Goal: Task Accomplishment & Management: Use online tool/utility

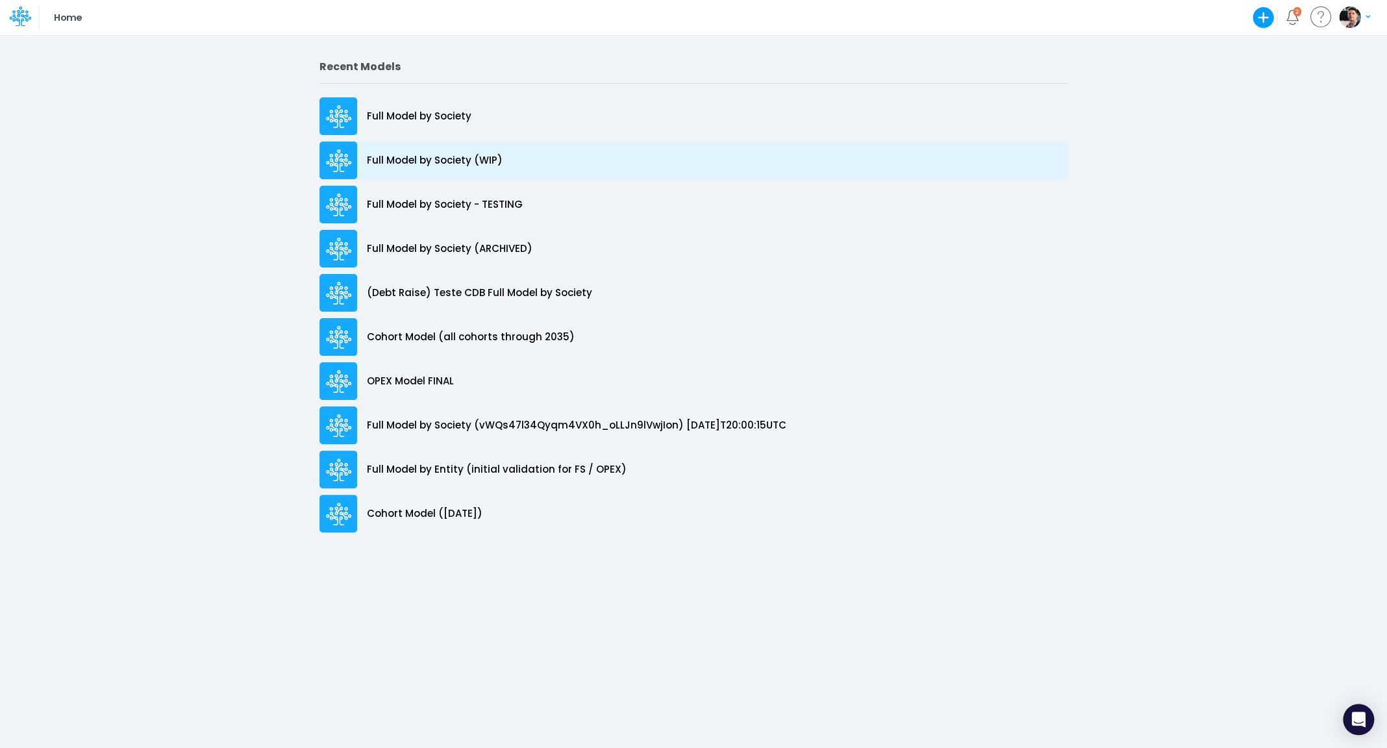
click at [427, 164] on p "Full Model by Society (WIP)" at bounding box center [435, 160] width 136 height 15
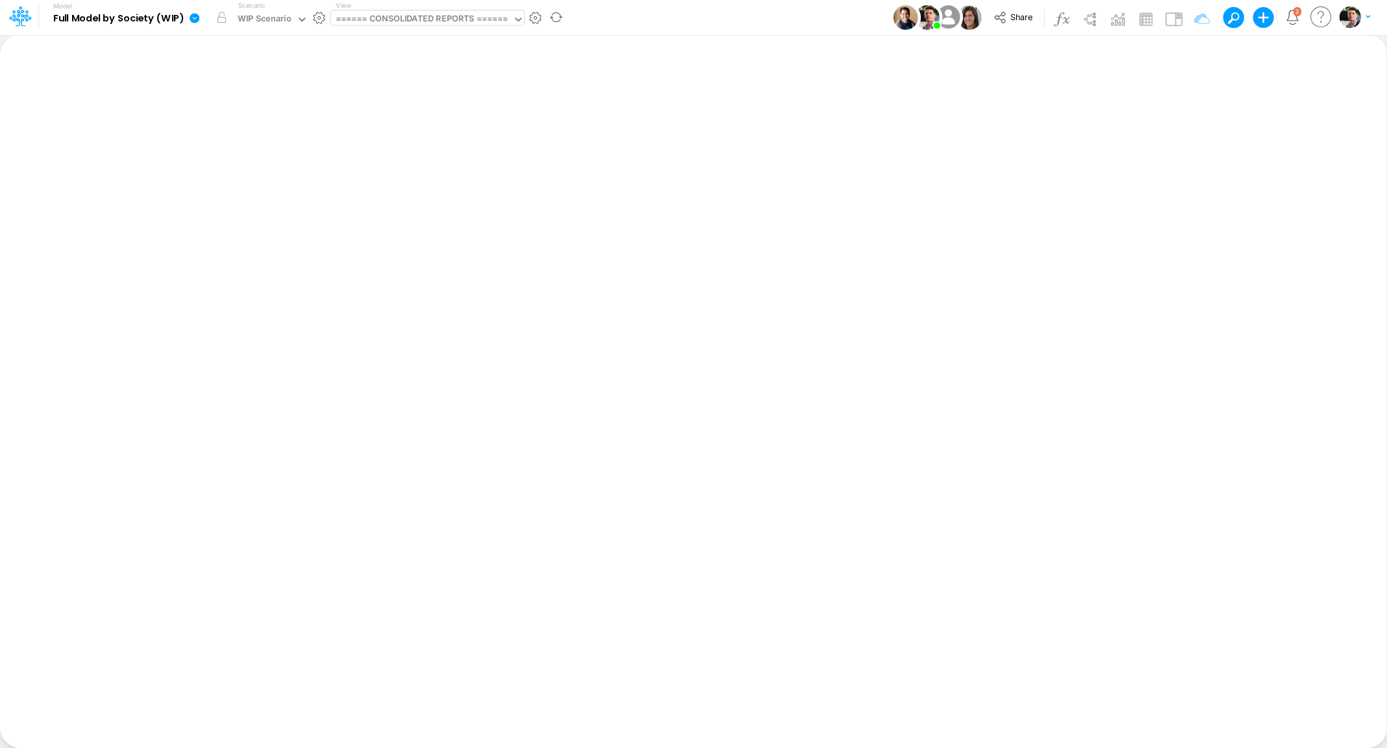
click at [397, 19] on div "====== CONSOLIDATED REPORTS ======" at bounding box center [421, 19] width 173 height 15
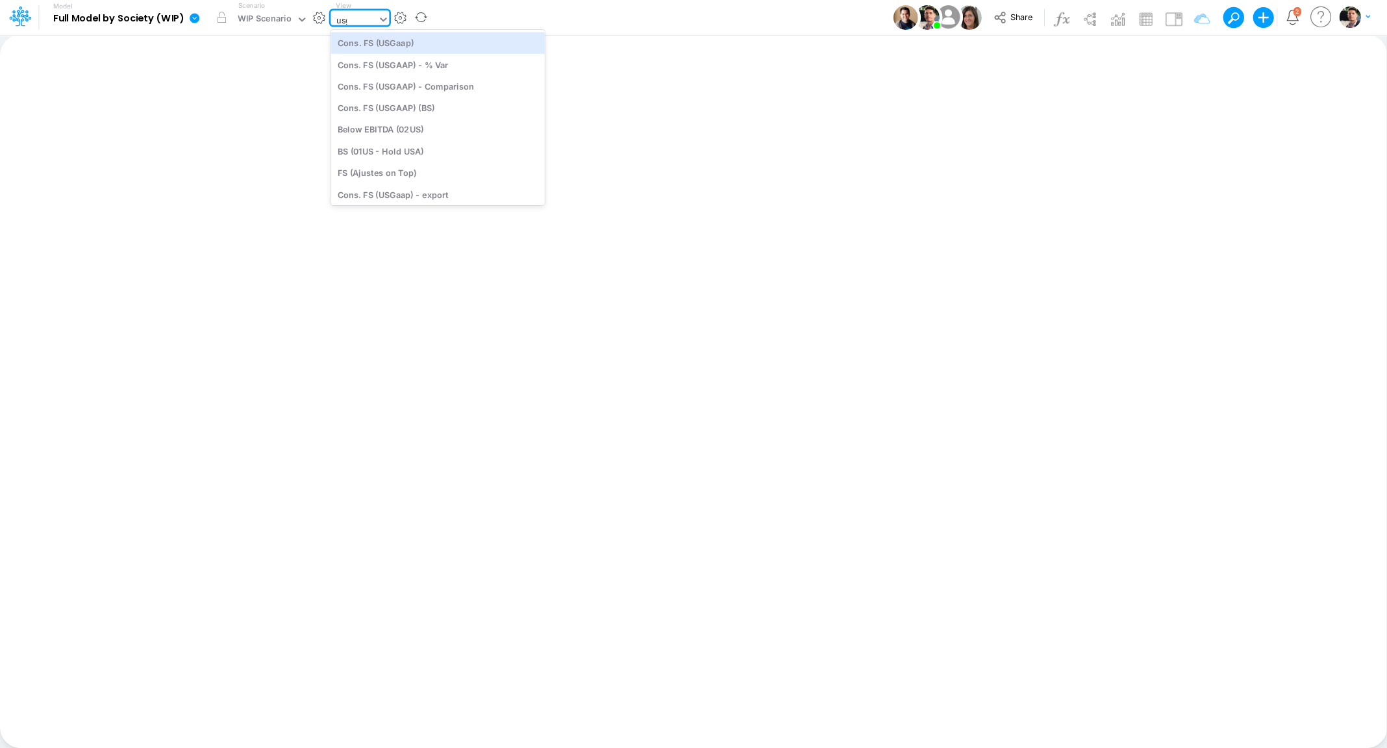
type input "usga"
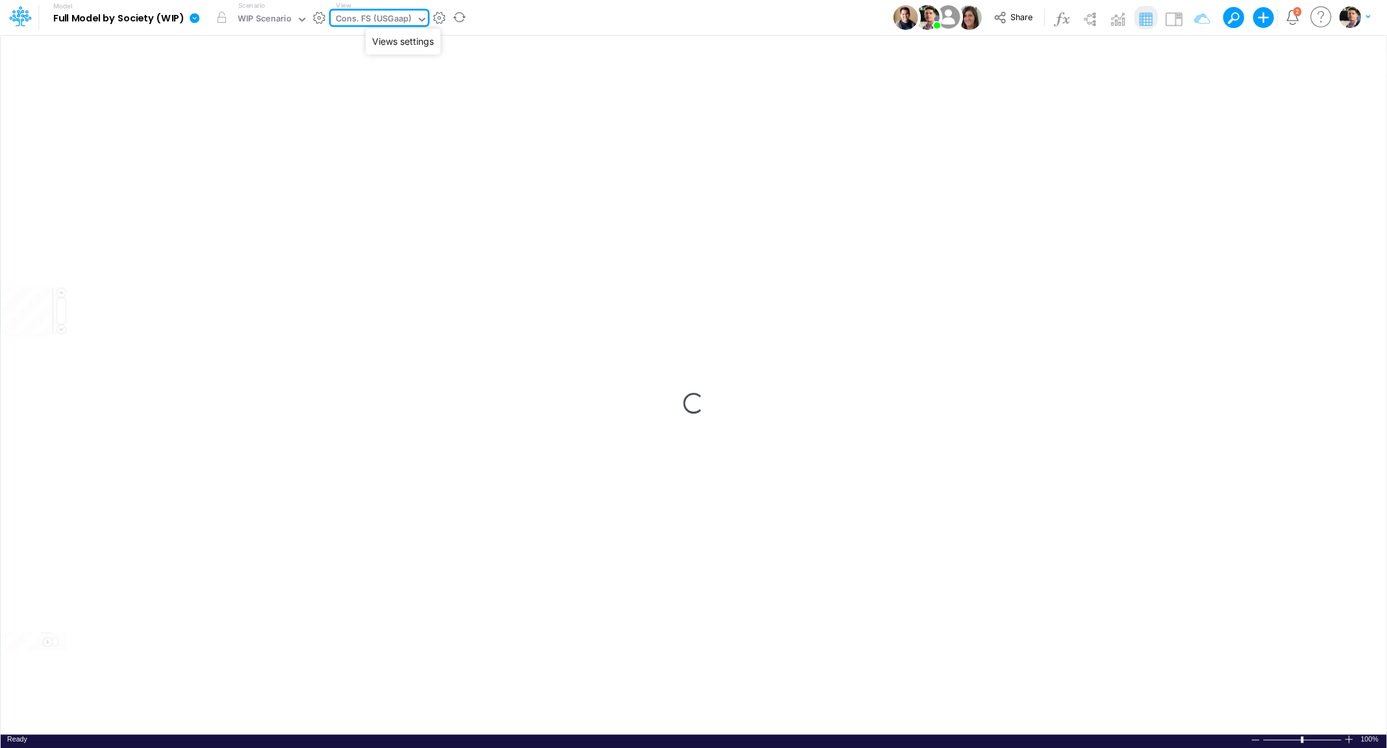
type input "Consolidated FS - USGAAP"
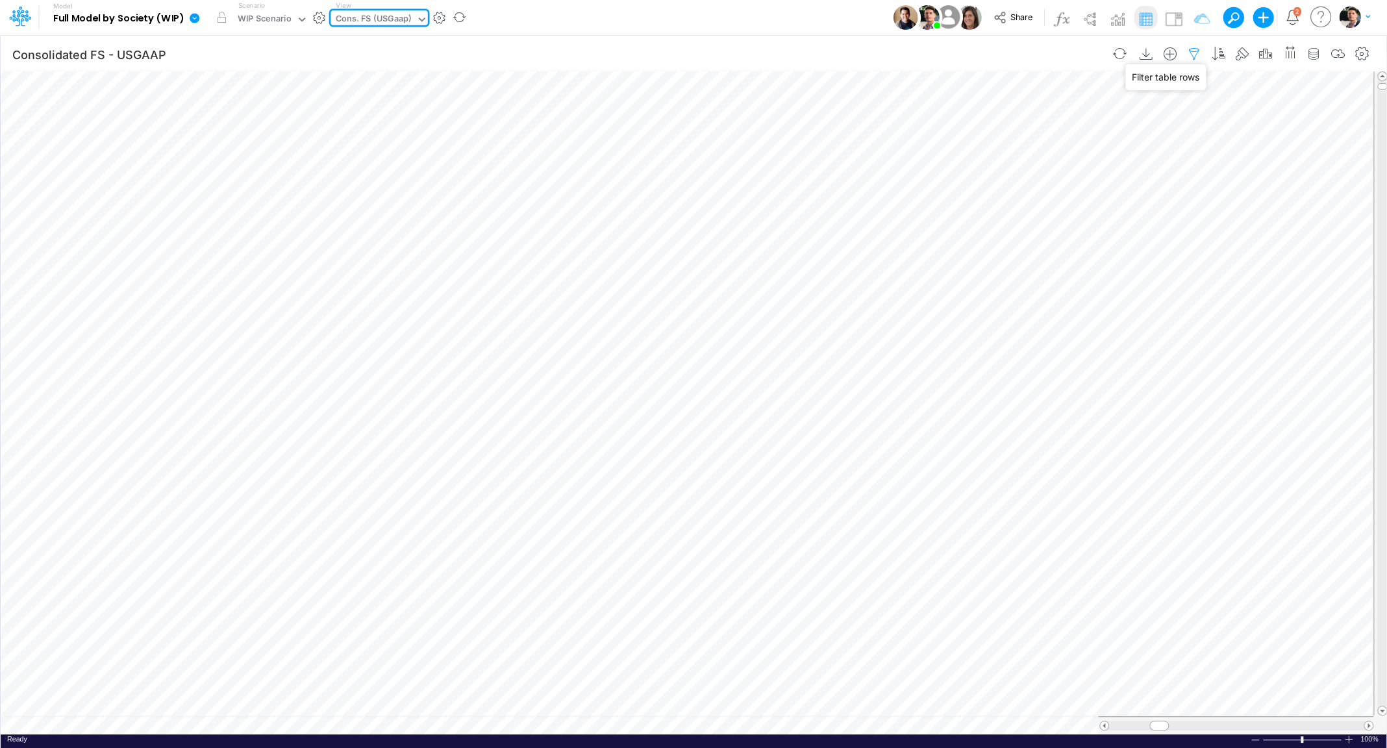
click at [1199, 56] on icon "button" at bounding box center [1194, 54] width 19 height 14
select select "notEqual"
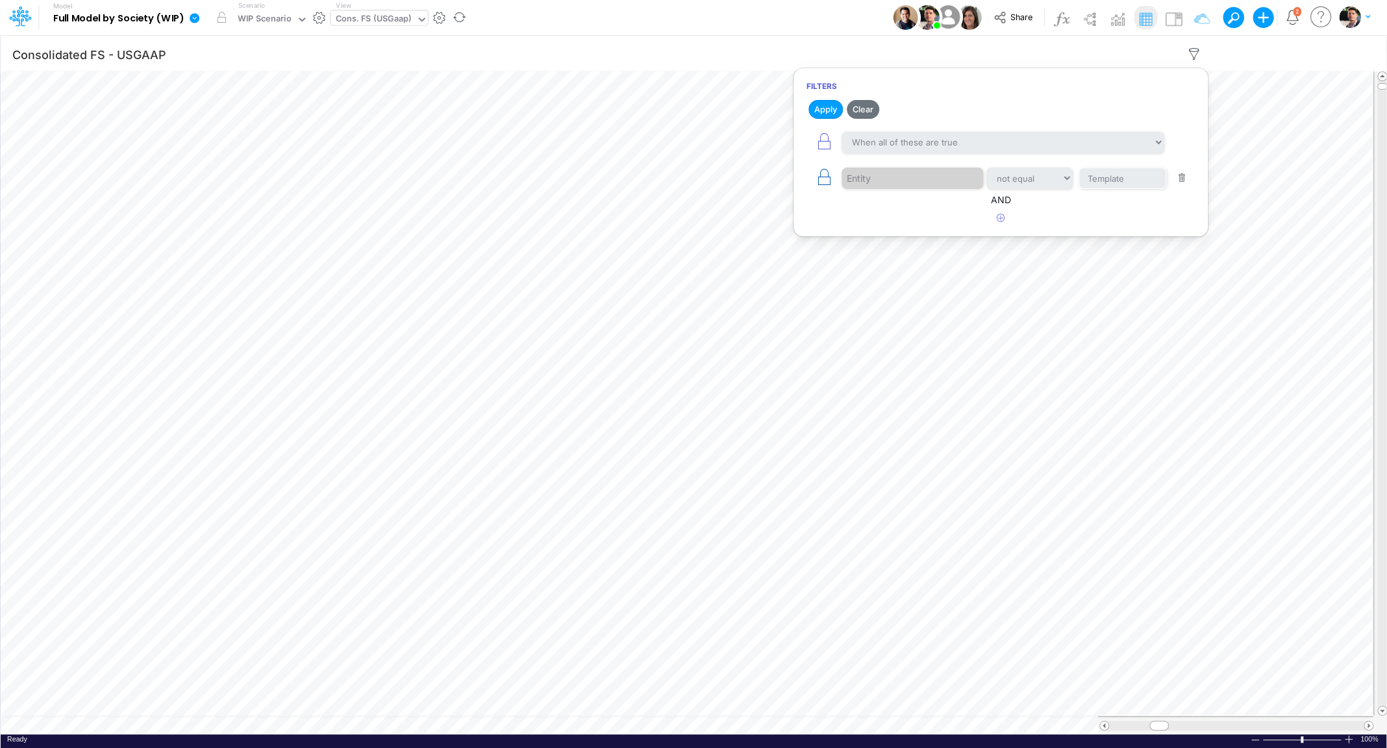
click at [820, 173] on icon "button" at bounding box center [824, 177] width 18 height 18
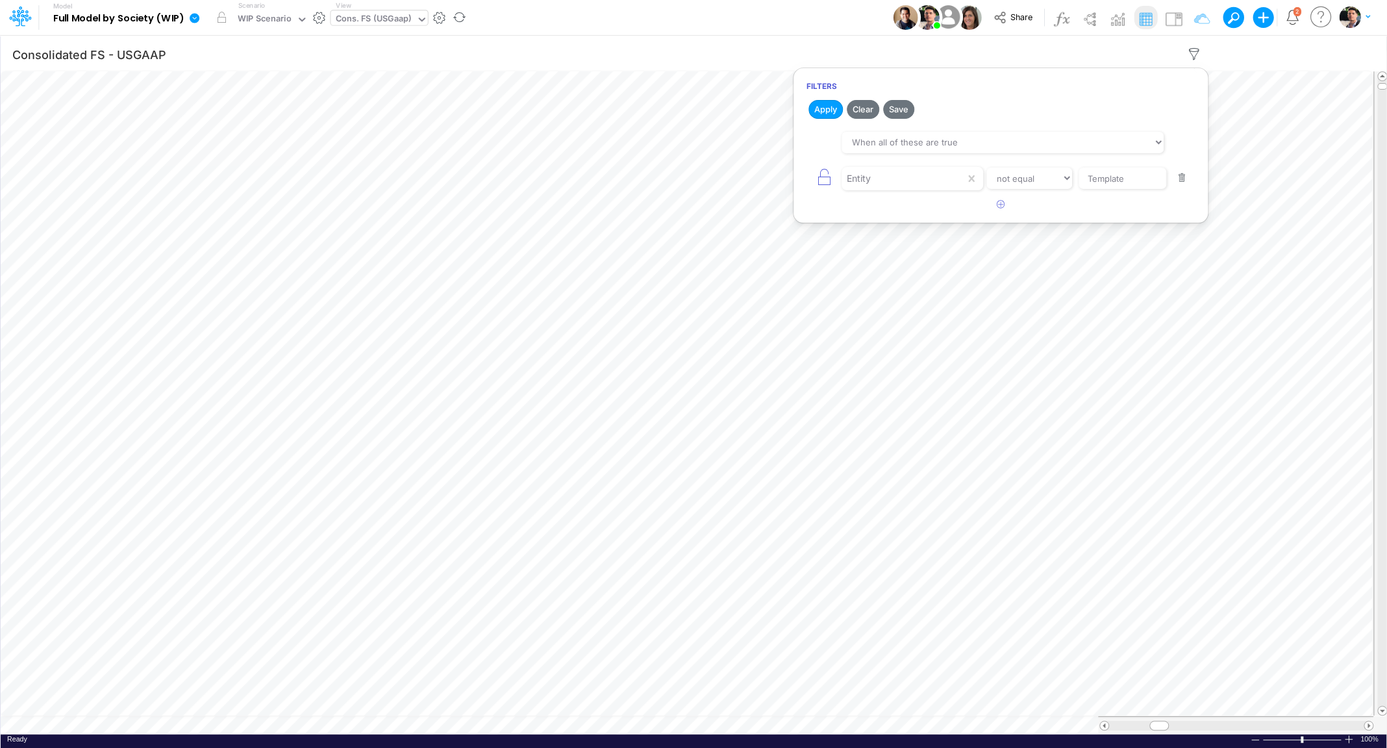
click at [1033, 165] on div "Entity equals not equal starts with ends with contains Template" at bounding box center [1001, 178] width 388 height 29
select select "equals"
click option "equals" at bounding box center [0, 0] width 0 height 0
click at [1146, 186] on input "Template" at bounding box center [1123, 179] width 88 height 22
type input "T"
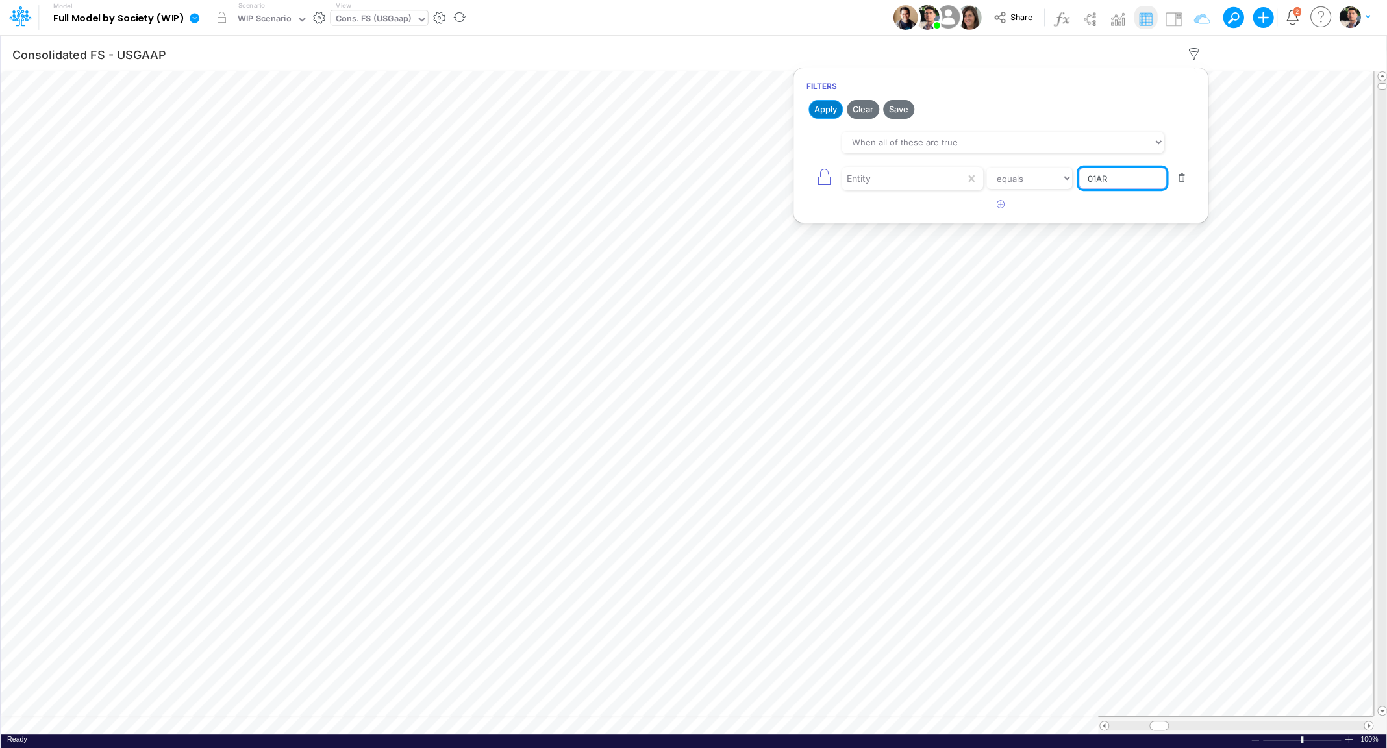
type input "01AR"
click at [829, 115] on button "Apply" at bounding box center [826, 109] width 34 height 19
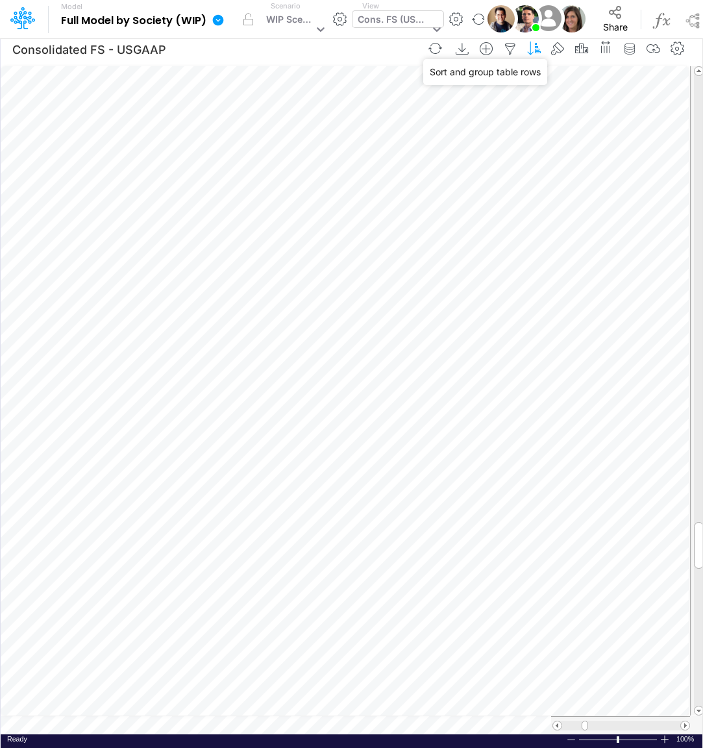
click at [538, 53] on icon "button" at bounding box center [534, 49] width 19 height 14
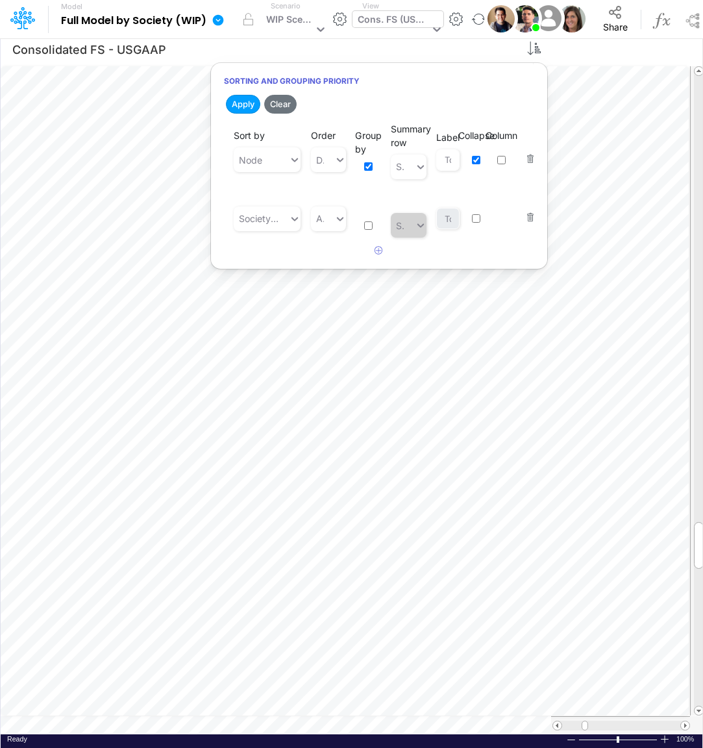
click at [531, 160] on button "button" at bounding box center [526, 150] width 17 height 35
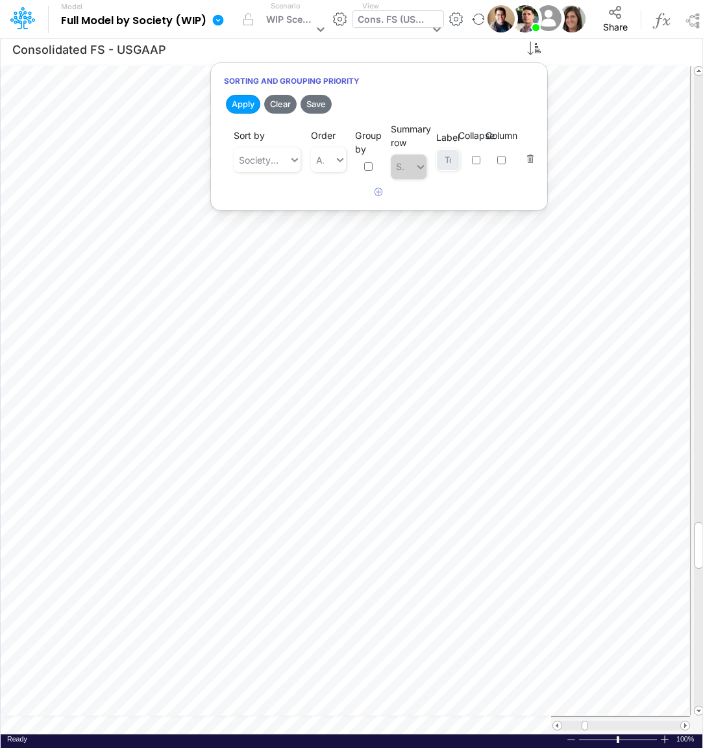
click at [531, 160] on button "button" at bounding box center [526, 150] width 17 height 35
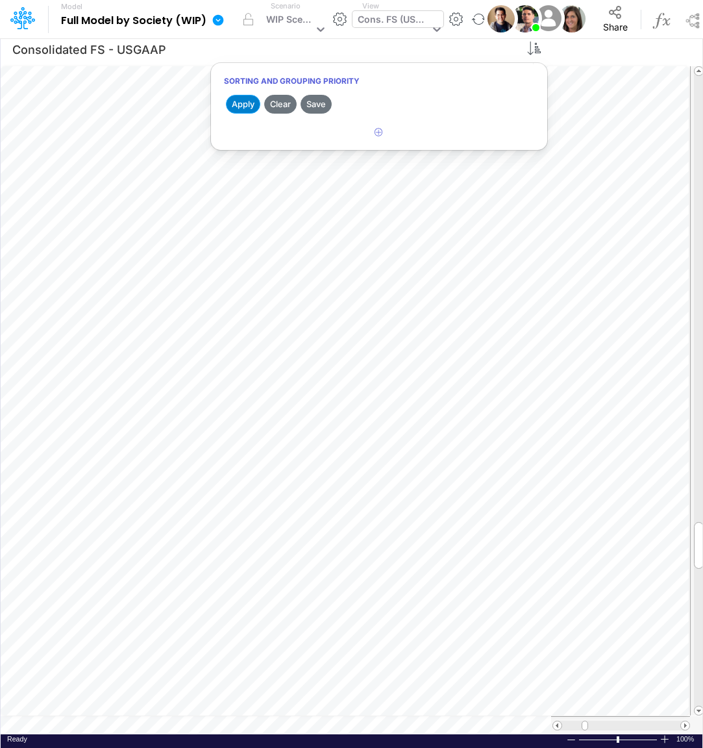
click at [243, 104] on button "Apply" at bounding box center [243, 104] width 34 height 19
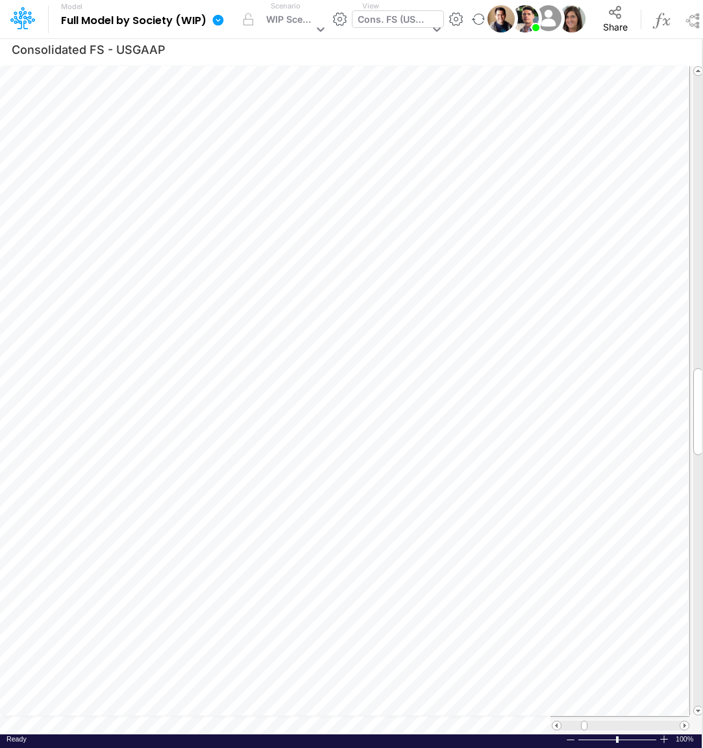
scroll to position [5, 3]
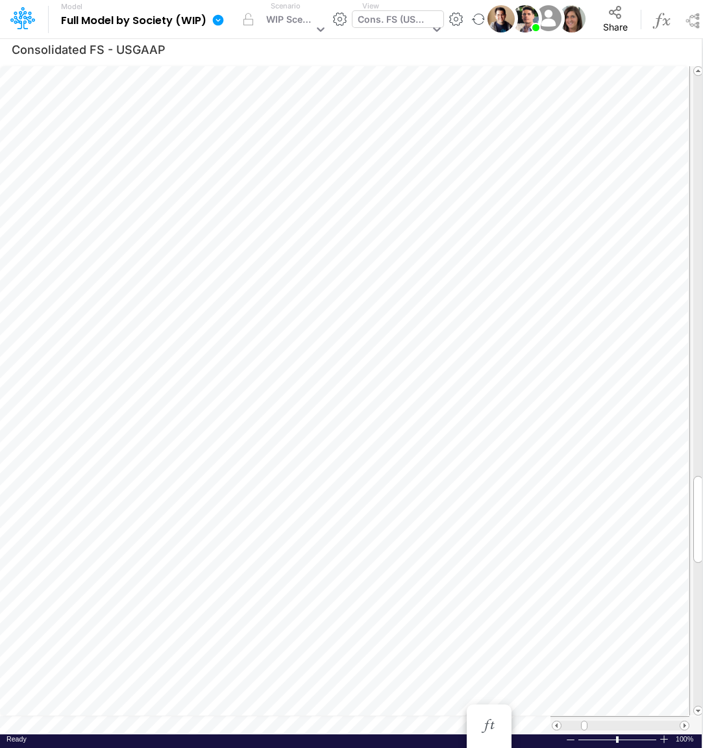
scroll to position [5, 3]
click at [495, 389] on icon "button" at bounding box center [488, 384] width 19 height 14
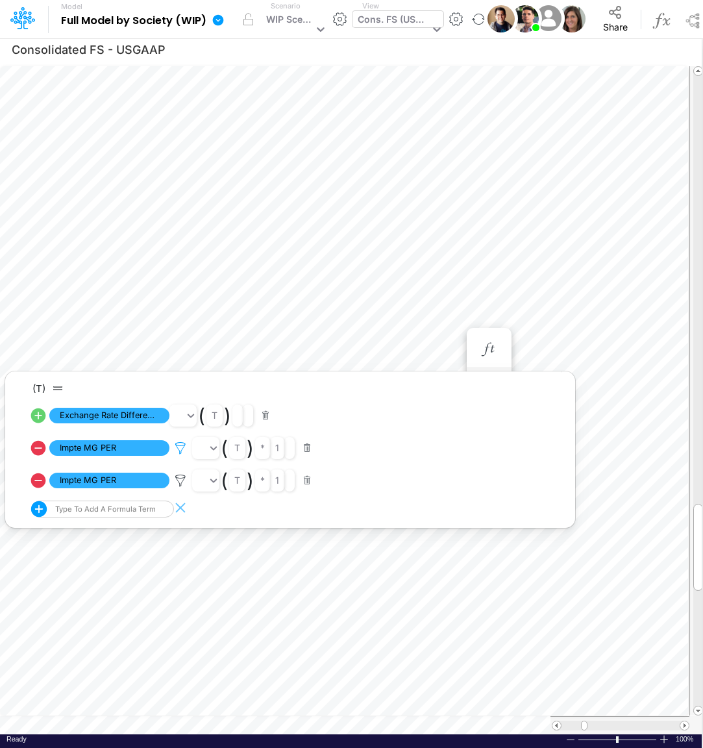
click at [179, 446] on icon at bounding box center [180, 449] width 19 height 14
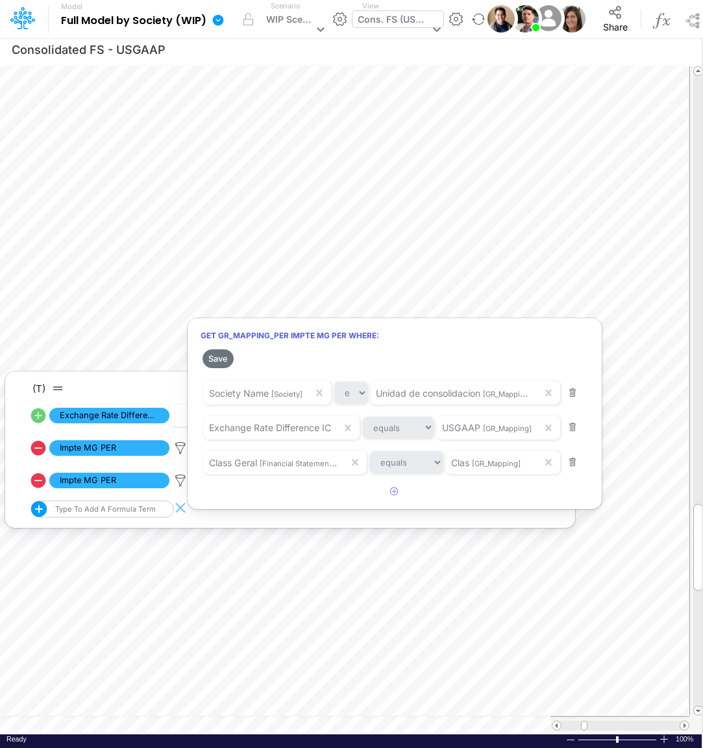
click at [373, 18] on div at bounding box center [351, 377] width 703 height 742
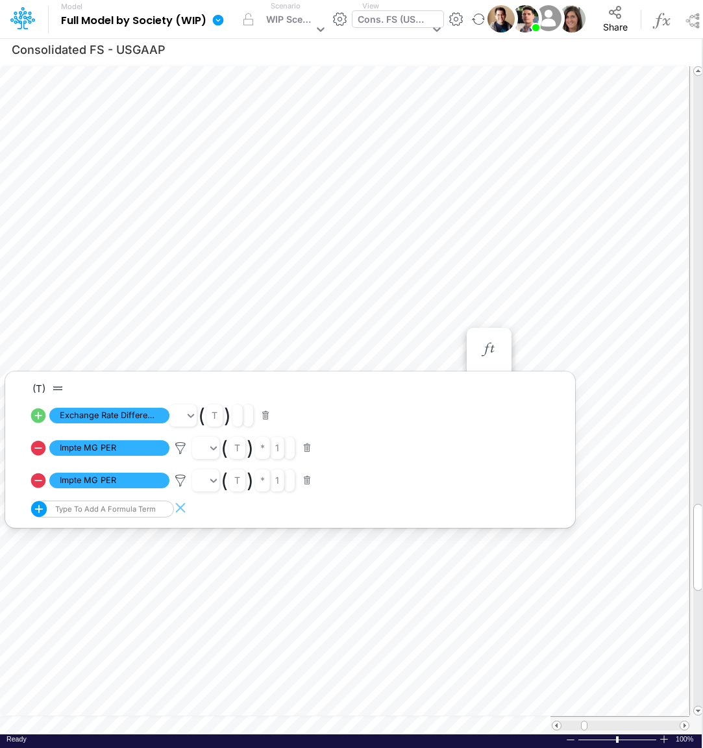
click at [373, 18] on div "Cons. FS (USGaap)" at bounding box center [393, 20] width 71 height 17
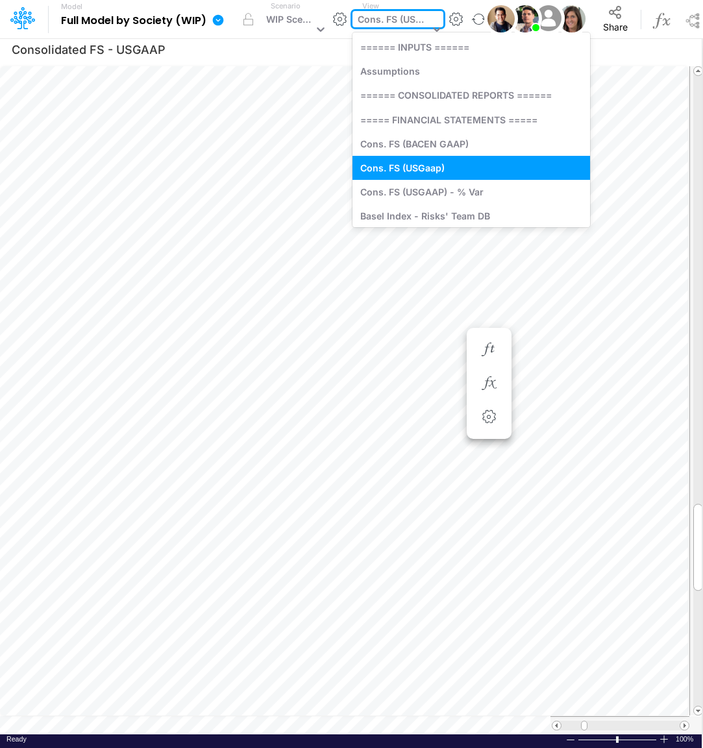
click at [373, 18] on div "Cons. FS (USGaap)" at bounding box center [393, 20] width 71 height 17
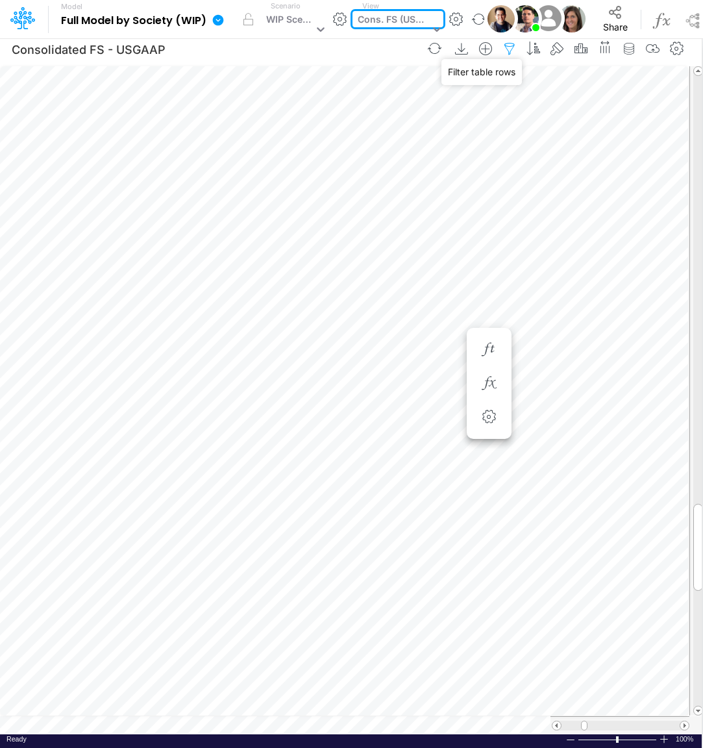
click at [512, 51] on icon "button" at bounding box center [509, 49] width 19 height 14
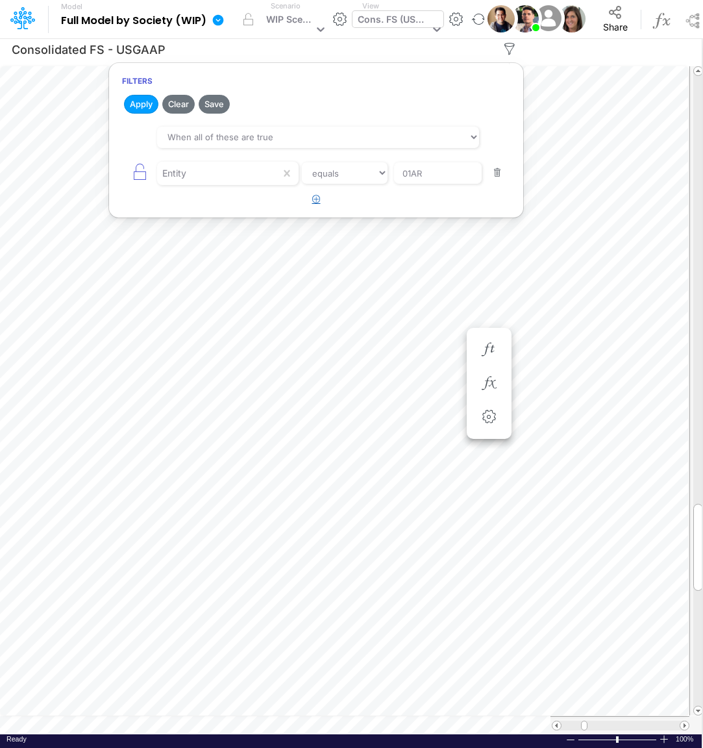
click at [312, 199] on icon "button" at bounding box center [316, 199] width 8 height 8
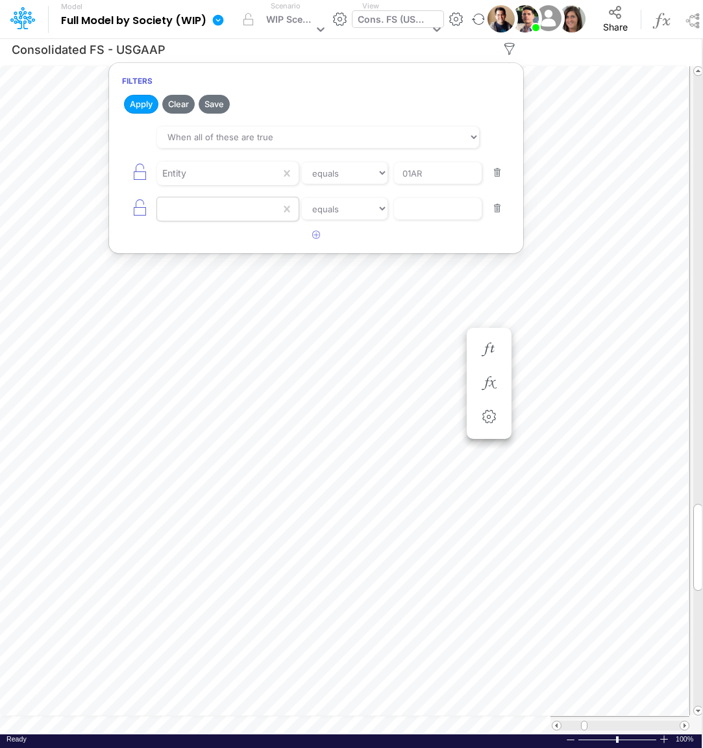
click at [257, 200] on div at bounding box center [218, 209] width 123 height 22
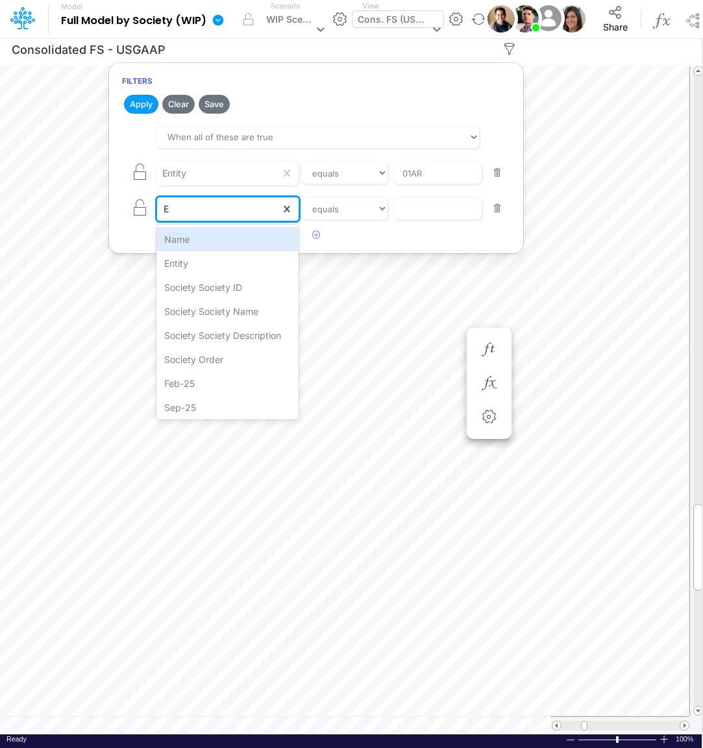
type input "EN"
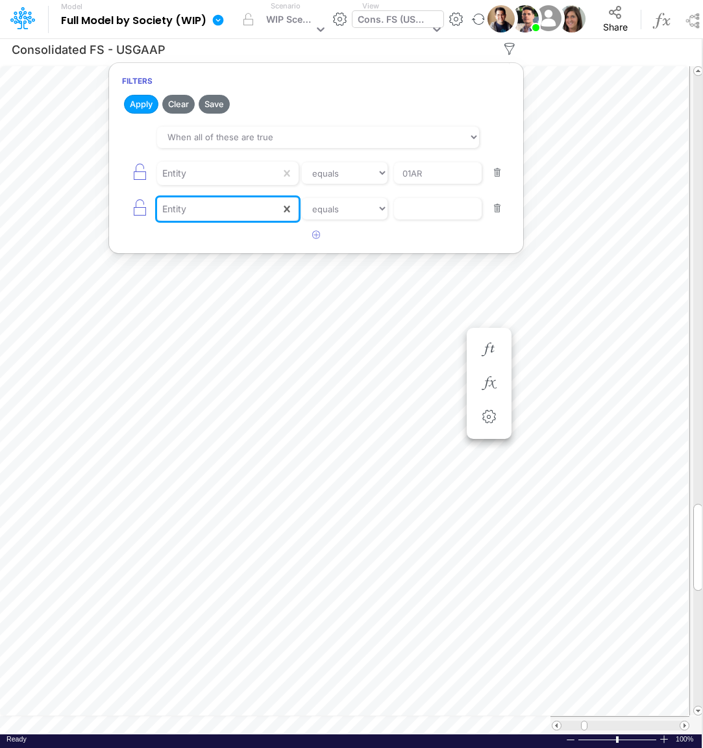
click at [499, 203] on button "button" at bounding box center [497, 209] width 25 height 18
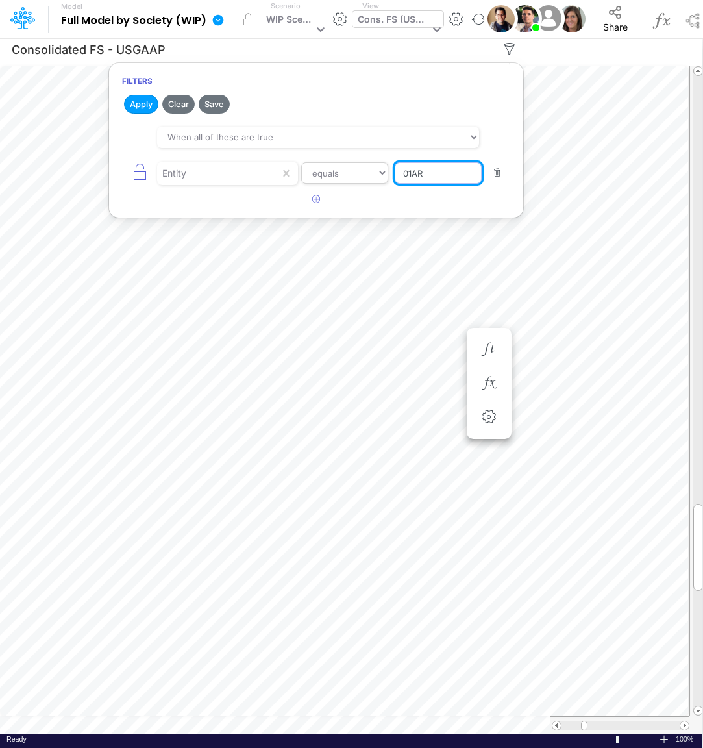
click at [430, 170] on input "01AR" at bounding box center [438, 173] width 87 height 22
type input "0"
type input "t"
type input "TEMPLATE"
click at [136, 100] on button "Apply" at bounding box center [141, 104] width 34 height 19
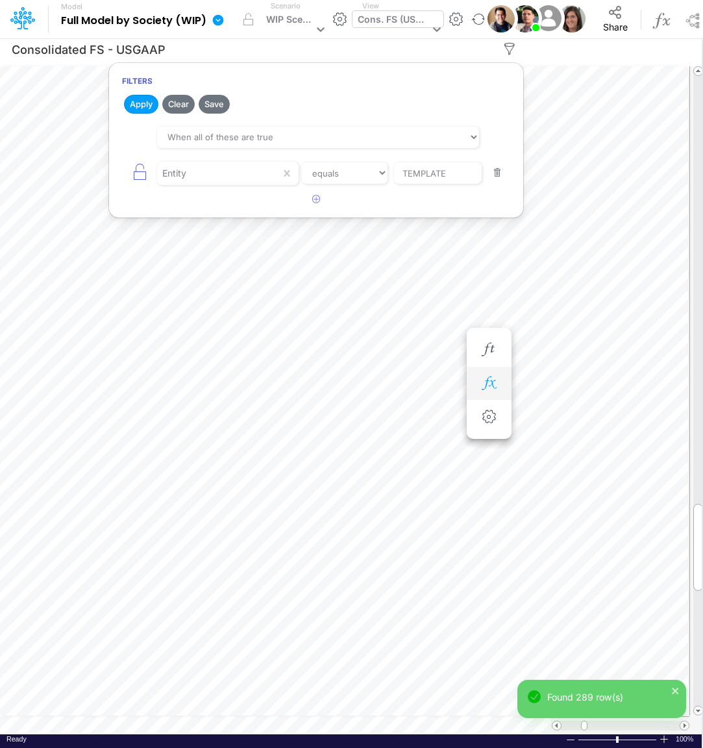
click at [494, 382] on icon "button" at bounding box center [488, 384] width 19 height 14
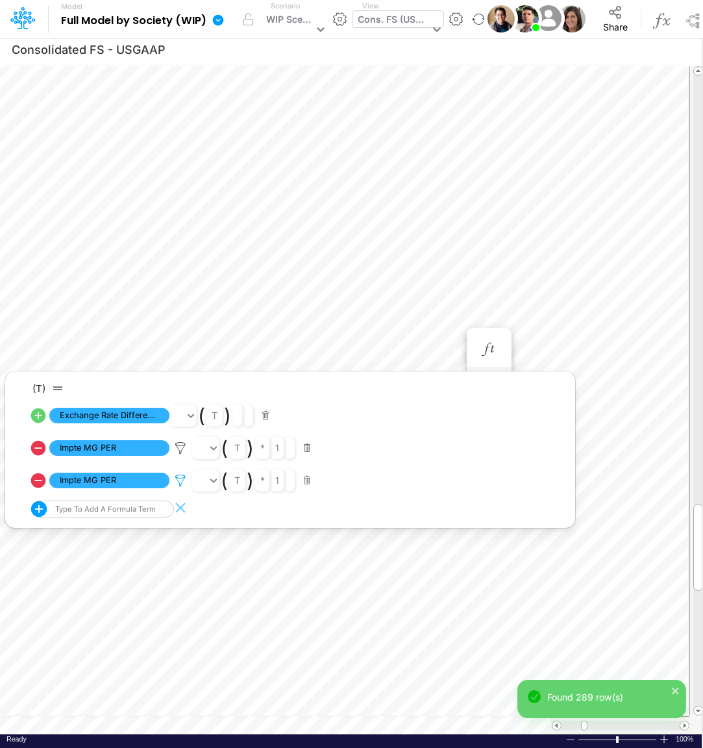
click at [183, 481] on icon at bounding box center [180, 481] width 19 height 14
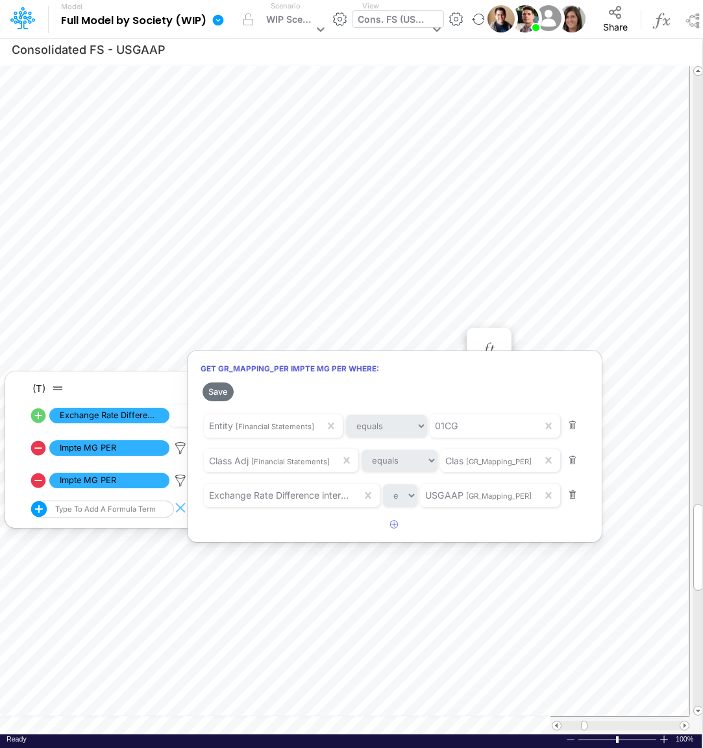
click at [180, 447] on div at bounding box center [351, 377] width 703 height 742
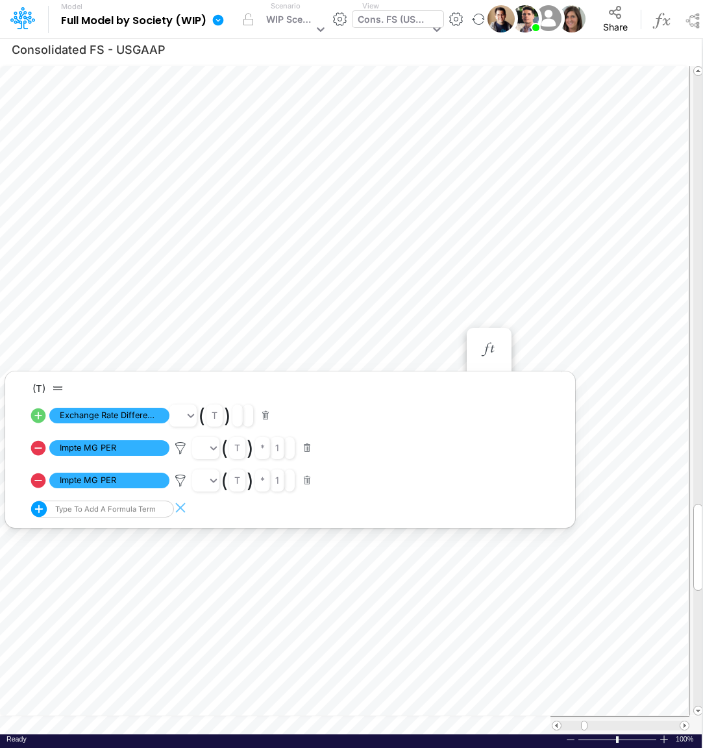
click at [180, 447] on icon at bounding box center [180, 449] width 19 height 14
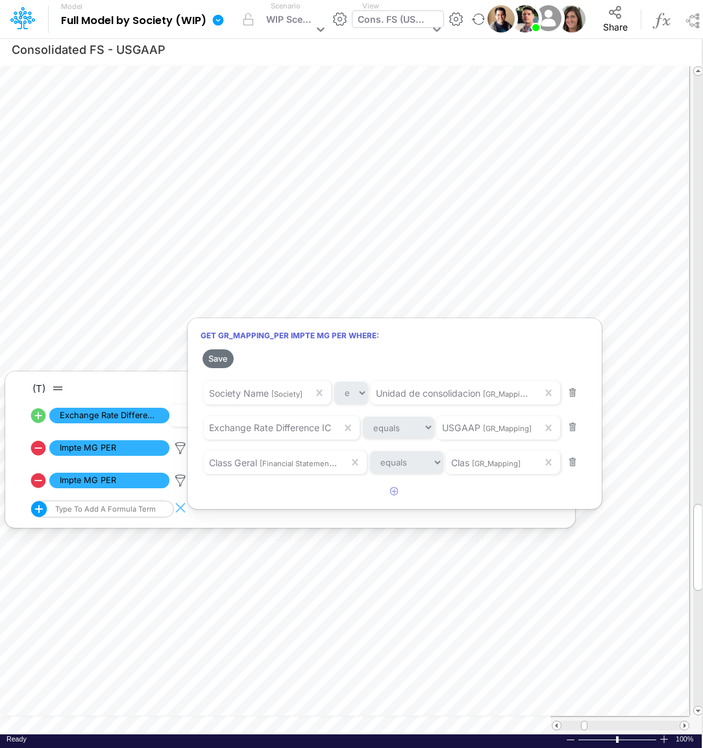
click at [470, 289] on div at bounding box center [351, 377] width 703 height 742
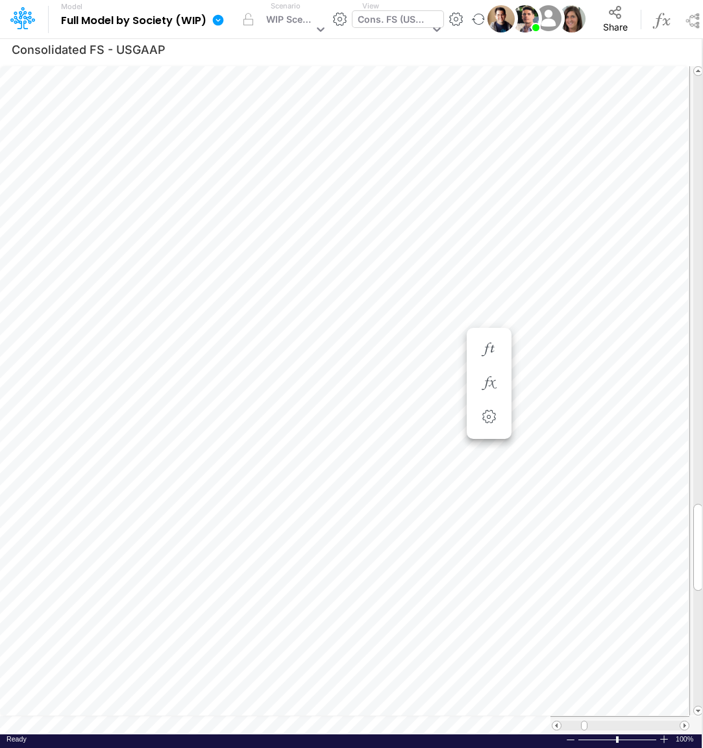
scroll to position [5, 3]
click at [518, 51] on icon "button" at bounding box center [509, 49] width 19 height 14
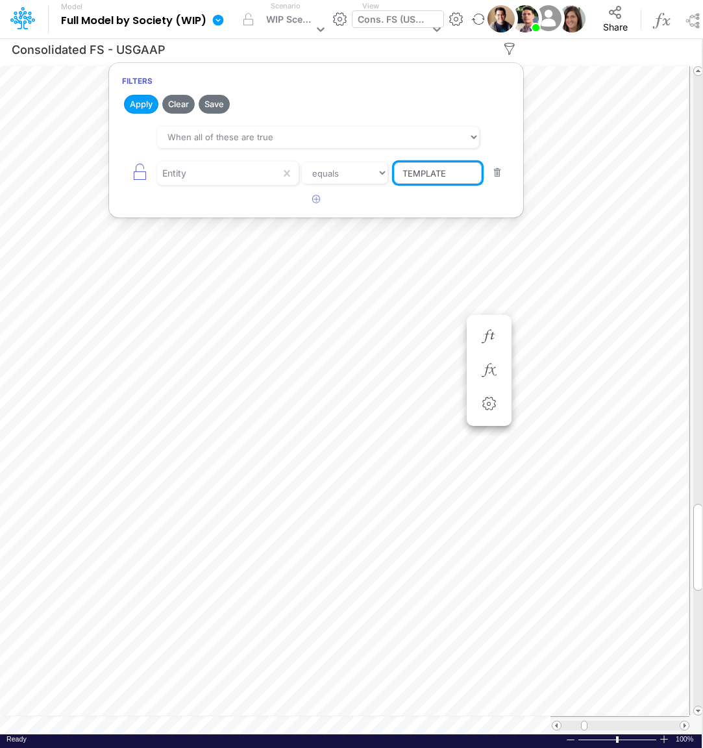
click at [470, 175] on input "TEMPLATE" at bounding box center [438, 173] width 88 height 22
type input "T"
type input "01AR"
click at [142, 103] on button "Apply" at bounding box center [141, 104] width 34 height 19
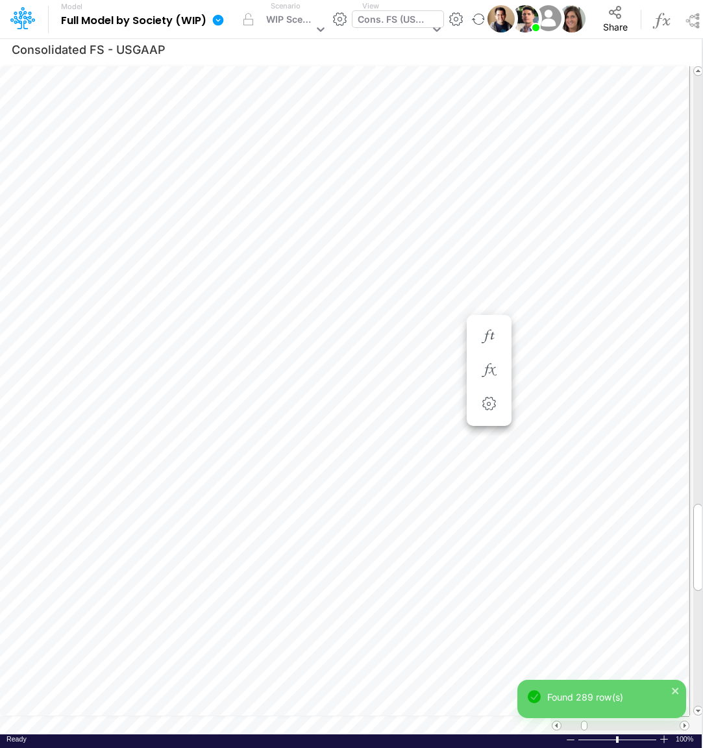
scroll to position [5, 3]
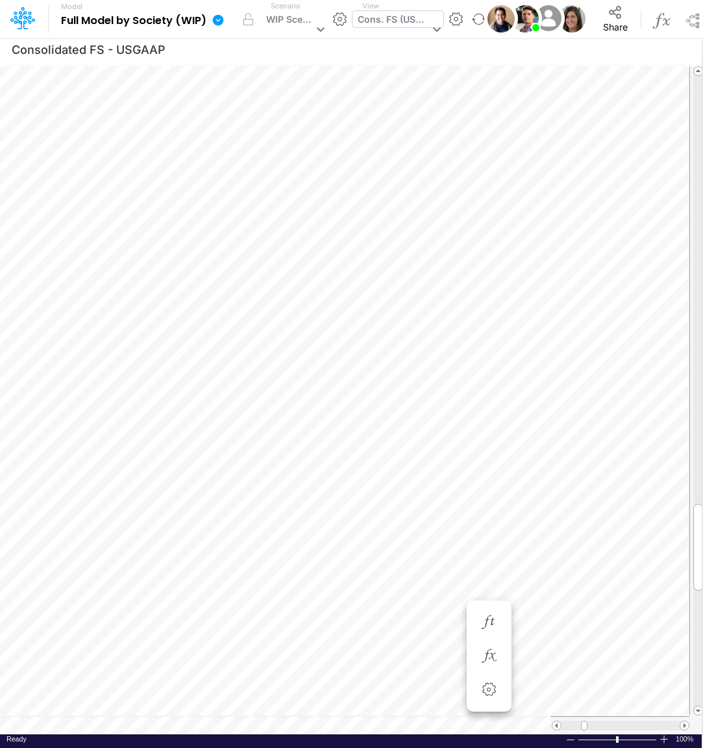
scroll to position [5, 18]
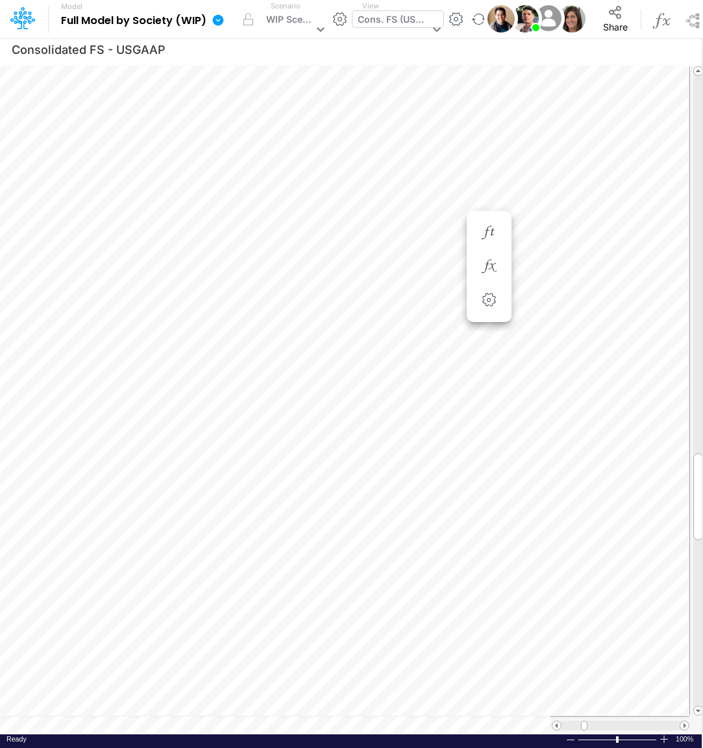
scroll to position [5, 3]
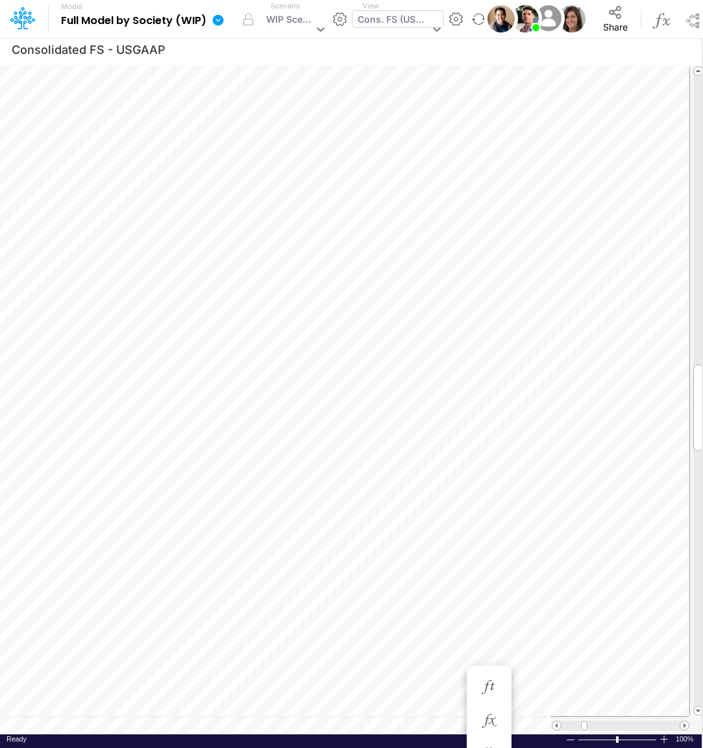
scroll to position [5, 18]
click at [496, 679] on icon "button" at bounding box center [488, 682] width 19 height 14
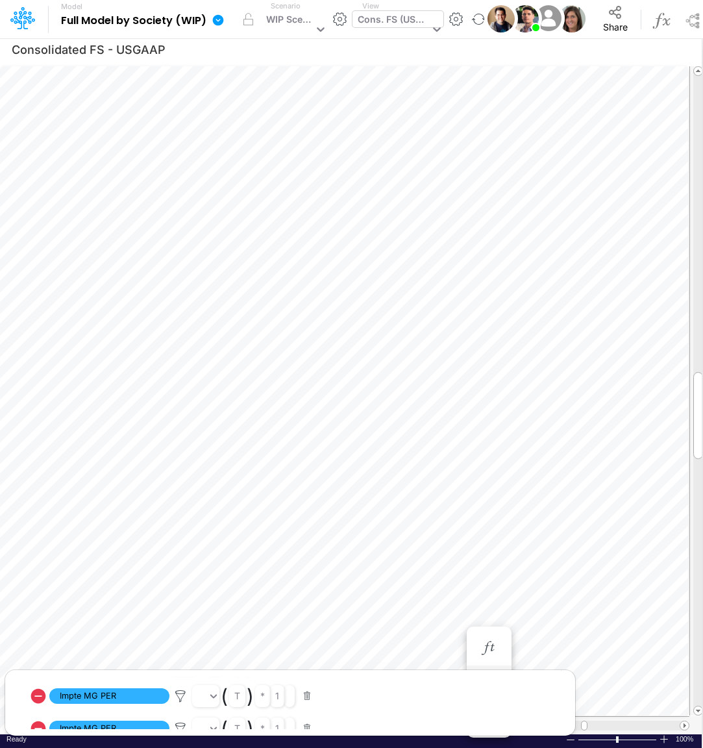
scroll to position [51, 0]
click at [182, 694] on icon at bounding box center [180, 696] width 19 height 14
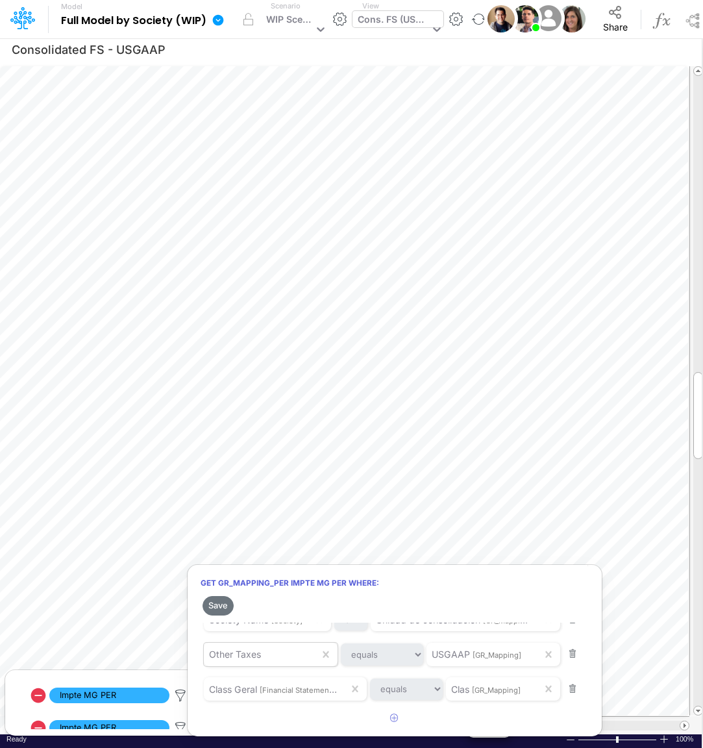
scroll to position [0, 0]
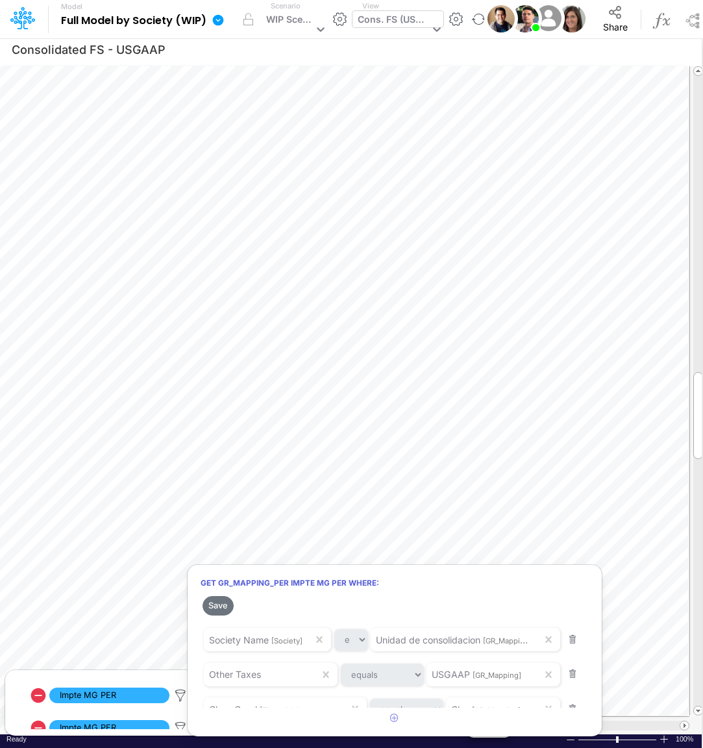
click at [398, 527] on div at bounding box center [351, 377] width 703 height 742
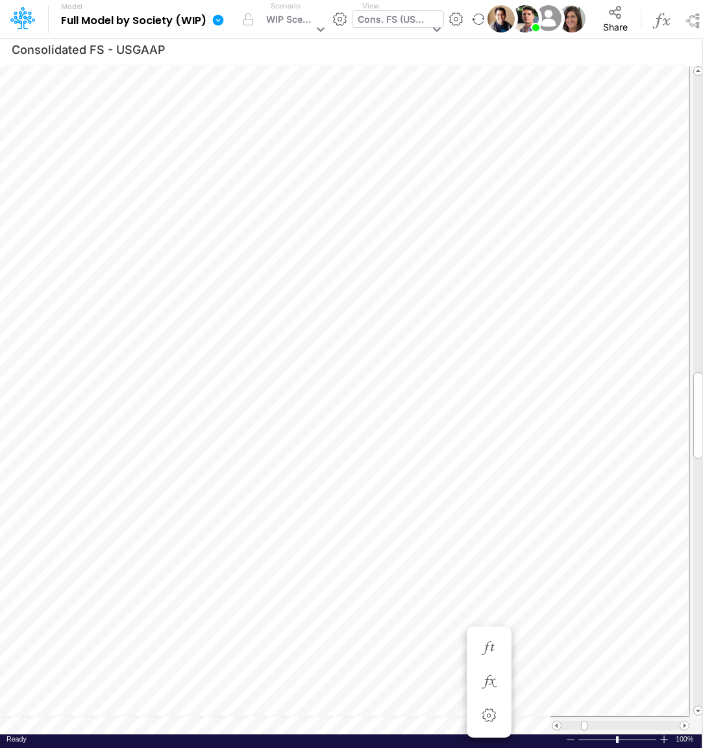
scroll to position [5, 18]
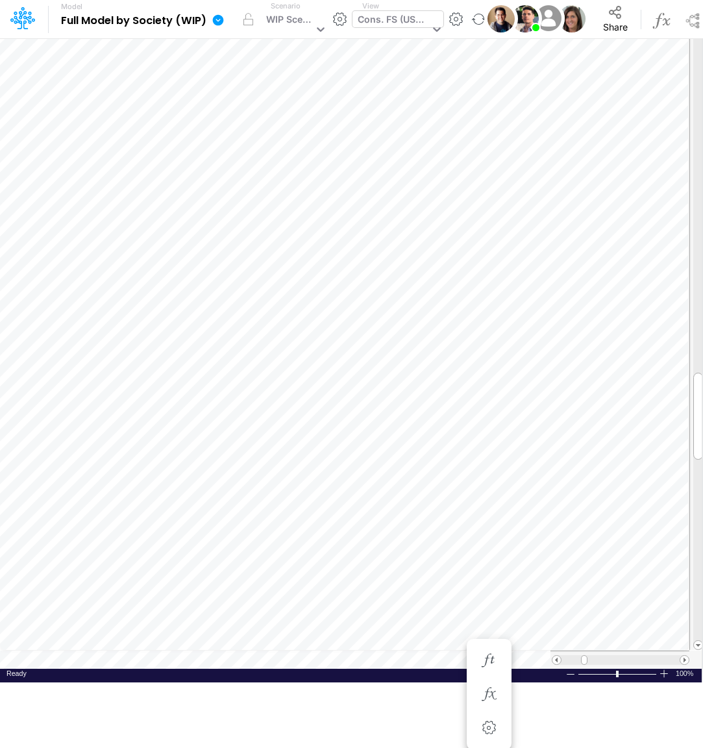
scroll to position [5, 19]
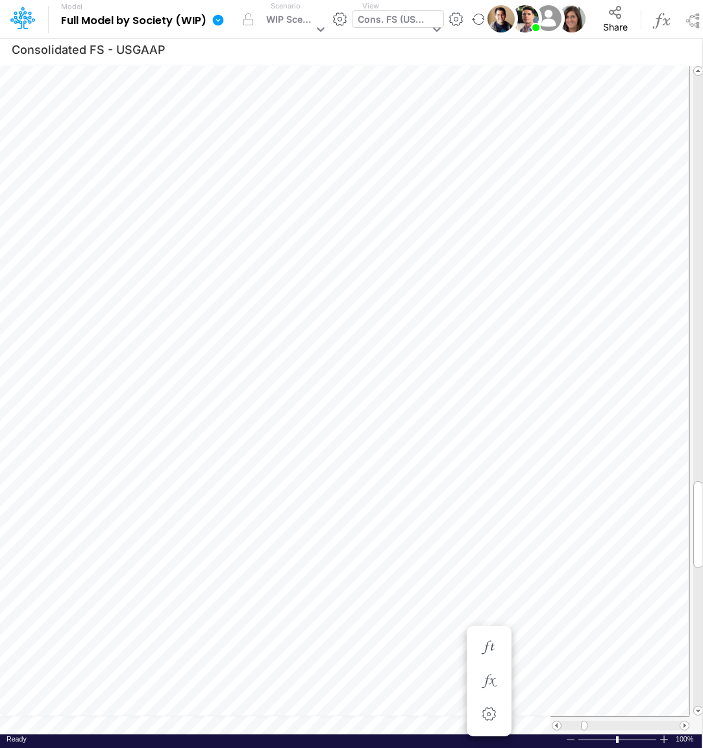
scroll to position [5, 3]
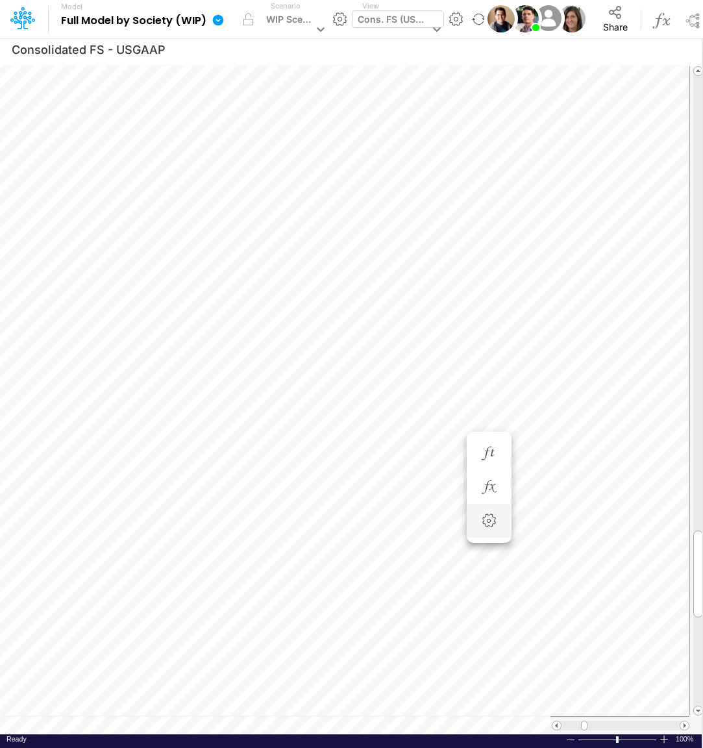
scroll to position [5, 3]
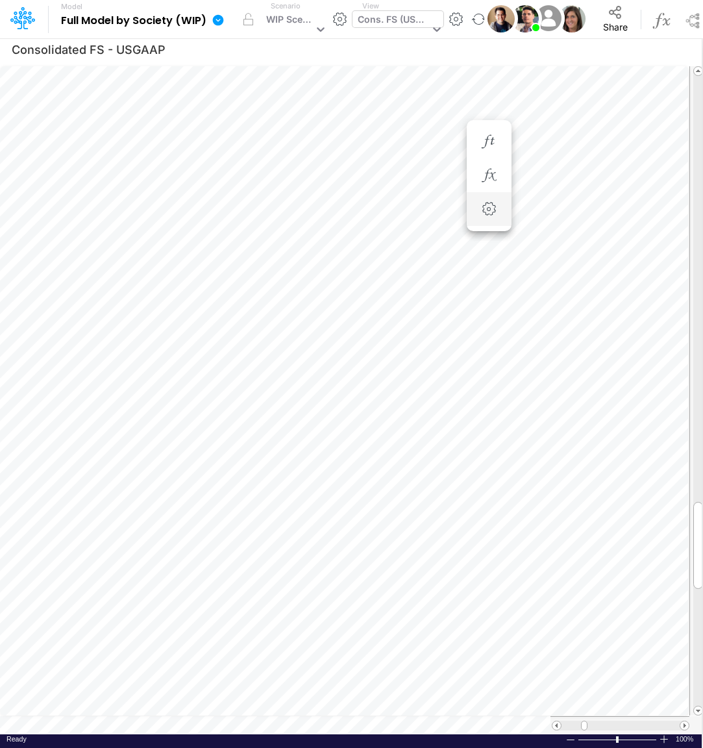
scroll to position [5, 3]
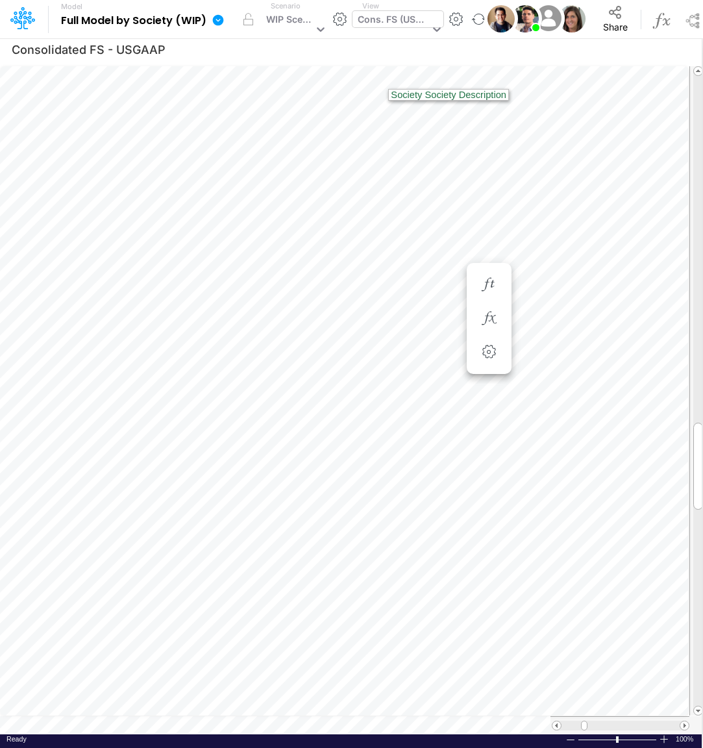
click at [377, 23] on div "Cons. FS (USGaap)" at bounding box center [393, 20] width 71 height 17
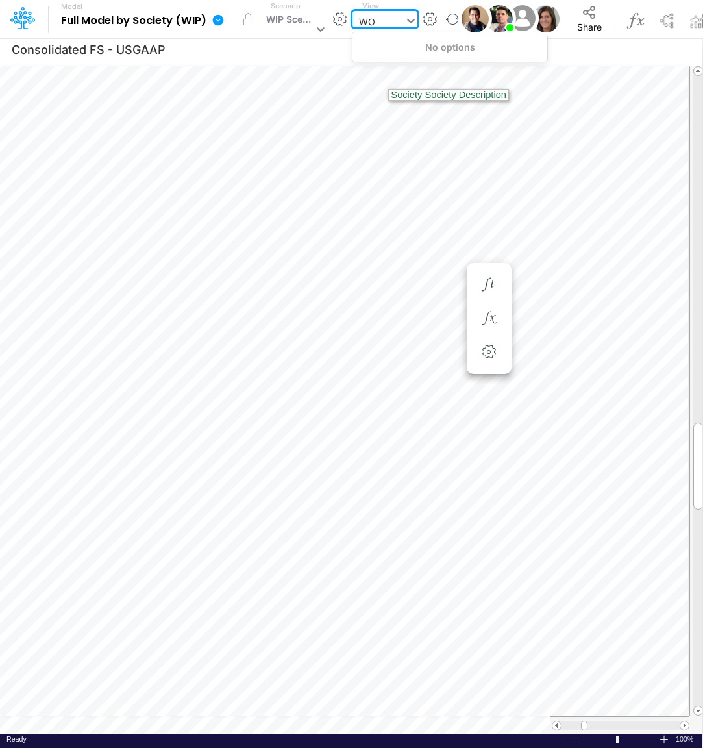
type input "W"
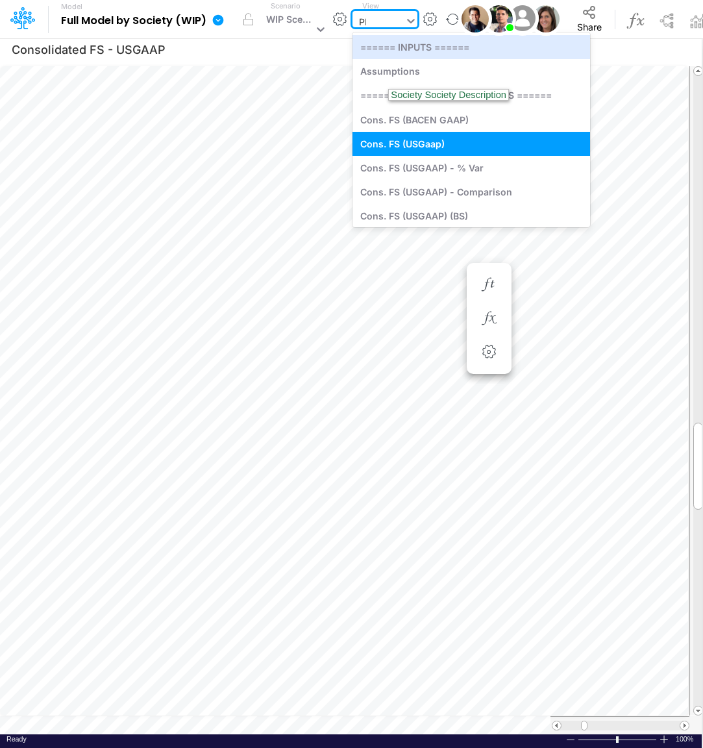
type input "PER"
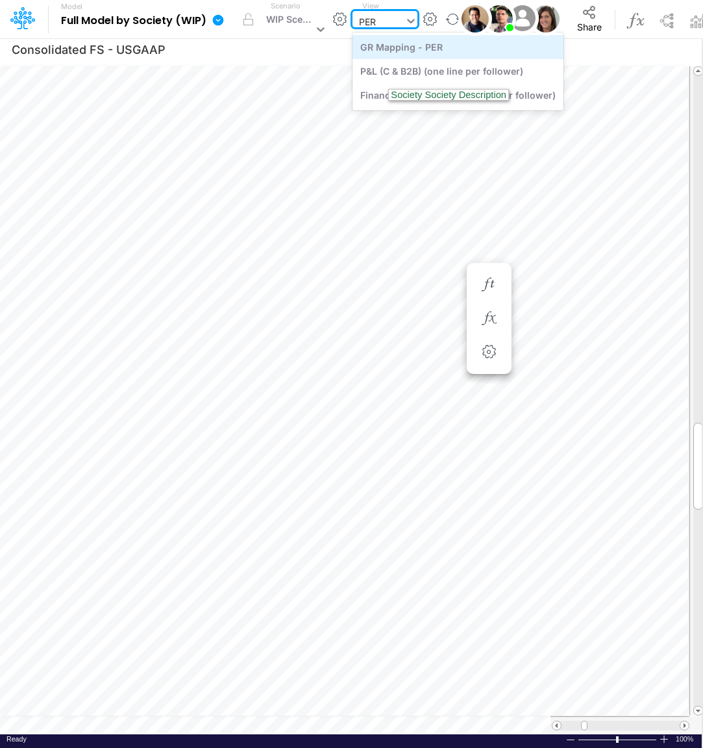
click at [414, 46] on div "GR Mapping - PER" at bounding box center [458, 47] width 211 height 24
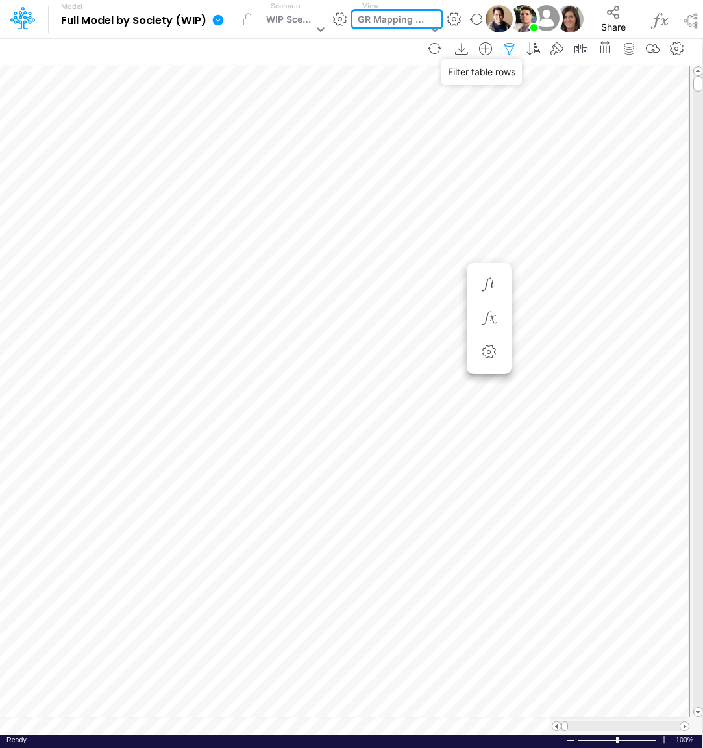
click at [514, 51] on icon "button" at bounding box center [509, 49] width 19 height 14
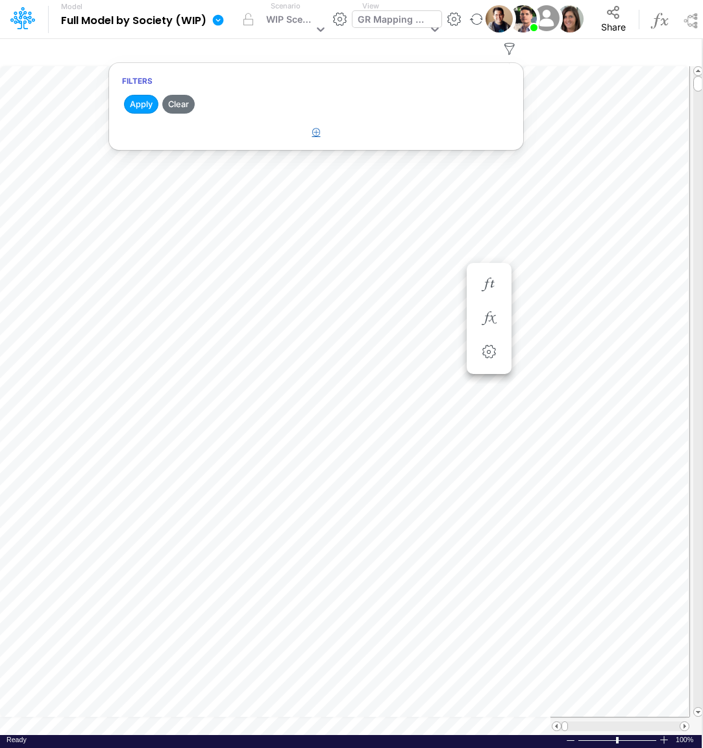
click at [312, 133] on icon "button" at bounding box center [316, 132] width 8 height 8
select select "tableSearchOR"
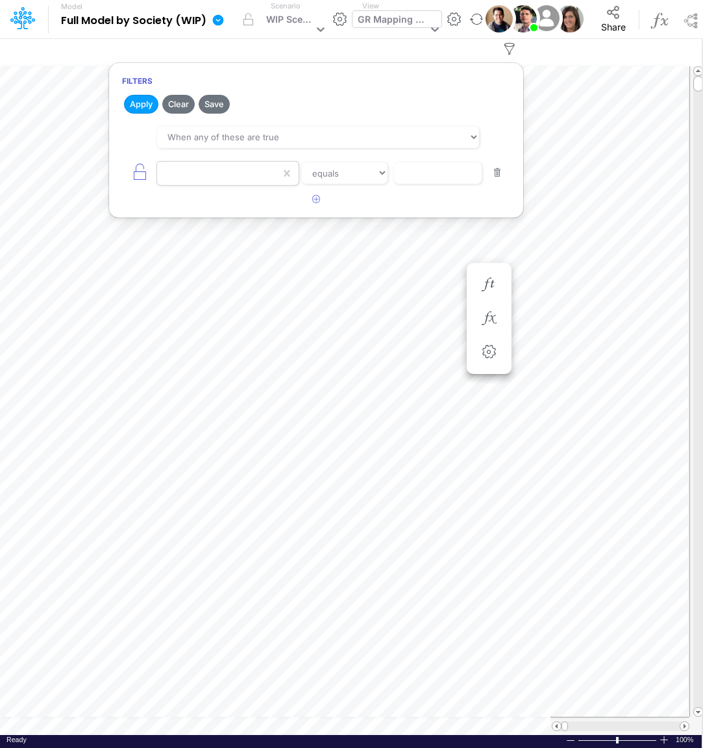
click at [220, 170] on div at bounding box center [218, 173] width 123 height 22
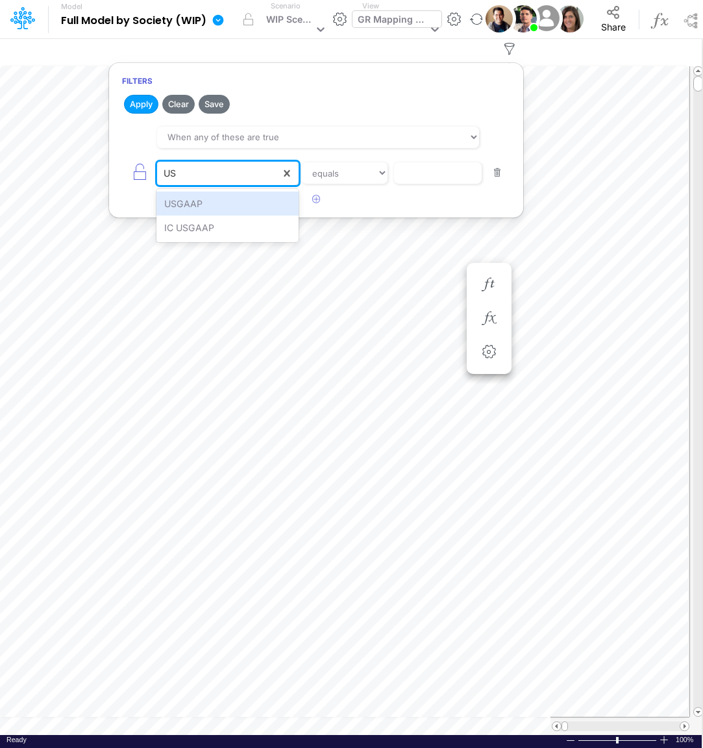
type input "USG"
click at [187, 201] on div "USGAAP" at bounding box center [228, 204] width 142 height 24
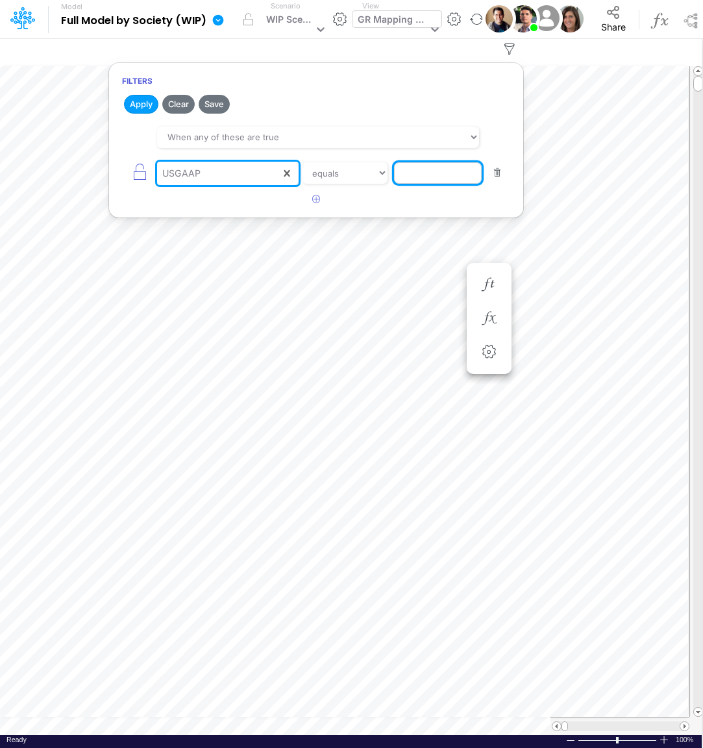
click at [451, 178] on input "text" at bounding box center [438, 173] width 88 height 22
type input "Other Taxes"
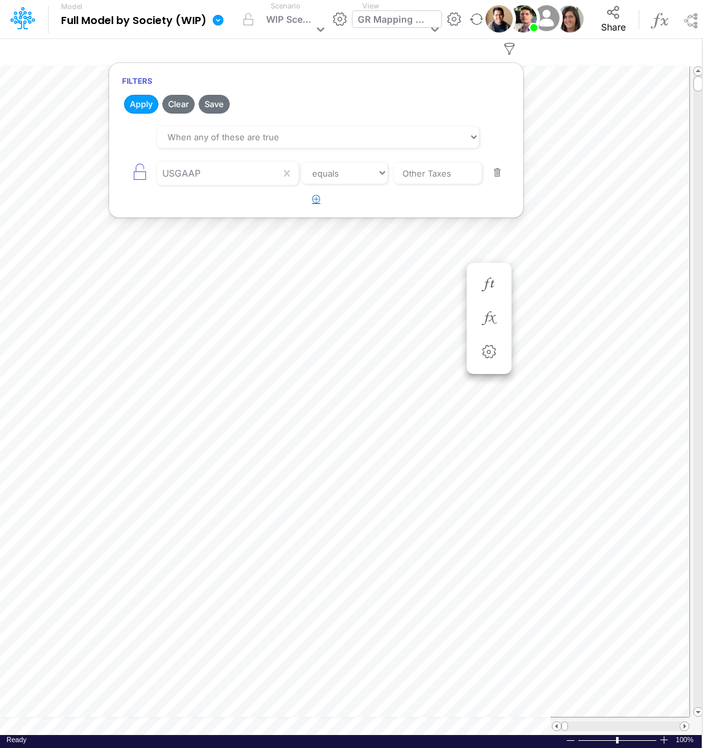
click at [312, 196] on icon "button" at bounding box center [316, 199] width 8 height 8
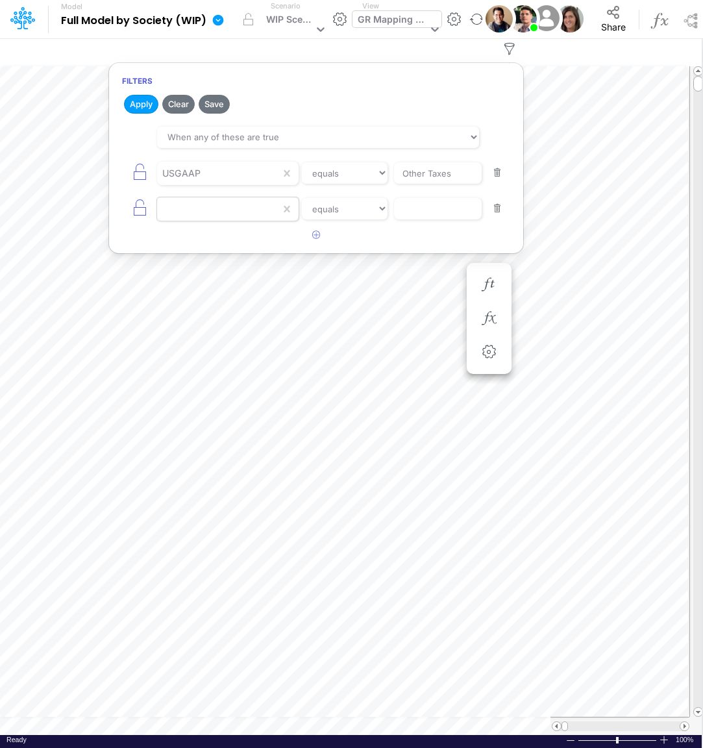
click at [206, 204] on div at bounding box center [218, 209] width 123 height 22
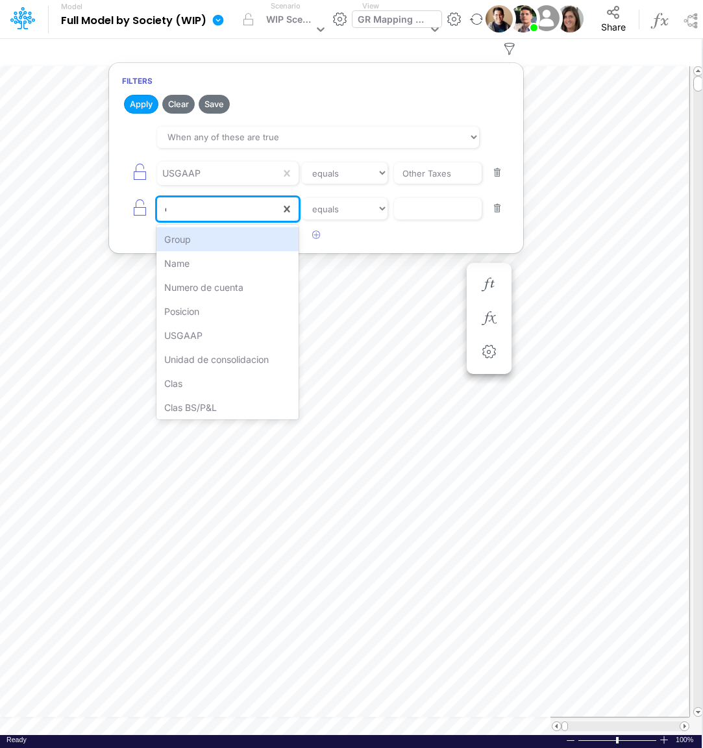
type input "con"
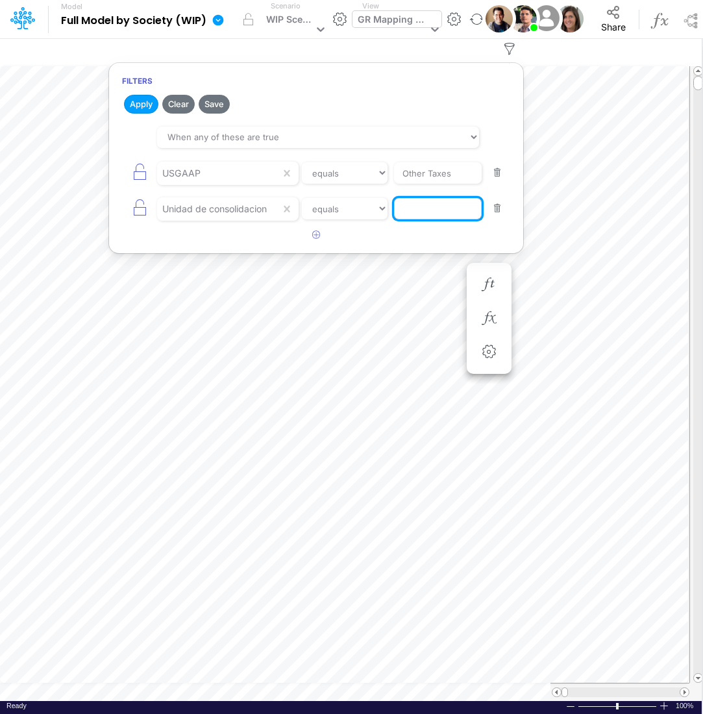
click at [418, 210] on input "text" at bounding box center [438, 209] width 88 height 22
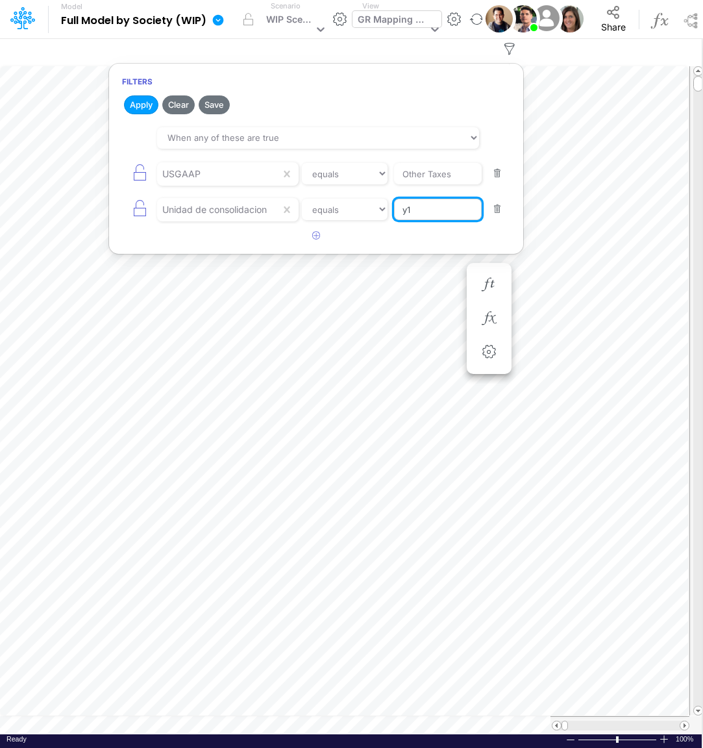
type input "y"
type input "Y1/01AR"
click at [138, 101] on button "Apply" at bounding box center [141, 104] width 34 height 19
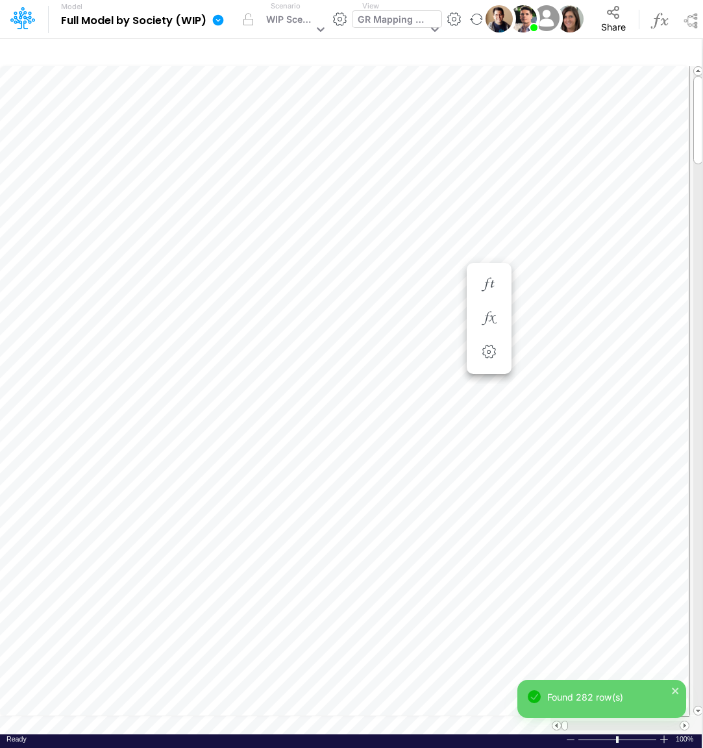
scroll to position [5, 51]
click at [519, 49] on icon "button" at bounding box center [509, 49] width 19 height 14
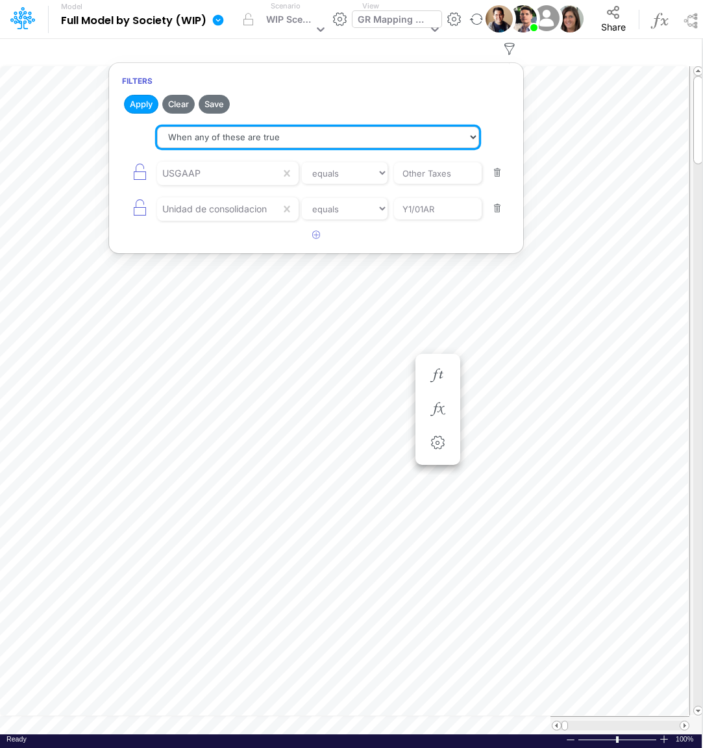
select select "tableSearchAND"
click option "When all of these are true" at bounding box center [0, 0] width 0 height 0
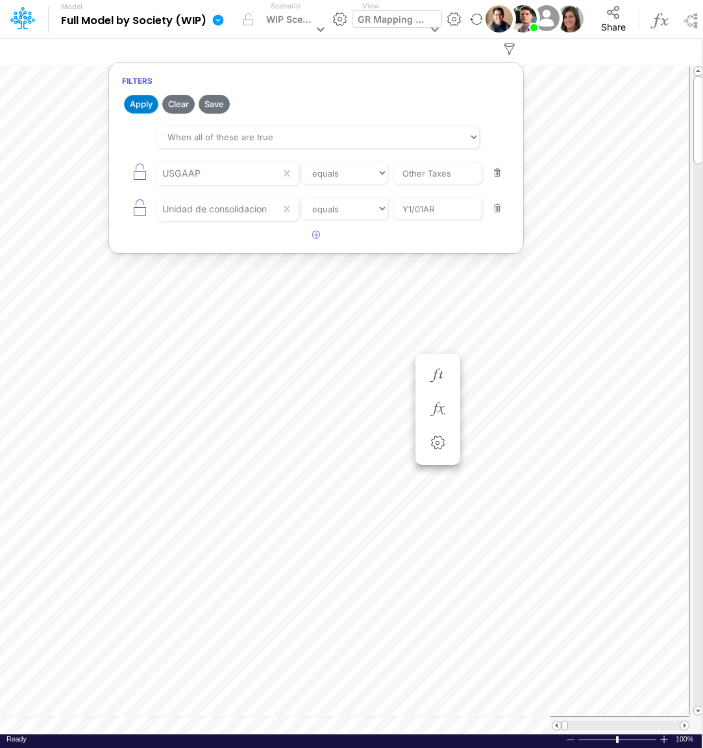
click at [151, 104] on button "Apply" at bounding box center [141, 104] width 34 height 19
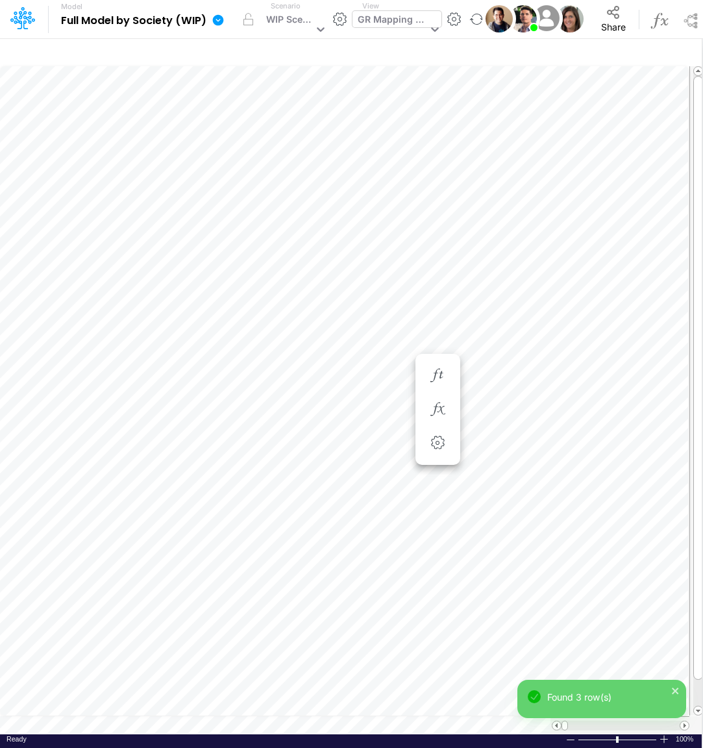
scroll to position [5, 10]
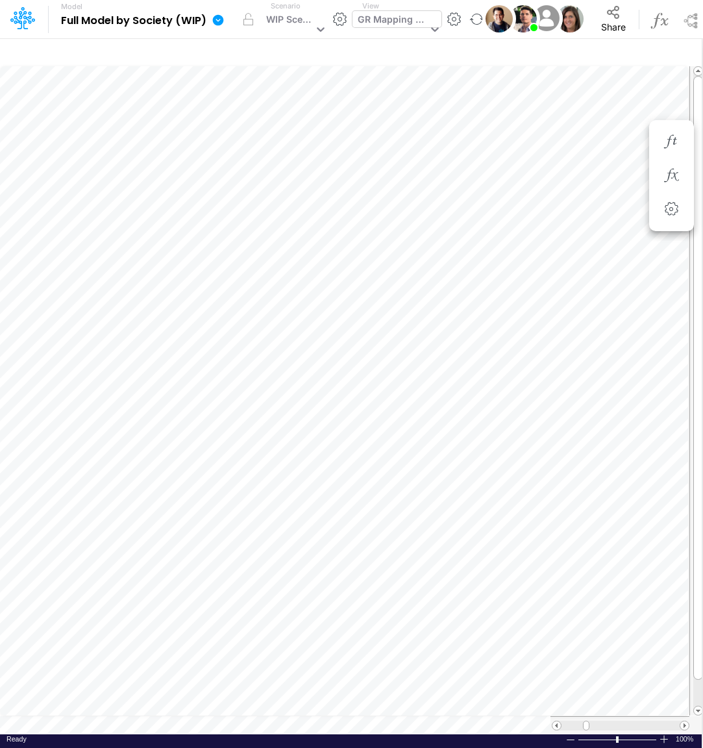
type input "Consolidated FS - USGAAP"
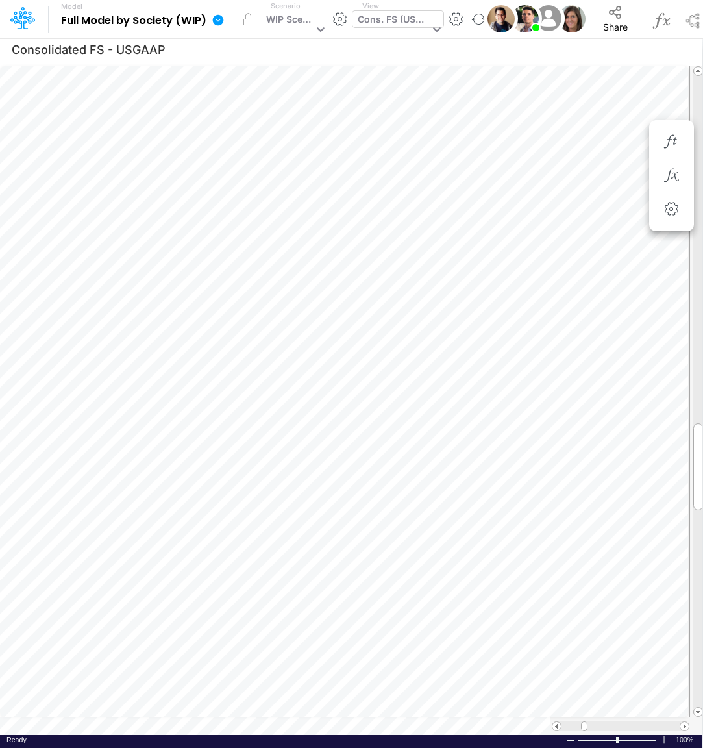
scroll to position [5, 18]
click at [491, 288] on button "button" at bounding box center [489, 280] width 24 height 26
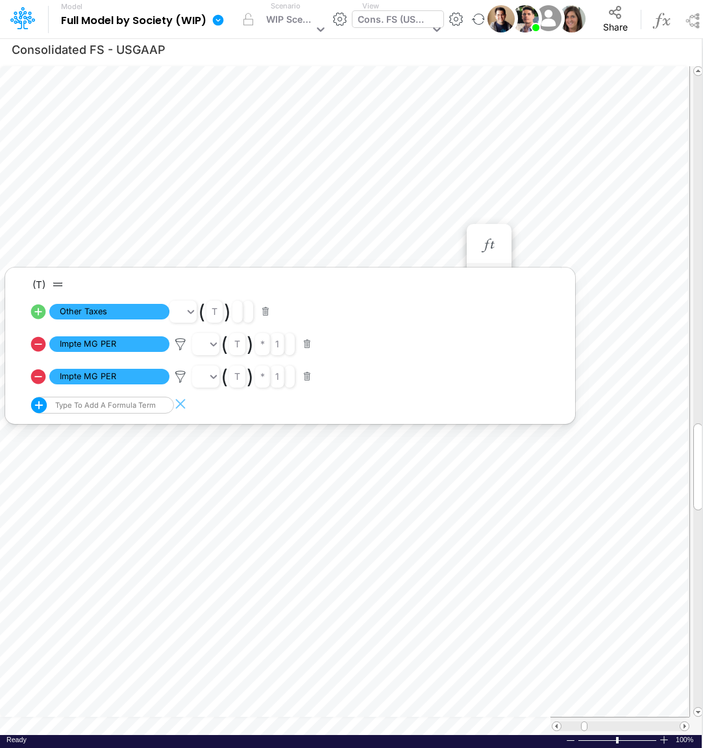
click at [38, 310] on icon at bounding box center [38, 312] width 18 height 18
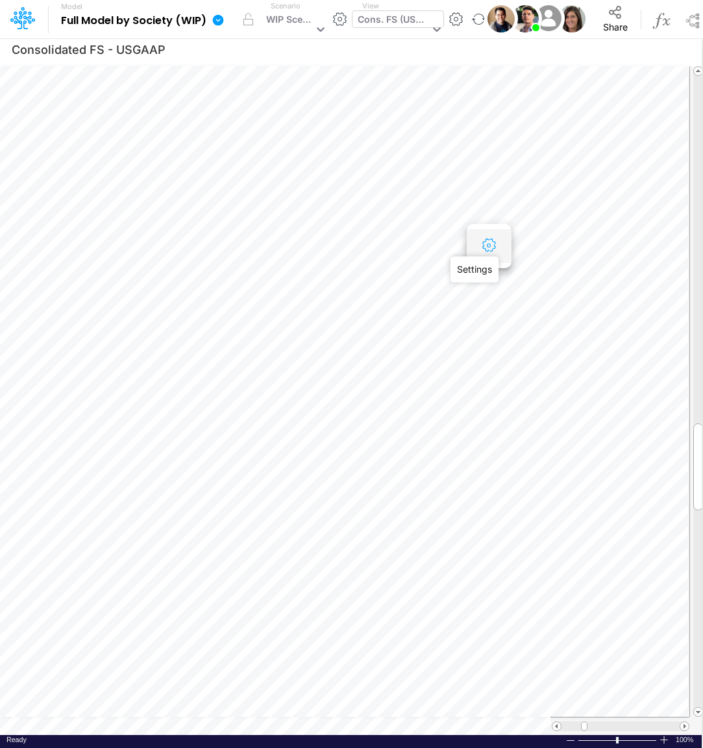
click at [493, 244] on icon "button" at bounding box center [488, 246] width 19 height 14
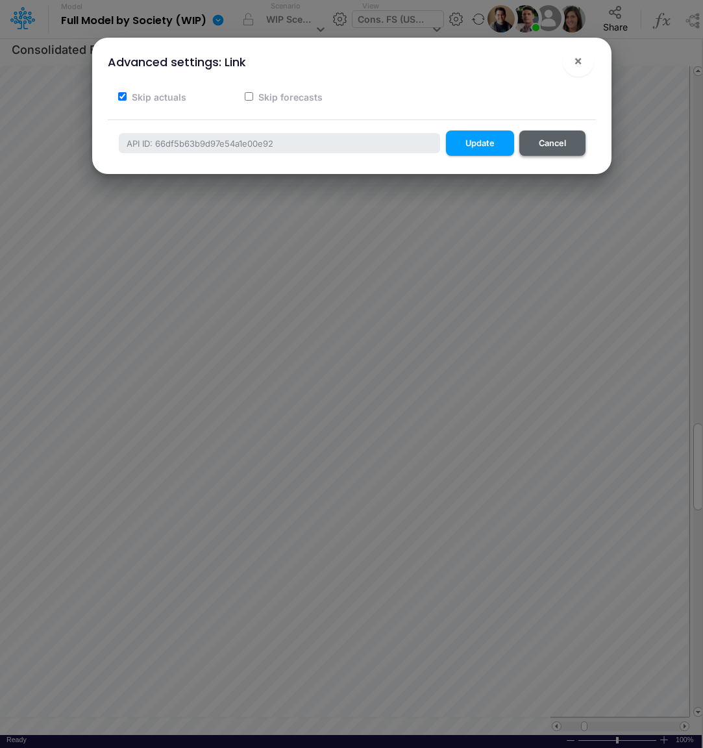
click at [557, 142] on button "Cancel" at bounding box center [553, 143] width 66 height 25
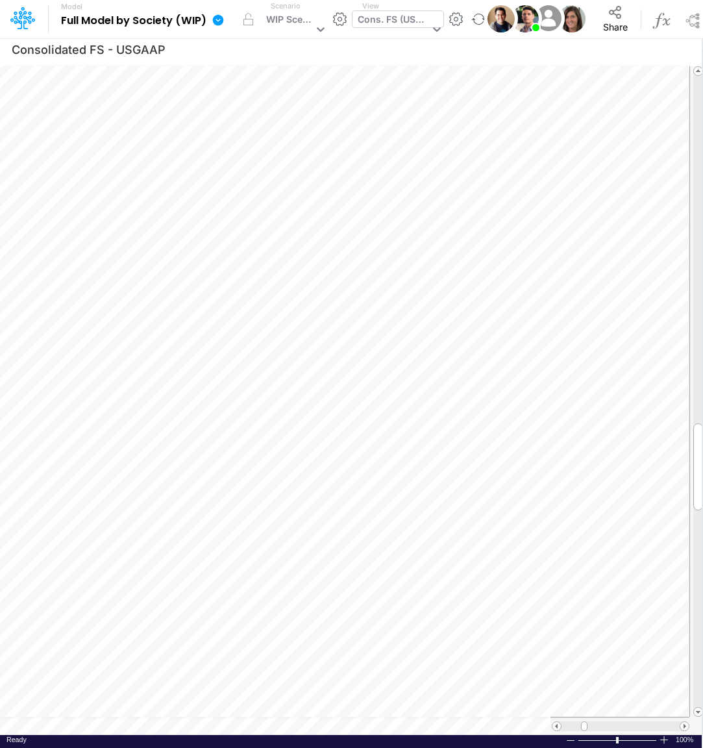
scroll to position [5, 18]
click at [567, 281] on icon "button" at bounding box center [566, 280] width 19 height 14
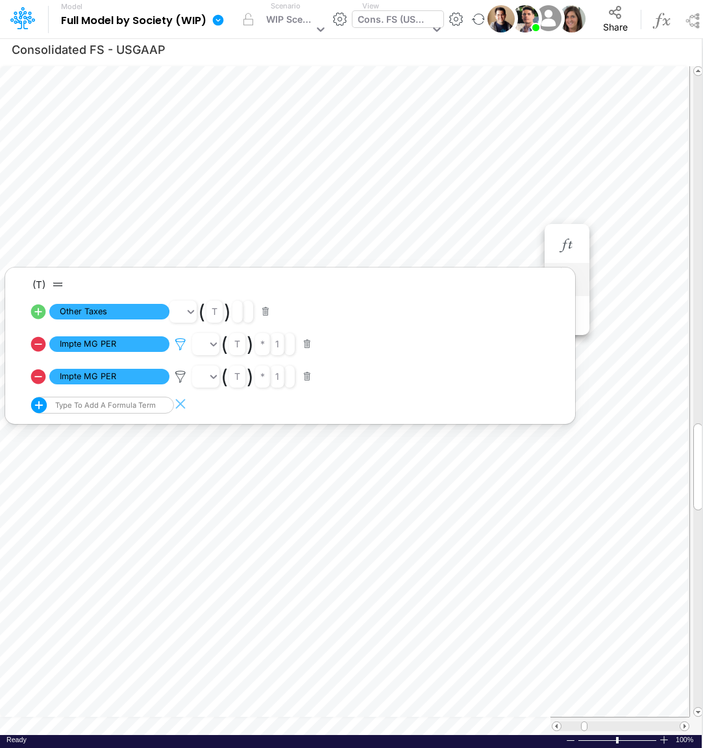
click at [182, 342] on icon at bounding box center [180, 345] width 19 height 14
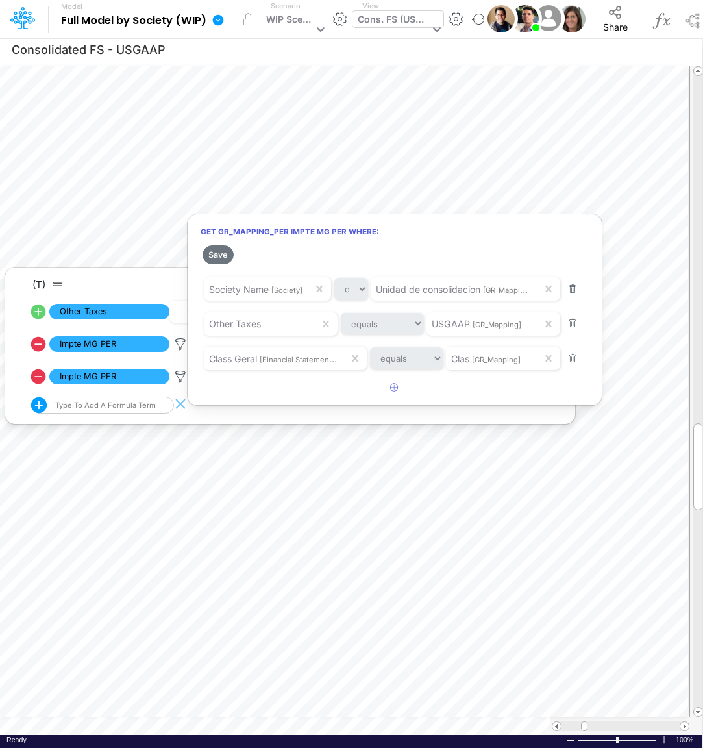
click at [179, 377] on div at bounding box center [351, 377] width 703 height 742
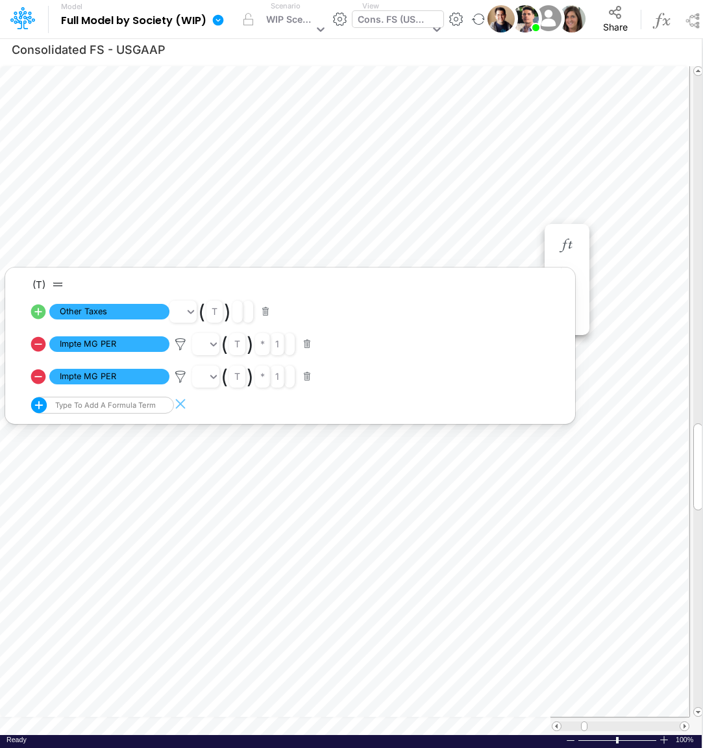
click at [179, 377] on icon at bounding box center [180, 377] width 19 height 14
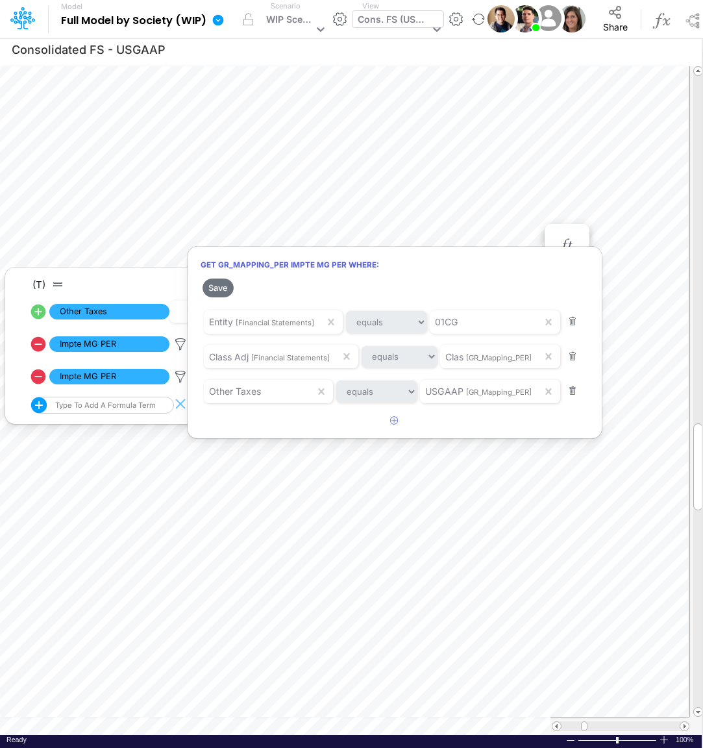
click at [181, 344] on div at bounding box center [351, 377] width 703 height 742
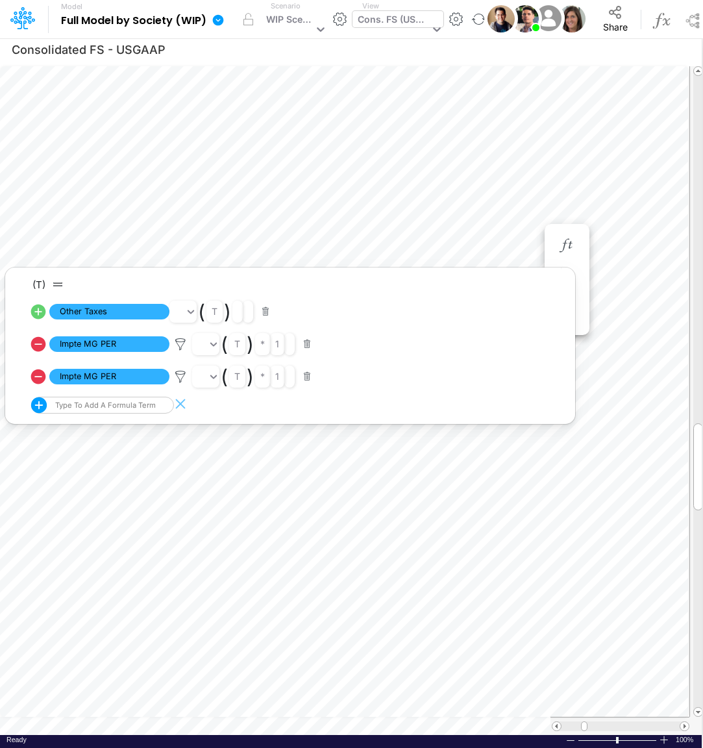
click at [181, 344] on icon at bounding box center [180, 345] width 19 height 14
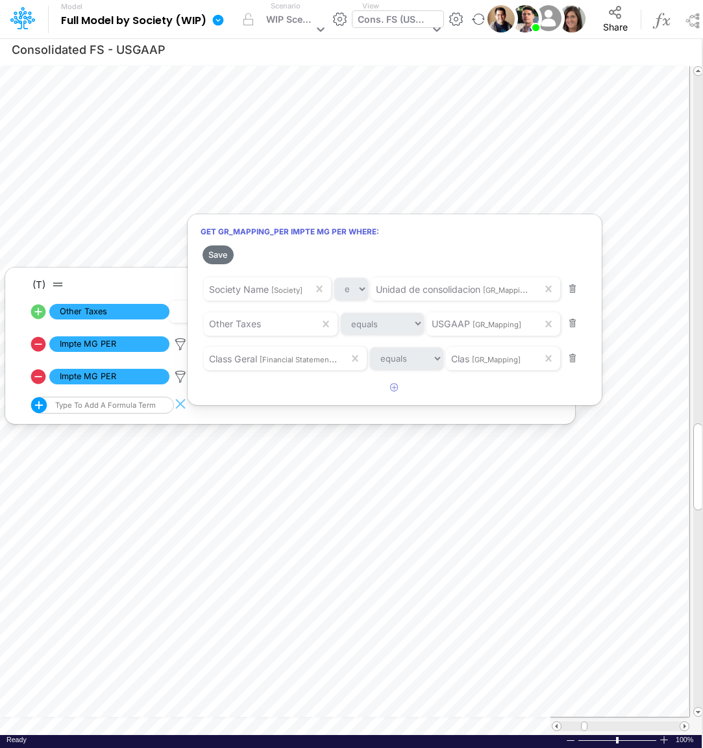
click at [492, 157] on div at bounding box center [351, 377] width 703 height 742
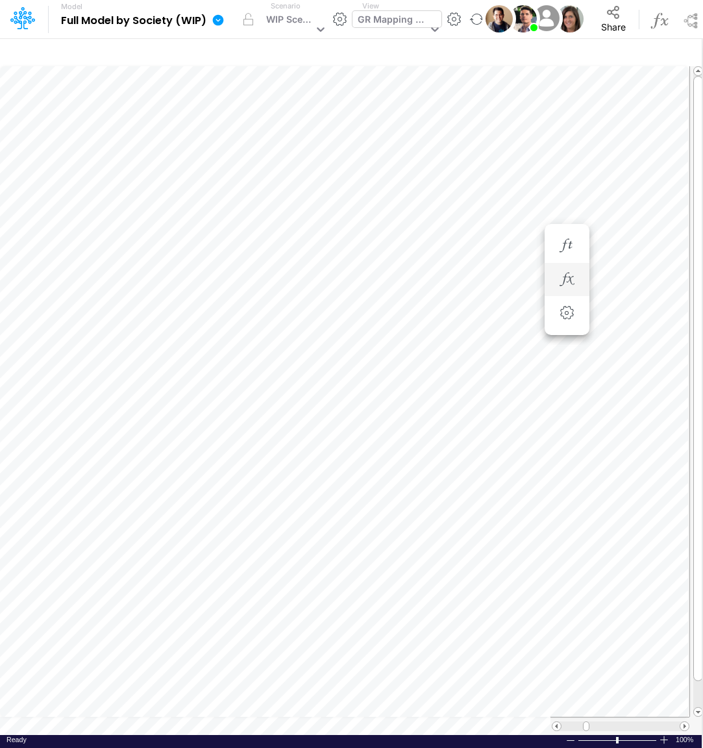
scroll to position [5, 11]
type input "Consolidated FS - USGAAP"
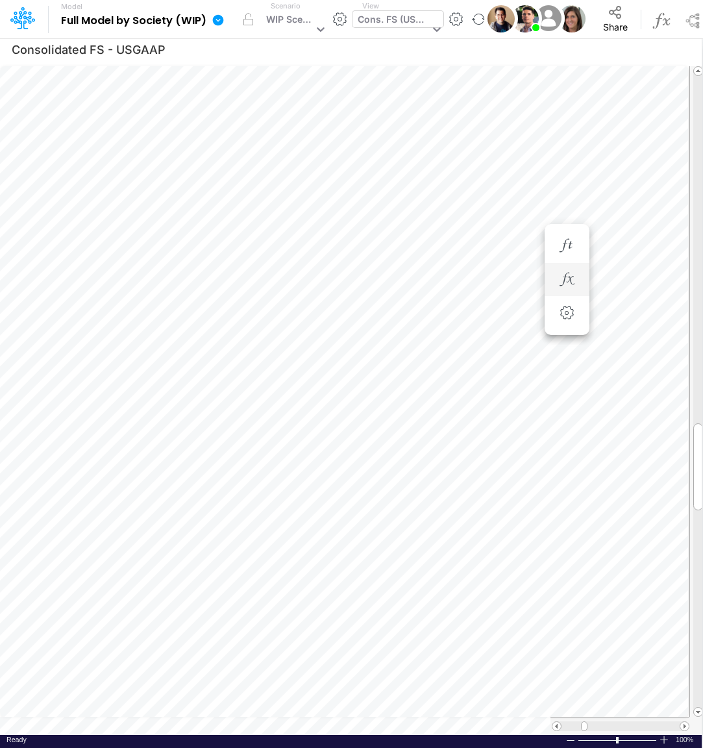
scroll to position [5, 18]
click at [491, 279] on icon "button" at bounding box center [488, 280] width 19 height 14
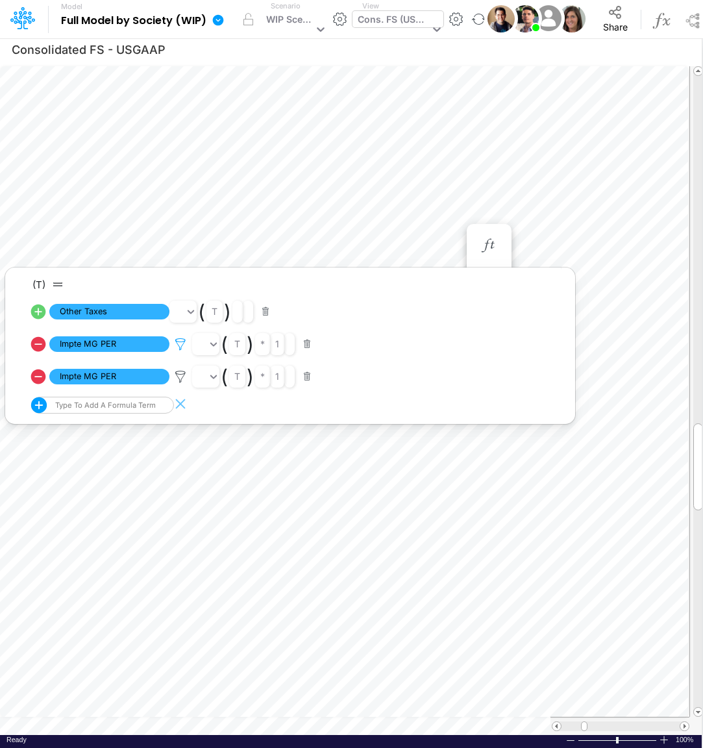
click at [181, 342] on icon at bounding box center [180, 345] width 19 height 14
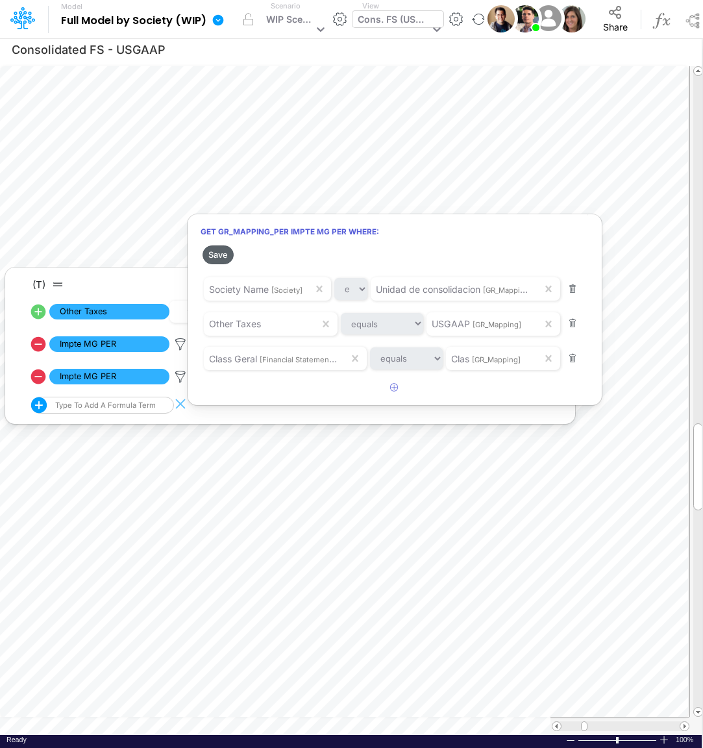
click at [221, 260] on button "Save" at bounding box center [218, 254] width 31 height 19
click at [445, 190] on div at bounding box center [351, 377] width 703 height 742
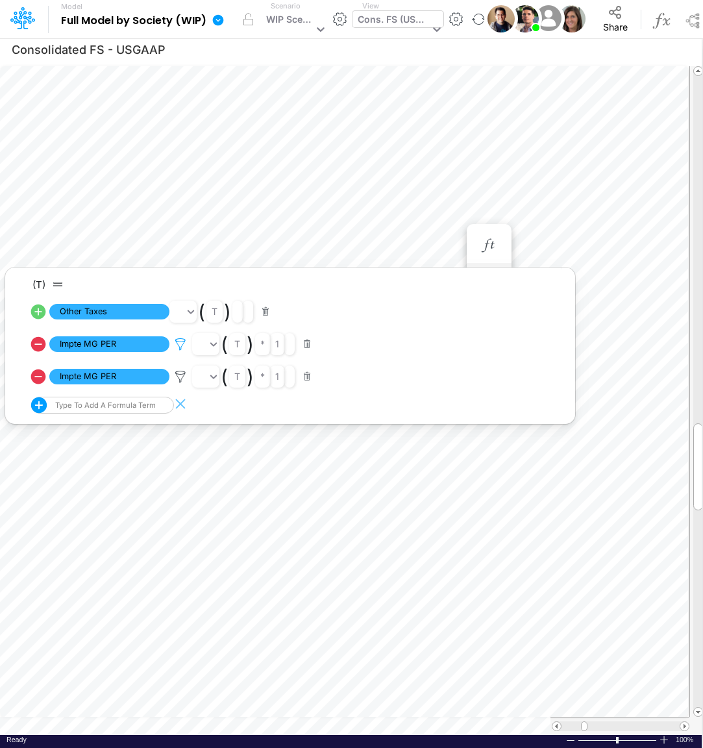
click at [179, 346] on icon at bounding box center [180, 345] width 19 height 14
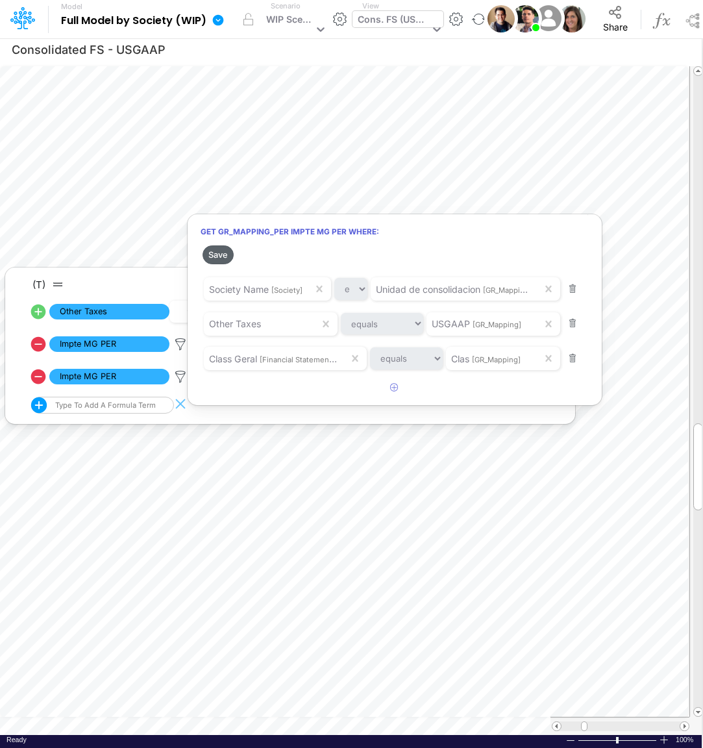
click at [223, 253] on button "Save" at bounding box center [218, 254] width 31 height 19
click at [180, 379] on div at bounding box center [351, 377] width 703 height 742
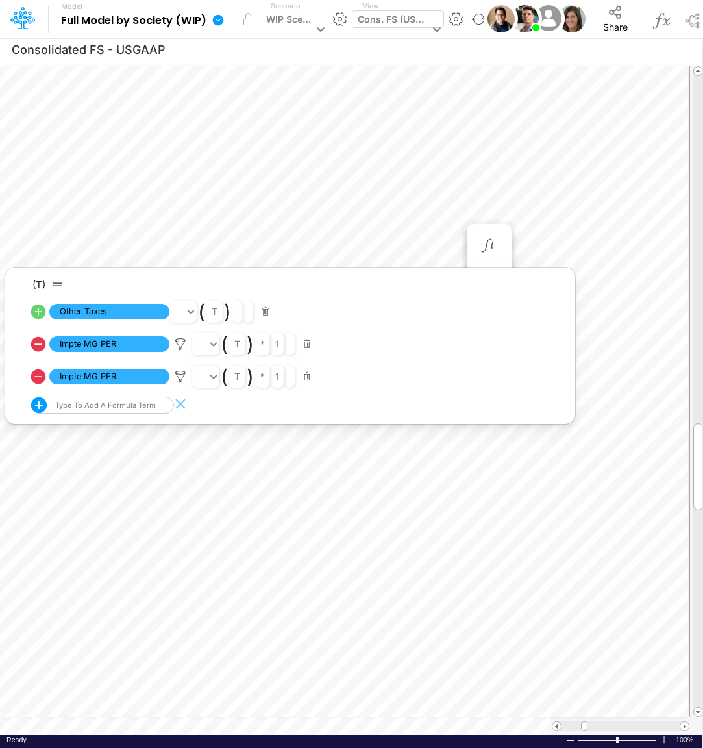
click at [180, 379] on icon at bounding box center [180, 377] width 19 height 14
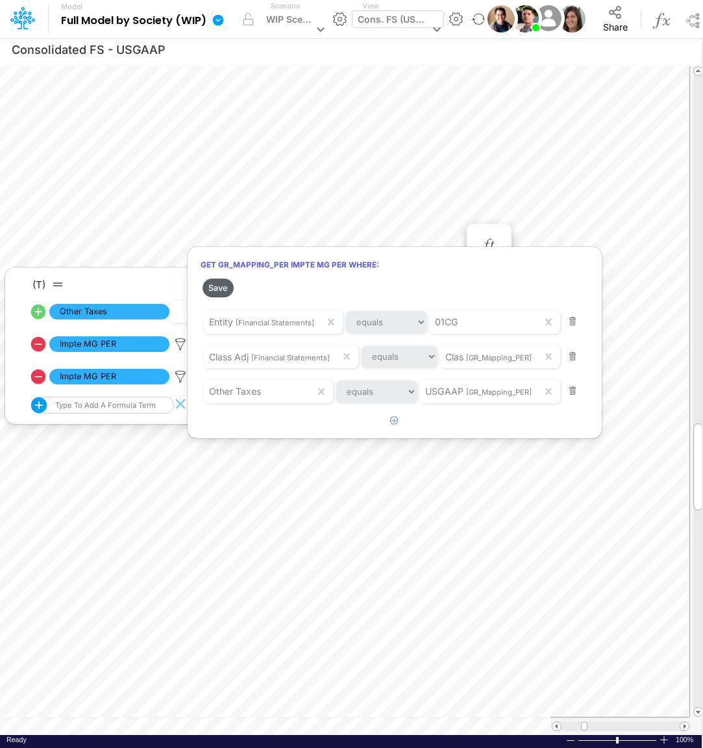
click at [224, 290] on button "Save" at bounding box center [218, 288] width 31 height 19
click at [531, 212] on div at bounding box center [351, 377] width 703 height 742
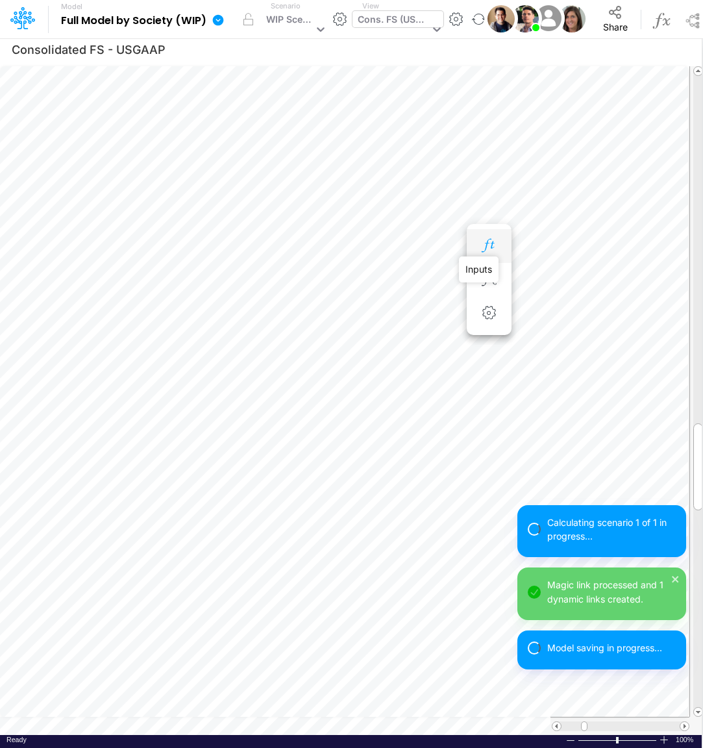
click at [485, 244] on icon "button" at bounding box center [488, 246] width 19 height 14
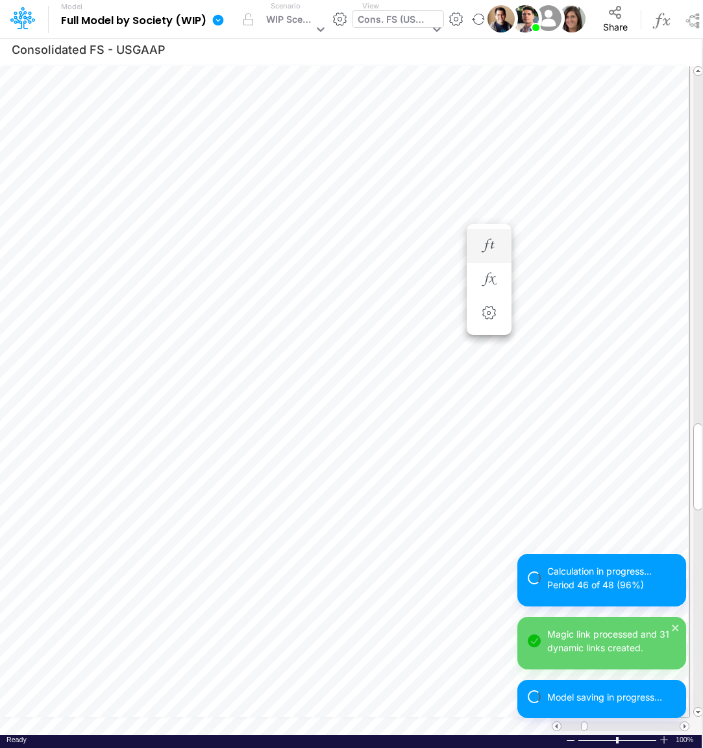
scroll to position [5, 3]
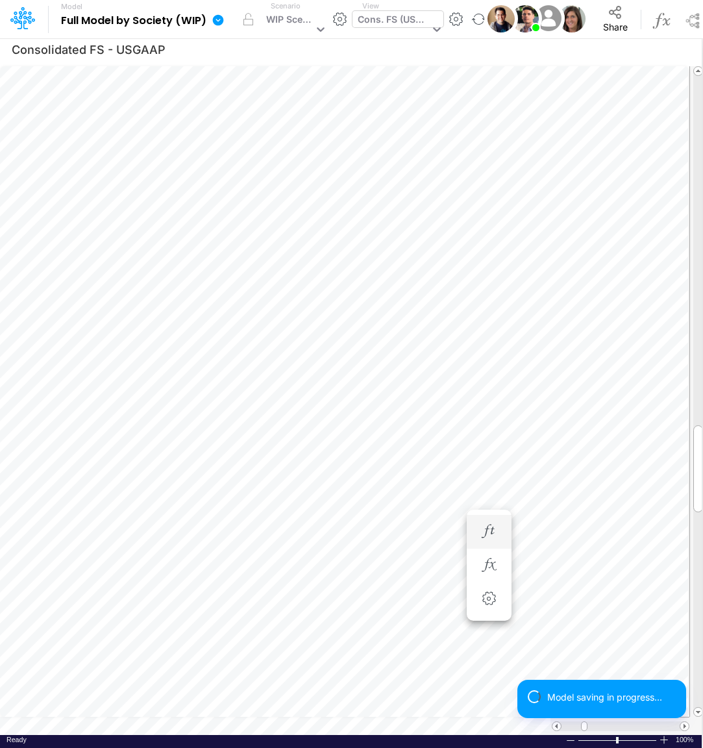
scroll to position [5, 3]
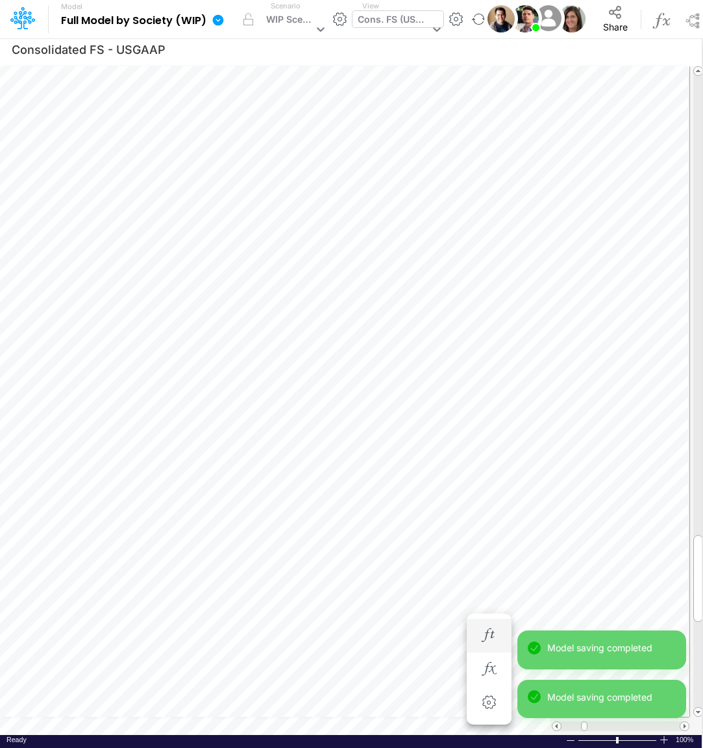
scroll to position [10, 8]
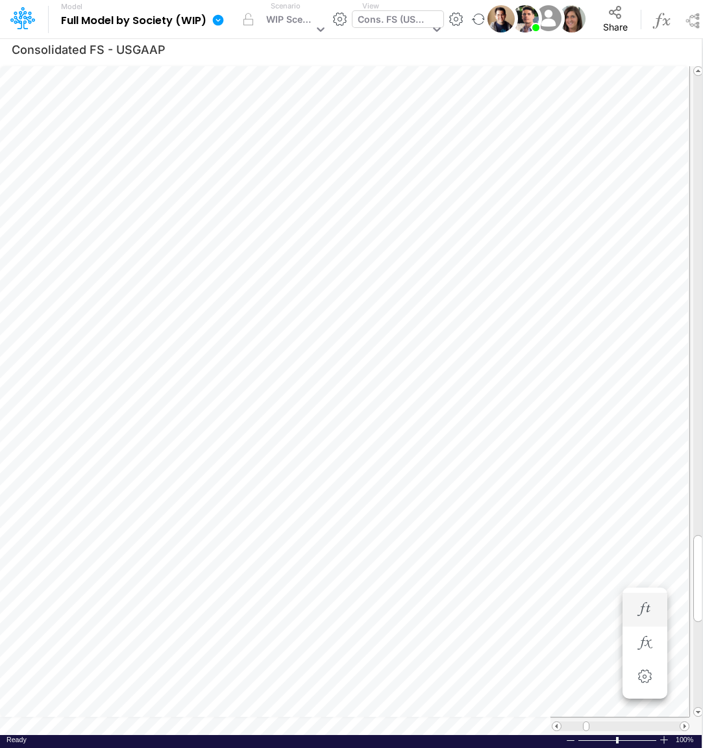
scroll to position [10, 4]
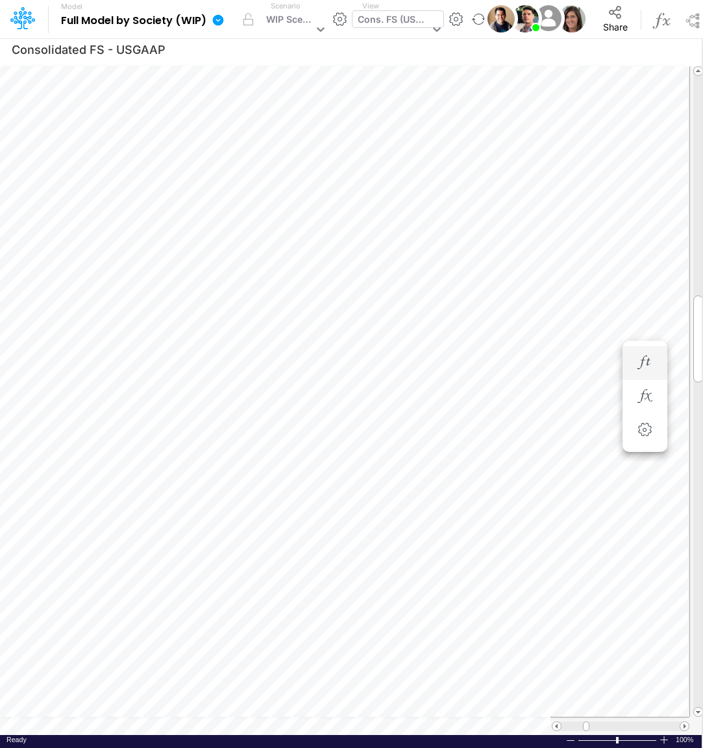
scroll to position [5, 3]
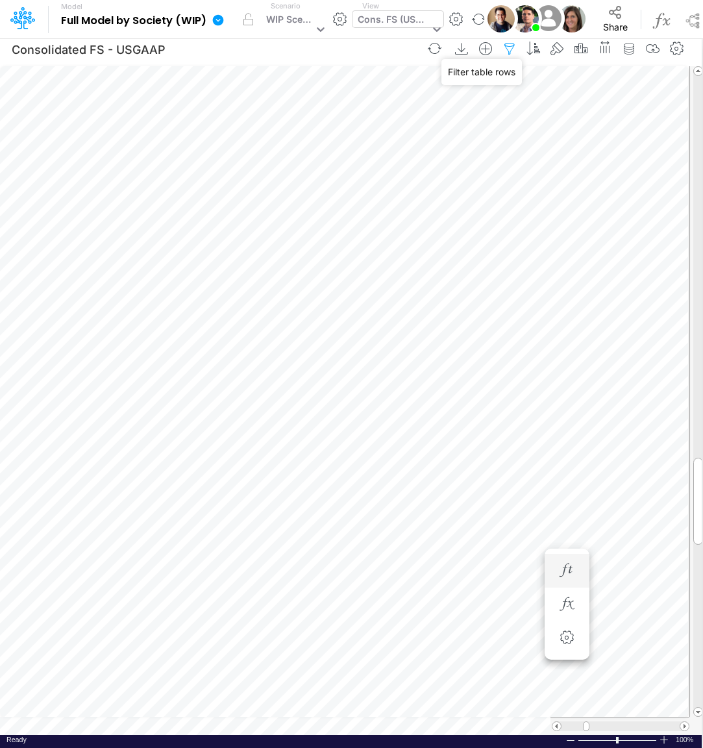
click at [512, 51] on icon "button" at bounding box center [509, 49] width 19 height 14
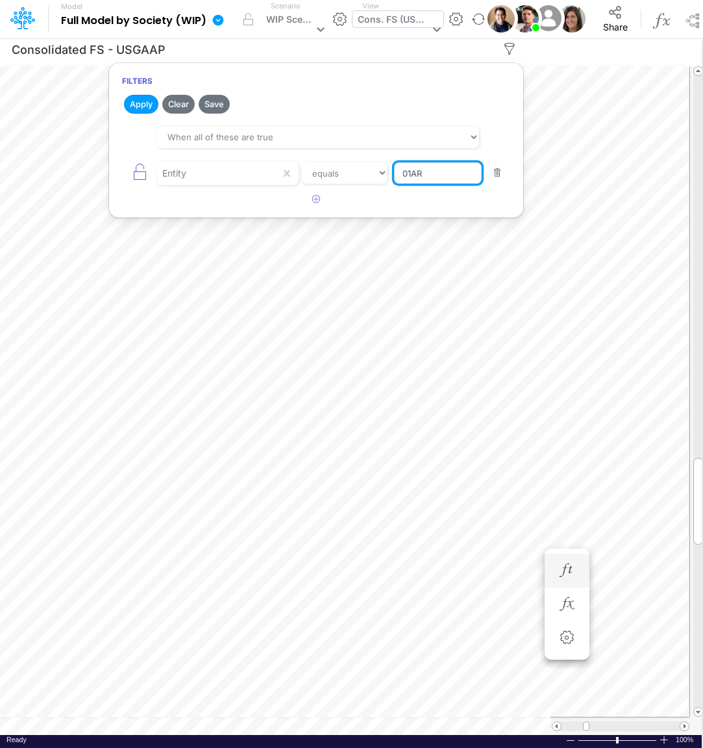
click at [446, 180] on input "01AR" at bounding box center [438, 173] width 88 height 22
click at [136, 108] on button "Apply" at bounding box center [141, 104] width 34 height 19
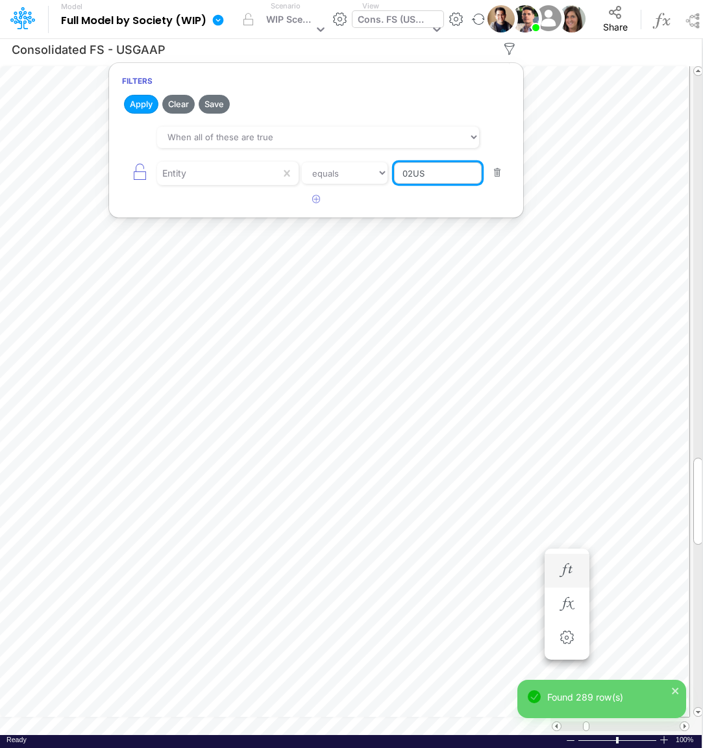
click at [442, 177] on input "02US" at bounding box center [438, 173] width 88 height 22
type input "01US"
click at [144, 111] on button "Apply" at bounding box center [141, 104] width 34 height 19
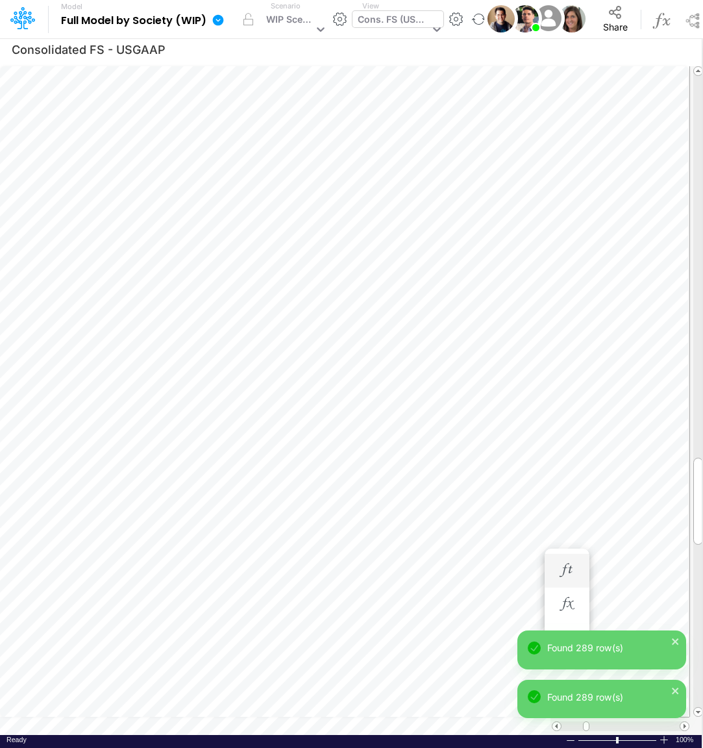
scroll to position [5, 3]
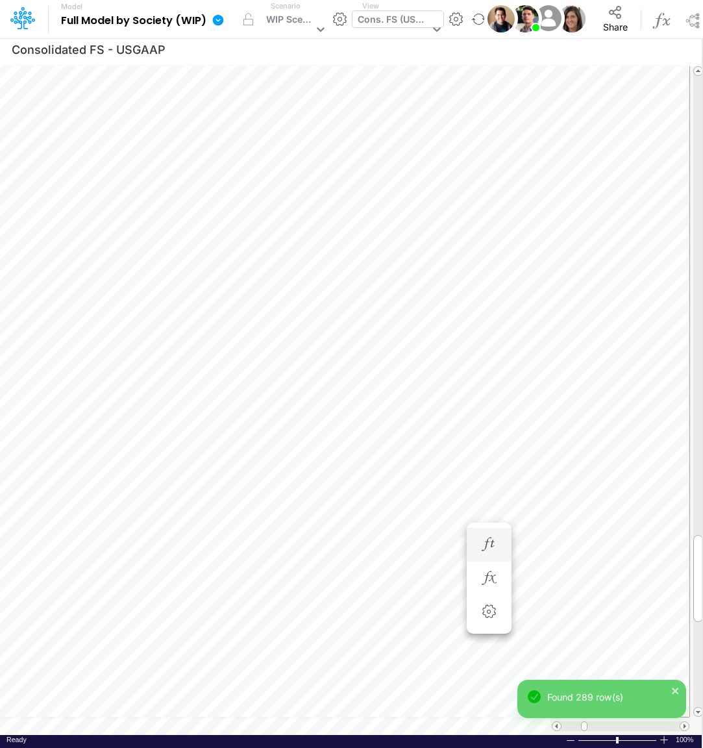
scroll to position [5, 22]
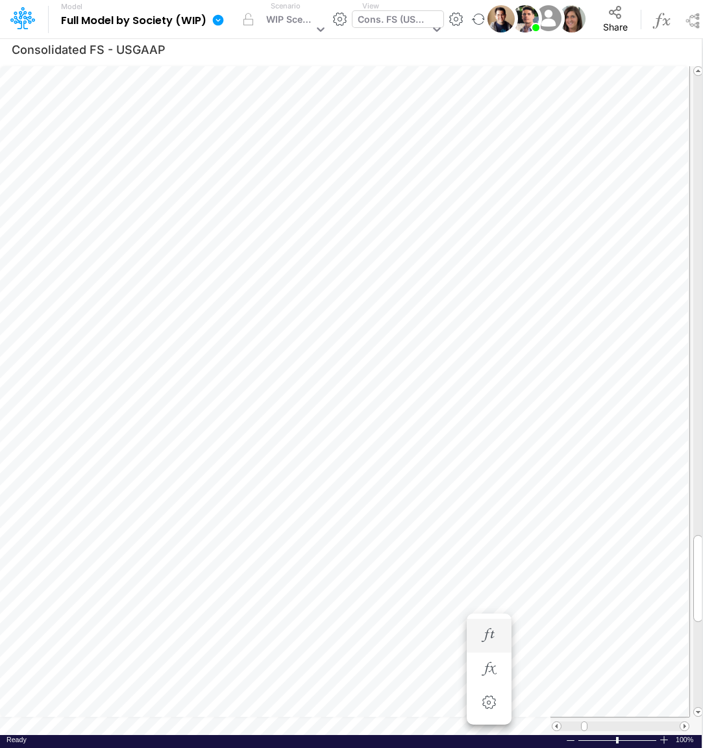
scroll to position [5, 19]
click at [494, 583] on icon "button" at bounding box center [488, 584] width 19 height 14
click at [486, 622] on icon "button" at bounding box center [488, 623] width 19 height 14
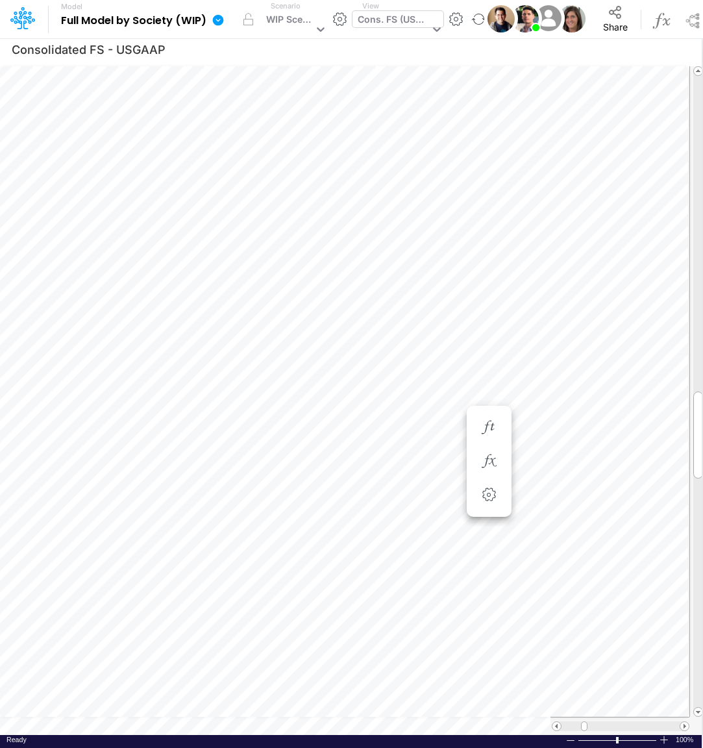
scroll to position [5, 18]
click at [490, 517] on button "button" at bounding box center [489, 506] width 24 height 26
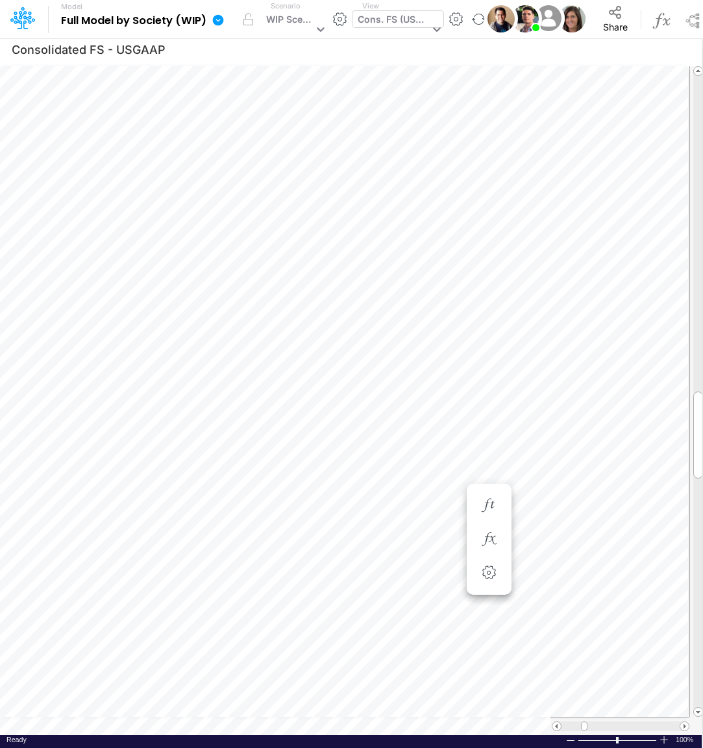
scroll to position [5, 3]
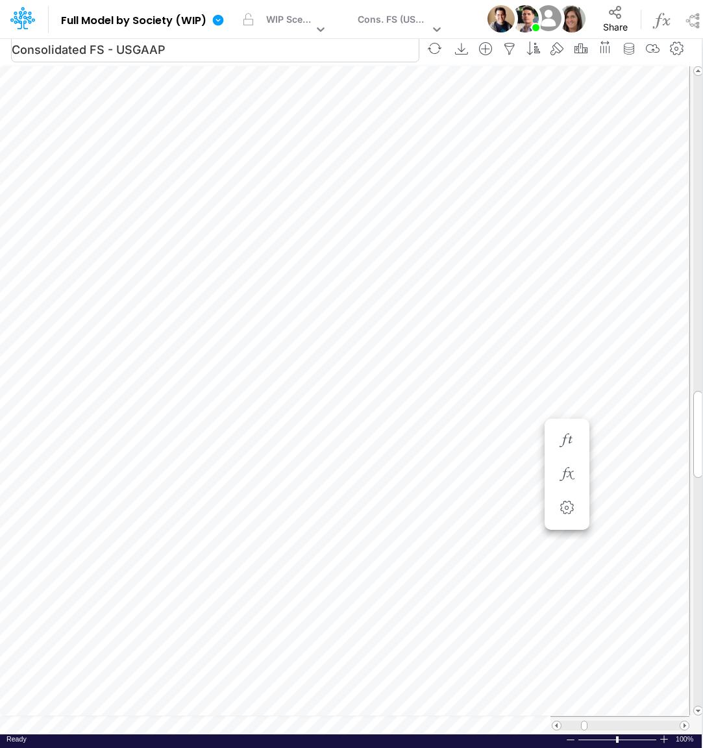
scroll to position [5, 6]
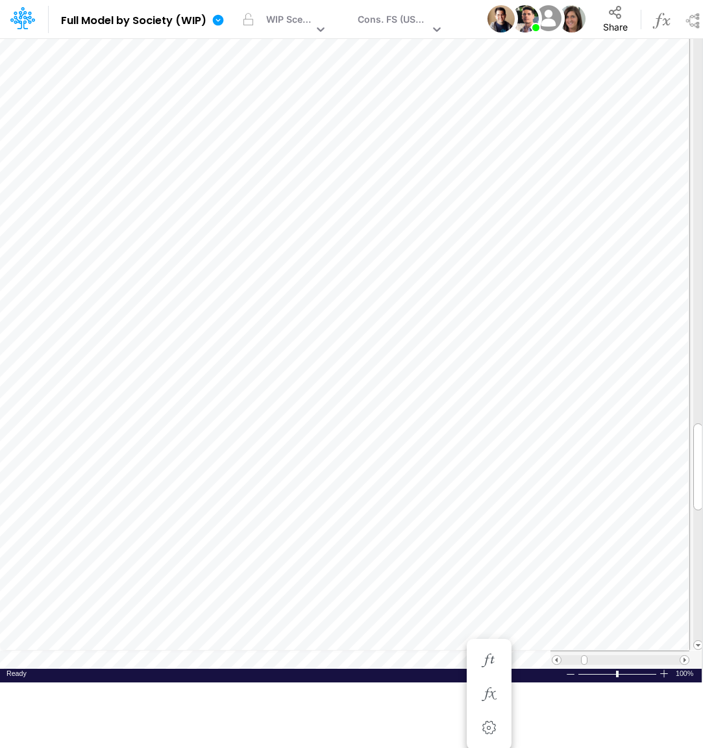
scroll to position [10, 6]
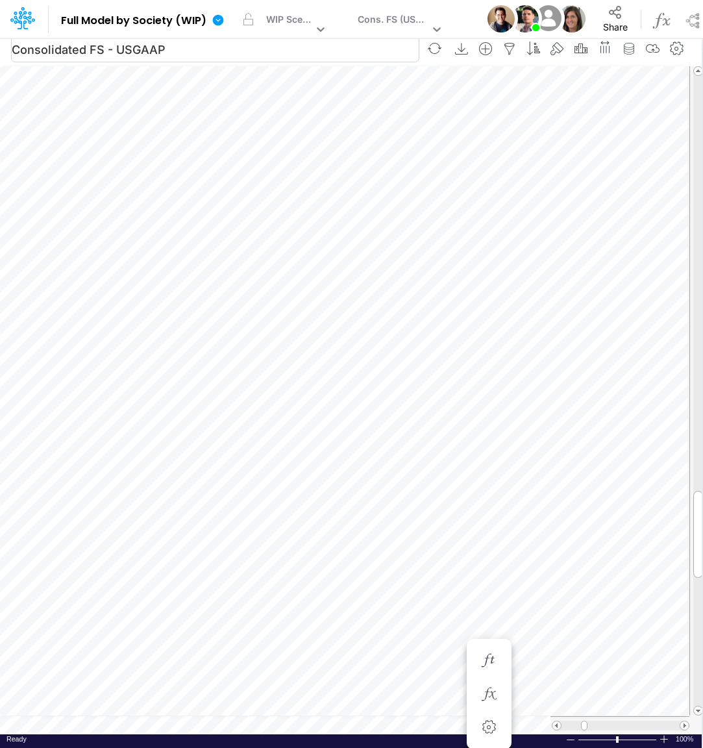
scroll to position [10, 4]
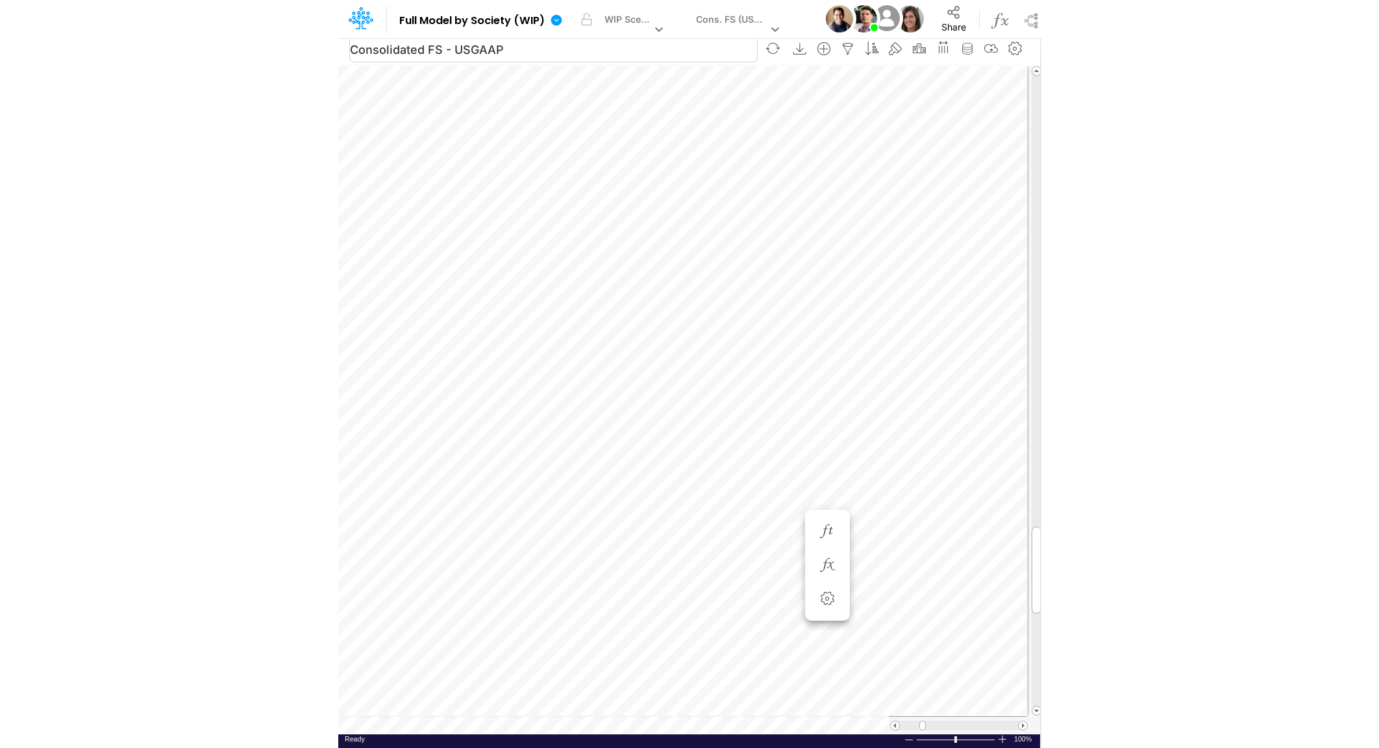
scroll to position [10, 4]
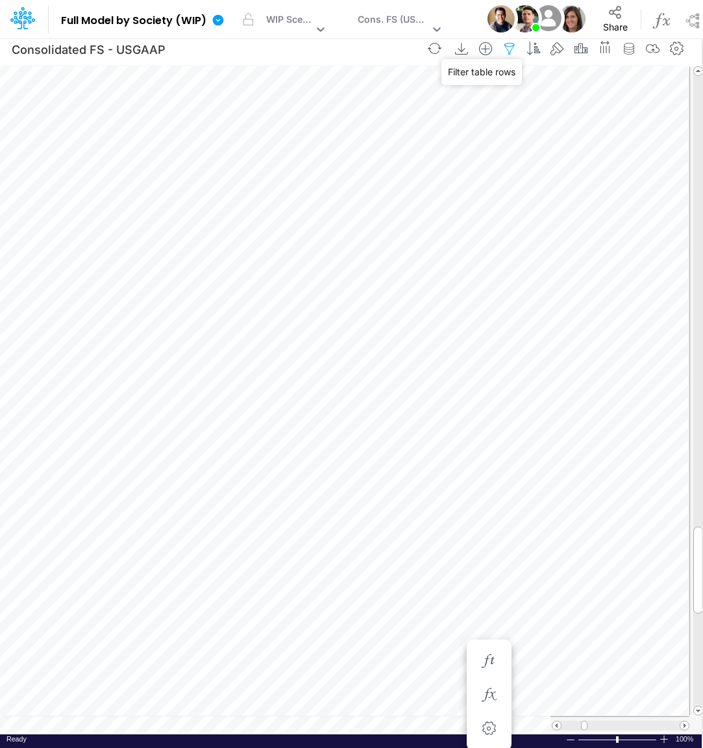
click at [516, 46] on icon "button" at bounding box center [509, 49] width 19 height 14
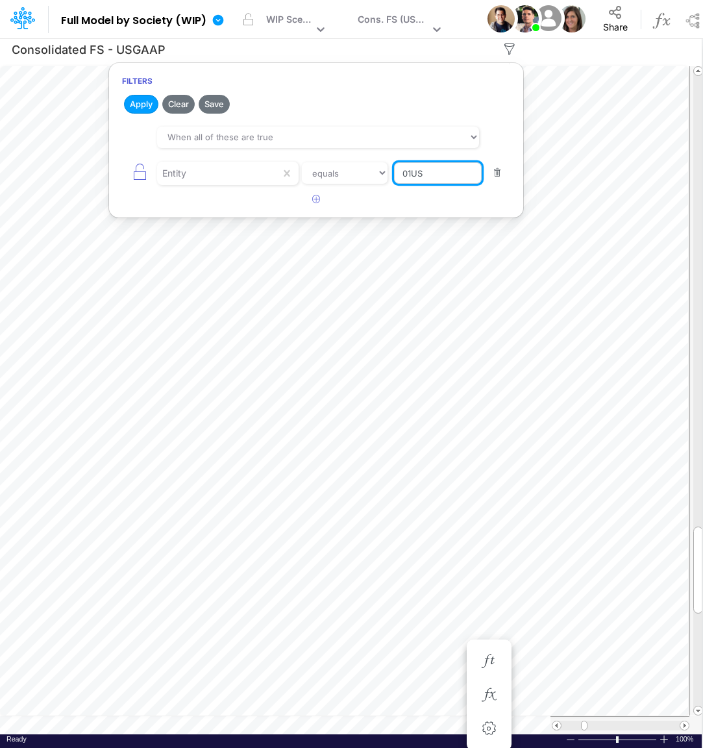
click at [455, 173] on input "01US" at bounding box center [438, 173] width 88 height 22
type input "01AR"
click at [135, 101] on button "Apply" at bounding box center [141, 104] width 34 height 19
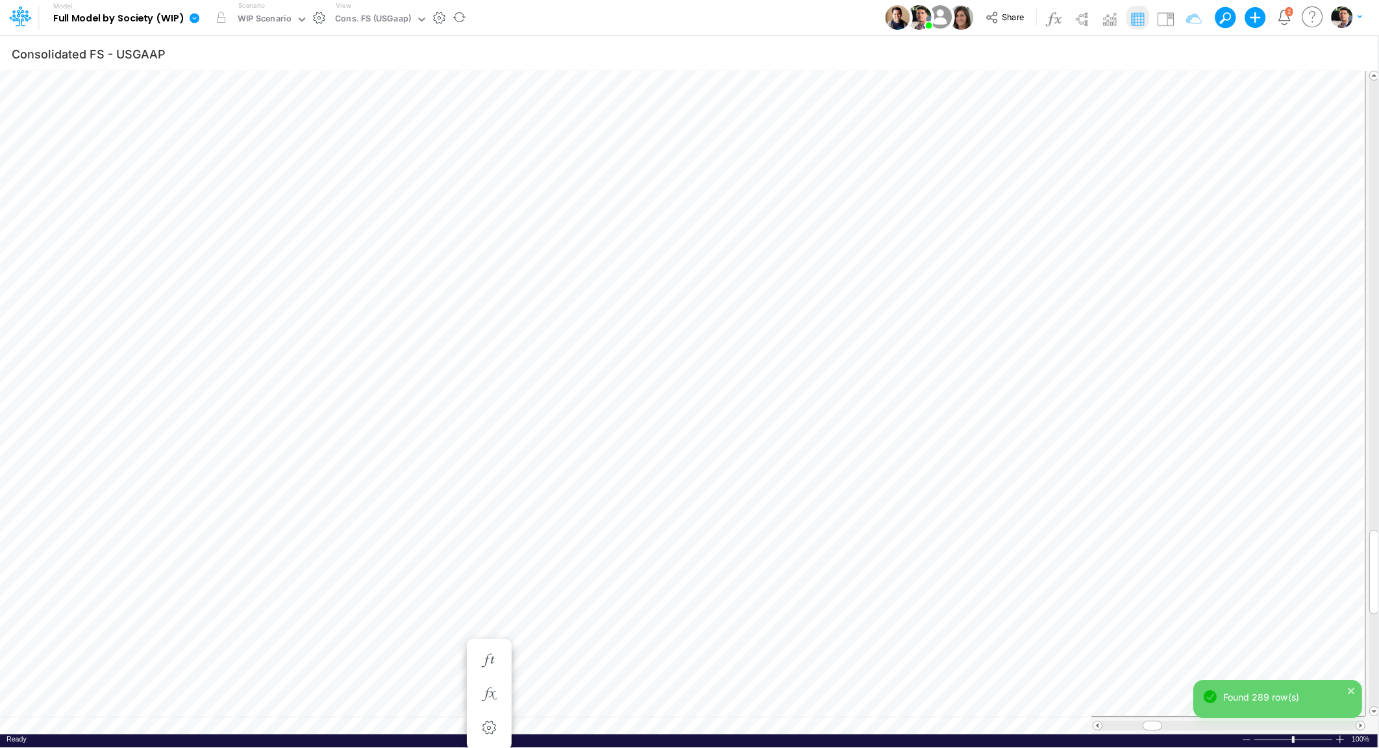
scroll to position [5, 14]
click at [497, 345] on icon "button" at bounding box center [488, 342] width 19 height 14
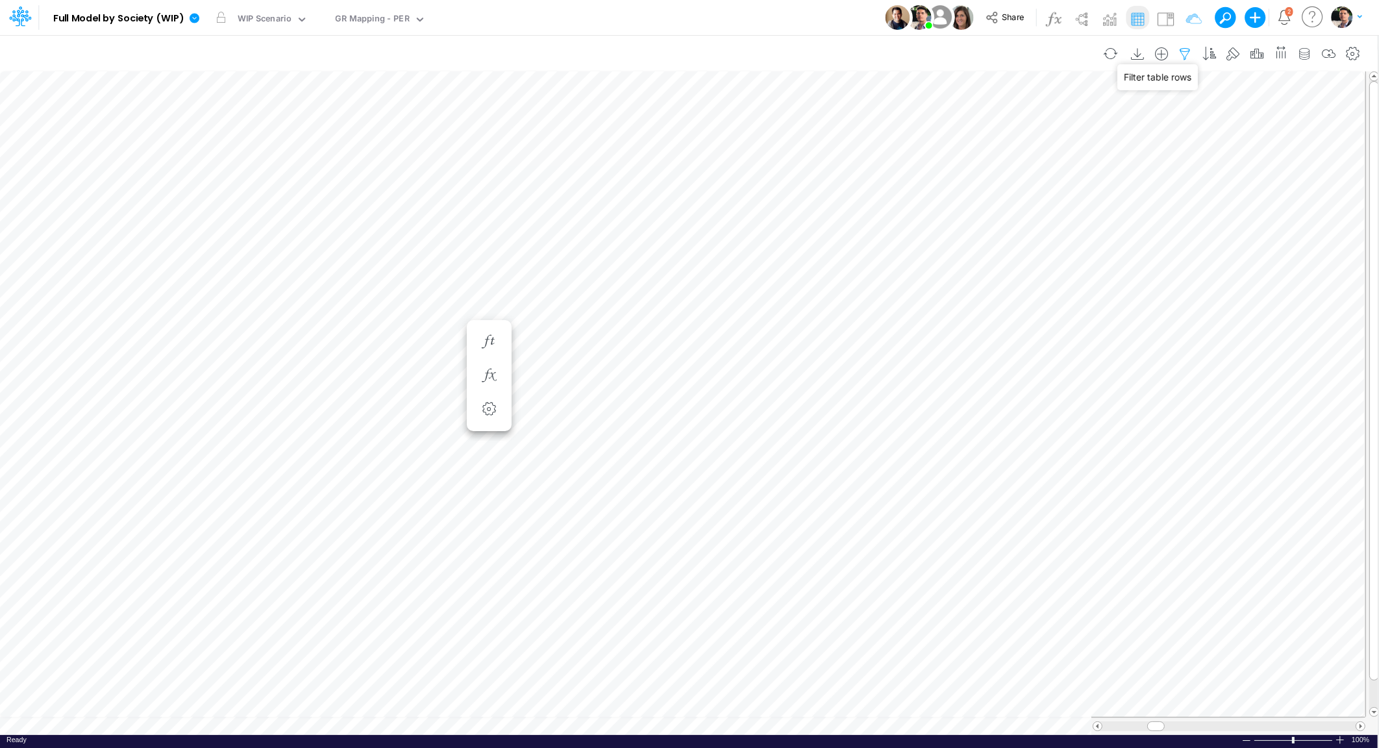
click at [1194, 59] on icon "button" at bounding box center [1185, 54] width 19 height 14
type input "Consolidated FS - USGAAP"
click at [1192, 58] on icon "button" at bounding box center [1185, 54] width 19 height 14
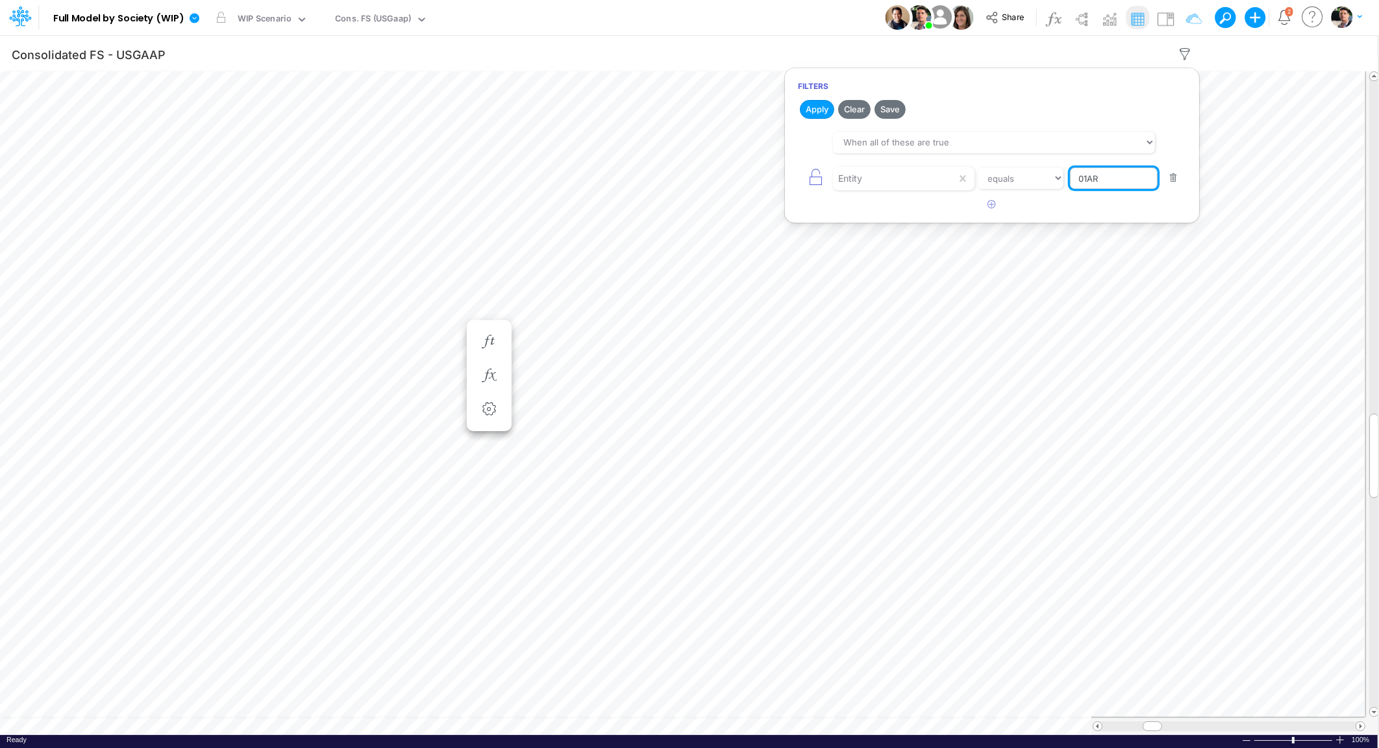
click at [1122, 185] on input "01AR" at bounding box center [1114, 179] width 88 height 22
type input "02us"
click at [821, 113] on button "Apply" at bounding box center [817, 109] width 34 height 19
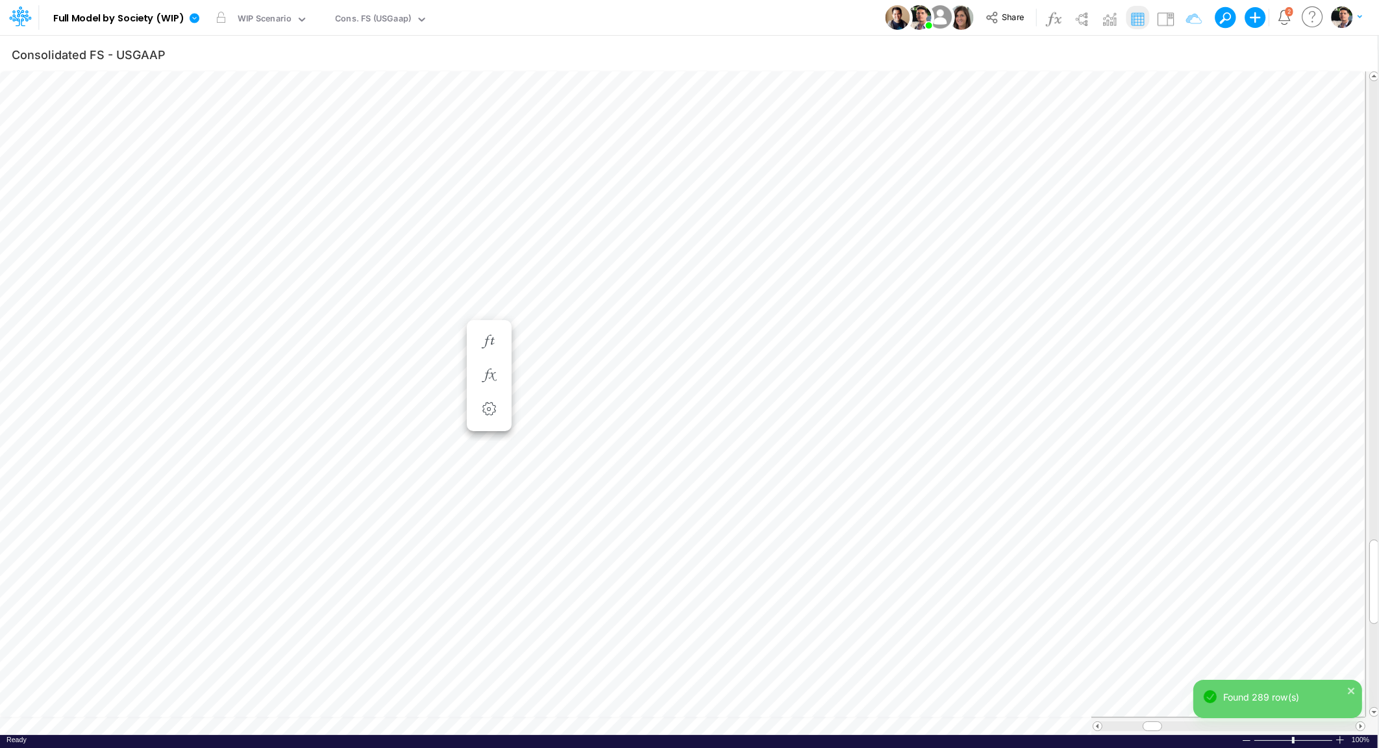
scroll to position [5, 22]
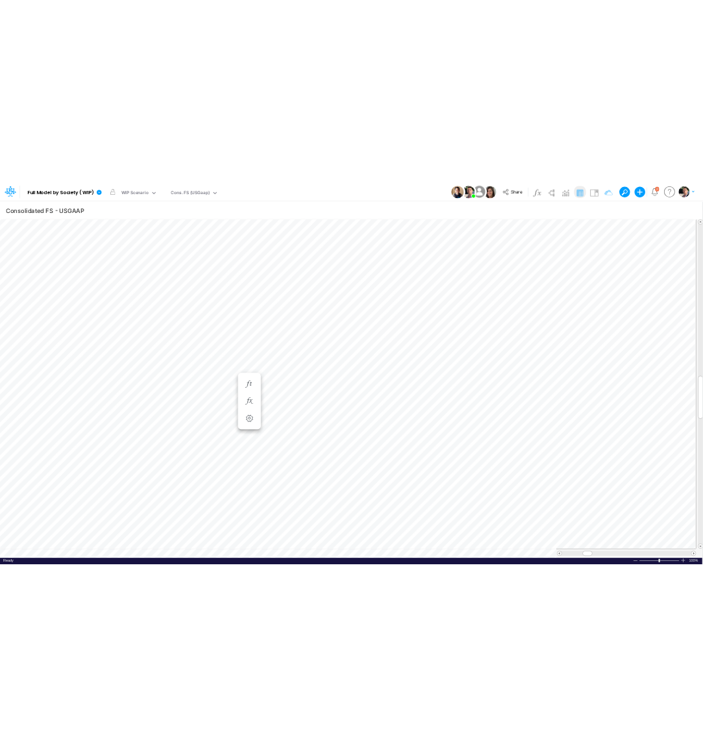
scroll to position [5, 20]
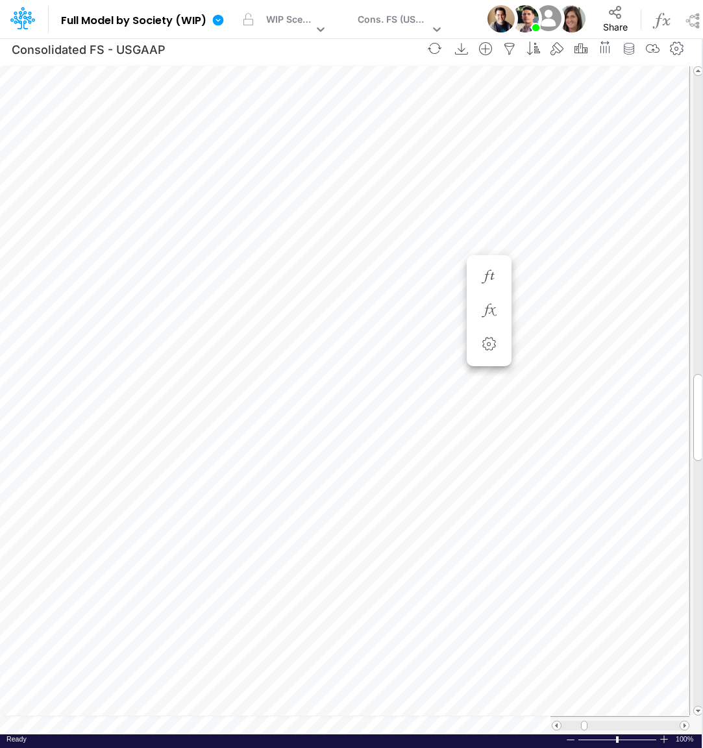
scroll to position [5, 3]
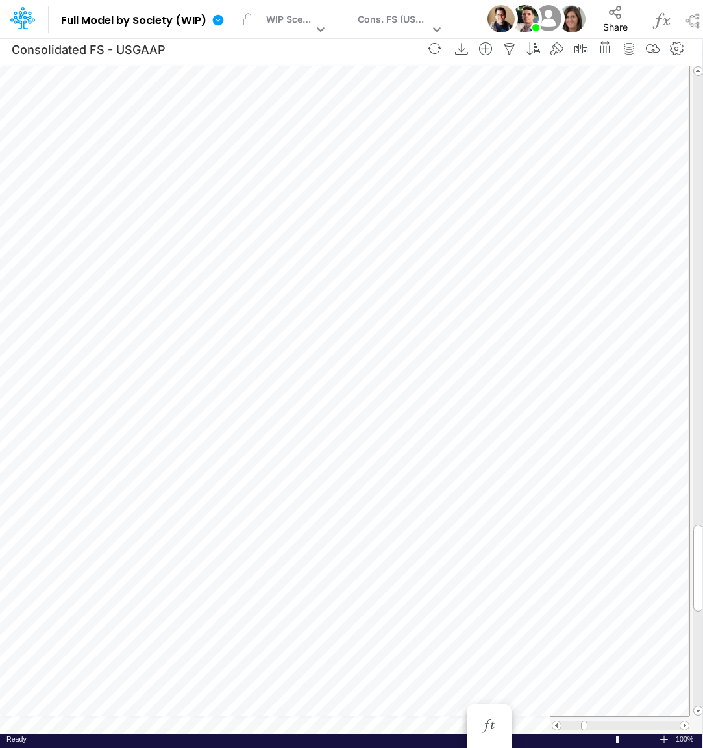
scroll to position [10, 10]
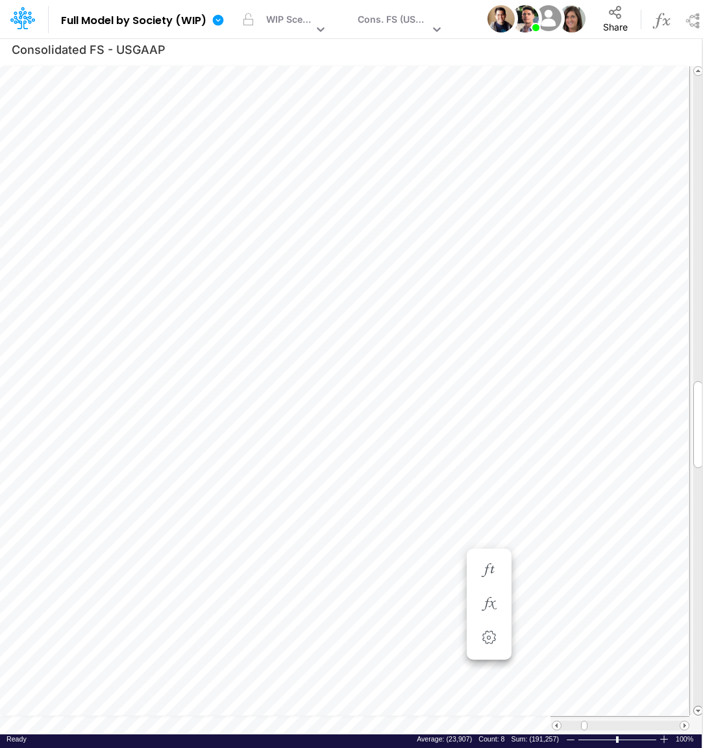
click at [698, 713] on span at bounding box center [698, 711] width 8 height 8
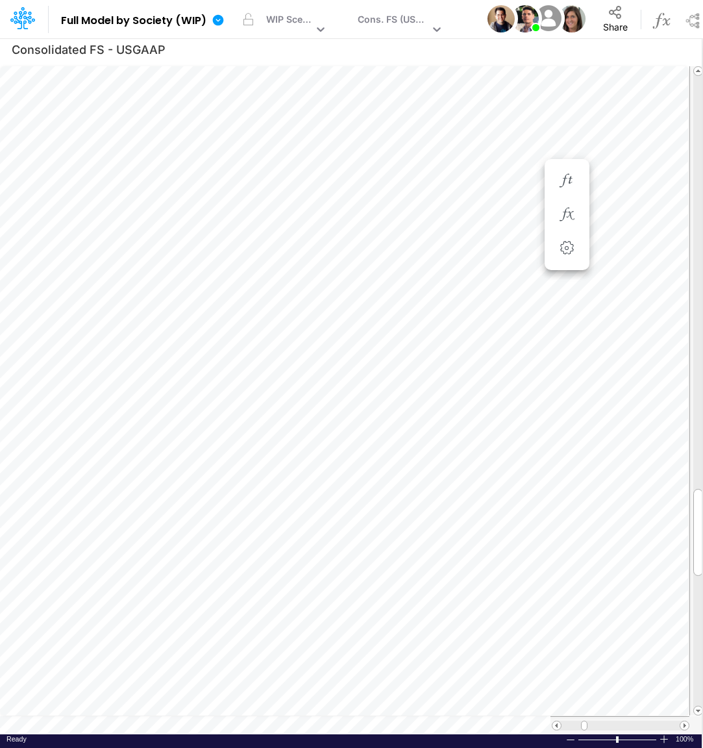
scroll to position [10, 4]
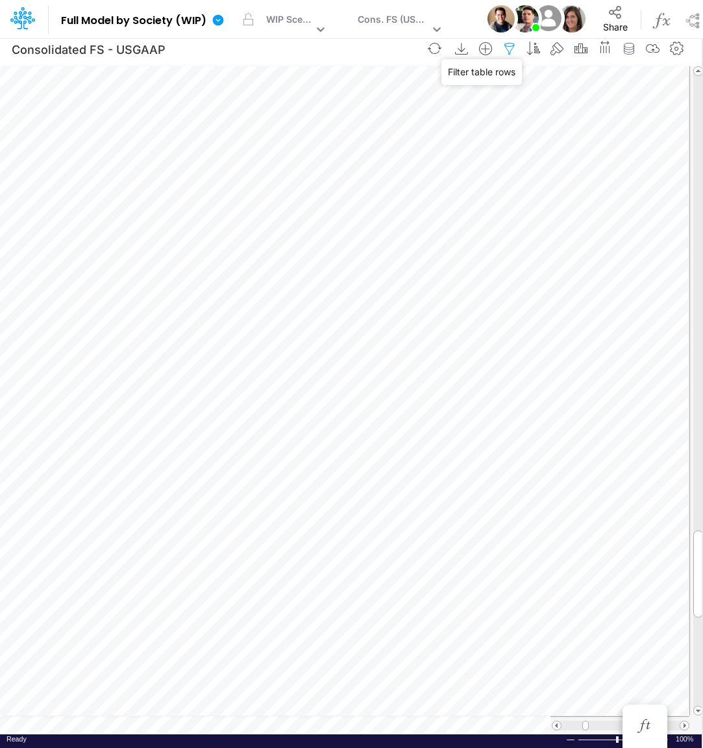
click at [508, 52] on icon "button" at bounding box center [509, 49] width 19 height 14
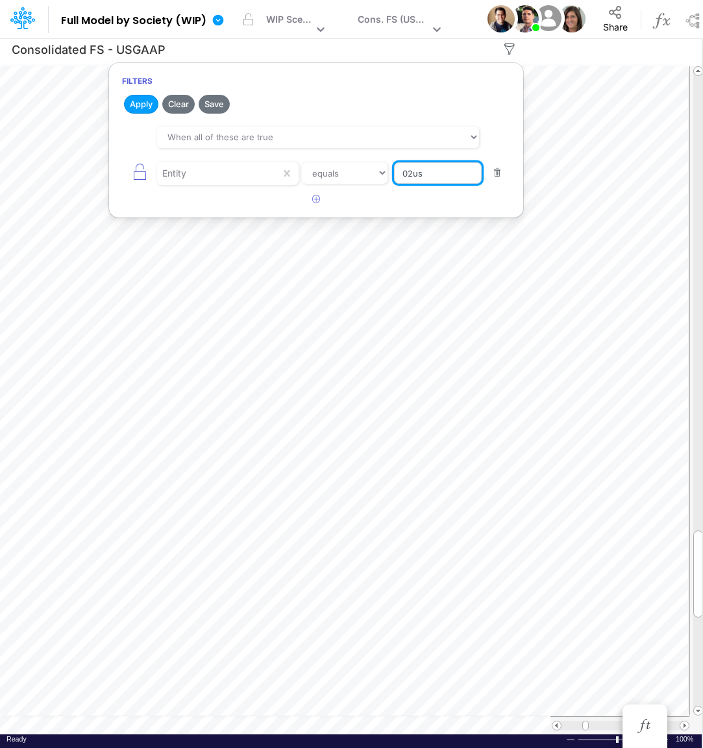
click at [452, 177] on input "02us" at bounding box center [438, 173] width 88 height 22
type input "02br"
click at [143, 106] on button "Apply" at bounding box center [141, 104] width 34 height 19
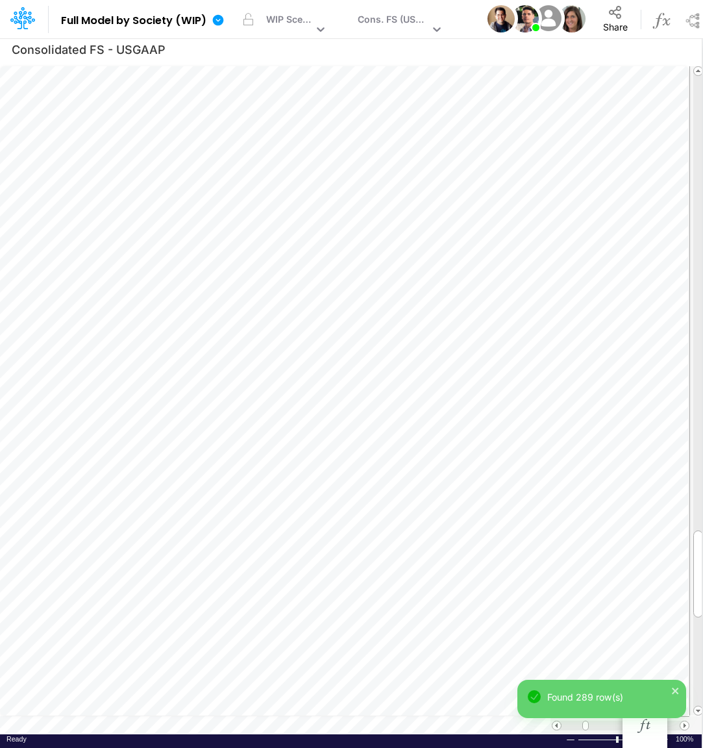
scroll to position [5, 3]
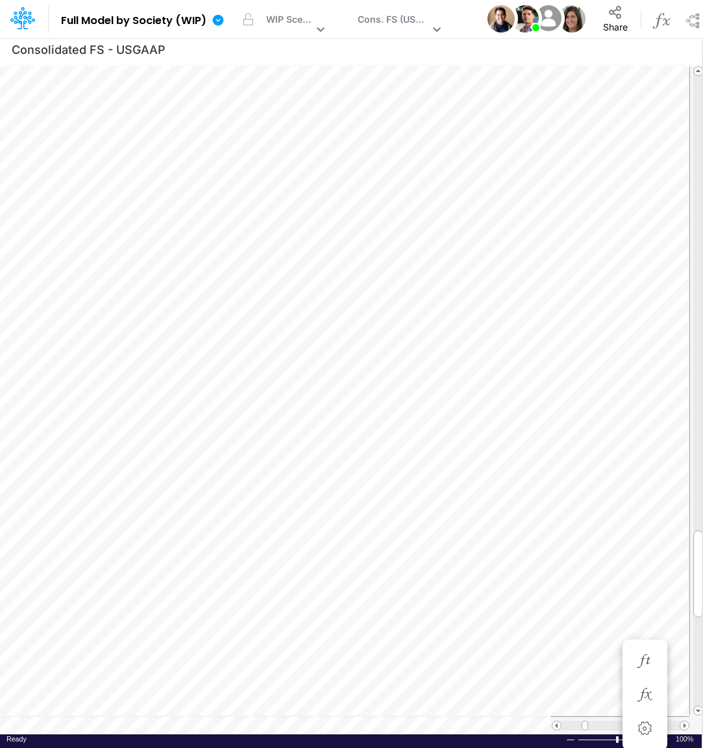
scroll to position [5, 25]
click at [516, 51] on icon "button" at bounding box center [509, 49] width 19 height 14
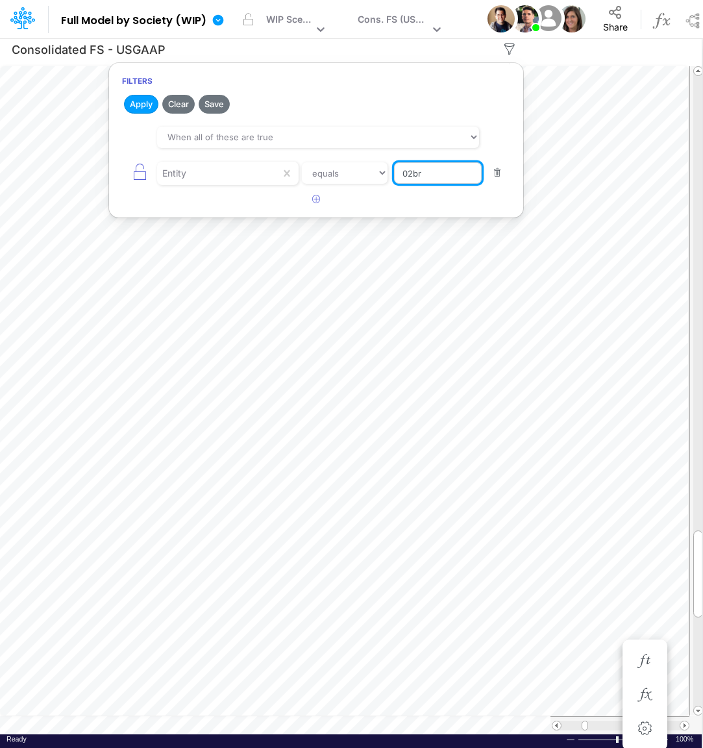
click at [431, 180] on input "02br" at bounding box center [438, 173] width 88 height 22
type input "04br"
click at [130, 110] on button "Apply" at bounding box center [141, 104] width 34 height 19
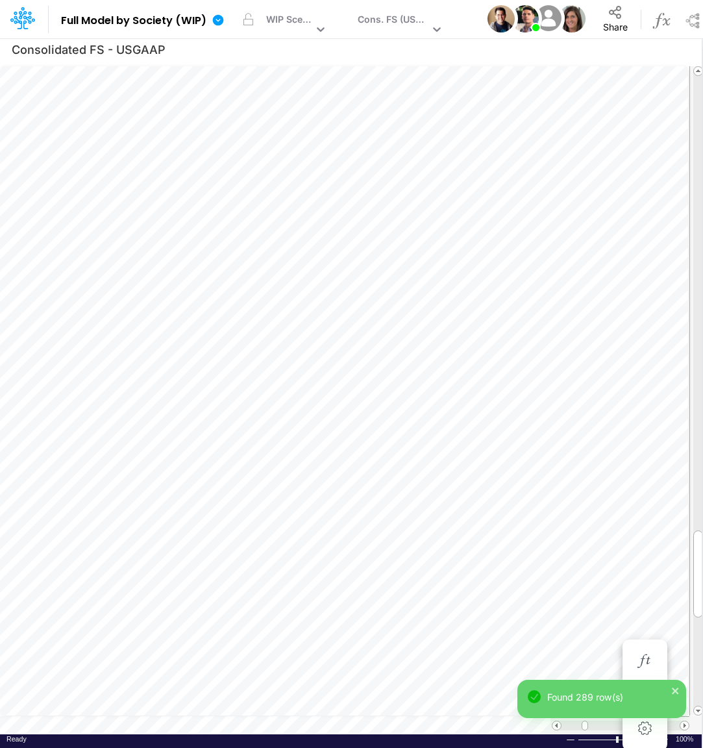
scroll to position [5, 3]
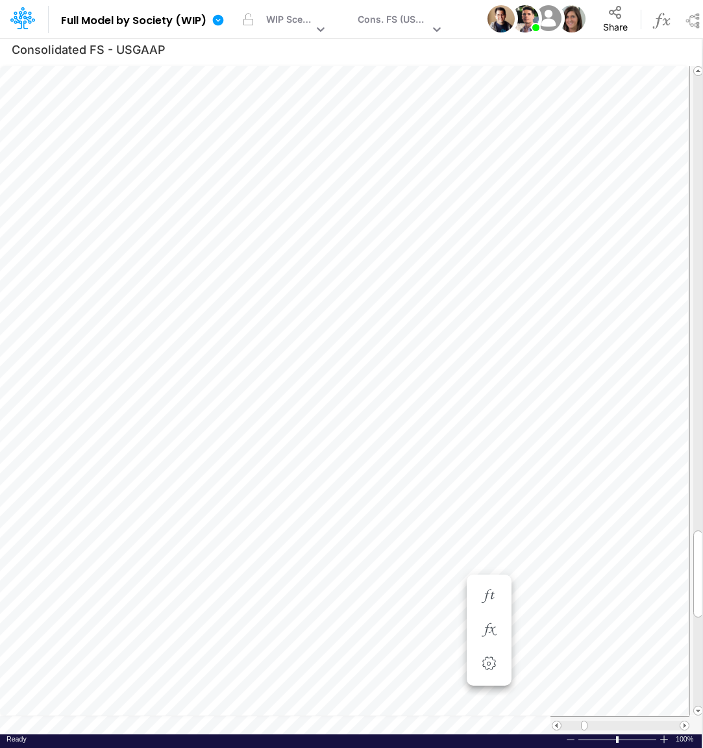
scroll to position [10, 6]
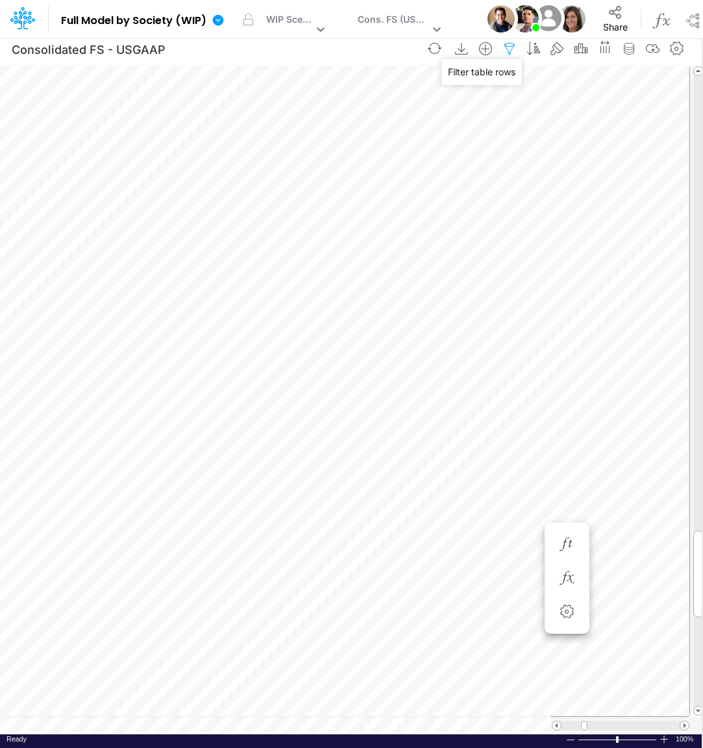
click at [514, 49] on icon "button" at bounding box center [509, 49] width 19 height 14
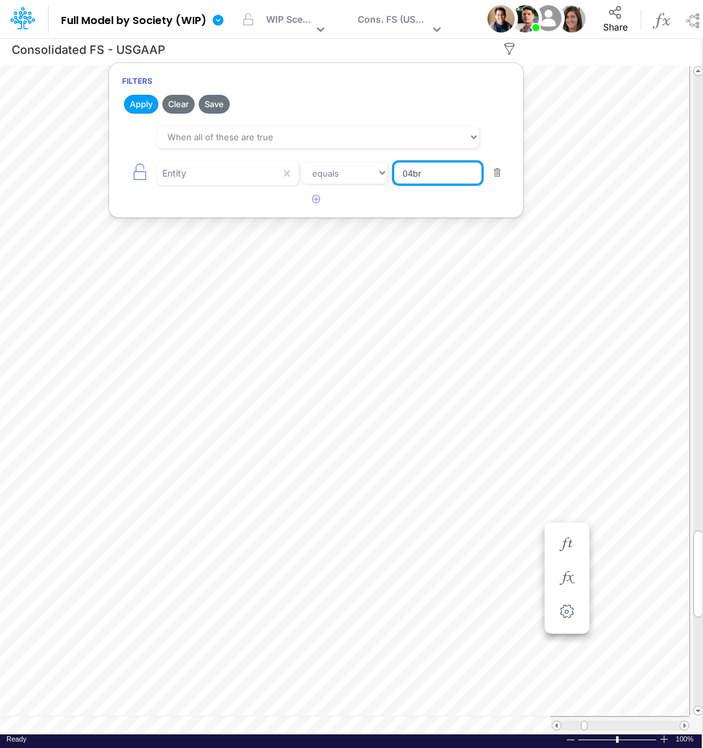
click at [446, 177] on input "04br" at bounding box center [438, 173] width 88 height 22
type input "01br"
click at [149, 103] on button "Apply" at bounding box center [141, 104] width 34 height 19
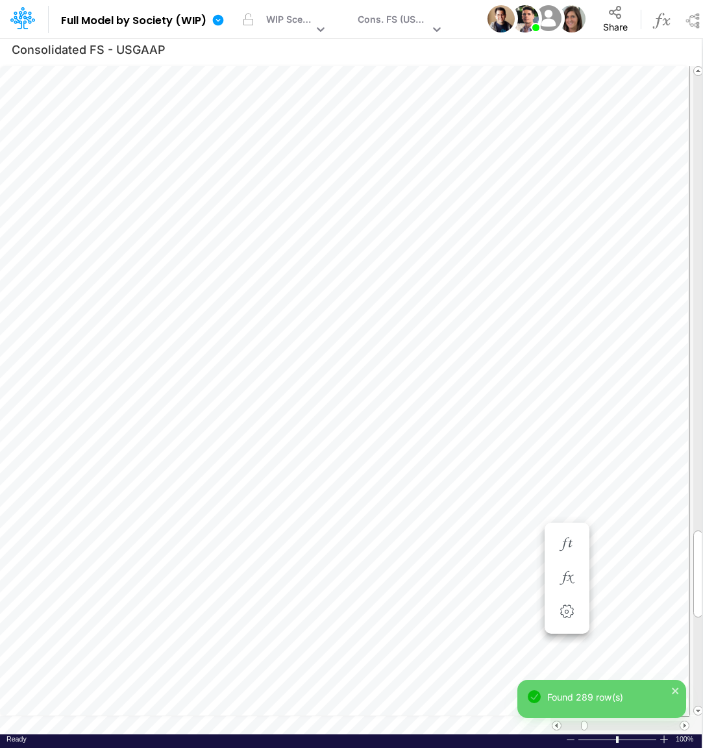
scroll to position [5, 42]
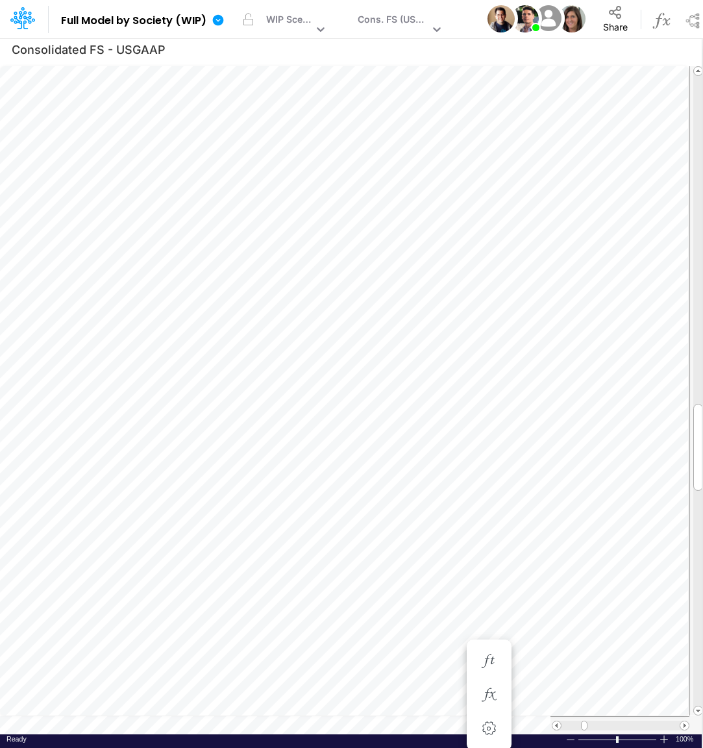
scroll to position [5, 12]
click at [494, 554] on icon "button" at bounding box center [488, 553] width 19 height 14
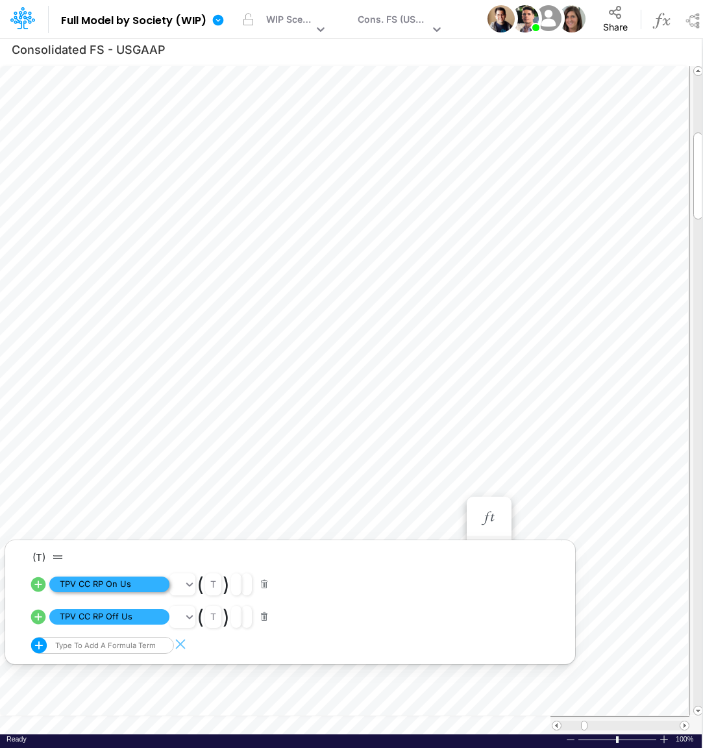
click at [142, 584] on span "TPV CC RP On Us" at bounding box center [109, 585] width 120 height 16
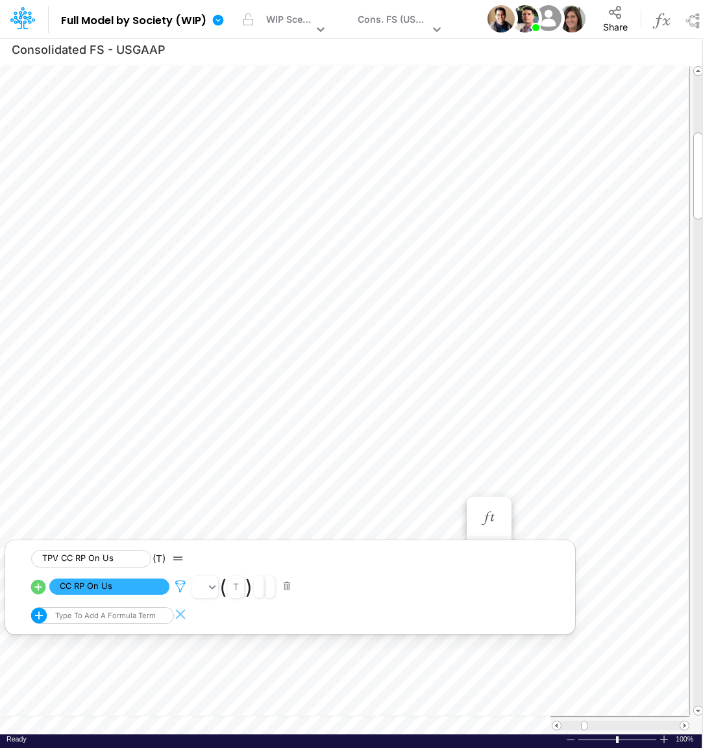
click at [180, 584] on icon at bounding box center [180, 587] width 19 height 14
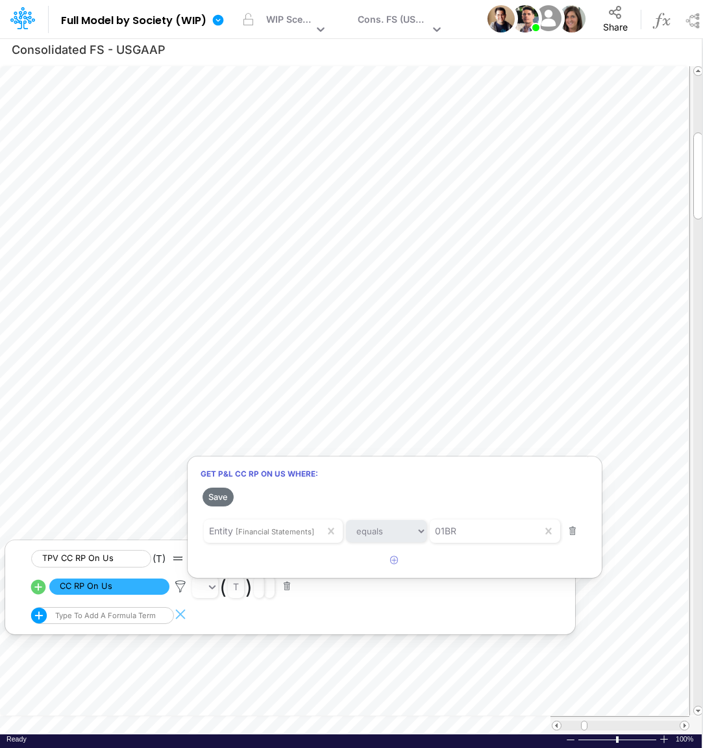
click at [456, 405] on div at bounding box center [351, 377] width 703 height 742
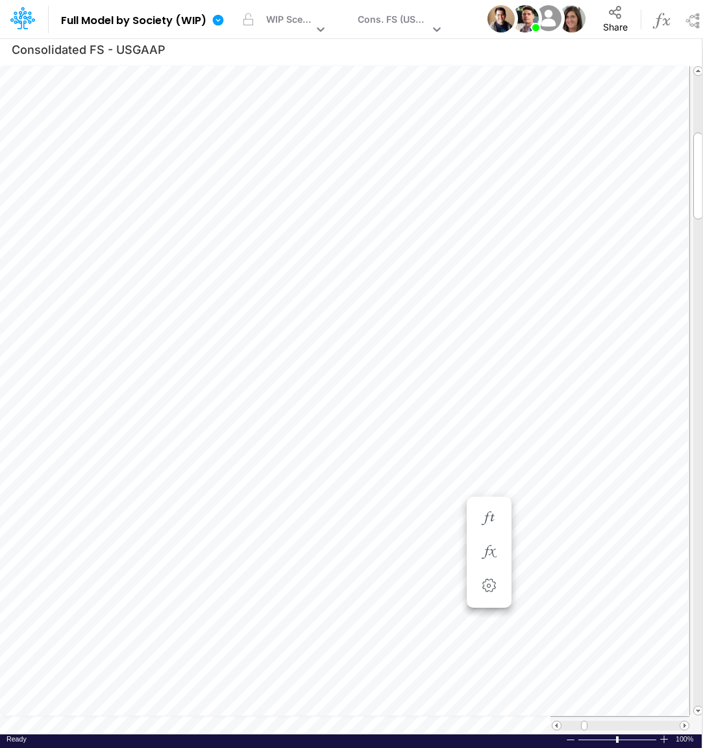
scroll to position [5, 3]
click at [485, 333] on icon "button" at bounding box center [488, 332] width 19 height 14
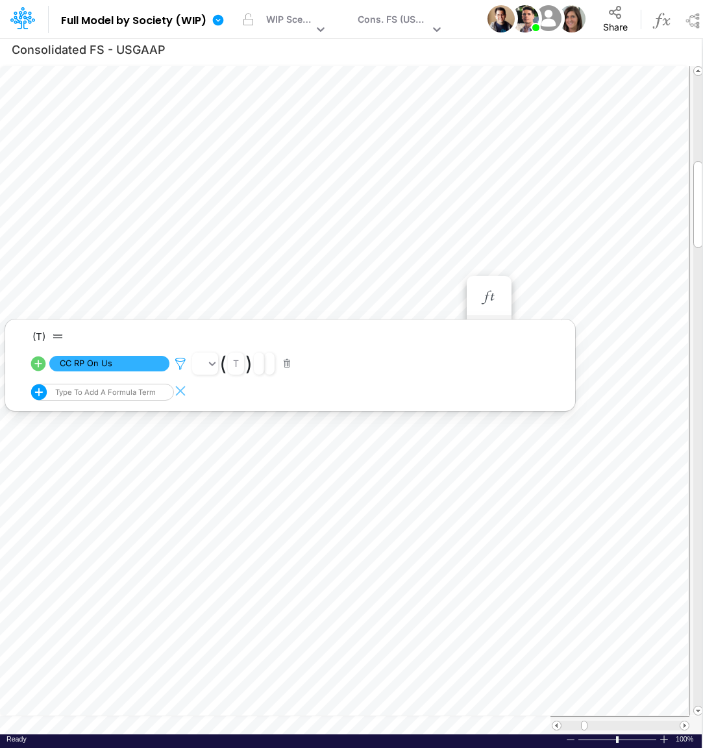
click at [183, 365] on icon at bounding box center [180, 364] width 19 height 14
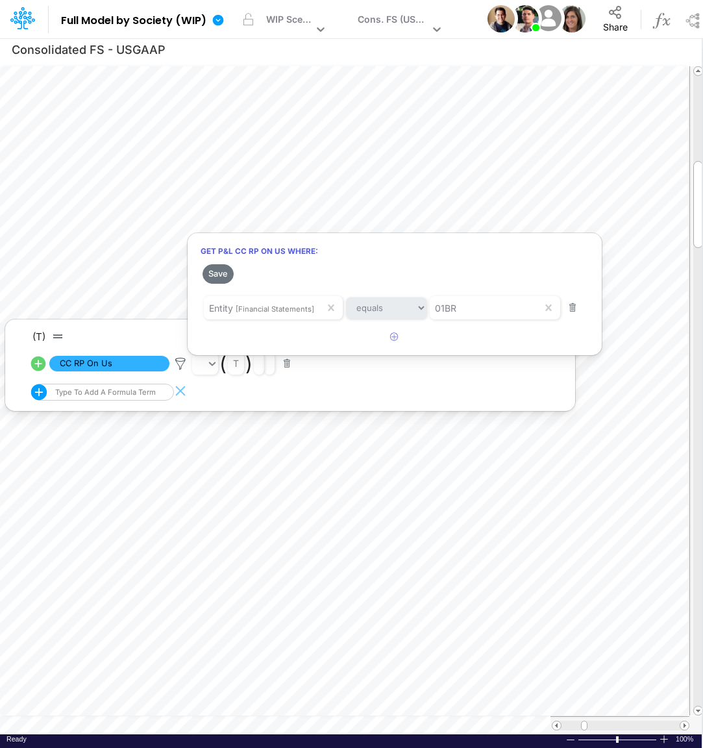
click at [392, 198] on div at bounding box center [351, 377] width 703 height 742
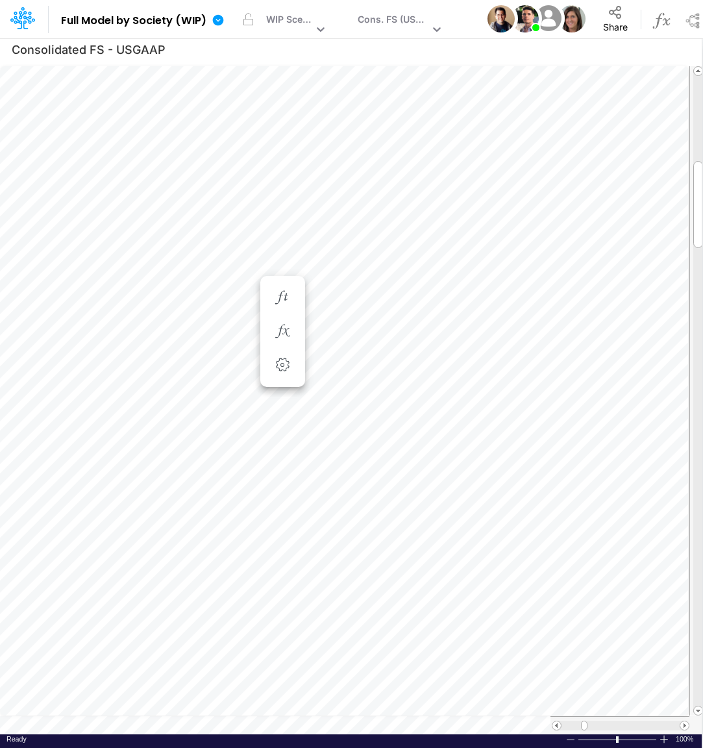
scroll to position [5, 42]
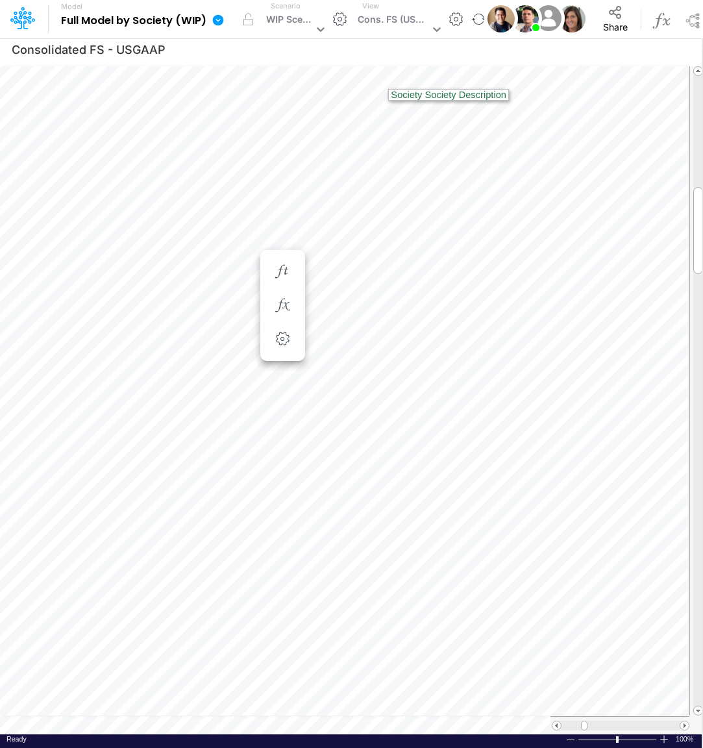
scroll to position [5, 3]
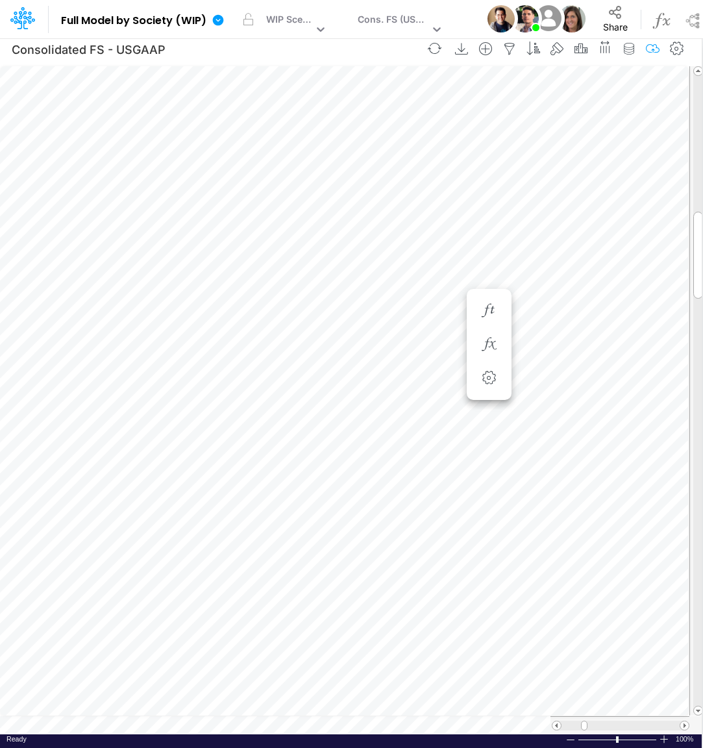
scroll to position [5, 23]
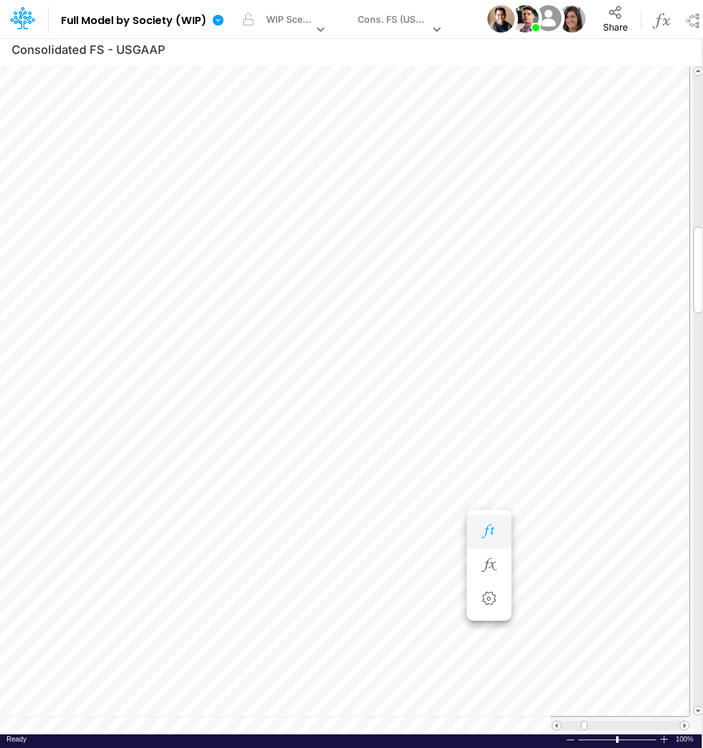
click at [497, 538] on icon "button" at bounding box center [488, 532] width 19 height 14
click at [497, 368] on icon "button" at bounding box center [488, 371] width 19 height 14
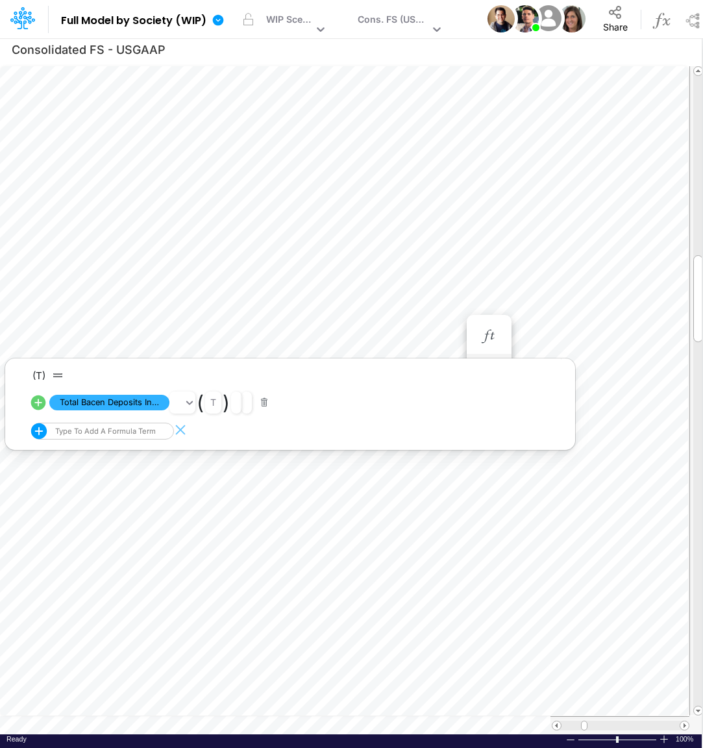
click at [42, 401] on icon at bounding box center [38, 402] width 15 height 15
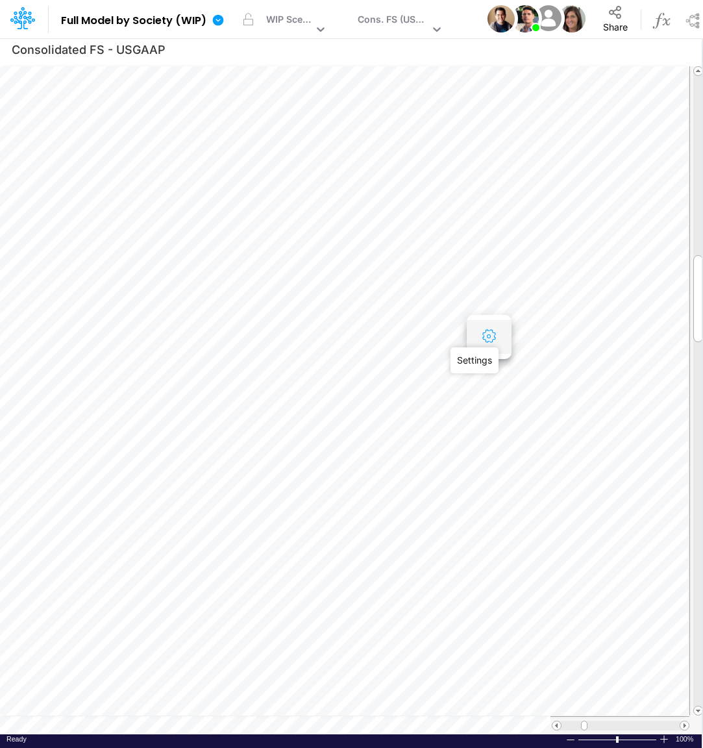
click at [485, 339] on icon "button" at bounding box center [488, 337] width 19 height 14
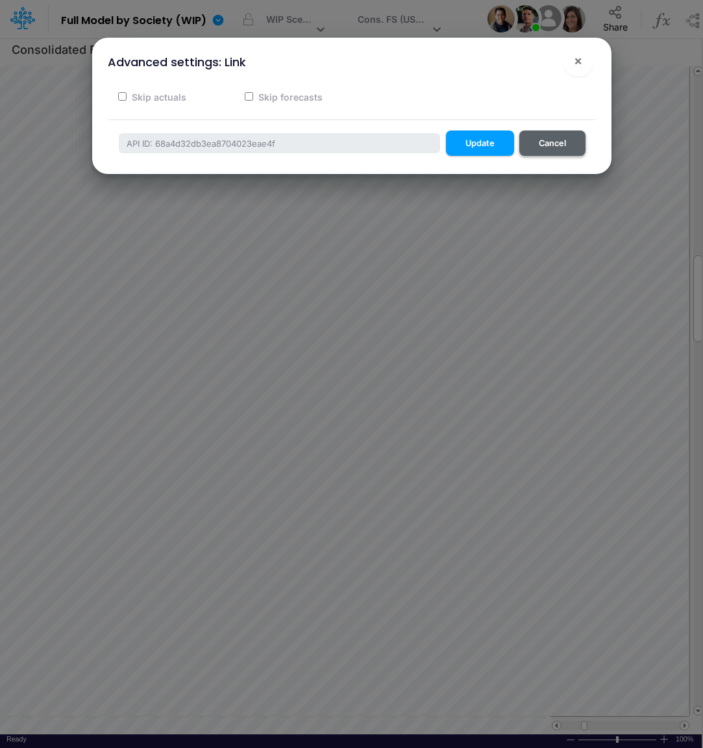
click at [564, 147] on button "Cancel" at bounding box center [553, 143] width 66 height 25
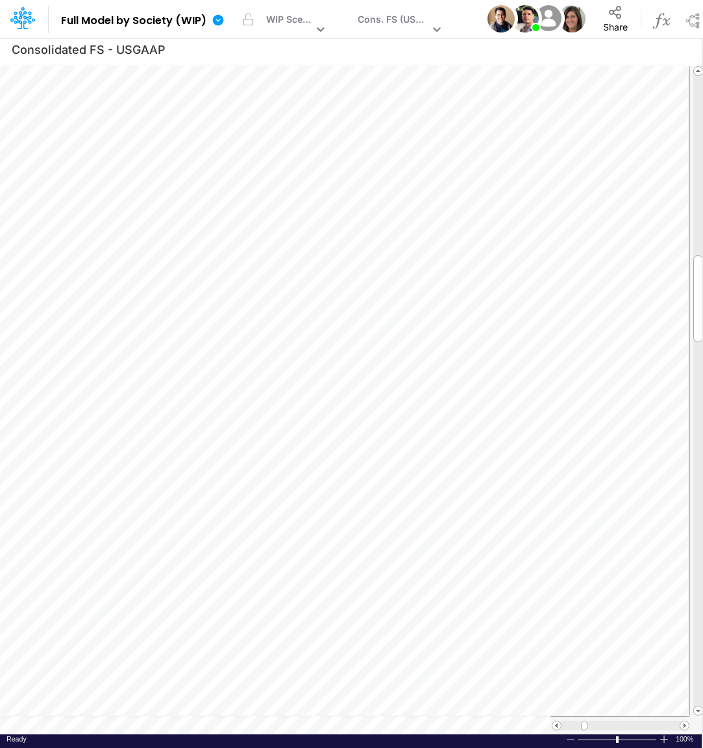
scroll to position [5, 37]
click at [486, 377] on icon "button" at bounding box center [488, 384] width 19 height 14
click at [492, 337] on icon "button" at bounding box center [488, 337] width 19 height 14
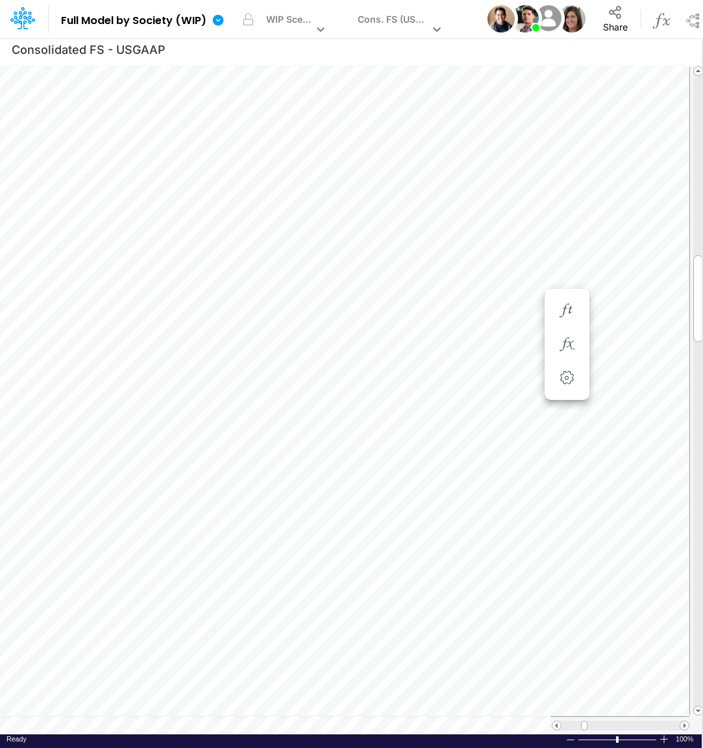
scroll to position [5, 42]
click at [488, 379] on button "button" at bounding box center [489, 371] width 24 height 26
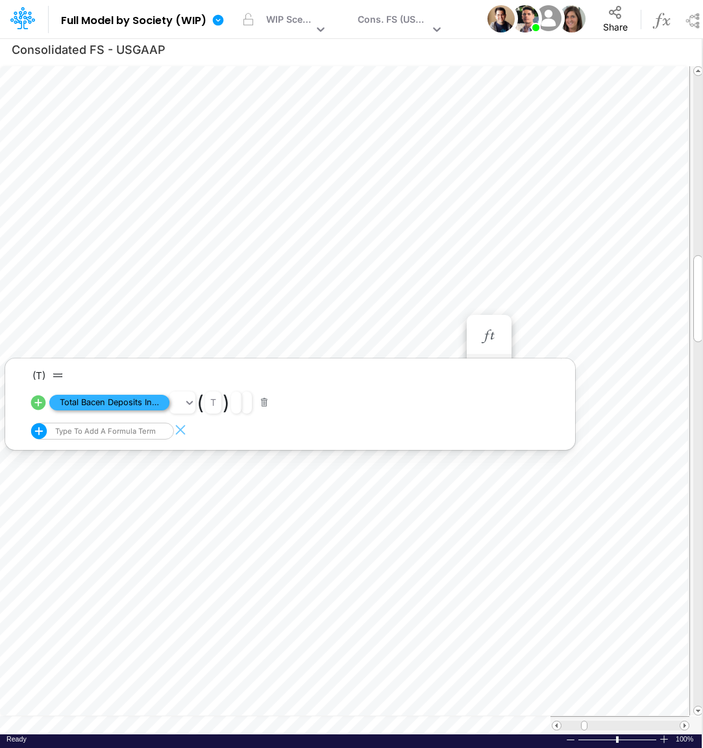
click at [141, 397] on span "Total Bacen Deposits Interest Received" at bounding box center [109, 403] width 120 height 16
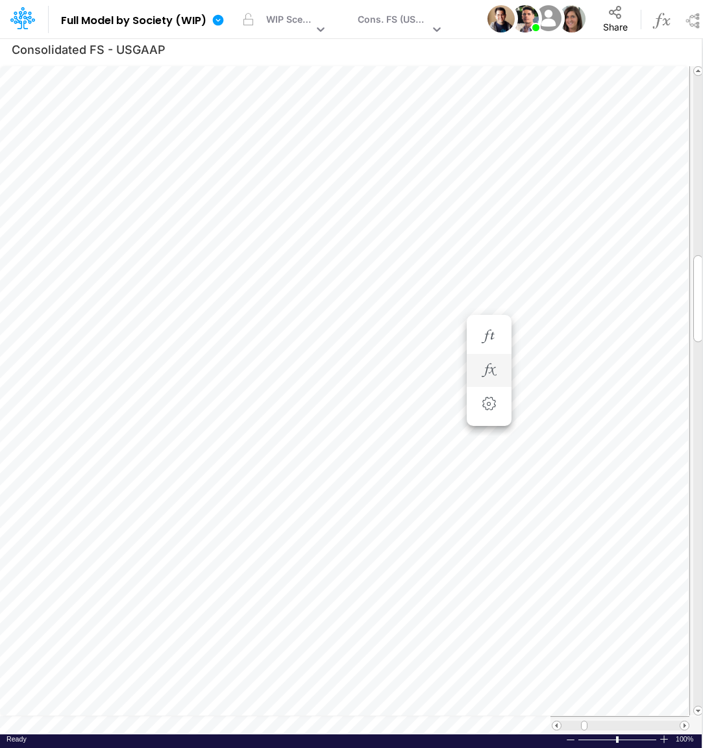
scroll to position [5, 3]
click at [495, 371] on icon "button" at bounding box center [488, 371] width 19 height 14
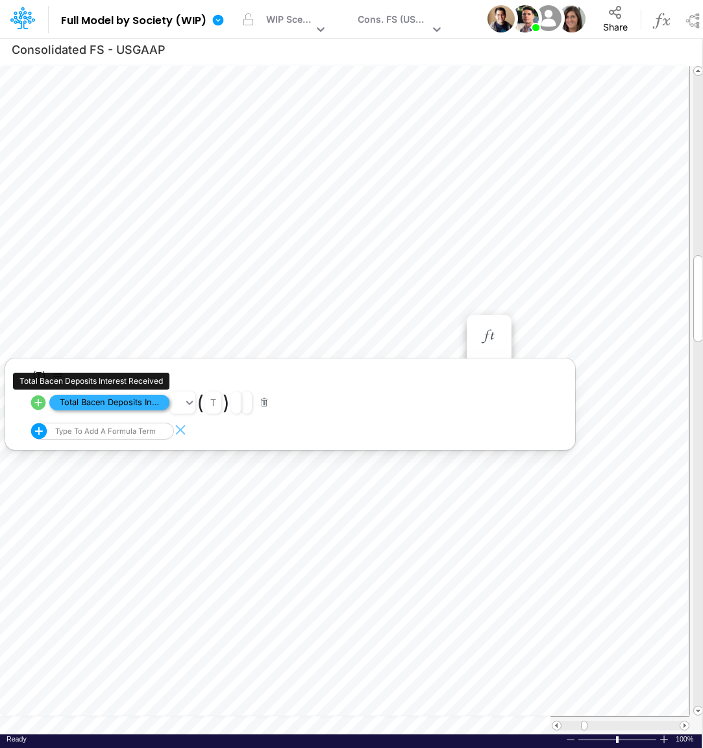
click at [99, 400] on span "Total Bacen Deposits Interest Received" at bounding box center [109, 403] width 120 height 16
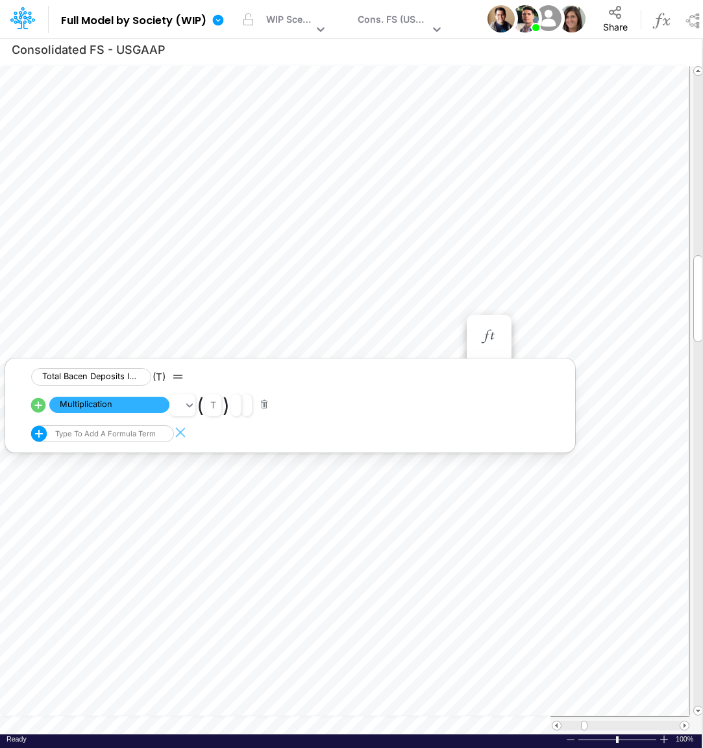
click at [41, 407] on icon at bounding box center [38, 404] width 15 height 15
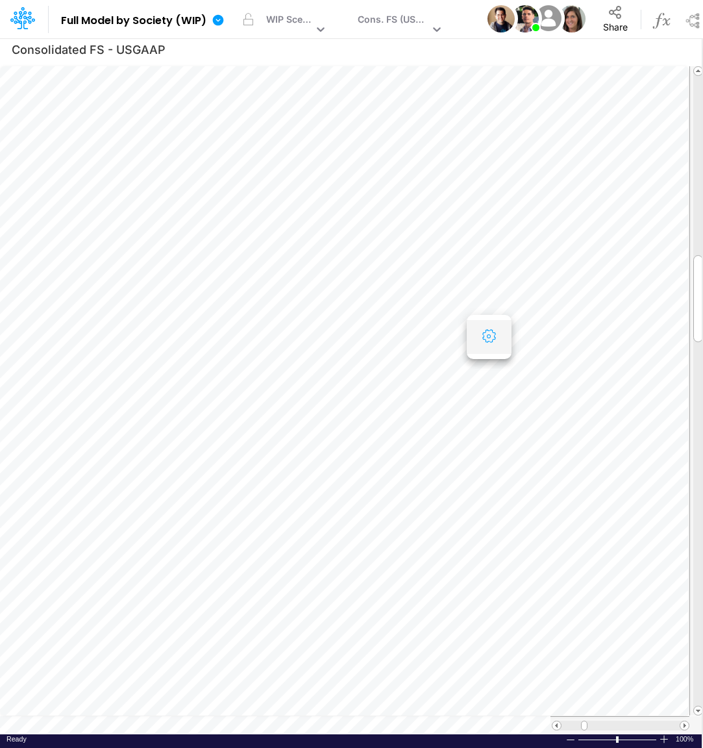
click at [484, 340] on icon "button" at bounding box center [488, 337] width 19 height 14
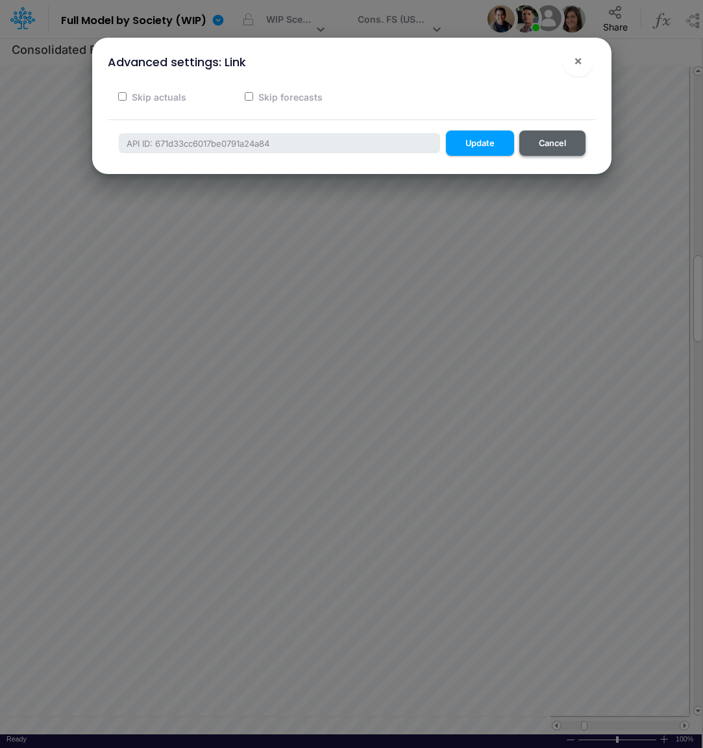
click at [551, 142] on button "Cancel" at bounding box center [553, 143] width 66 height 25
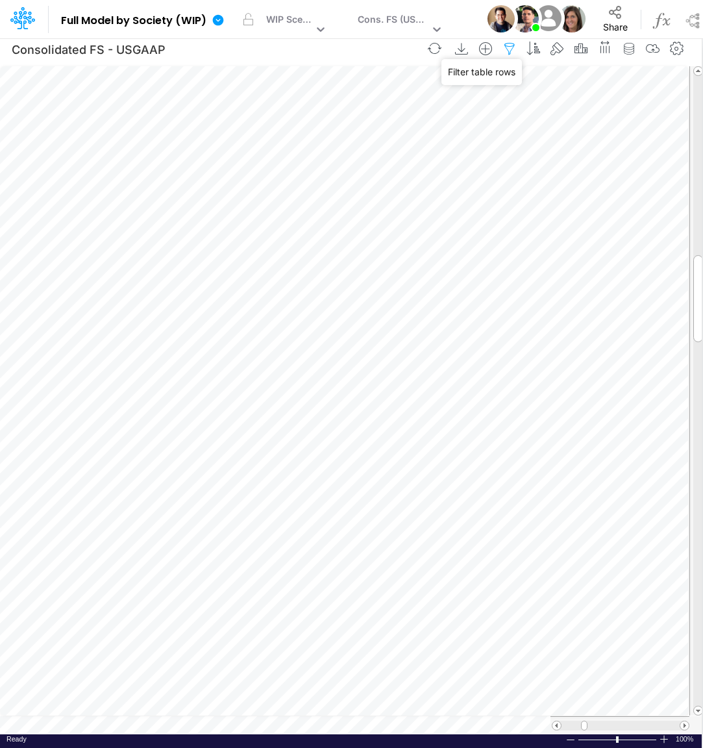
click at [513, 50] on icon "button" at bounding box center [509, 49] width 19 height 14
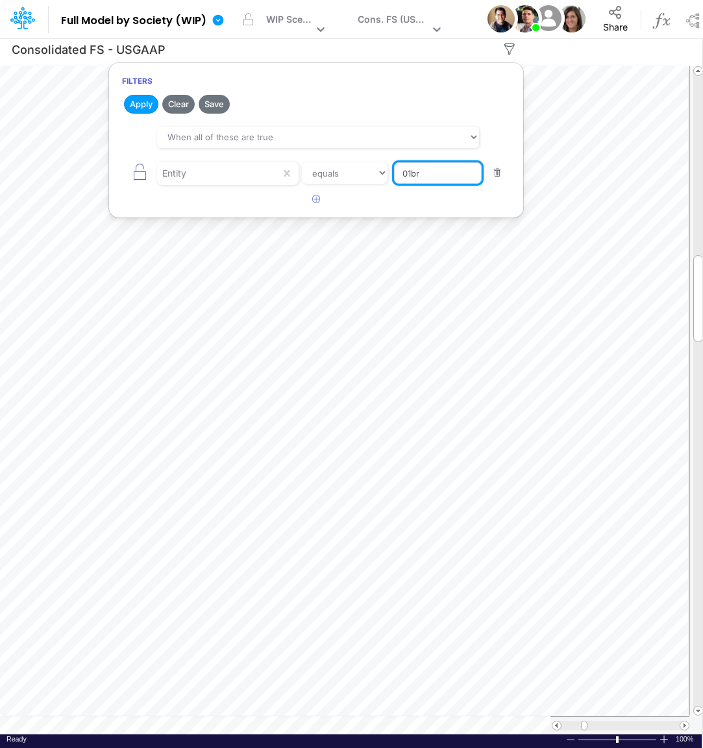
click at [446, 172] on input "01br" at bounding box center [438, 173] width 88 height 22
type input "0"
type input "TEMPLATE"
click at [143, 103] on button "Apply" at bounding box center [141, 104] width 34 height 19
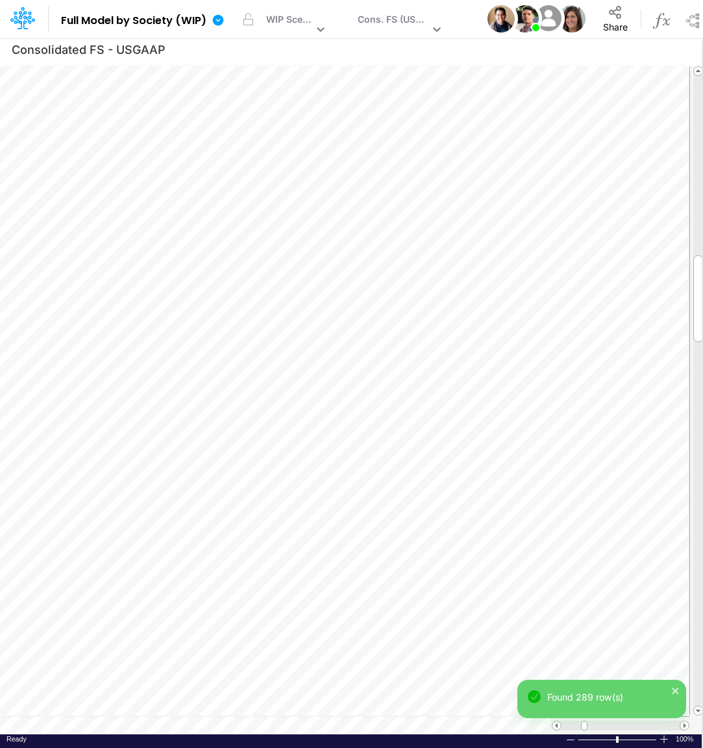
scroll to position [5, 3]
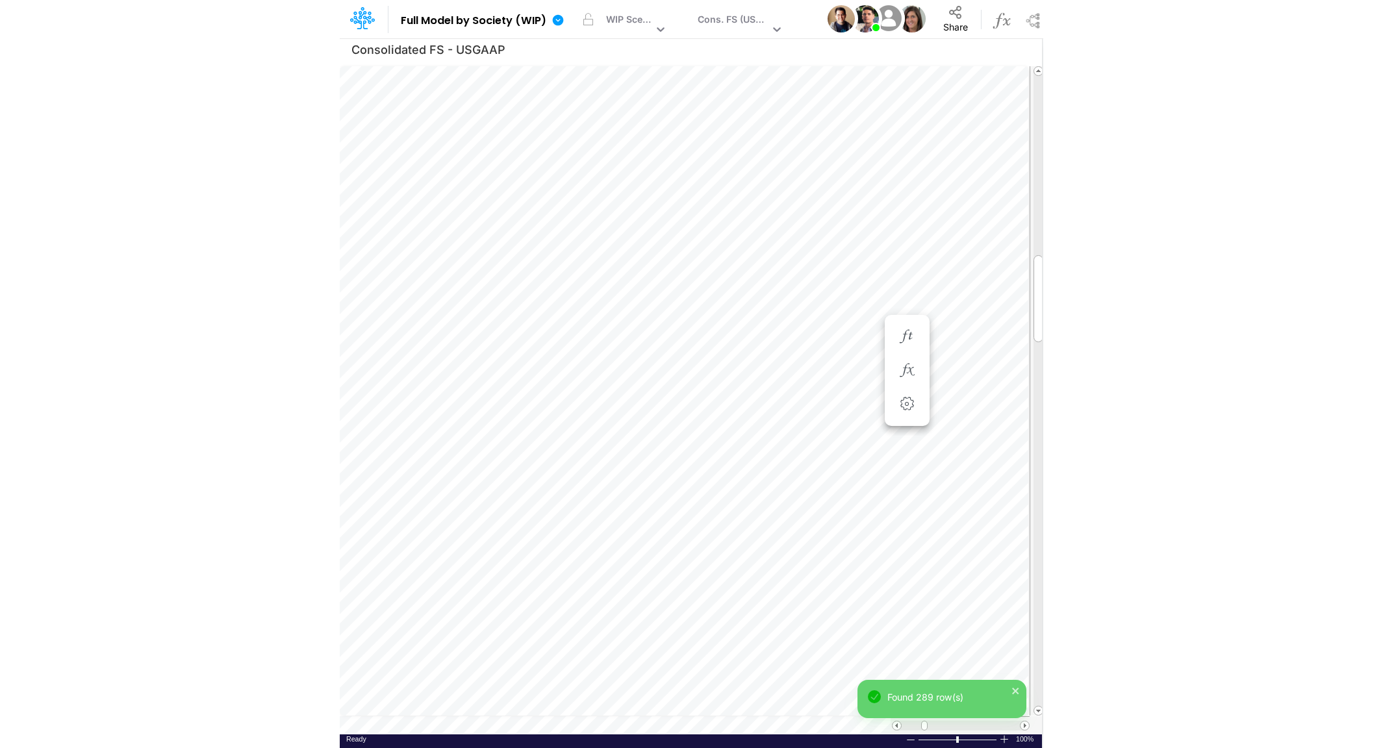
scroll to position [5, 3]
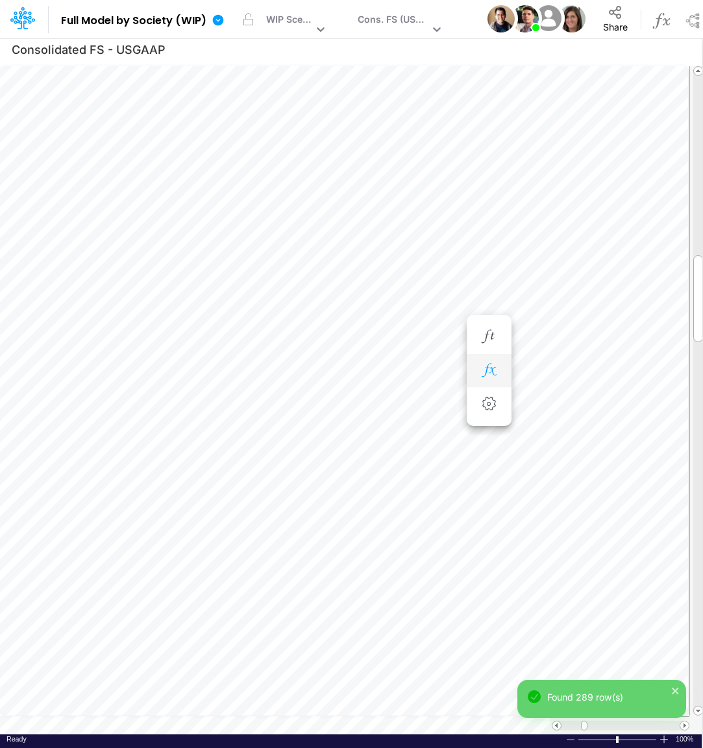
click at [493, 379] on button "button" at bounding box center [489, 371] width 24 height 26
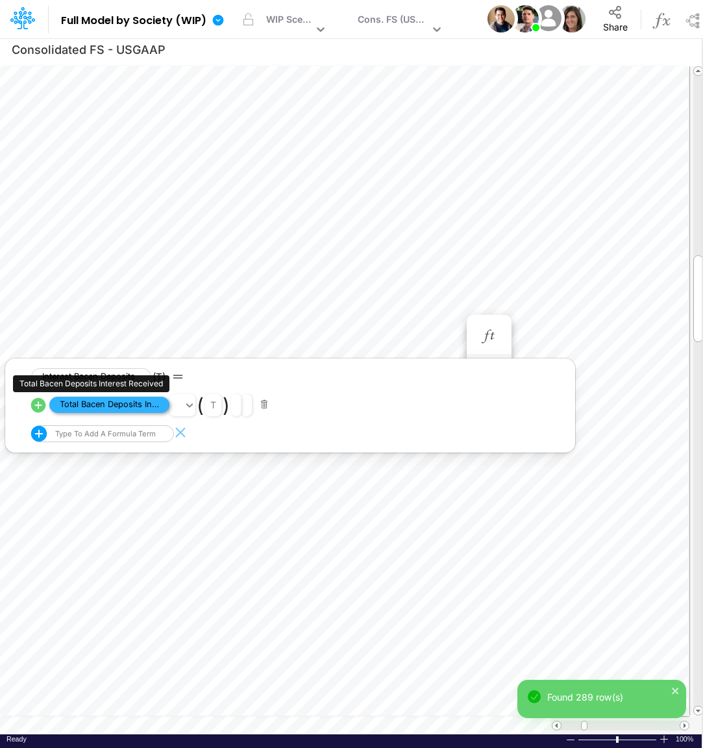
click at [138, 408] on span "Total Bacen Deposits Interest Received" at bounding box center [109, 405] width 120 height 16
click at [36, 410] on icon at bounding box center [38, 404] width 15 height 15
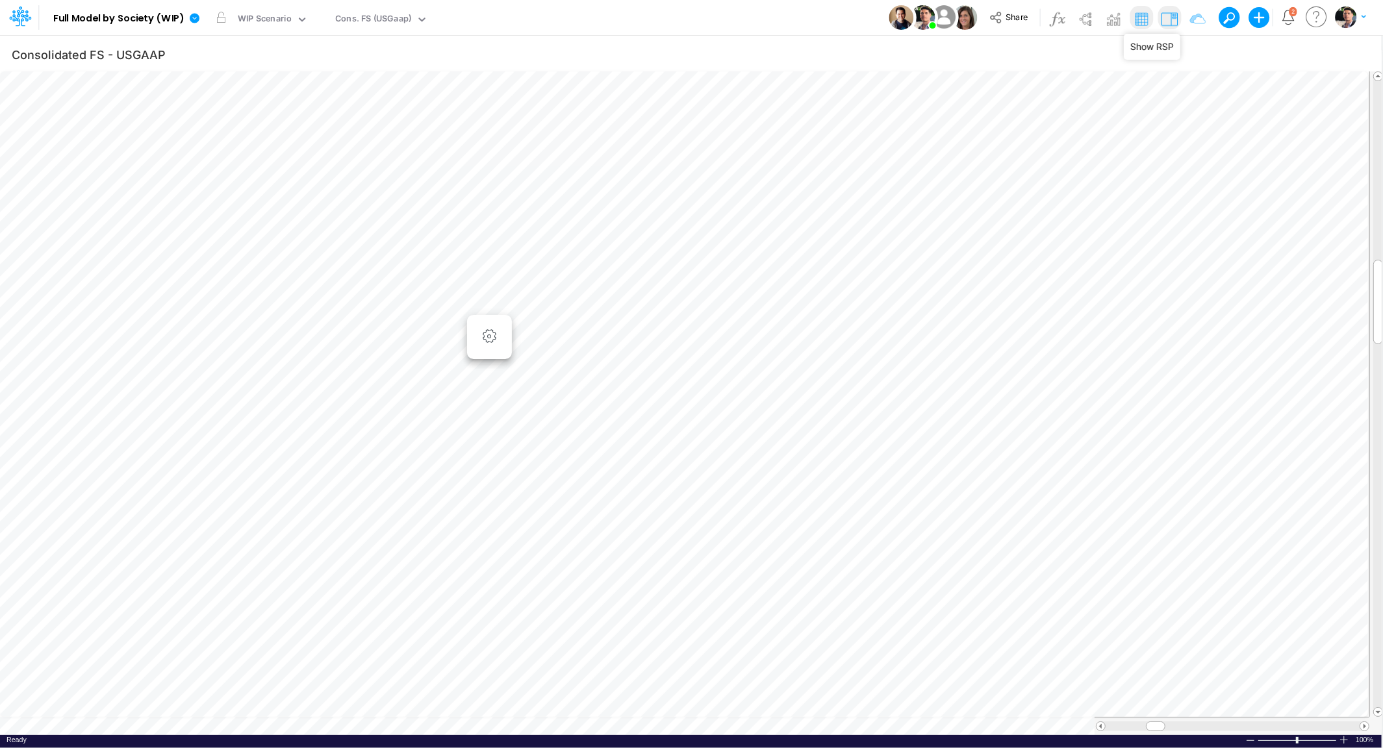
click at [1174, 24] on img at bounding box center [1169, 18] width 21 height 21
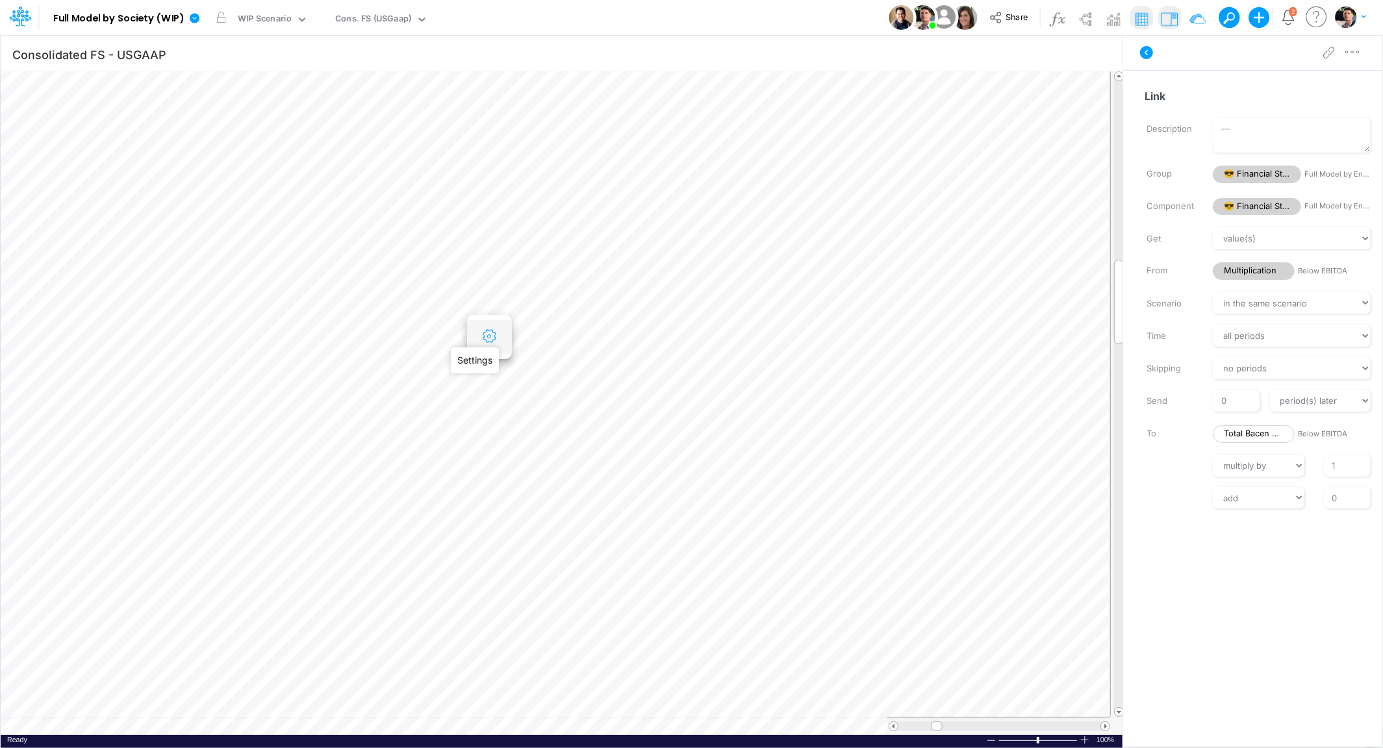
click at [487, 342] on icon "button" at bounding box center [488, 337] width 19 height 14
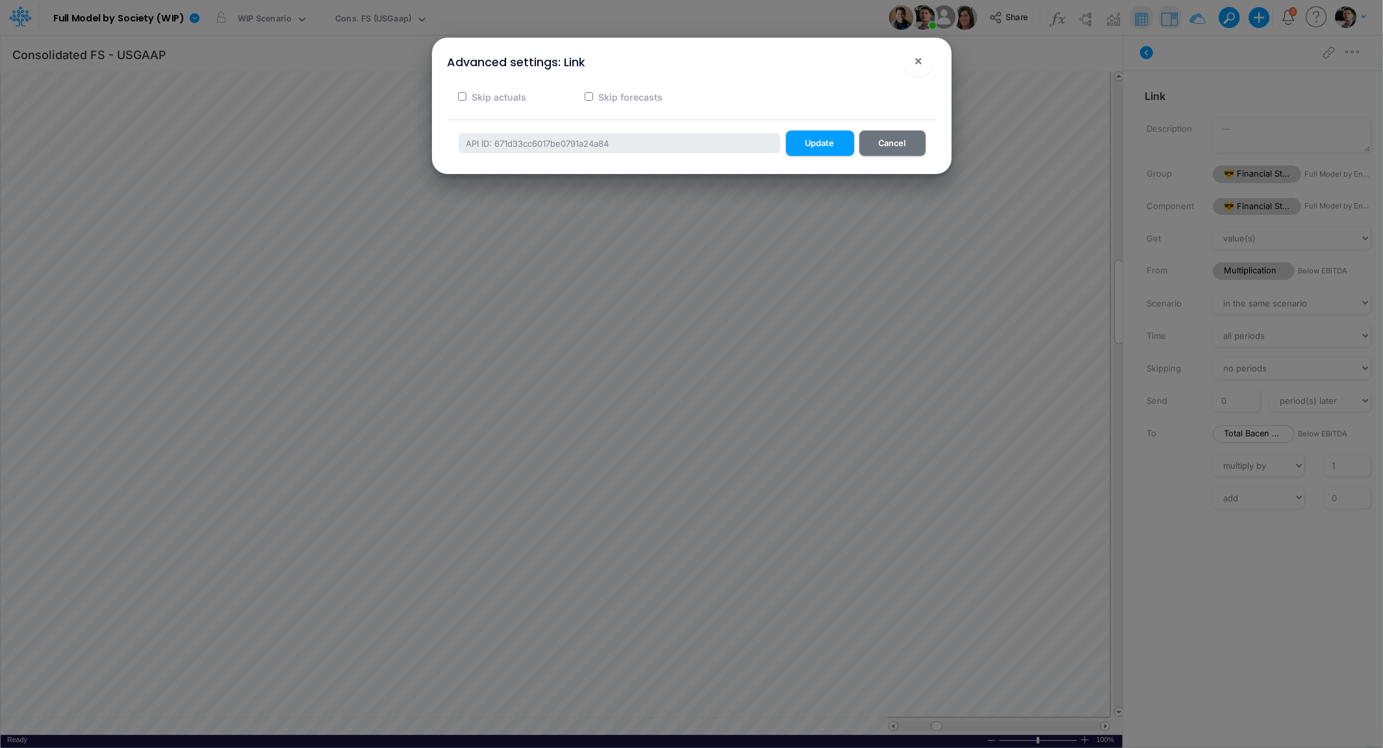
click at [504, 96] on label "Skip actuals" at bounding box center [498, 97] width 56 height 14
click at [466, 96] on input "Skip actuals" at bounding box center [462, 96] width 8 height 8
checkbox input "true"
click at [814, 141] on button "Update" at bounding box center [820, 143] width 68 height 25
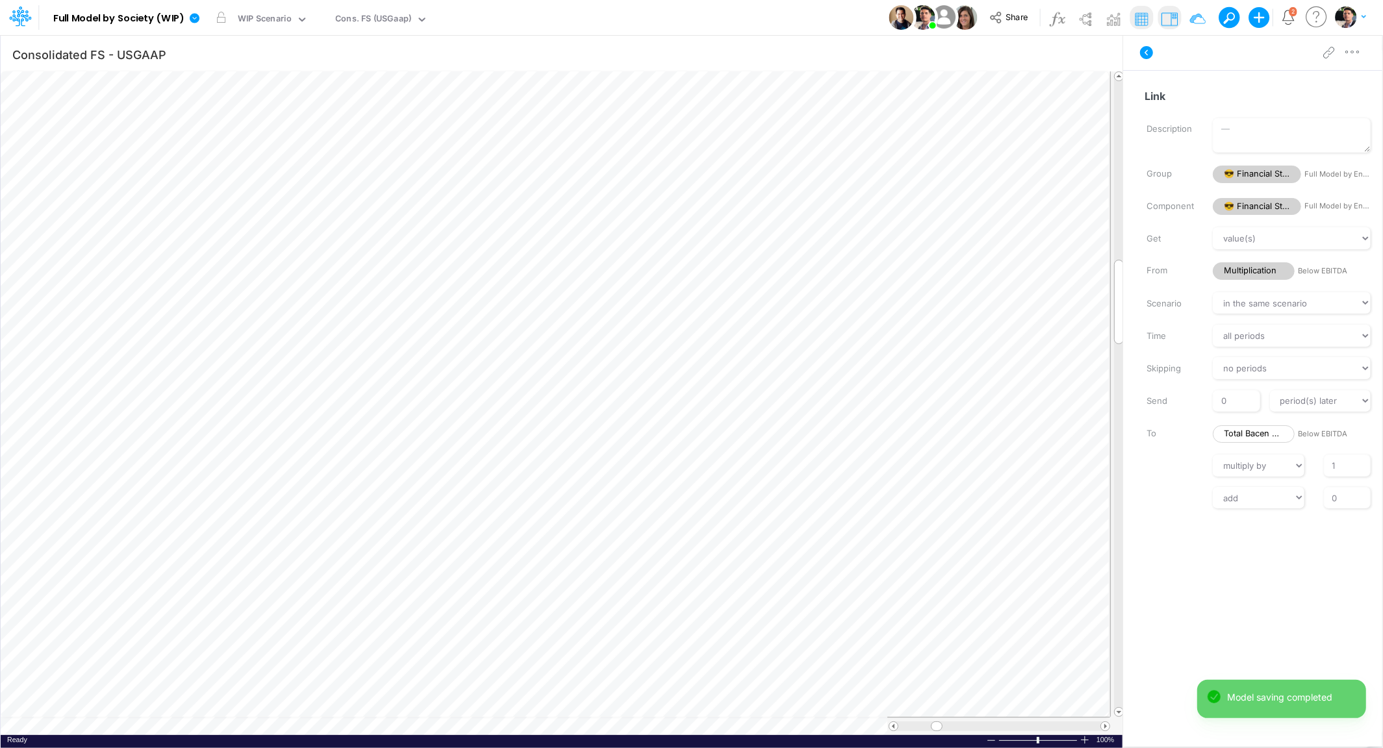
scroll to position [5, 3]
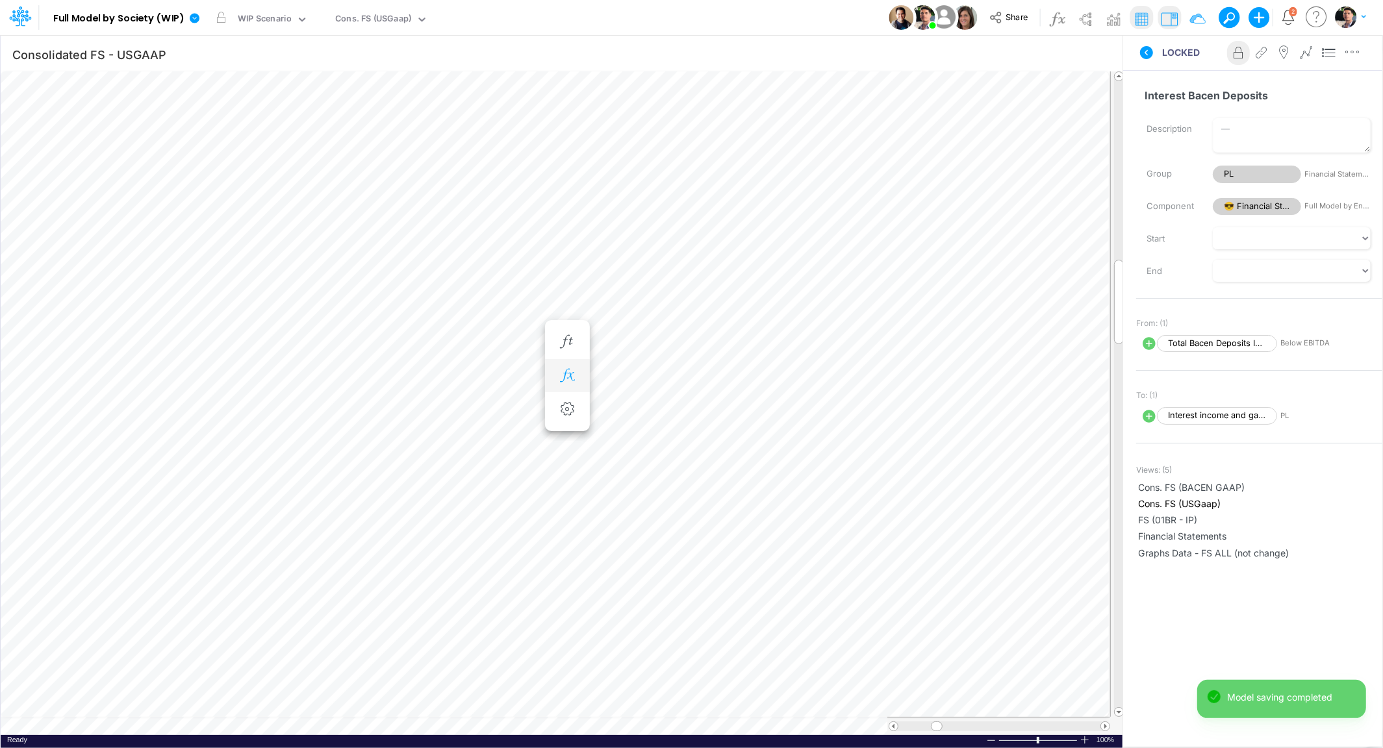
click at [567, 385] on button "button" at bounding box center [567, 376] width 24 height 26
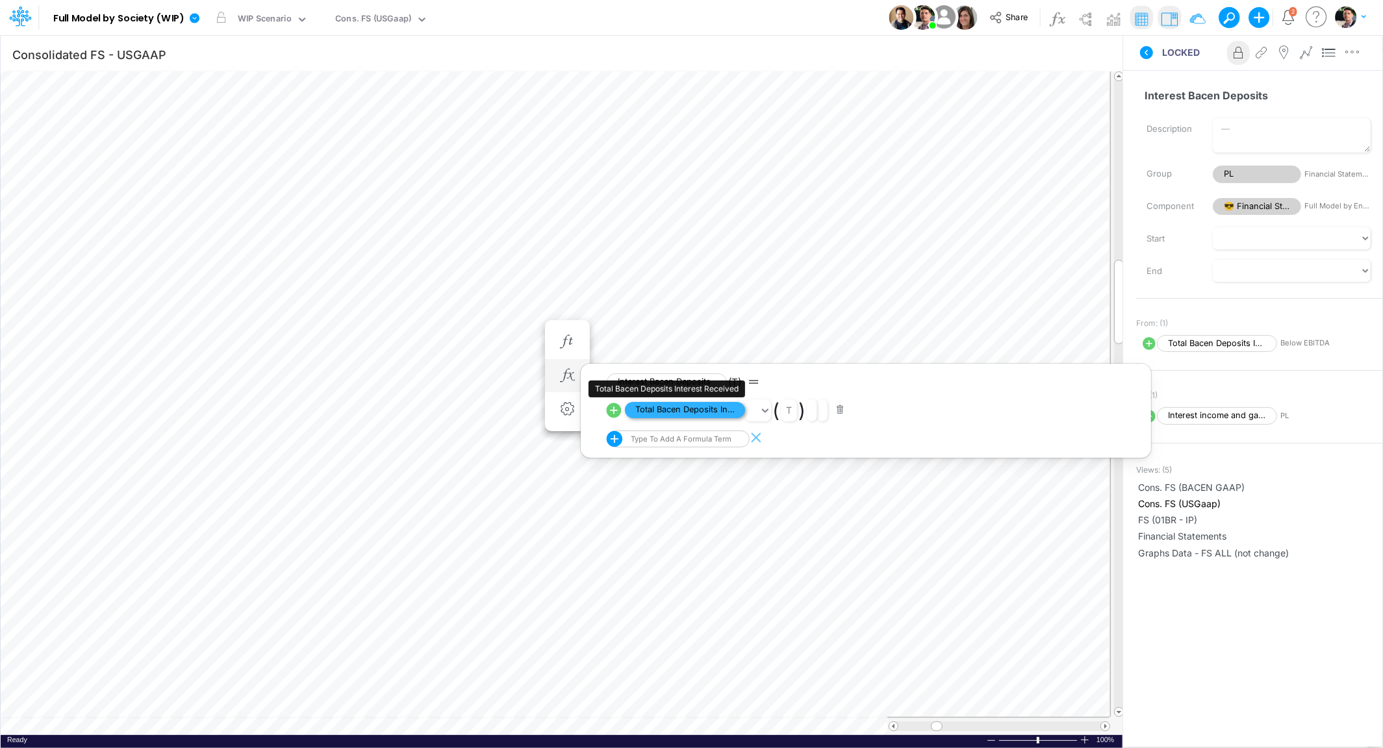
click at [651, 415] on span "Total Bacen Deposits Interest Received" at bounding box center [685, 410] width 120 height 16
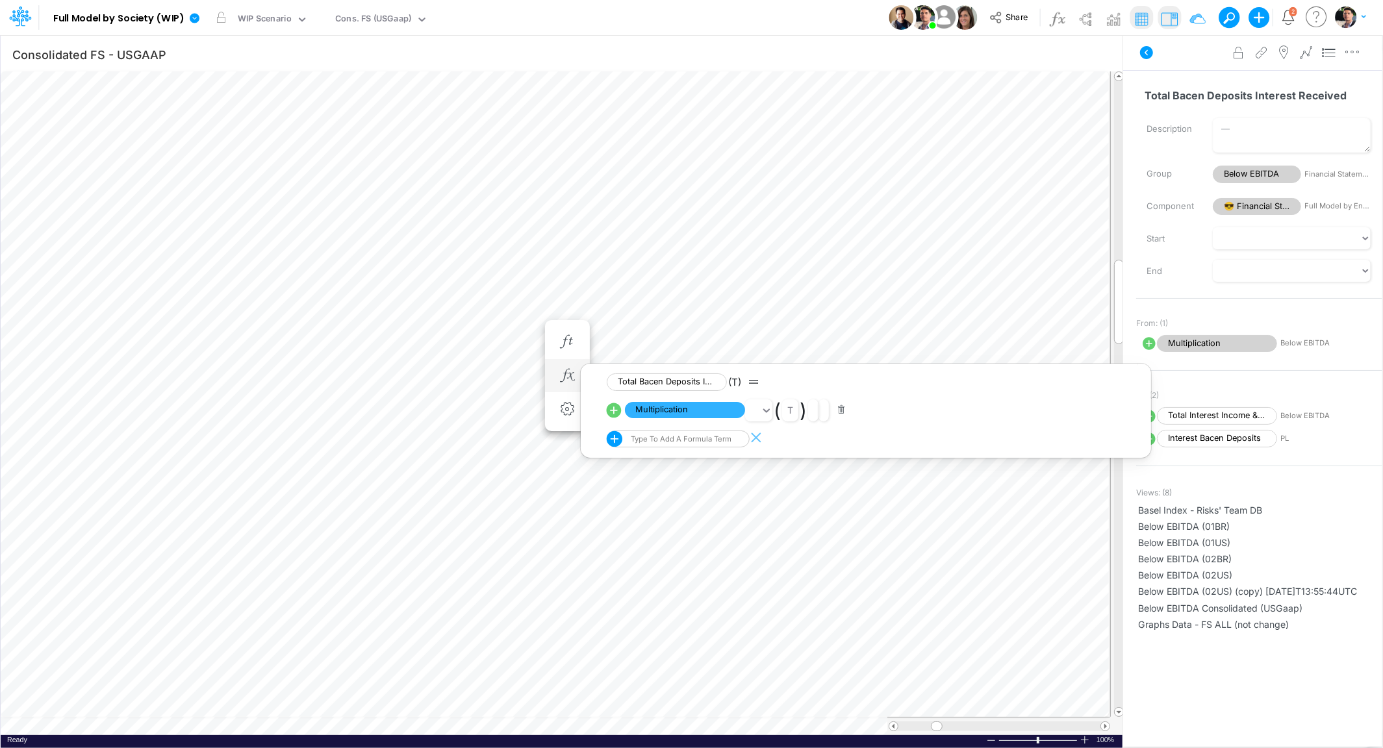
click at [661, 439] on div "Type to add a formula term" at bounding box center [679, 438] width 103 height 9
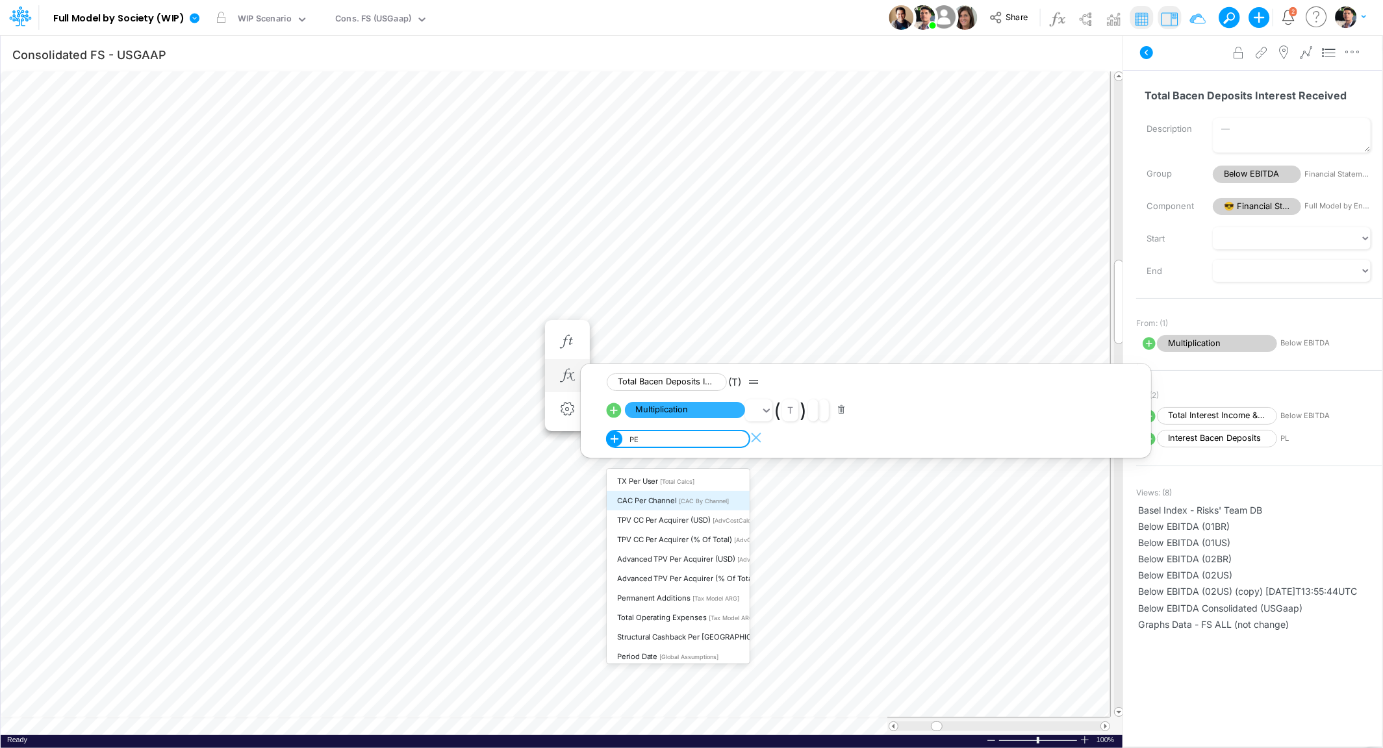
type input "P"
type input "GR"
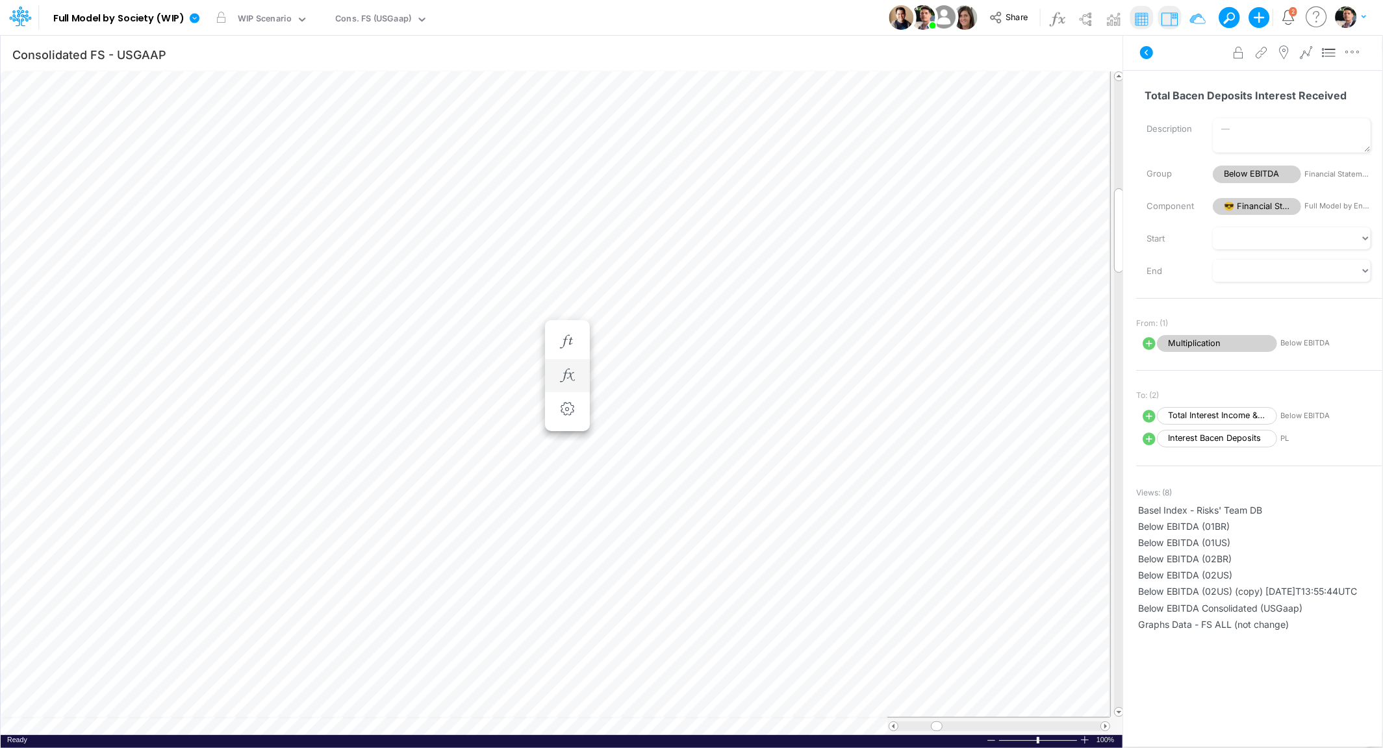
scroll to position [5, 3]
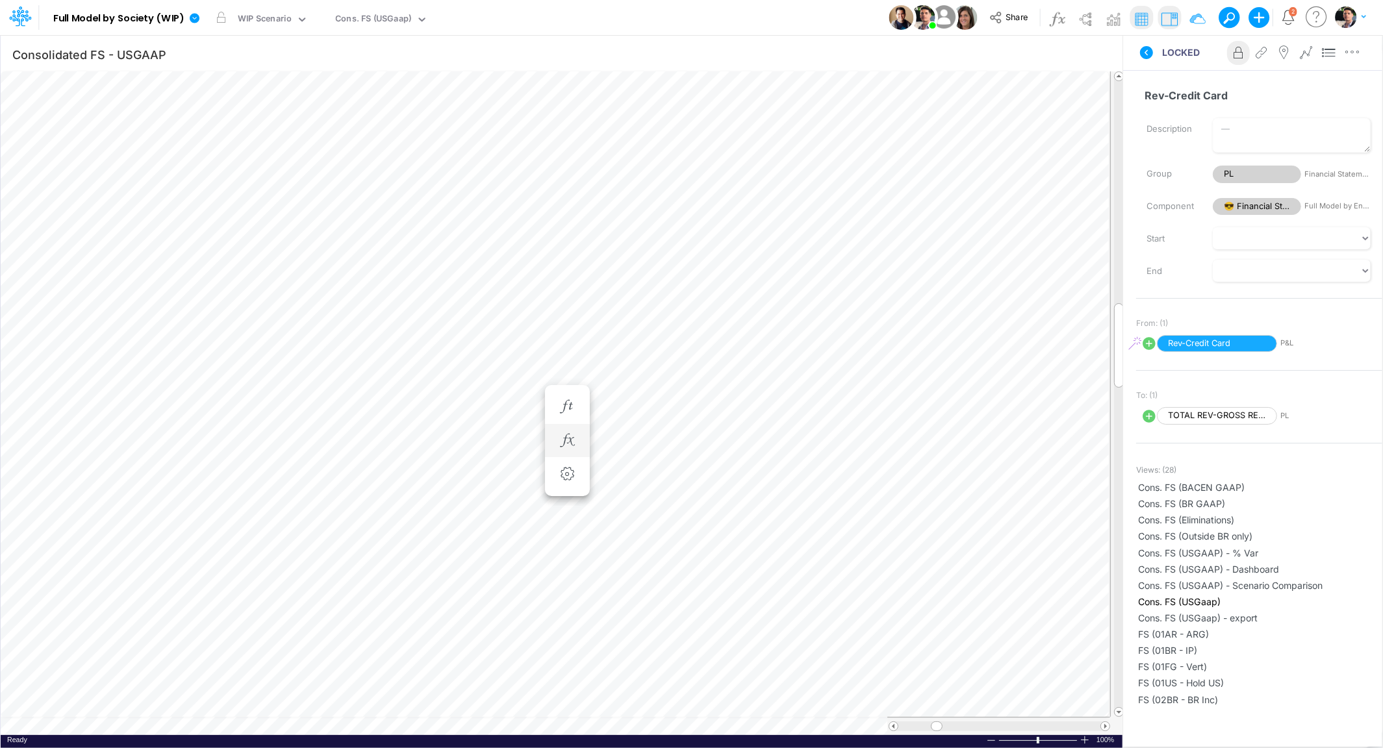
scroll to position [5, 3]
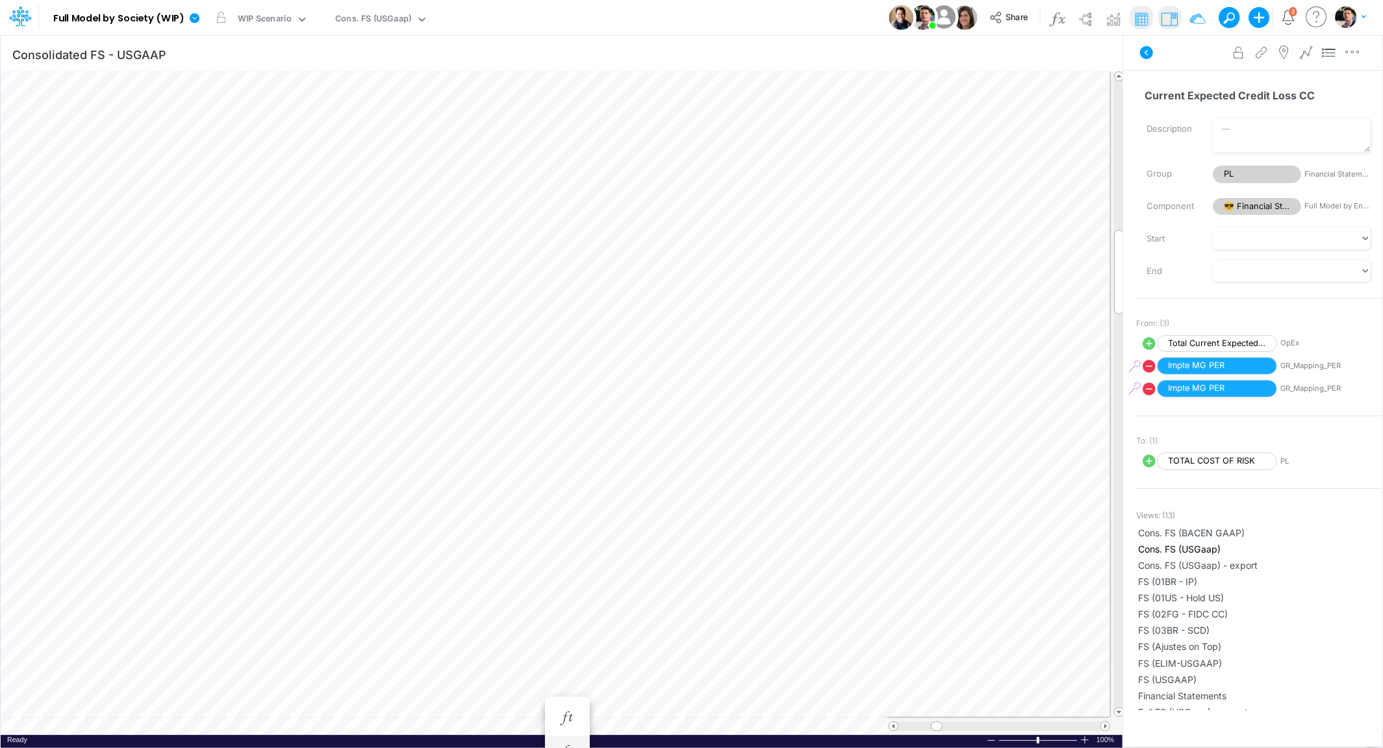
scroll to position [5, 3]
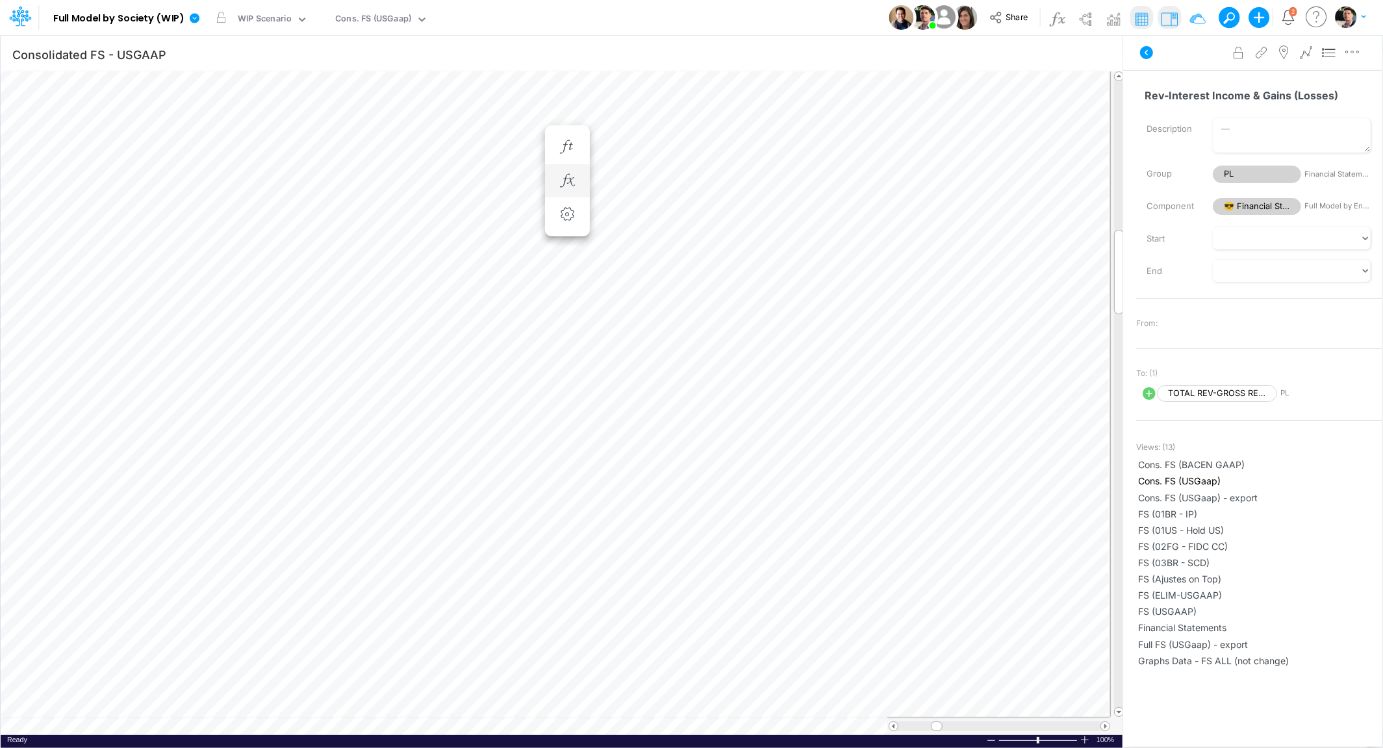
scroll to position [5, 3]
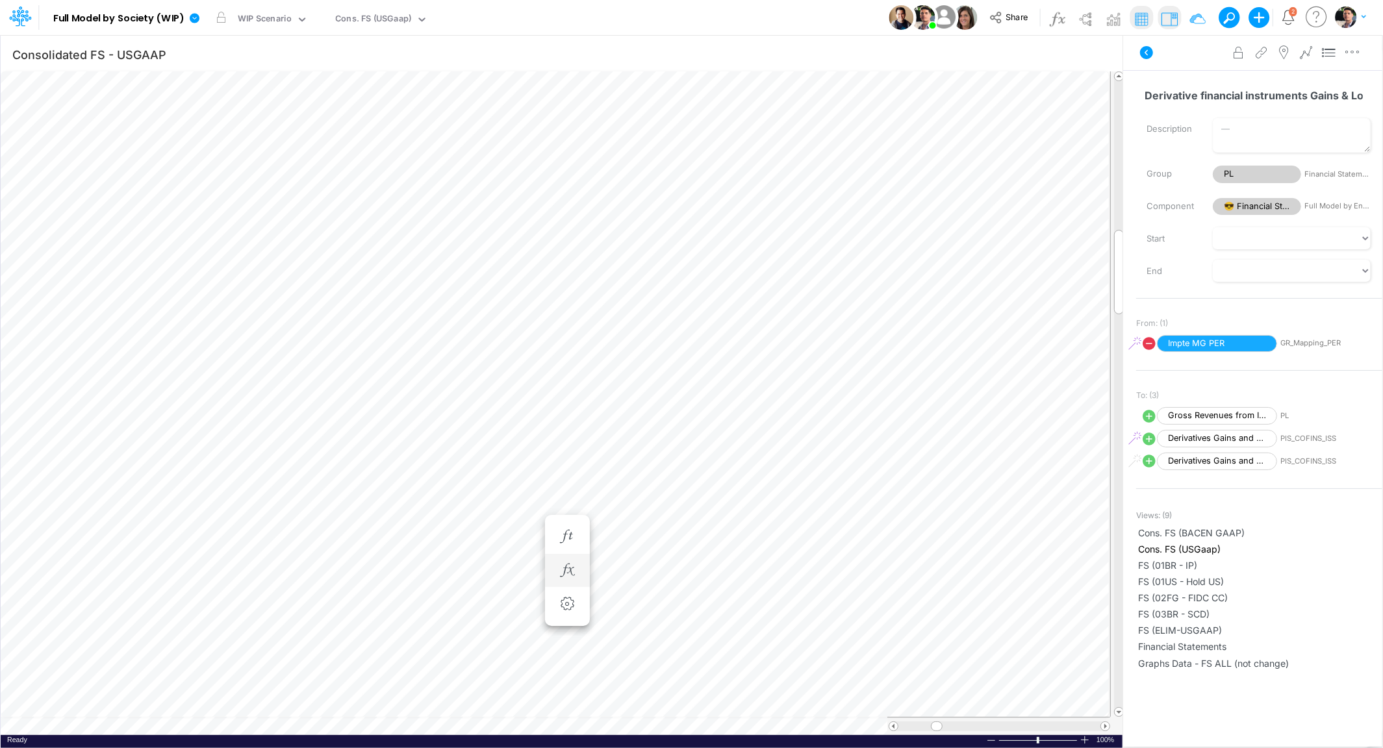
scroll to position [5, 3]
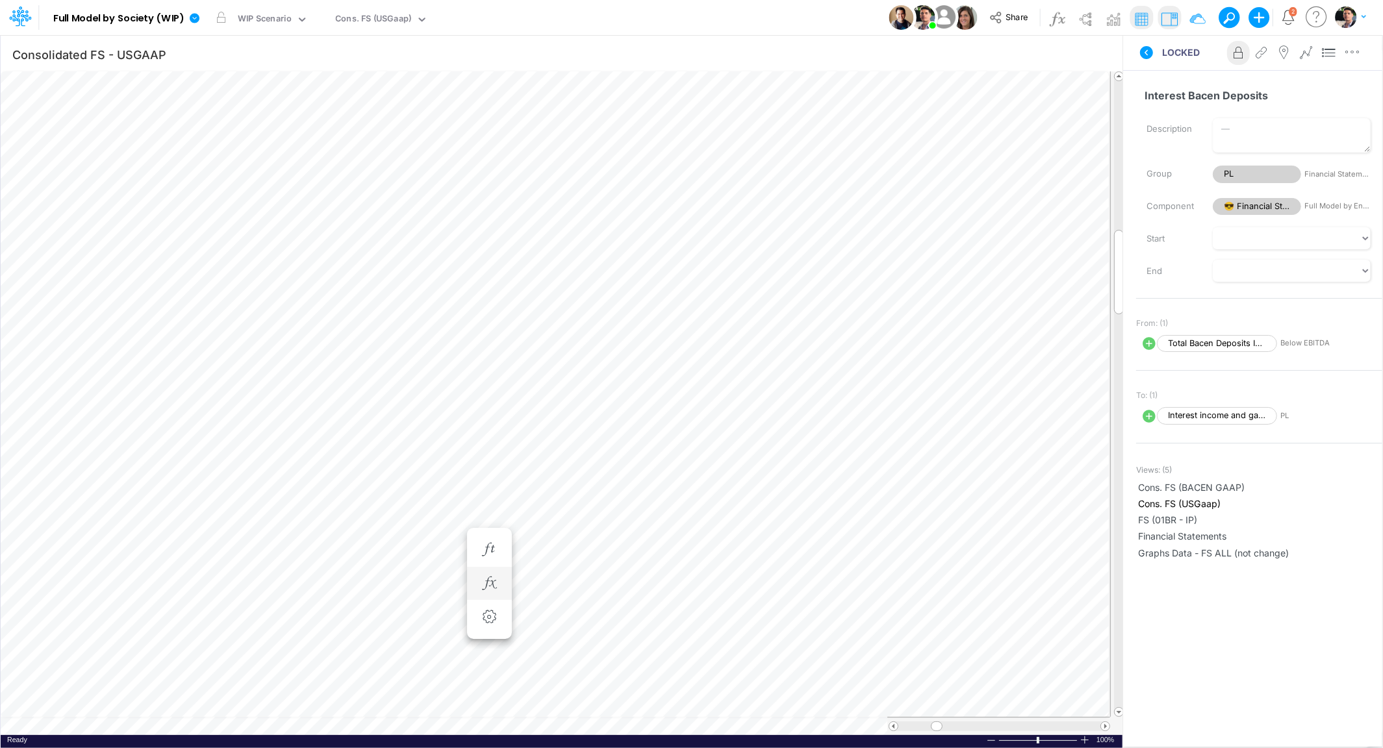
scroll to position [5, 3]
click at [492, 590] on icon "button" at bounding box center [488, 597] width 19 height 14
click at [493, 588] on icon "button" at bounding box center [488, 584] width 19 height 14
click at [602, 618] on span "Total Bacen Deposits Interest Received" at bounding box center [607, 618] width 120 height 16
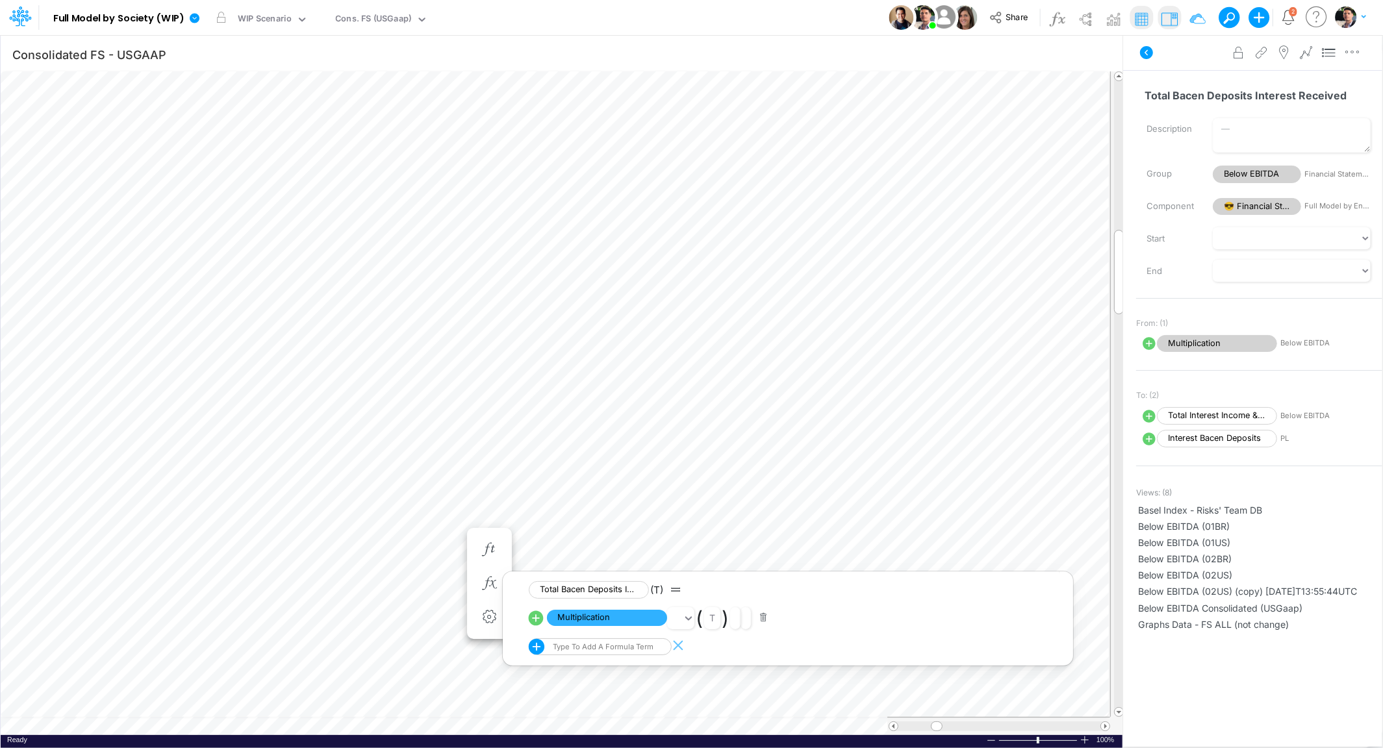
click at [590, 647] on div "Type to add a formula term" at bounding box center [590, 646] width 123 height 17
type input "GR MAPP"
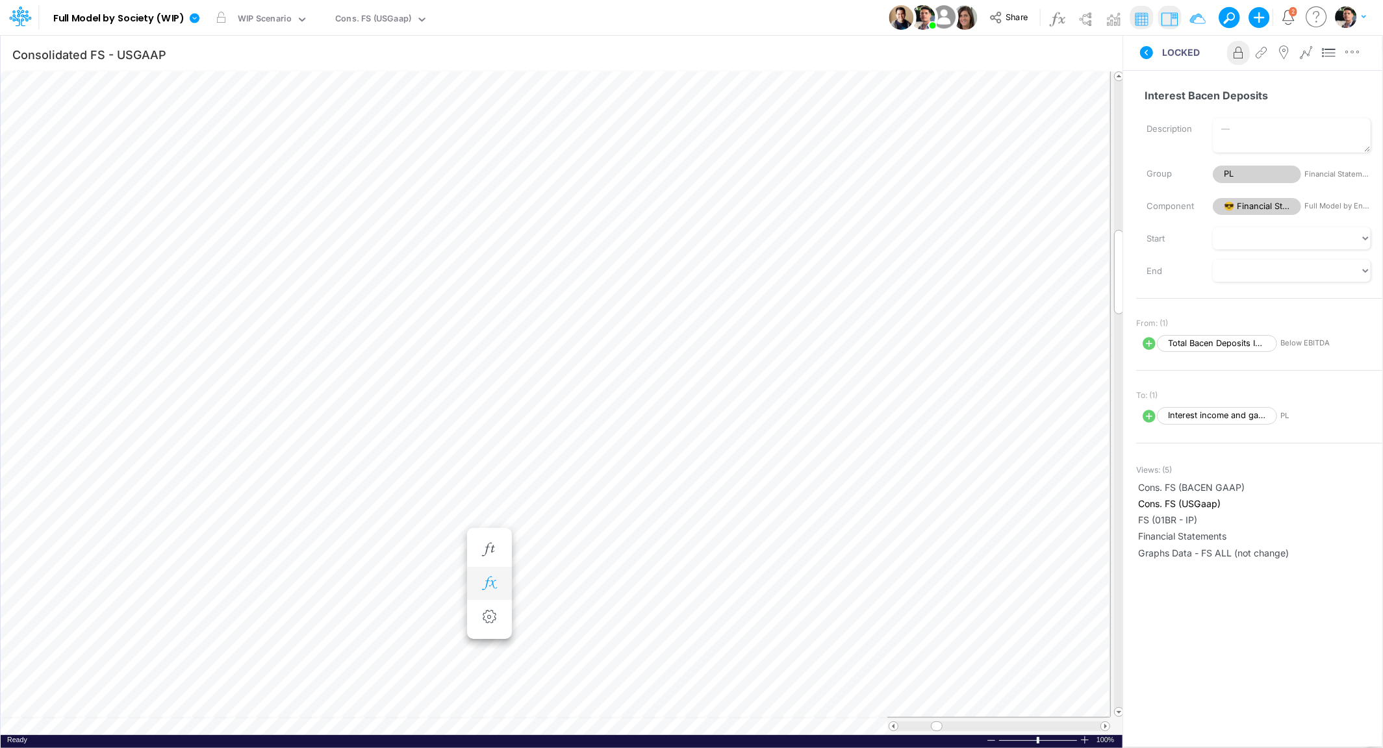
click at [492, 592] on button "button" at bounding box center [489, 584] width 24 height 26
click at [596, 621] on span "Total Bacen Deposits Interest Received" at bounding box center [607, 618] width 120 height 16
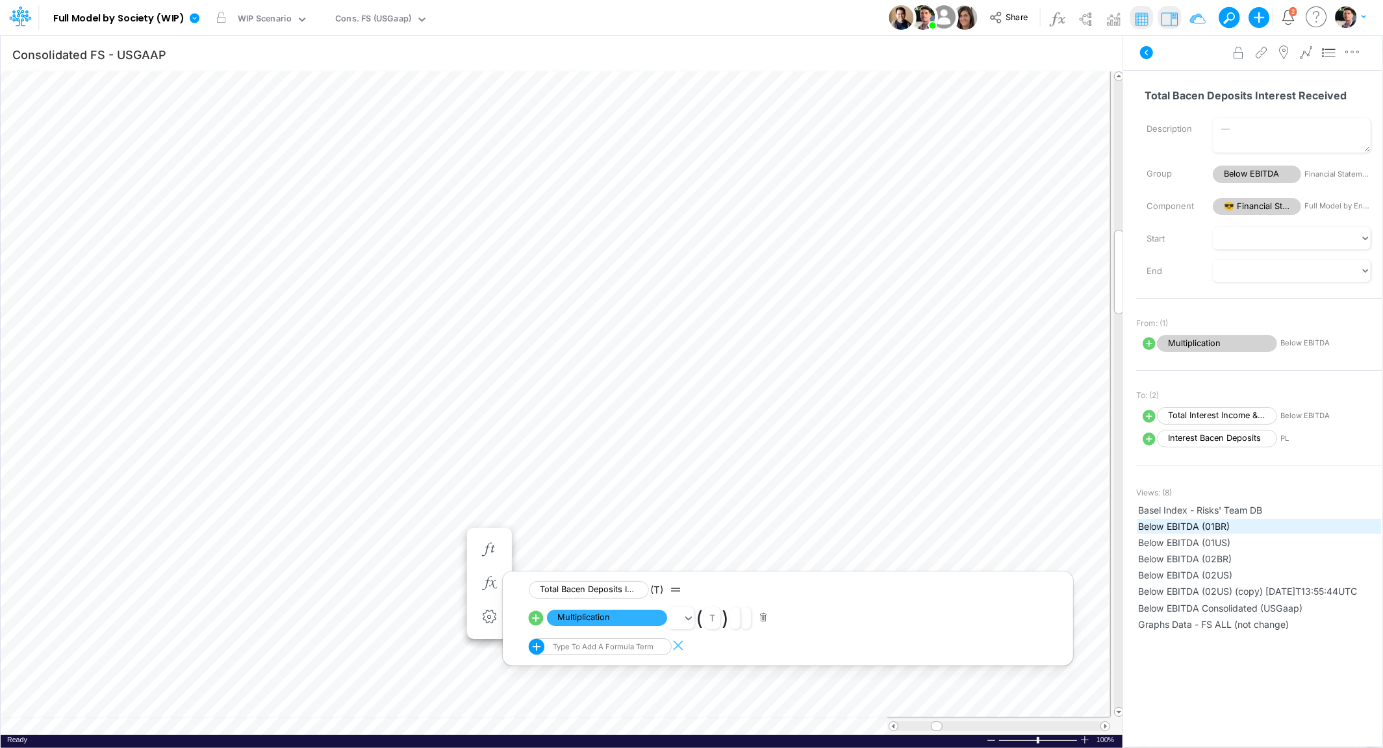
click at [1199, 523] on span "Below EBITDA (01BR)" at bounding box center [1259, 527] width 242 height 14
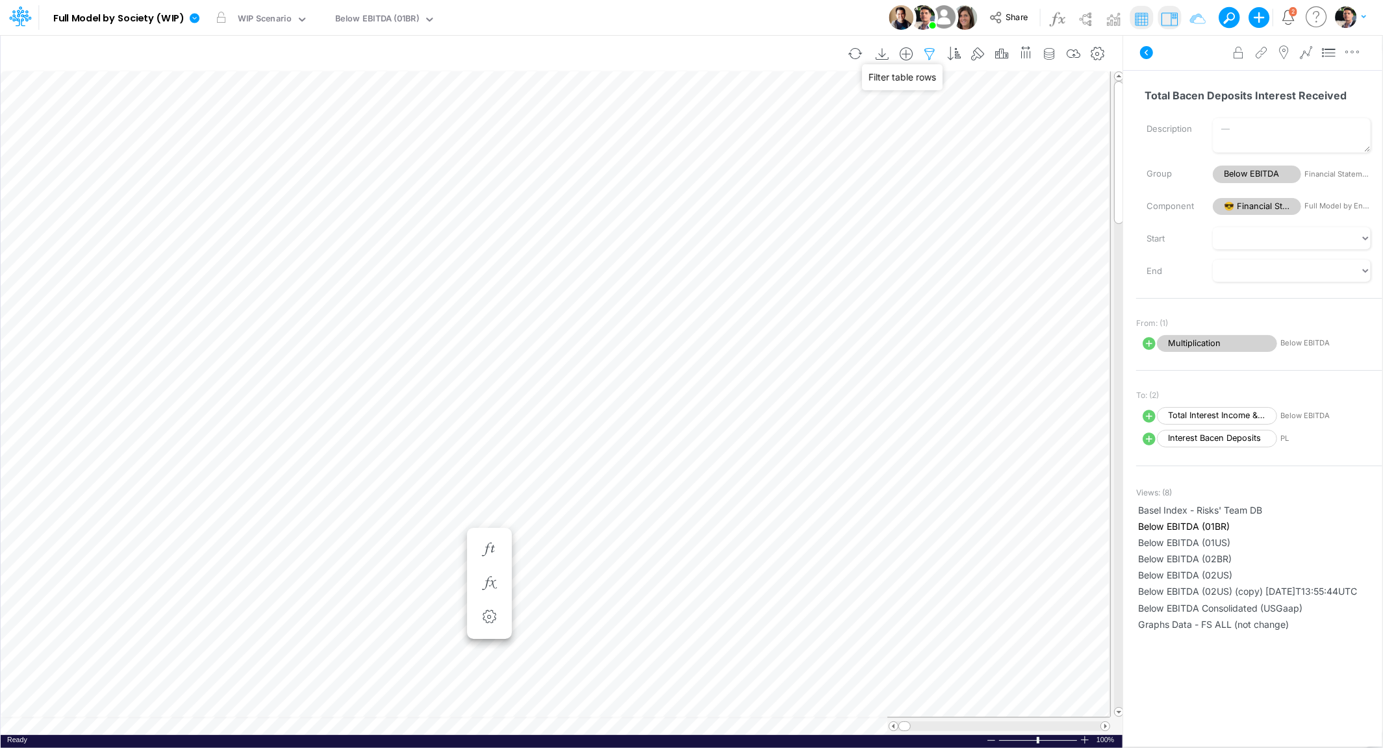
click at [940, 51] on icon "button" at bounding box center [929, 54] width 19 height 14
select select "tableSearchOR"
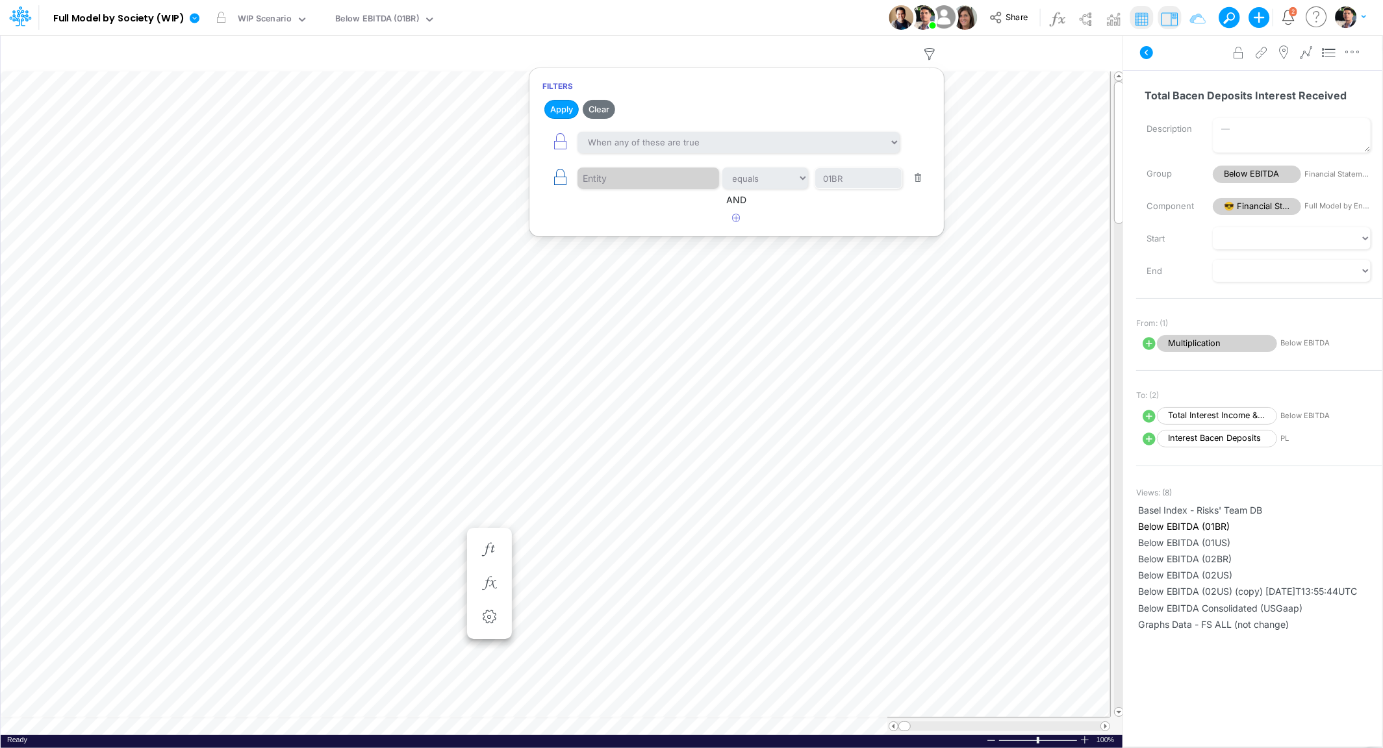
click at [564, 181] on icon "button" at bounding box center [560, 177] width 18 height 18
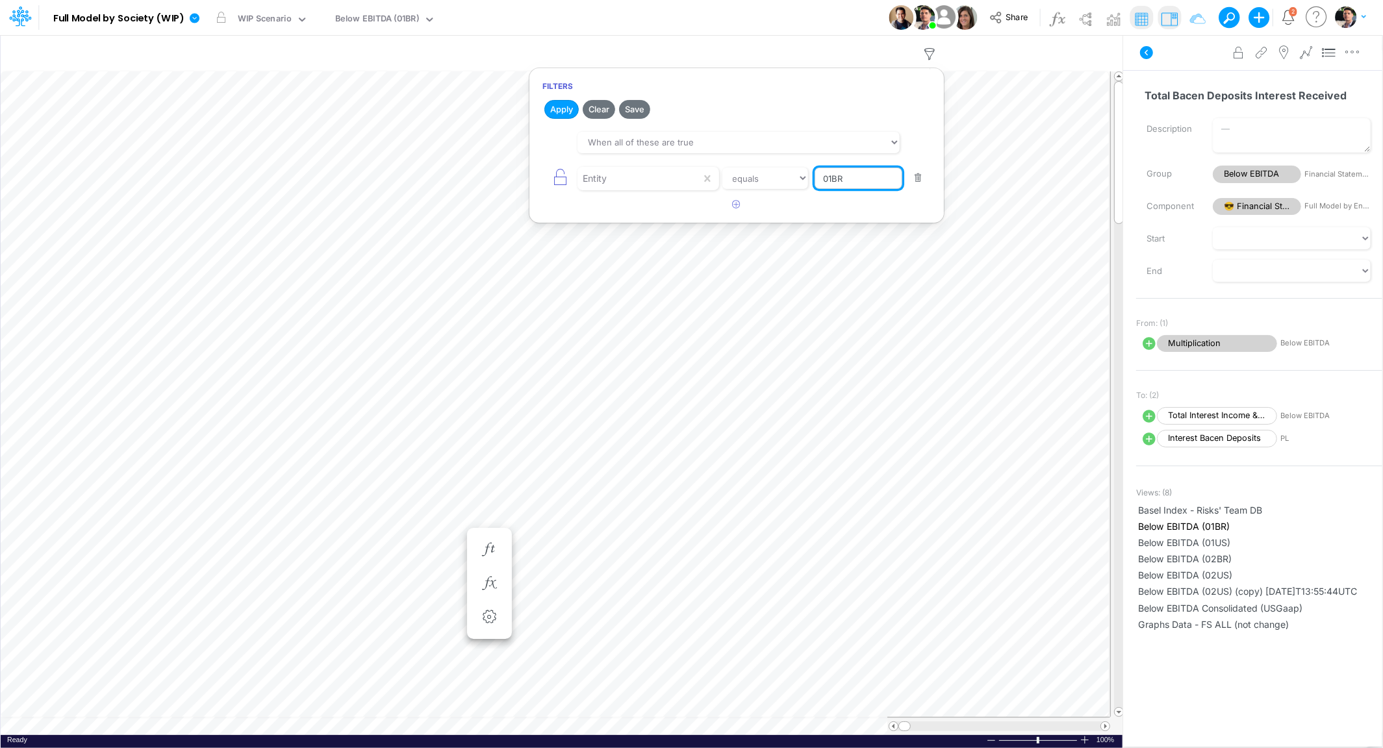
click at [864, 178] on input "01BR" at bounding box center [858, 179] width 88 height 22
type input "0"
type input "t"
type input "E"
type input "TEMPLATE"
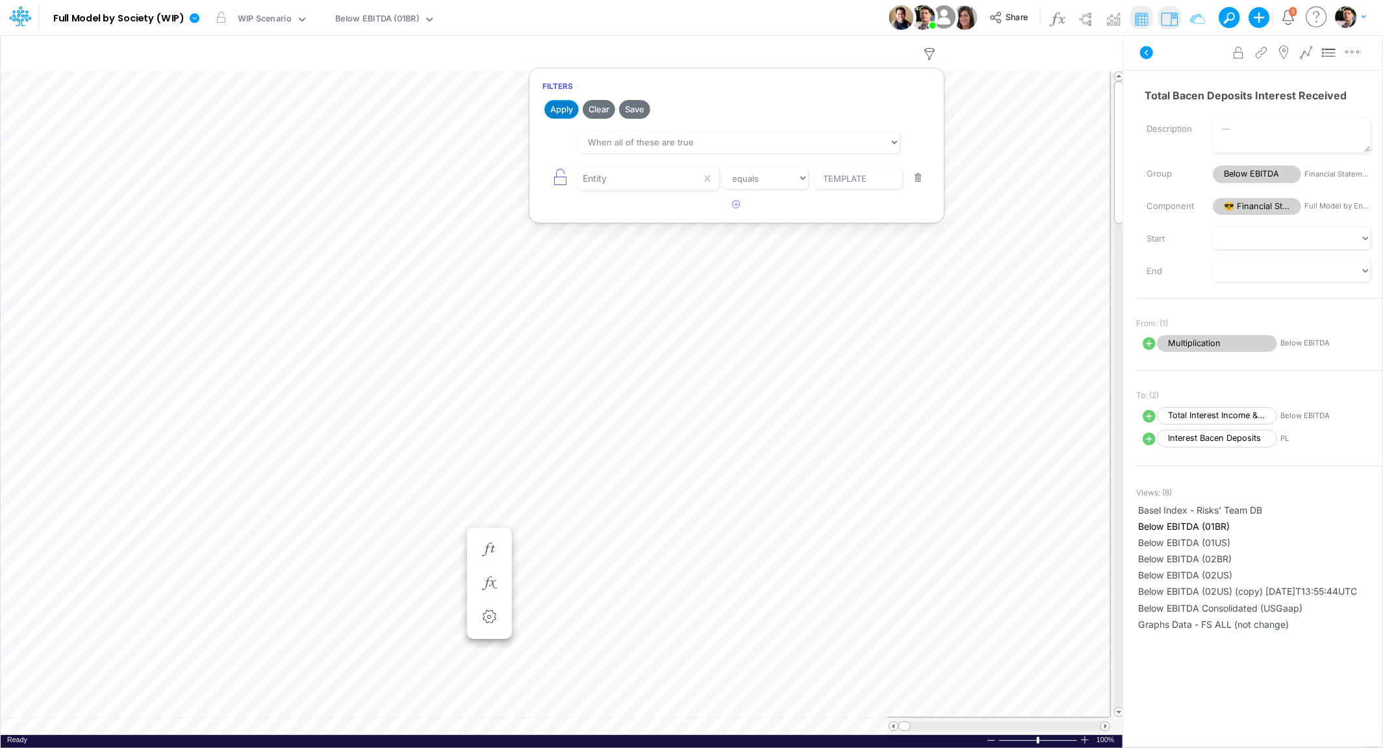
click at [559, 108] on button "Apply" at bounding box center [561, 109] width 34 height 19
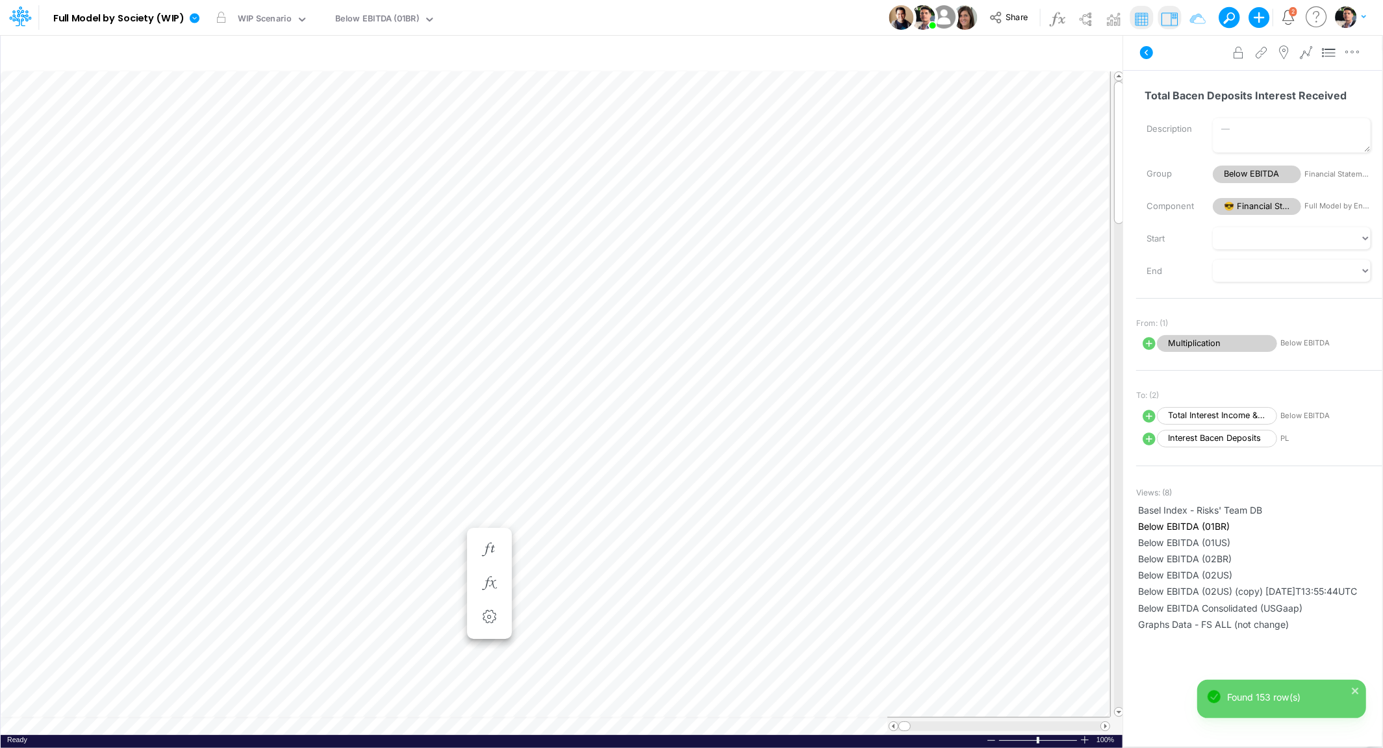
scroll to position [5, 3]
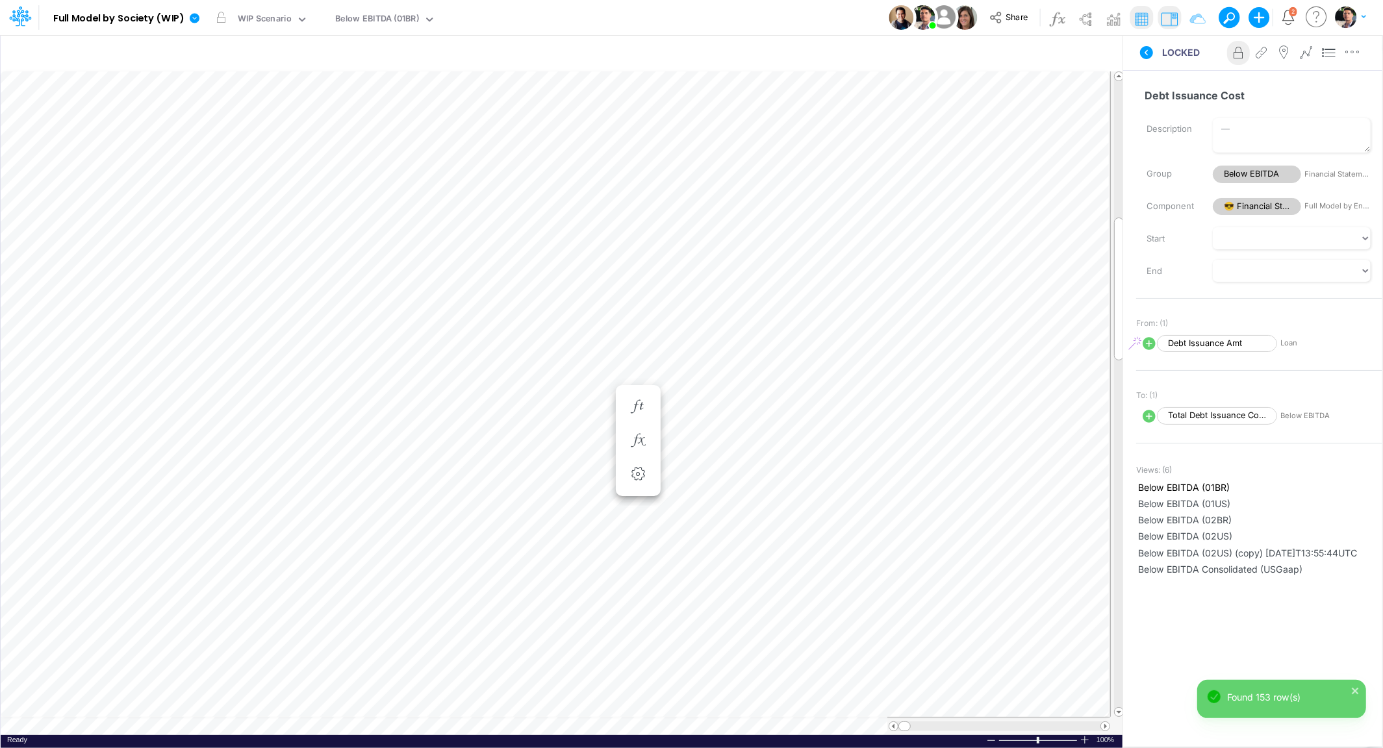
scroll to position [10, 4]
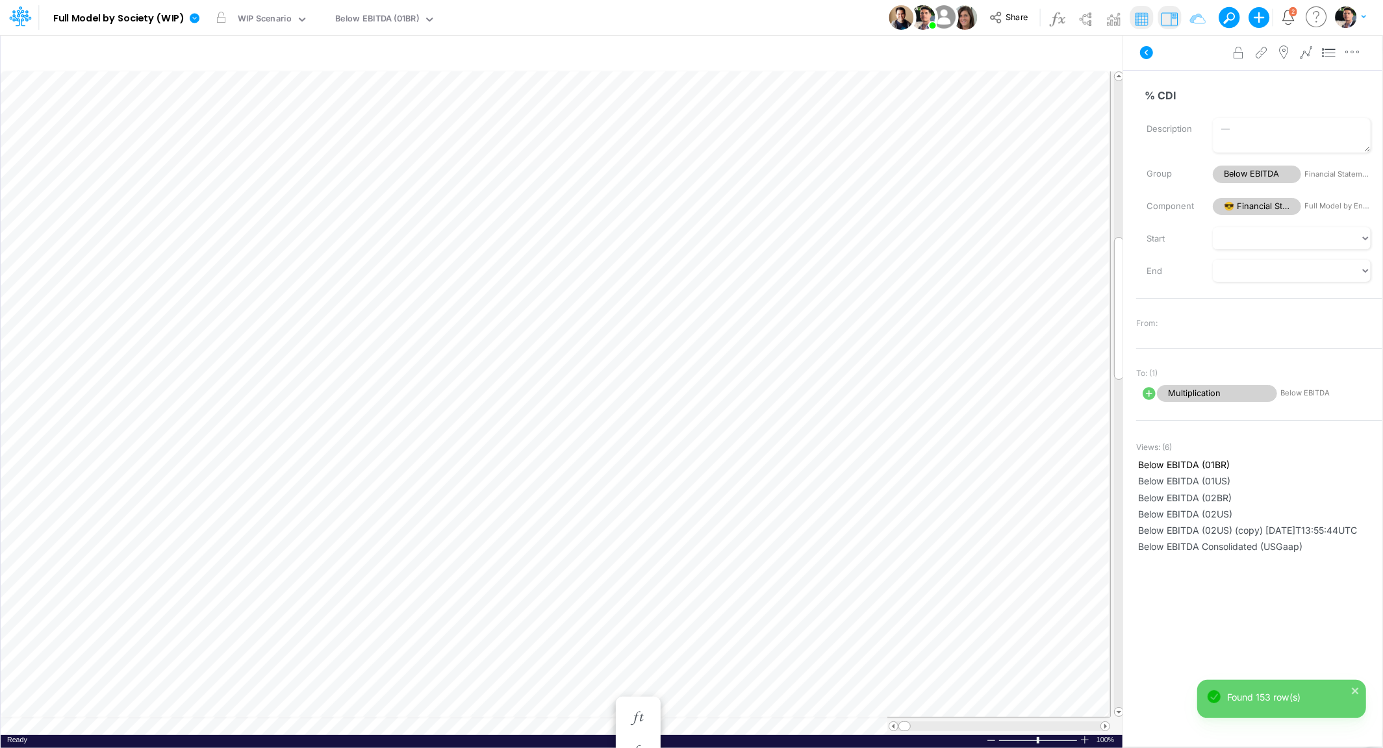
scroll to position [10, 4]
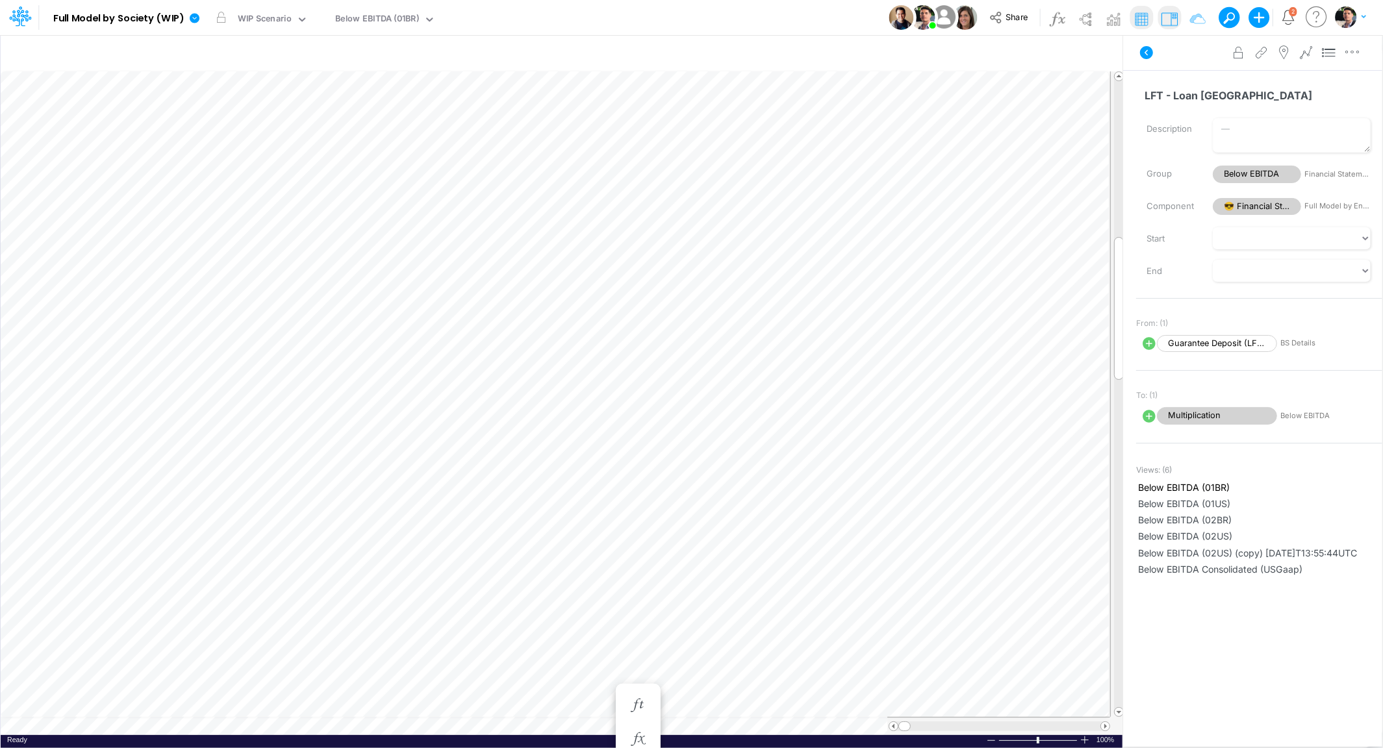
scroll to position [5, 3]
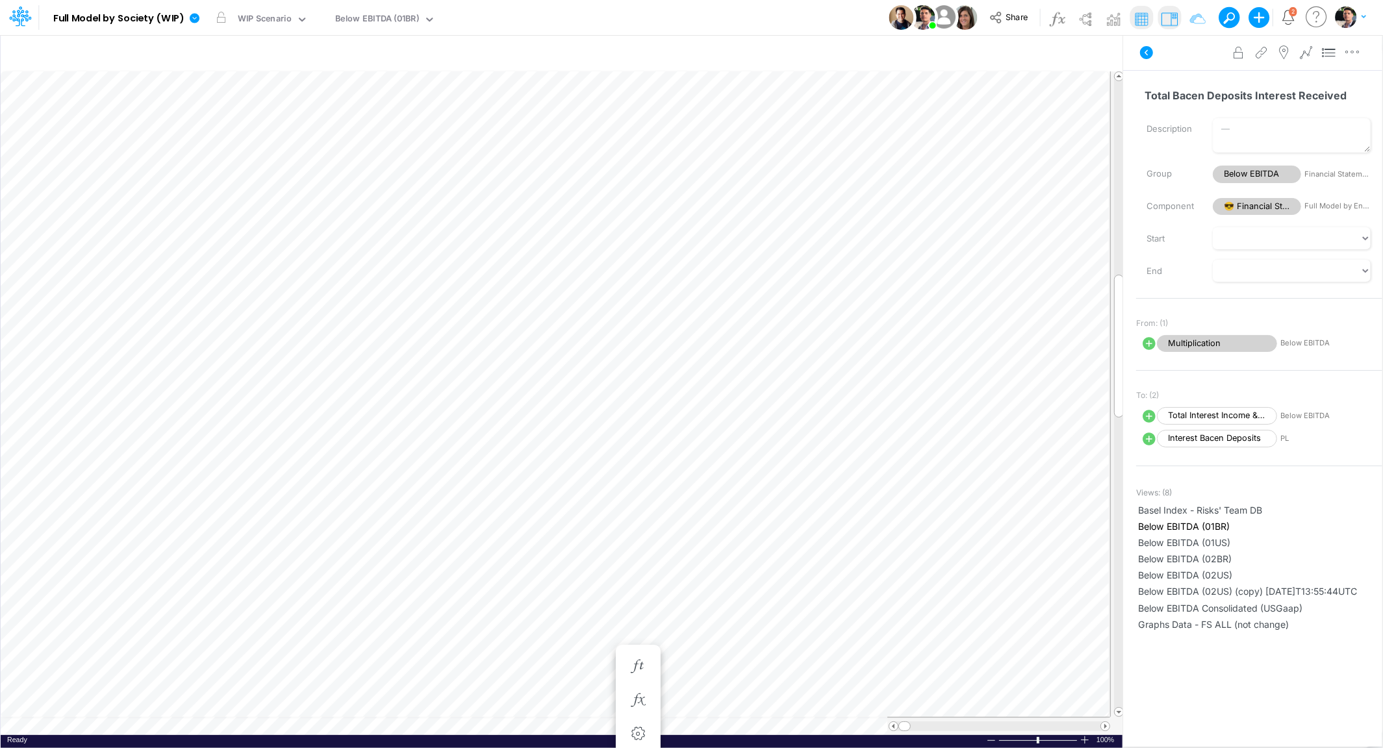
scroll to position [5, 3]
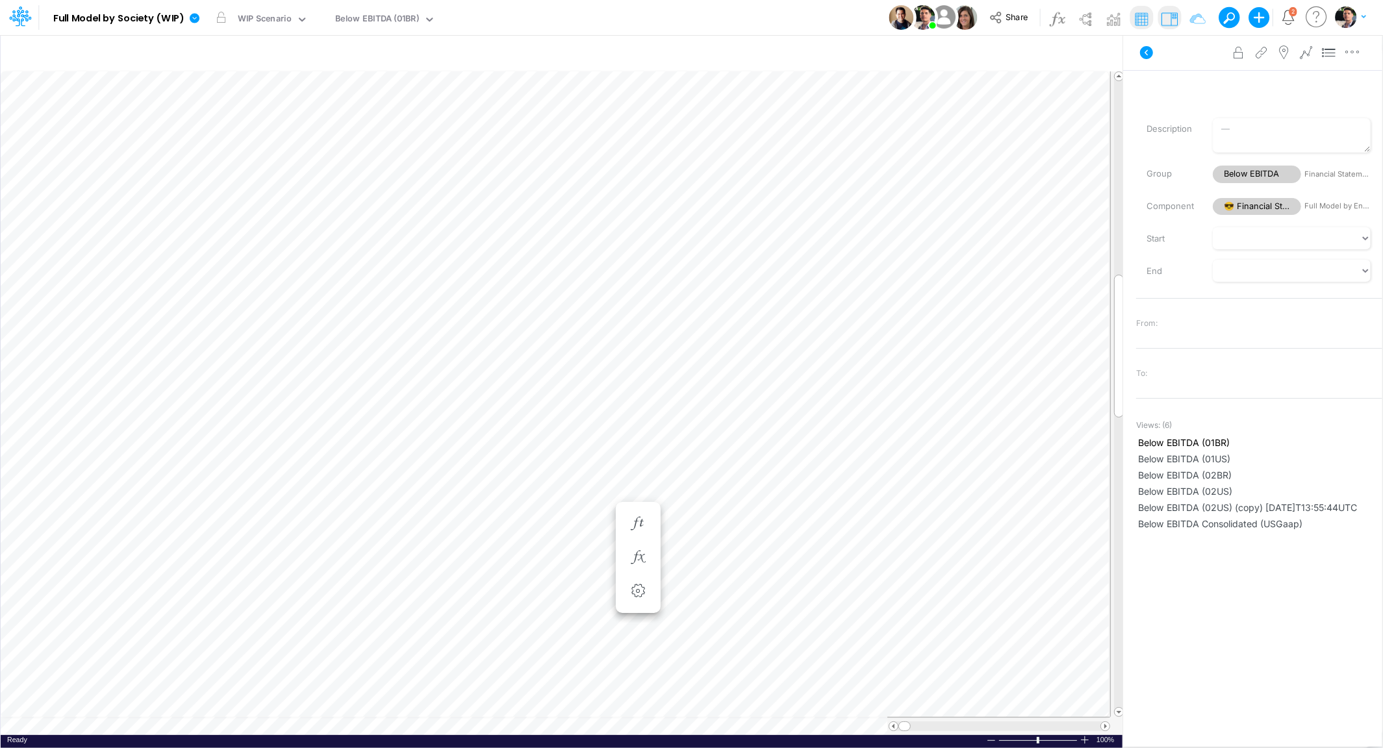
scroll to position [5, 3]
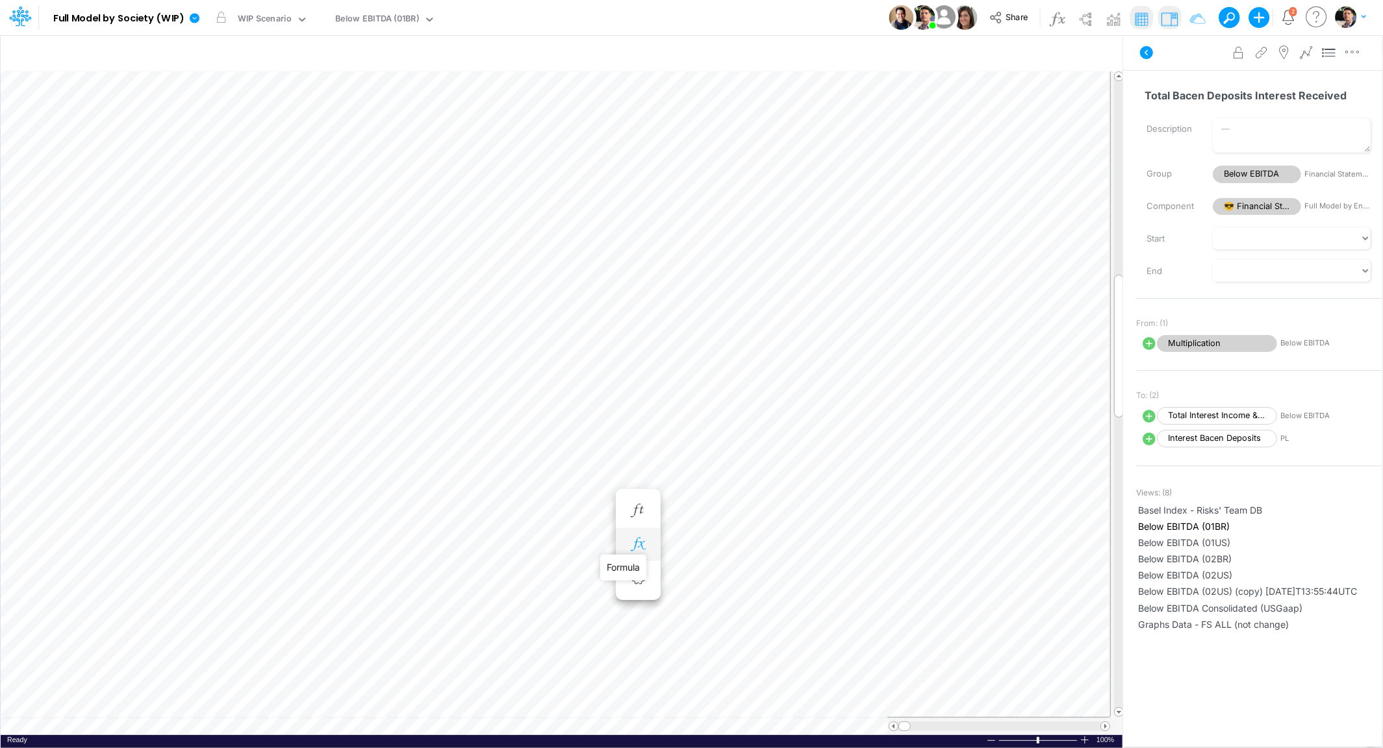
click at [644, 547] on icon "button" at bounding box center [637, 545] width 19 height 14
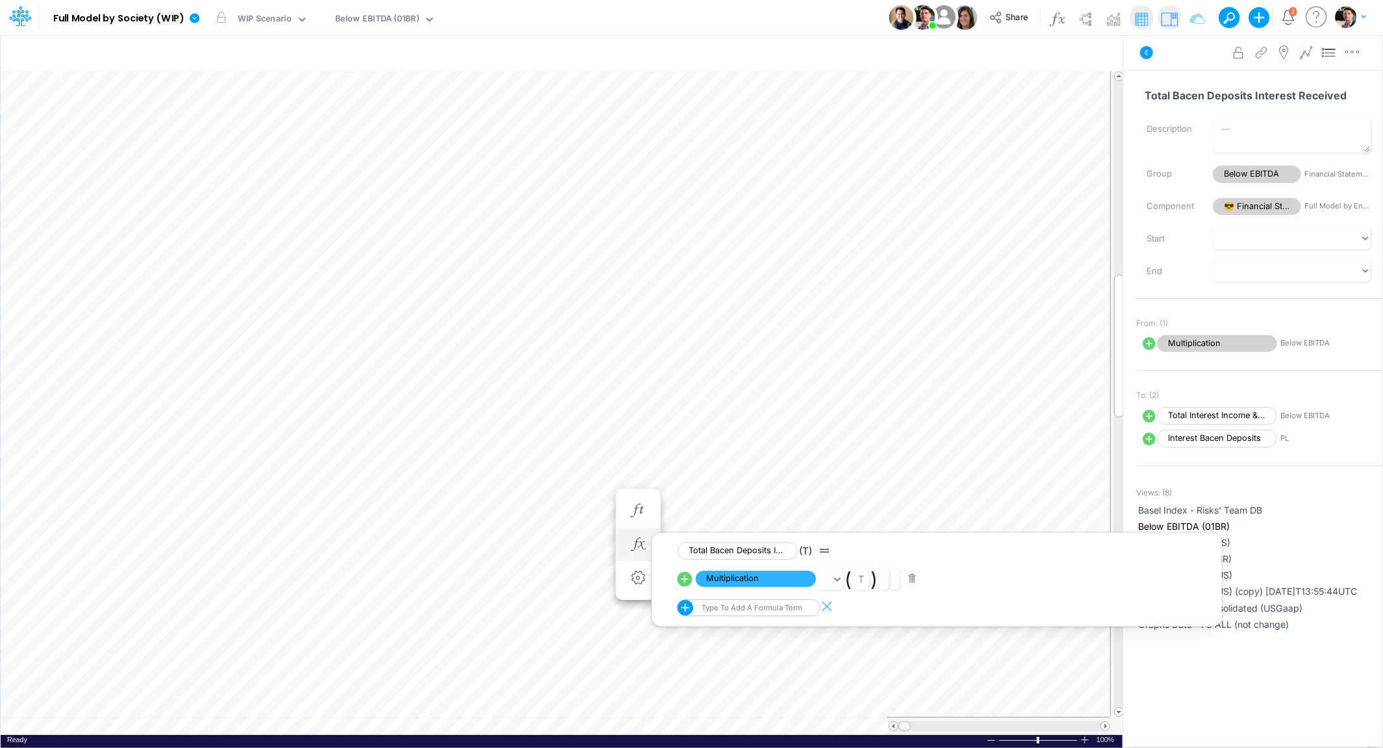
click at [683, 582] on icon at bounding box center [684, 578] width 15 height 15
select select "Multiply"
select select "Add"
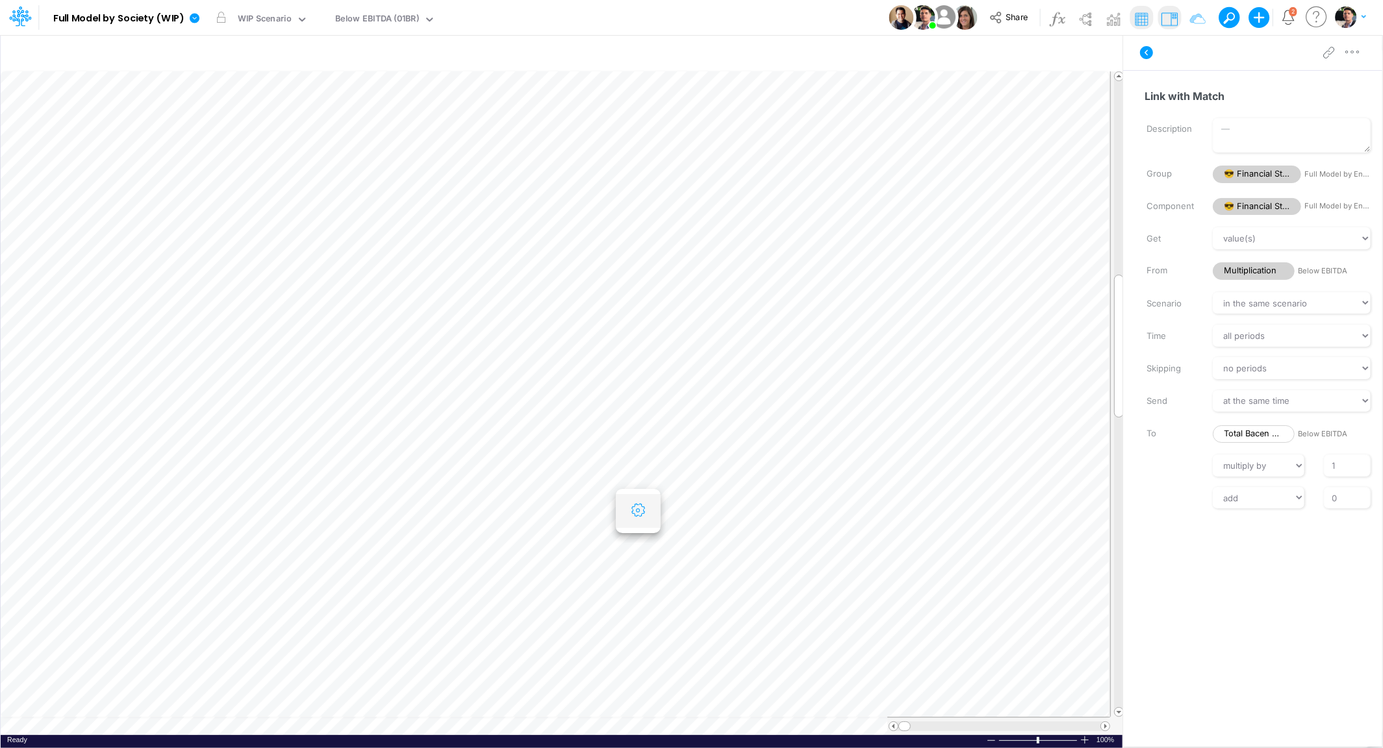
click at [641, 519] on button "button" at bounding box center [638, 511] width 24 height 26
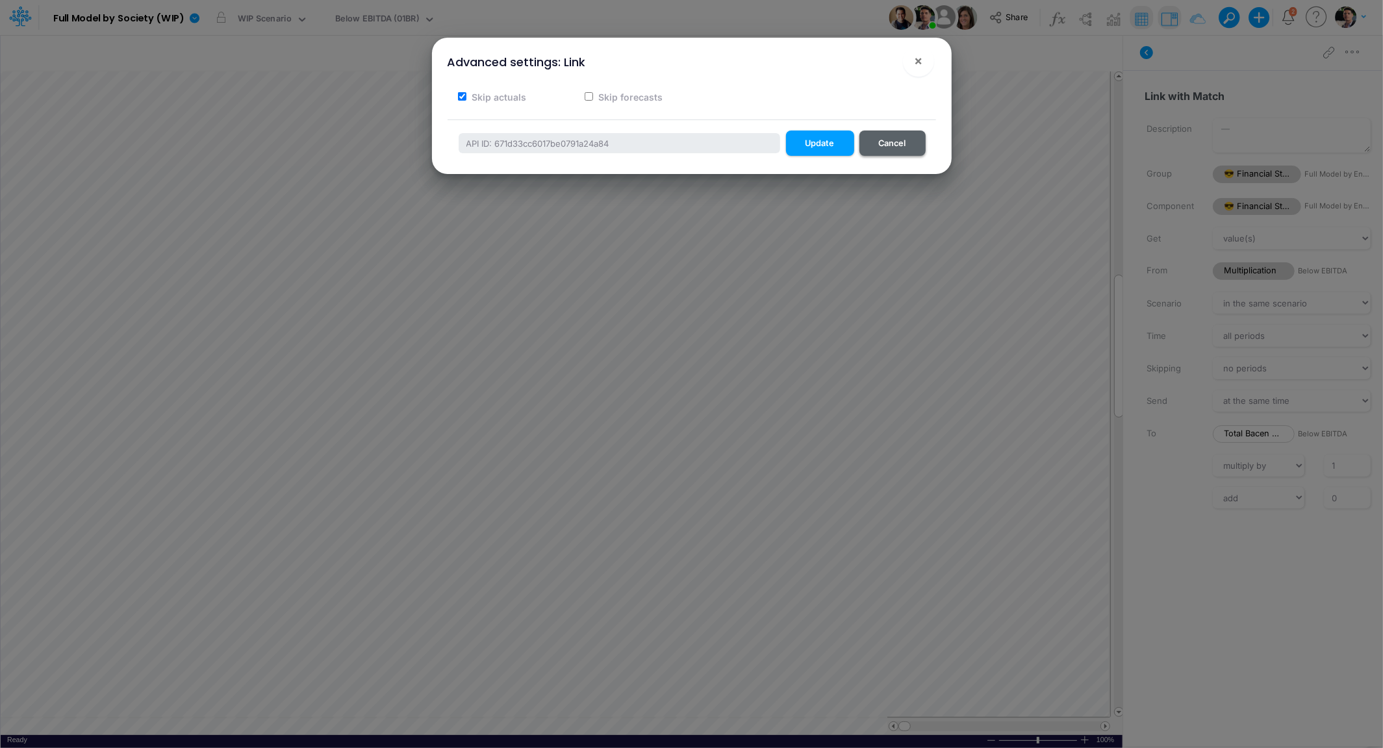
click at [877, 153] on button "Cancel" at bounding box center [892, 143] width 66 height 25
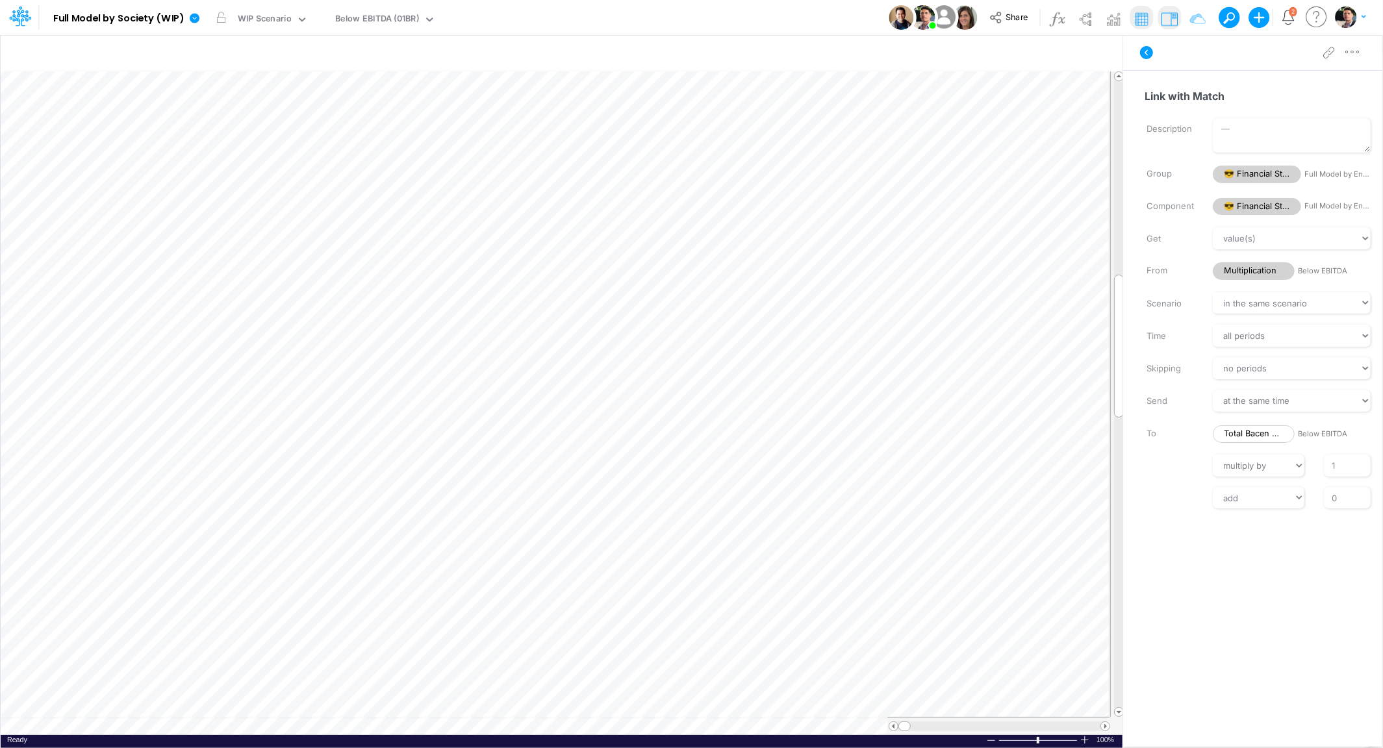
scroll to position [5, 3]
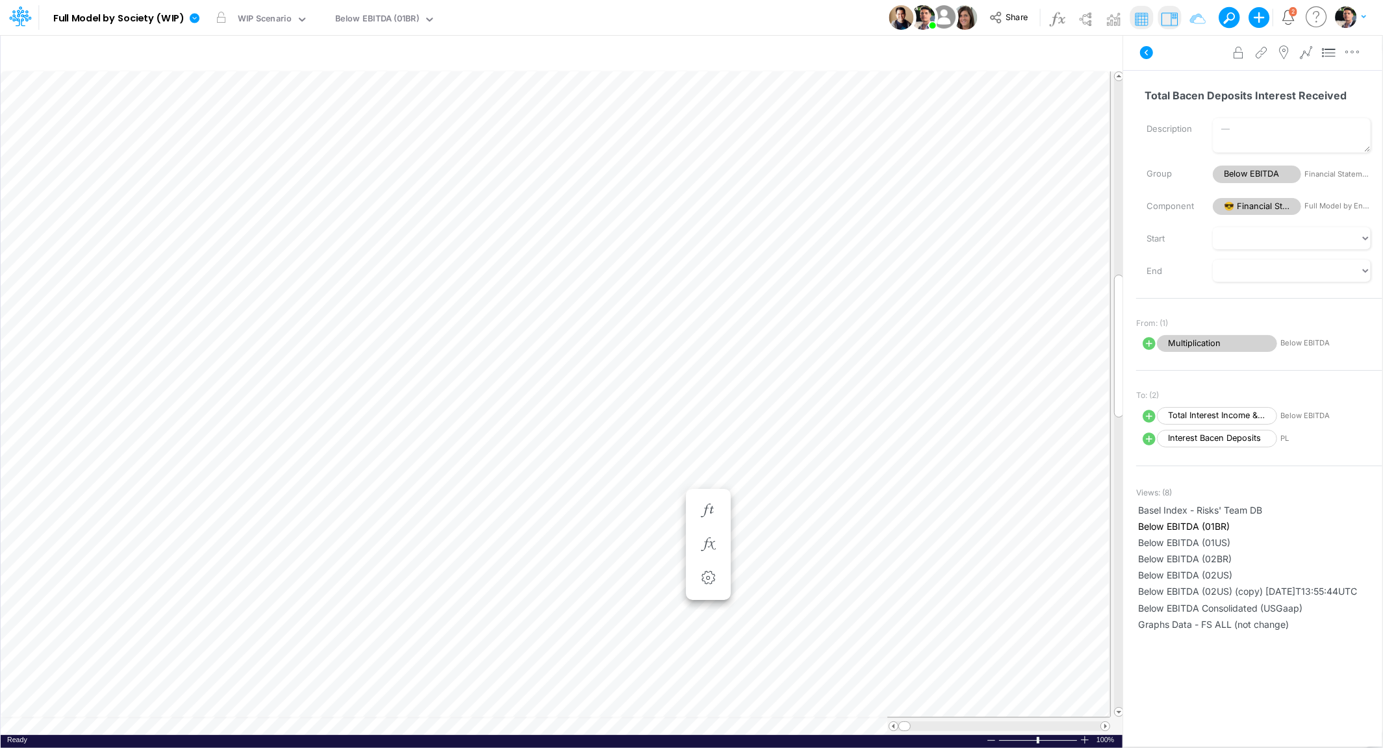
scroll to position [5, 3]
click at [644, 540] on icon "button" at bounding box center [637, 545] width 19 height 14
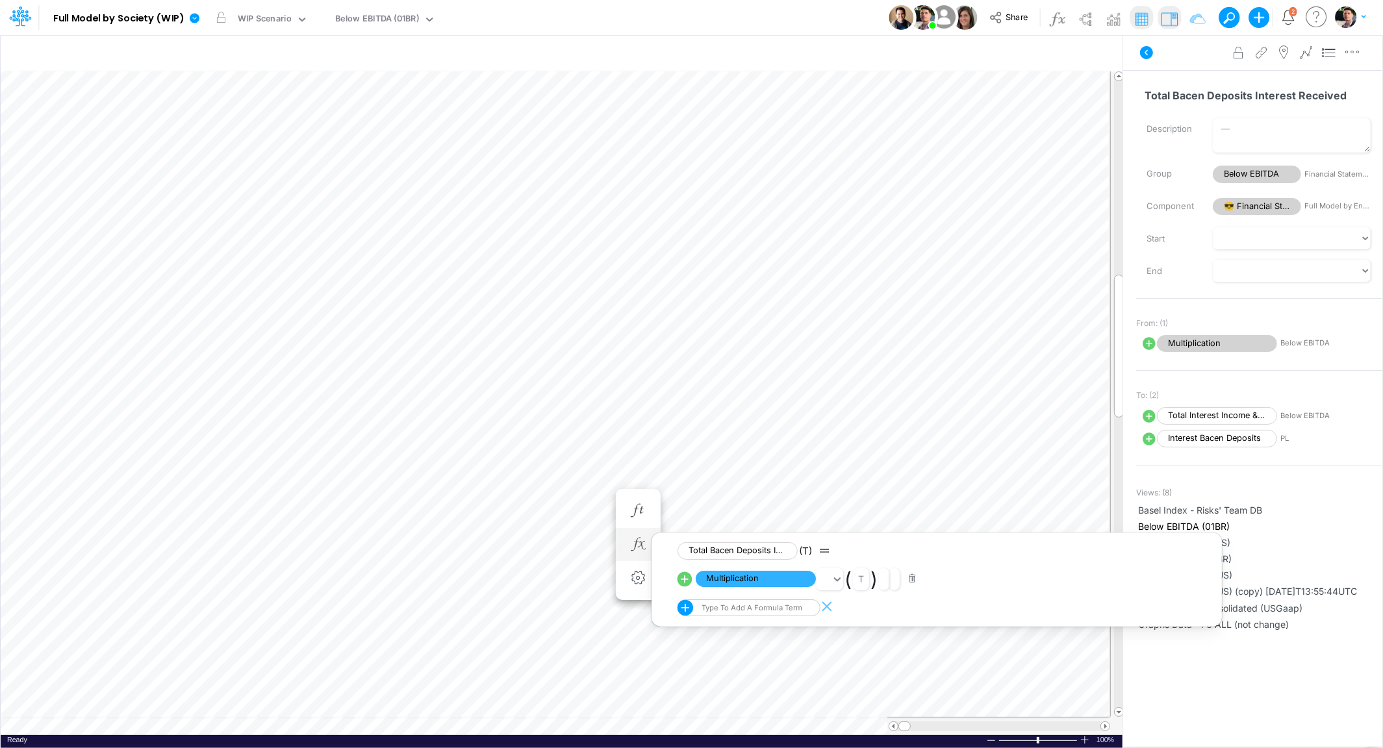
click at [767, 608] on div "Type to add a formula term" at bounding box center [750, 607] width 103 height 9
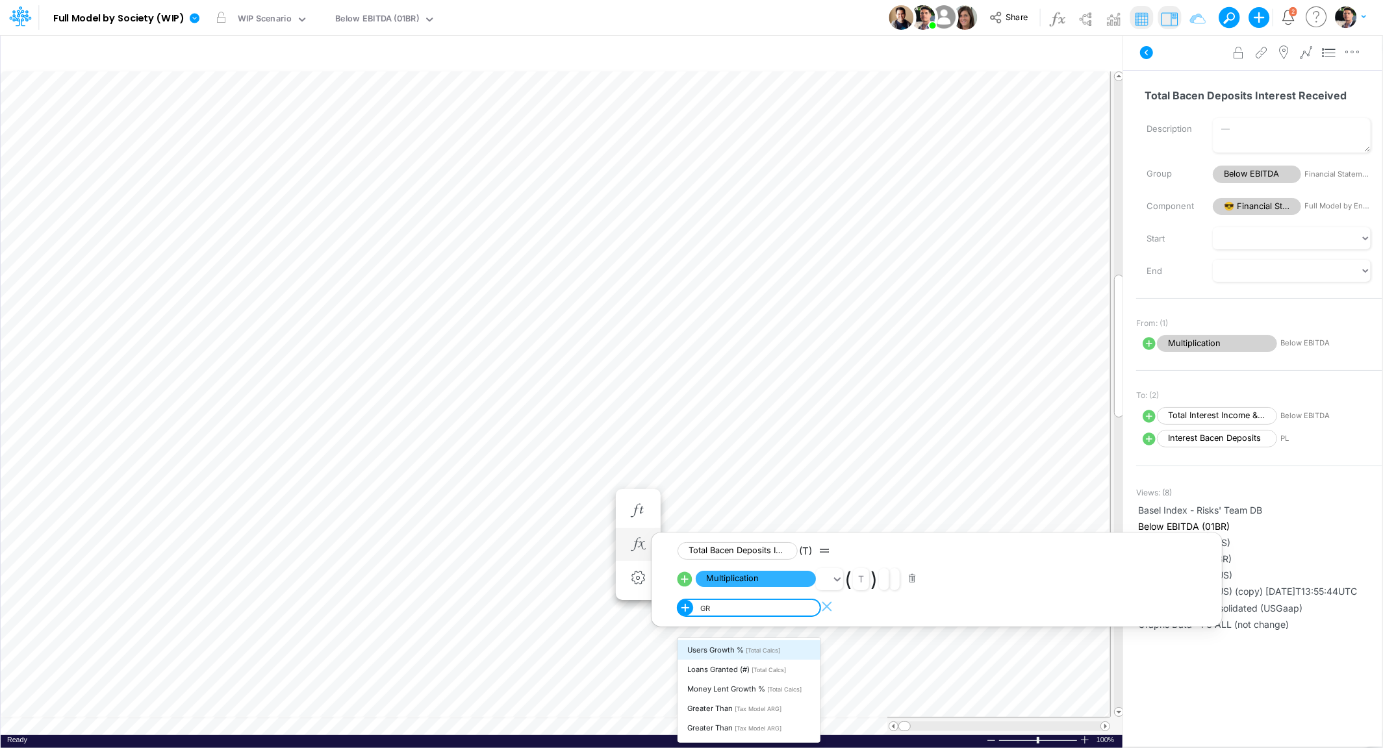
type input "G"
click at [686, 610] on icon at bounding box center [685, 608] width 16 height 16
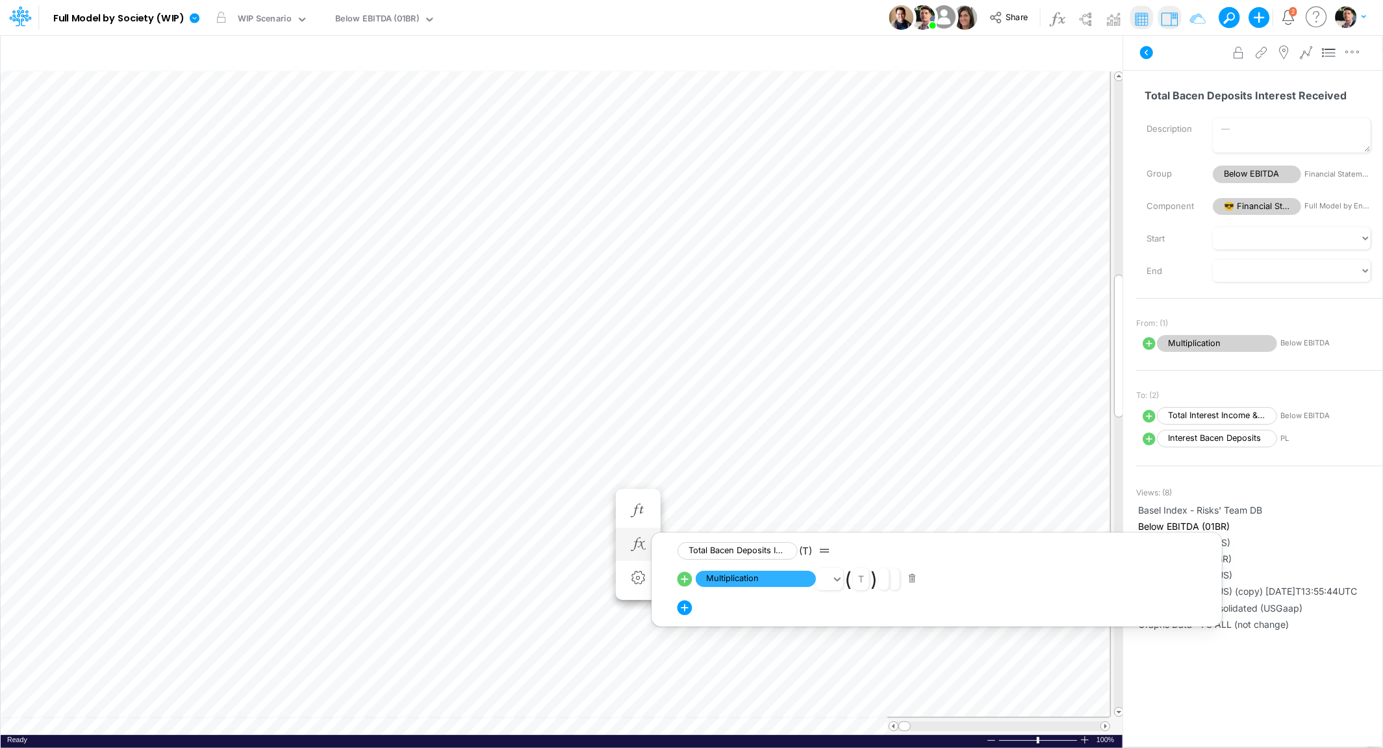
click at [683, 610] on button at bounding box center [683, 606] width 13 height 13
click at [741, 607] on div "Type to add a formula term" at bounding box center [750, 607] width 103 height 9
type input "Y"
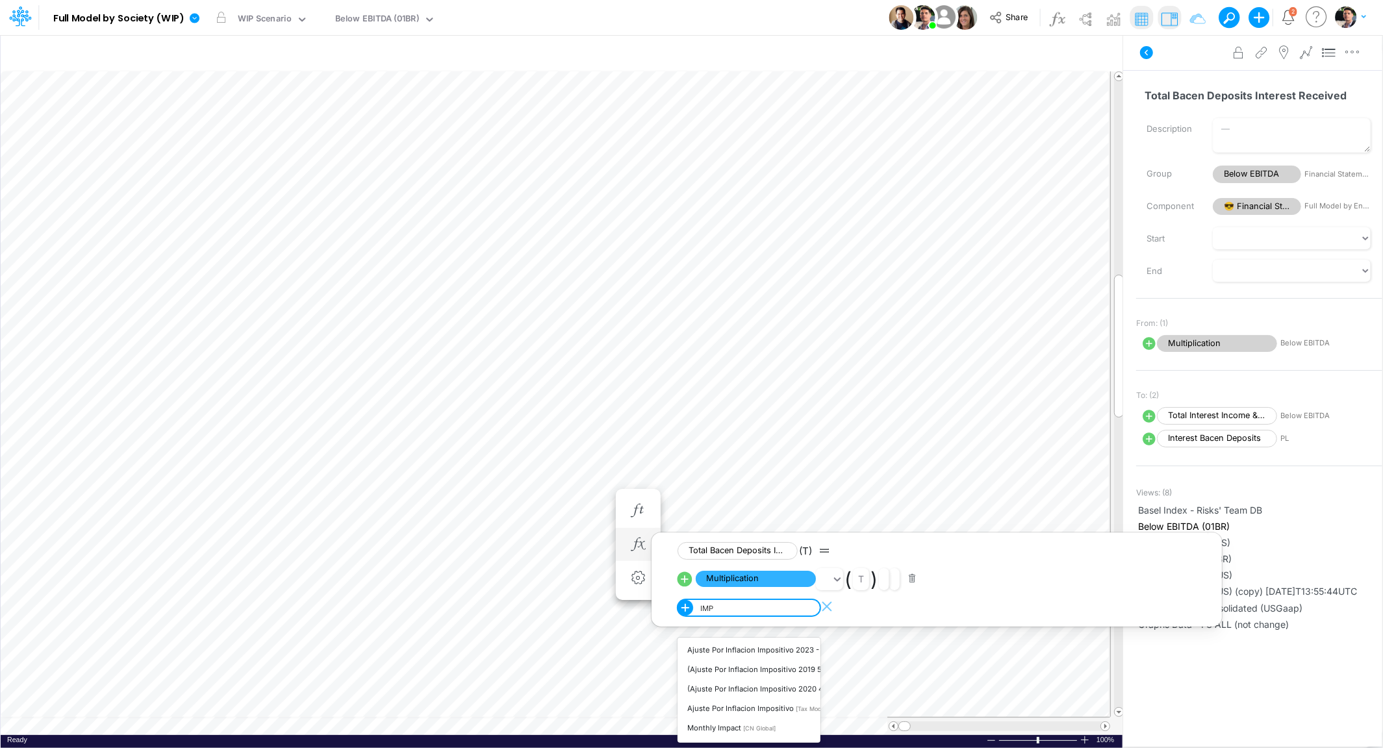
type input "IMPE"
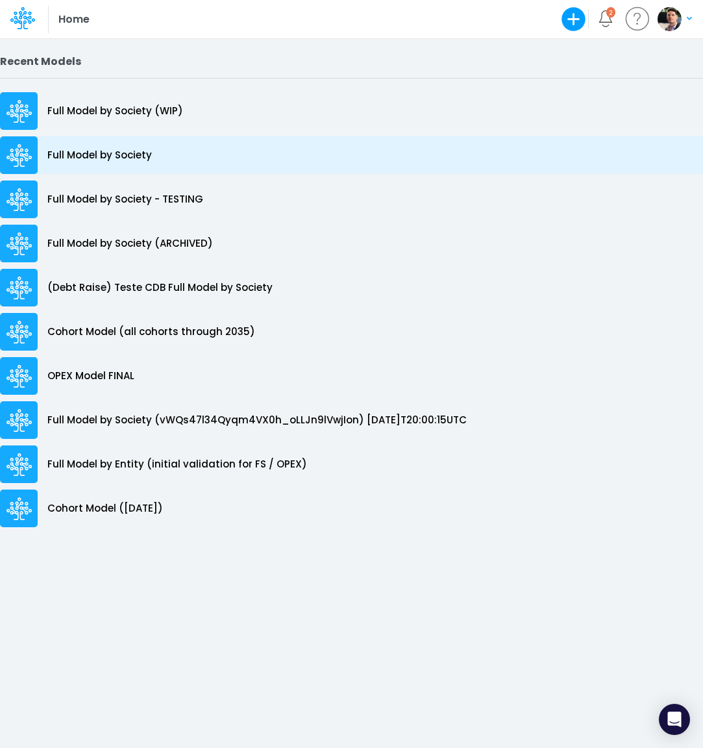
click at [94, 149] on p "Full Model by Society" at bounding box center [99, 155] width 105 height 15
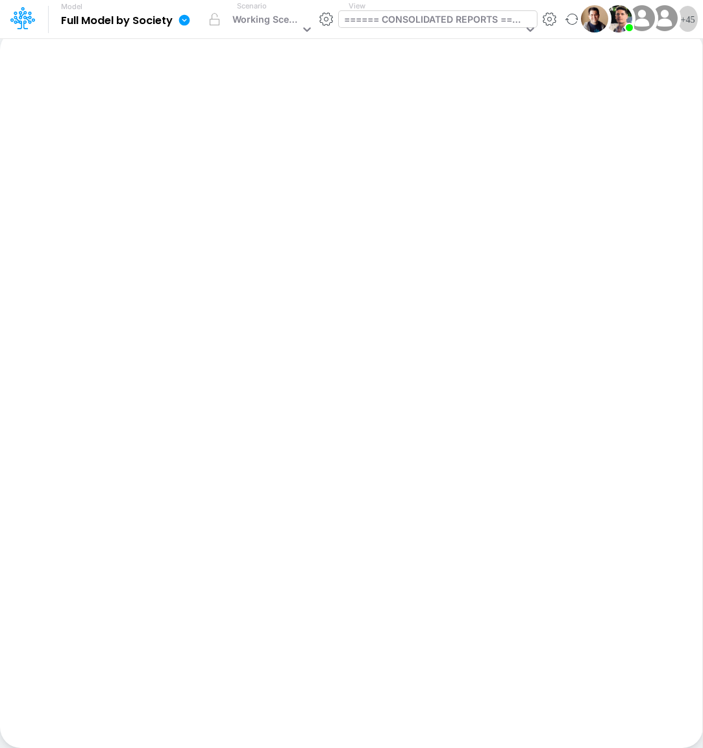
click at [401, 18] on div "====== CONSOLIDATED REPORTS ======" at bounding box center [433, 20] width 179 height 17
click at [427, 28] on div "====== CONSOLIDATED REPORTS ======" at bounding box center [433, 20] width 179 height 17
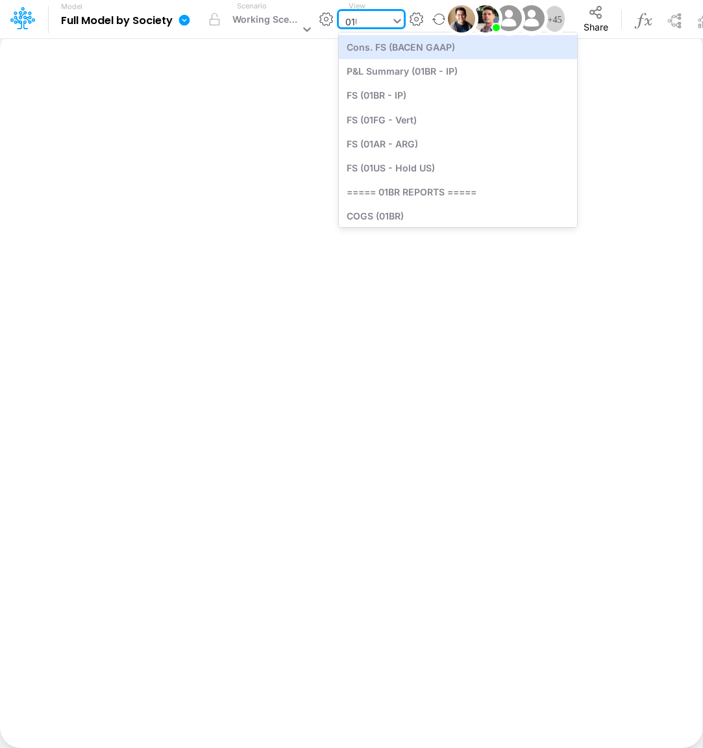
type input "01US"
click at [392, 49] on div "FS (01US - Hold US)" at bounding box center [436, 47] width 195 height 24
type input "Financial Statements - Holding US (01US)"
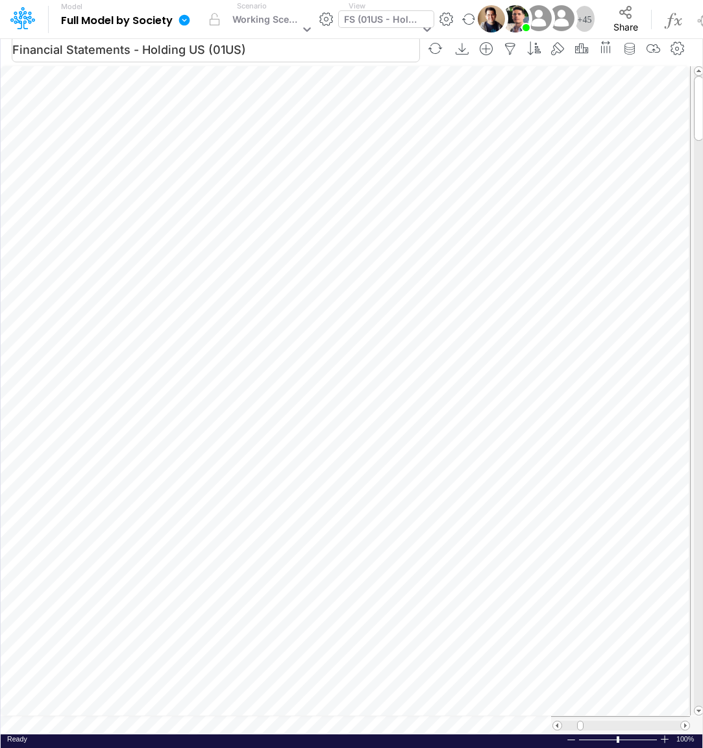
scroll to position [5, 3]
click at [496, 590] on icon "button" at bounding box center [489, 597] width 19 height 14
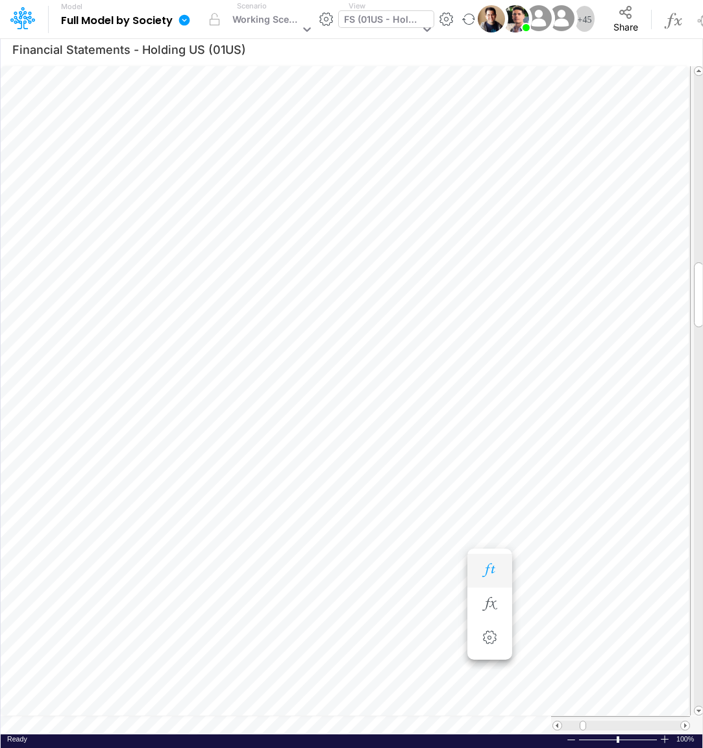
click at [490, 570] on icon "button" at bounding box center [489, 571] width 19 height 14
click at [391, 14] on div "FS (01US - Hold US)" at bounding box center [381, 20] width 75 height 17
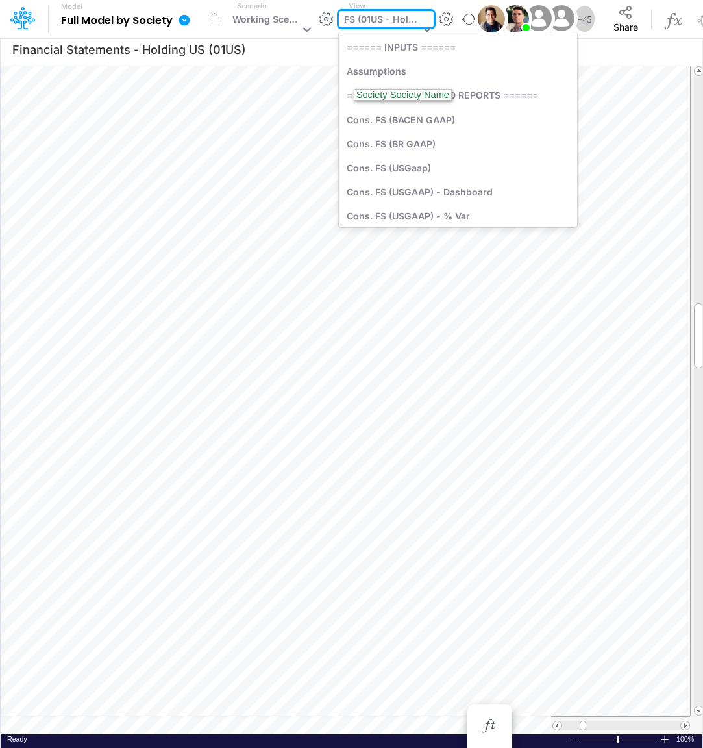
scroll to position [466, 0]
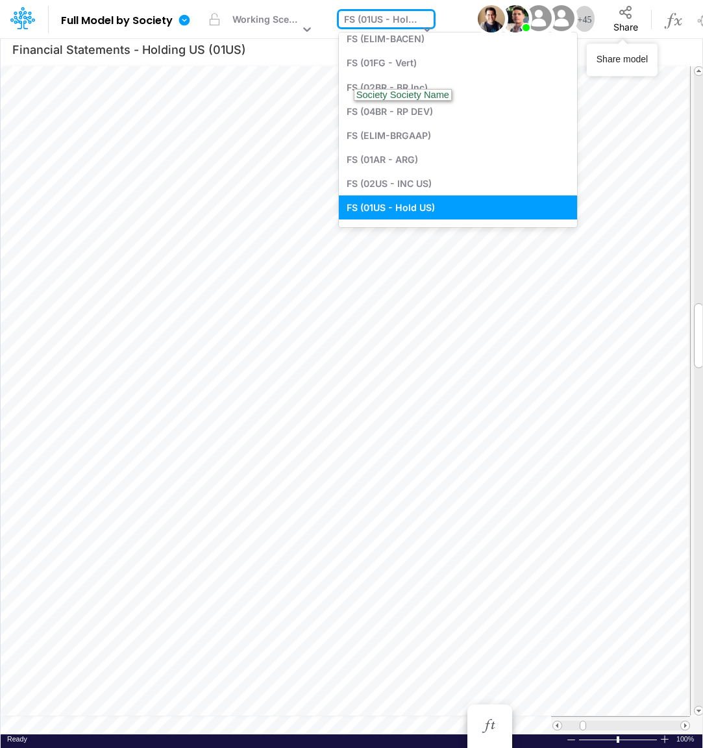
click at [638, 56] on div "Share model" at bounding box center [622, 59] width 51 height 13
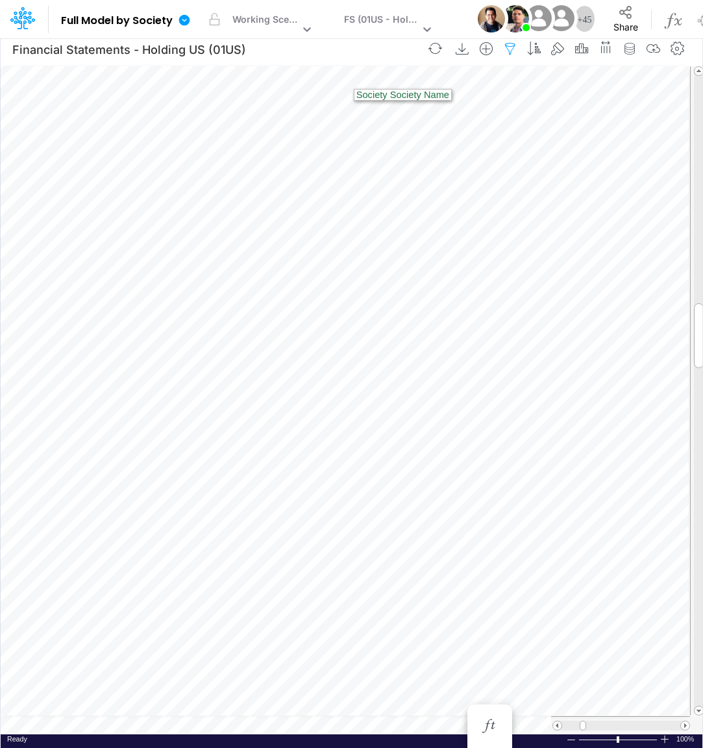
click at [516, 50] on icon "button" at bounding box center [510, 49] width 19 height 14
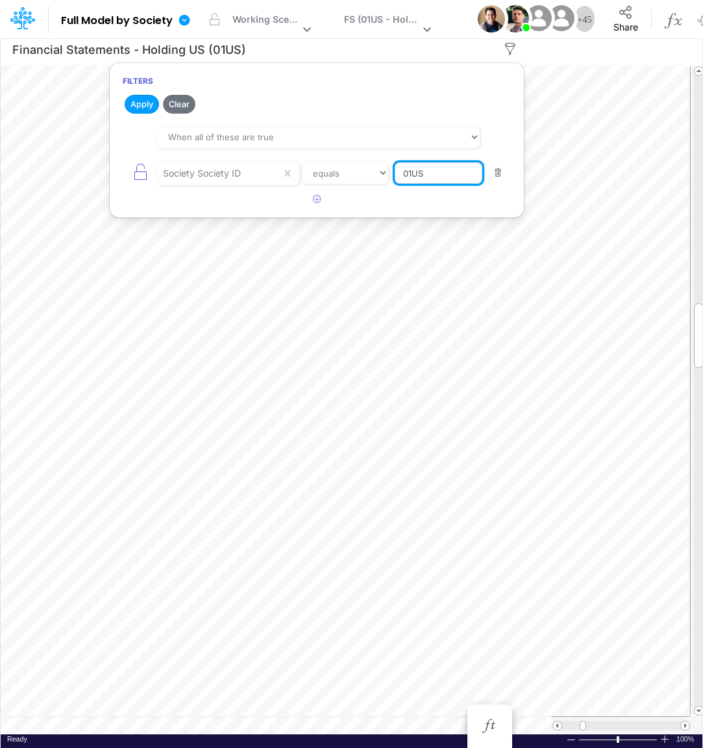
click at [445, 174] on input "01US" at bounding box center [439, 173] width 88 height 22
type input "01AR"
click at [143, 103] on button "Apply" at bounding box center [142, 104] width 34 height 19
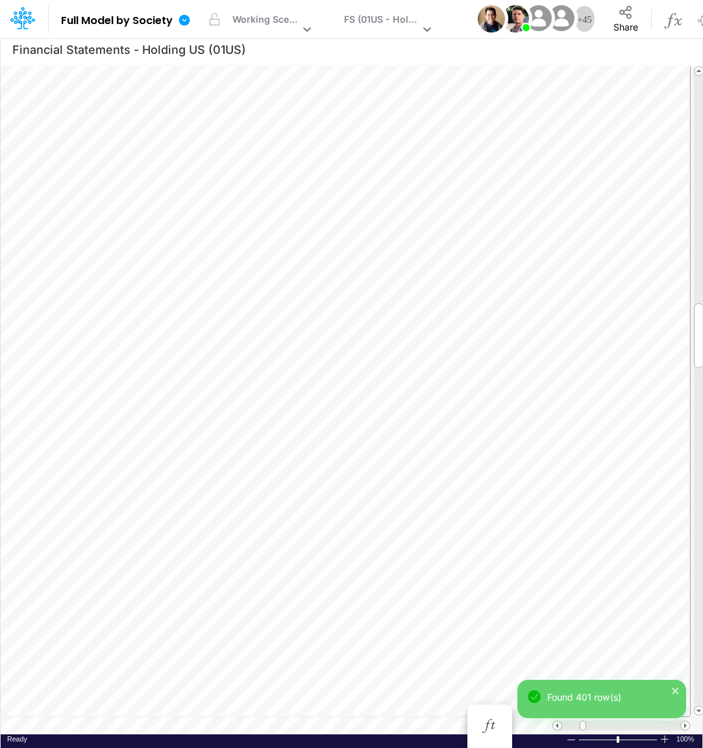
scroll to position [10, 6]
click at [492, 195] on icon "button" at bounding box center [489, 194] width 19 height 14
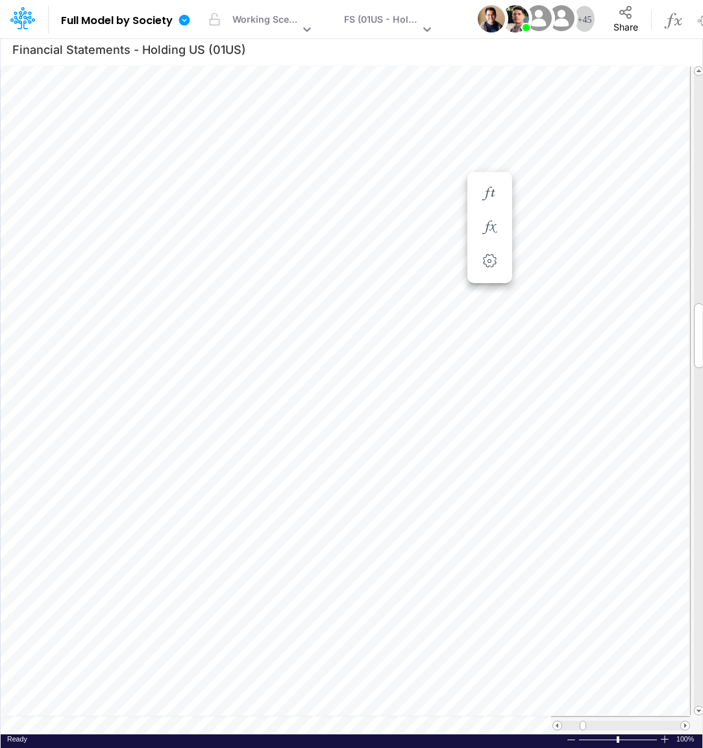
scroll to position [5, 3]
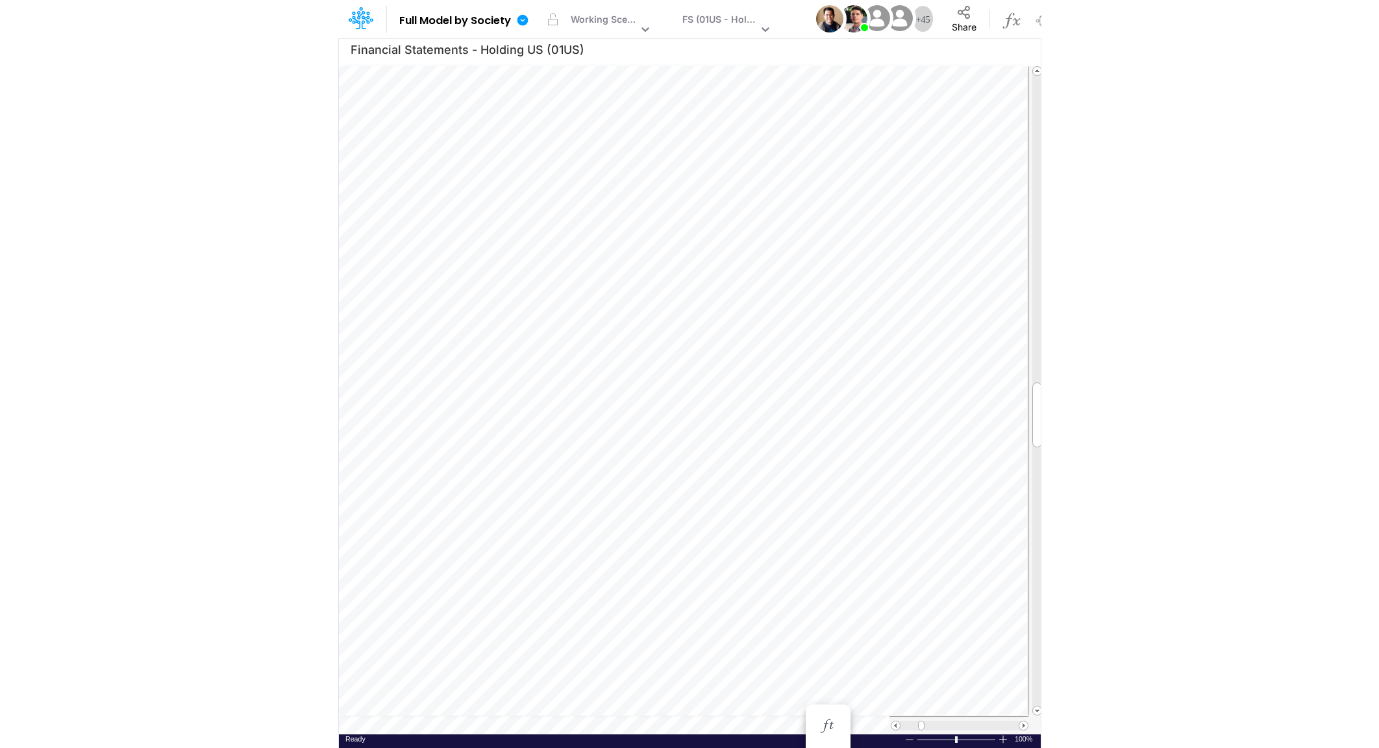
scroll to position [5, 3]
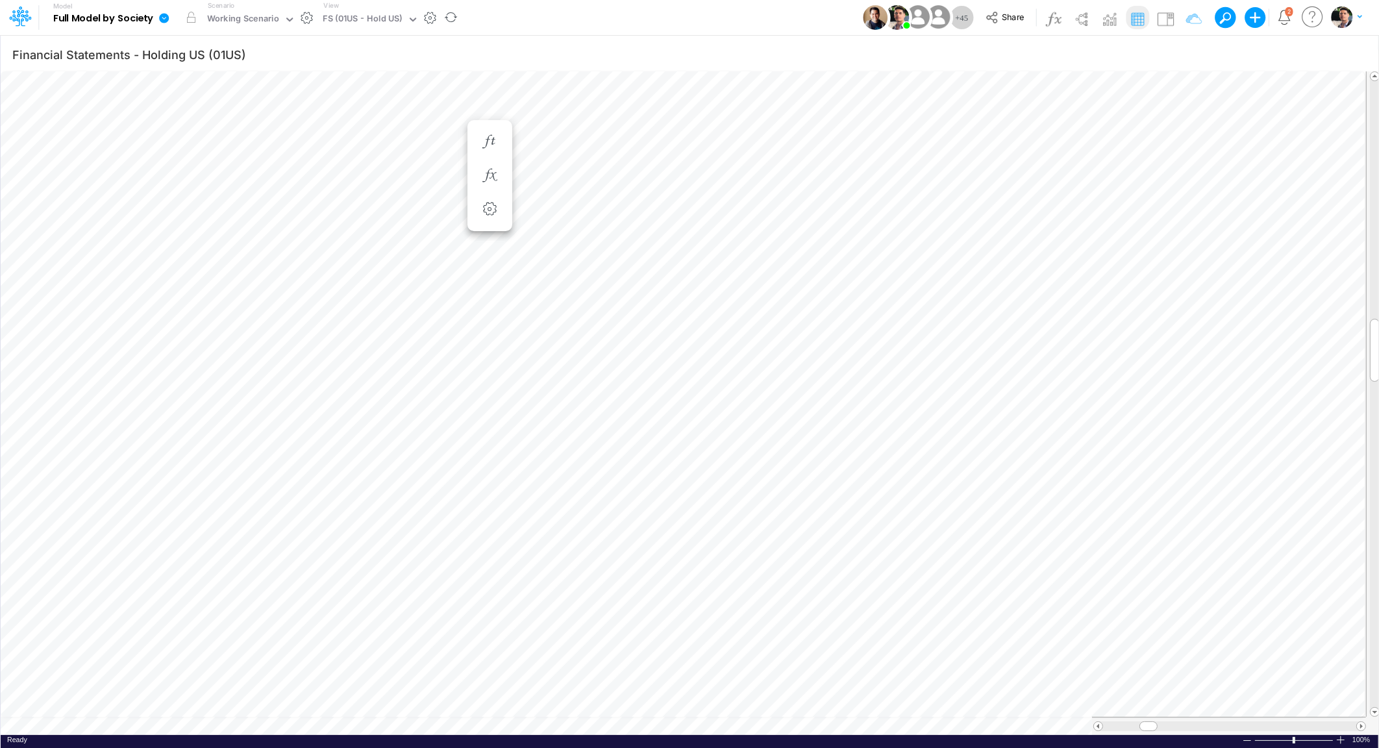
scroll to position [5, 3]
click at [313, 347] on button "button" at bounding box center [313, 355] width 24 height 26
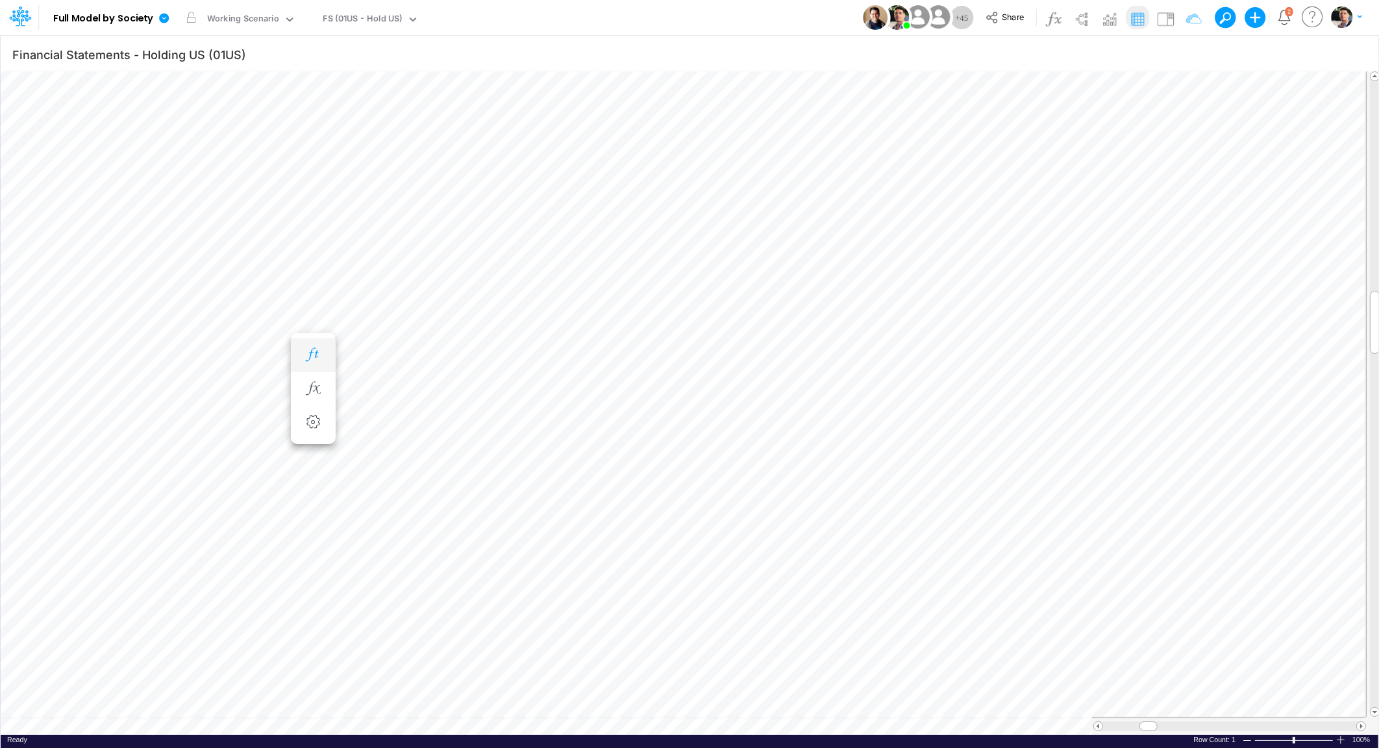
click at [313, 347] on button "button" at bounding box center [313, 355] width 24 height 26
click at [703, 355] on icon "button" at bounding box center [723, 355] width 19 height 14
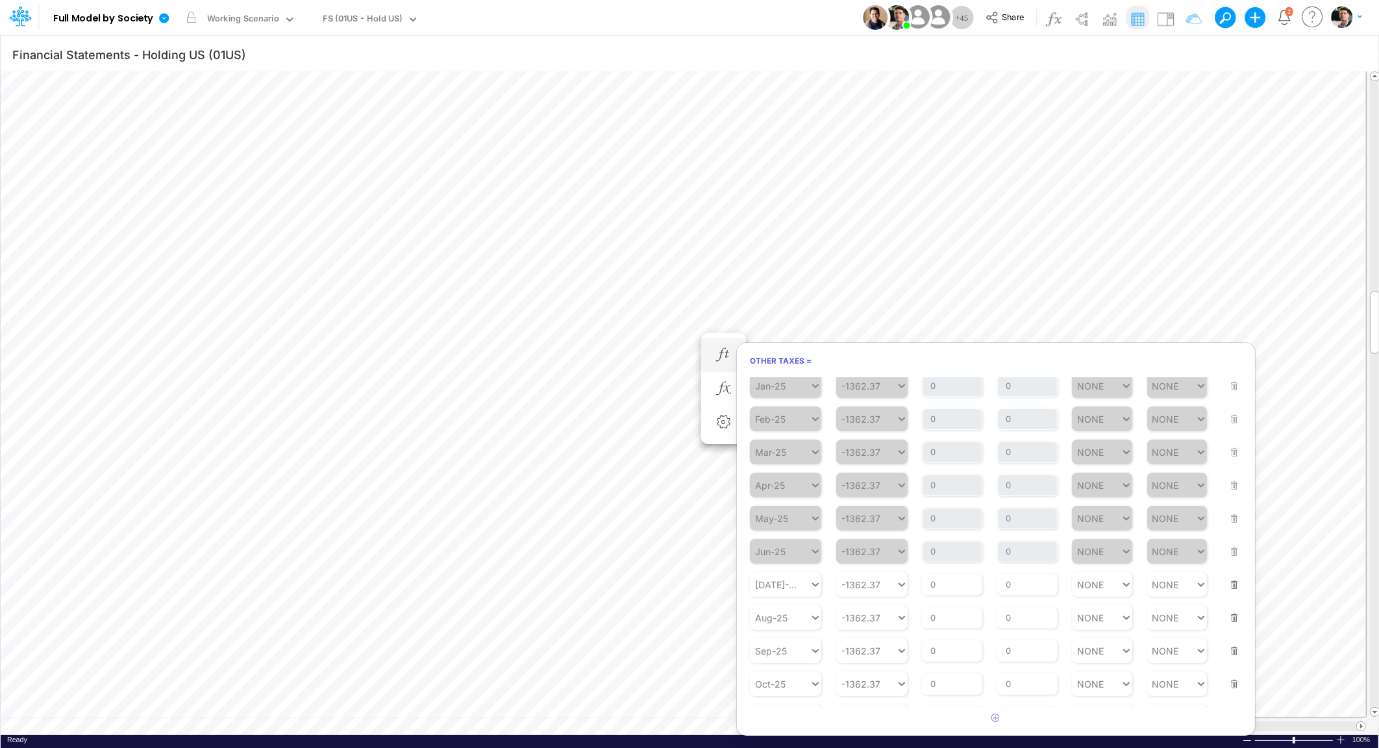
scroll to position [148, 0]
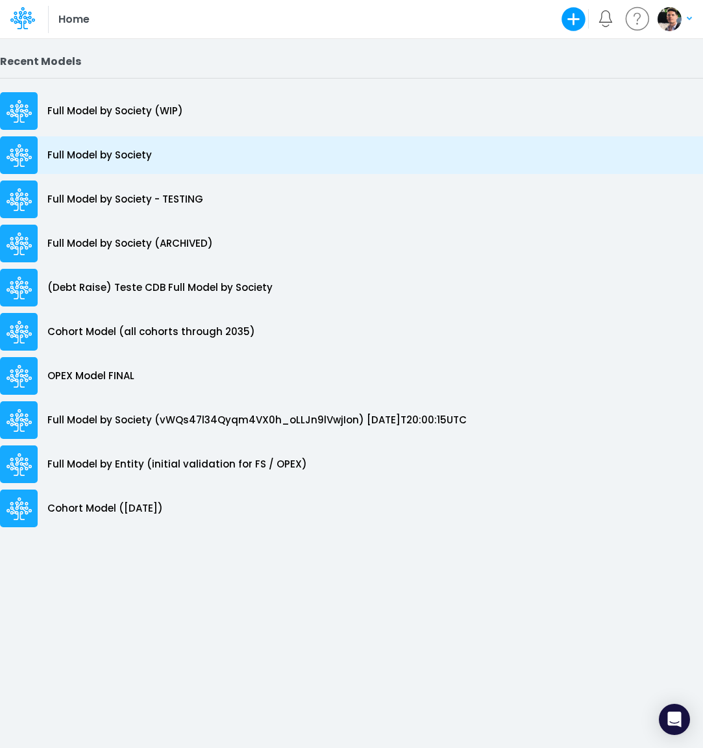
click at [107, 158] on p "Full Model by Society" at bounding box center [99, 155] width 105 height 15
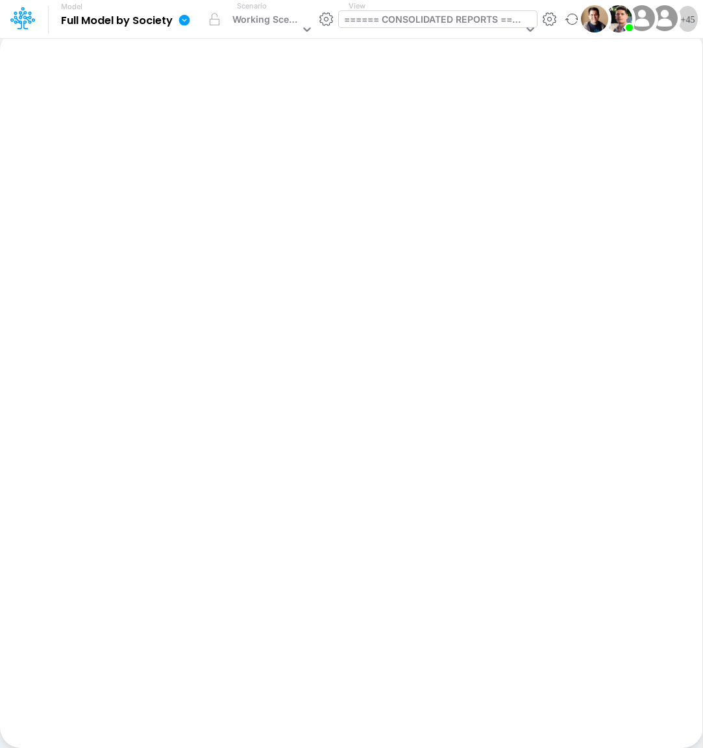
click at [379, 23] on div "====== CONSOLIDATED REPORTS ======" at bounding box center [433, 20] width 179 height 17
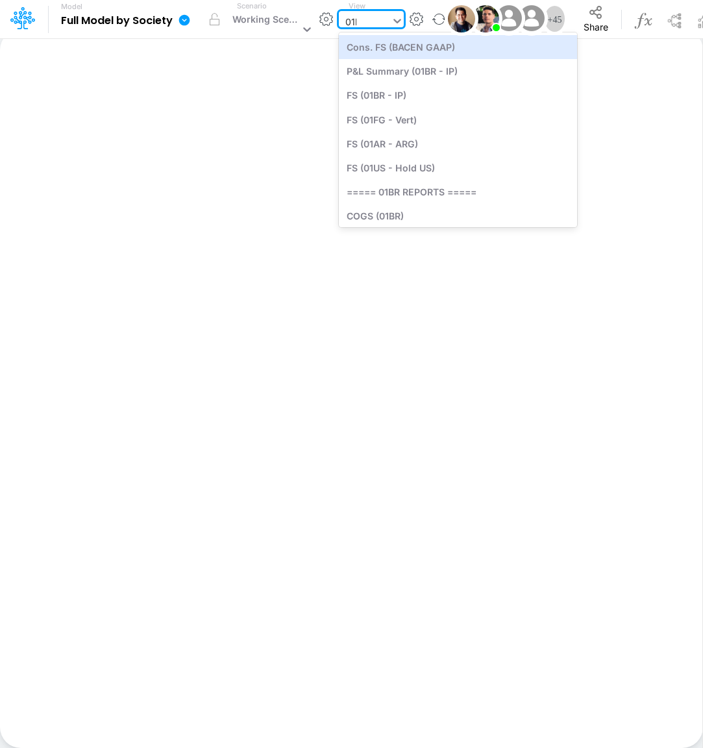
type input "01br"
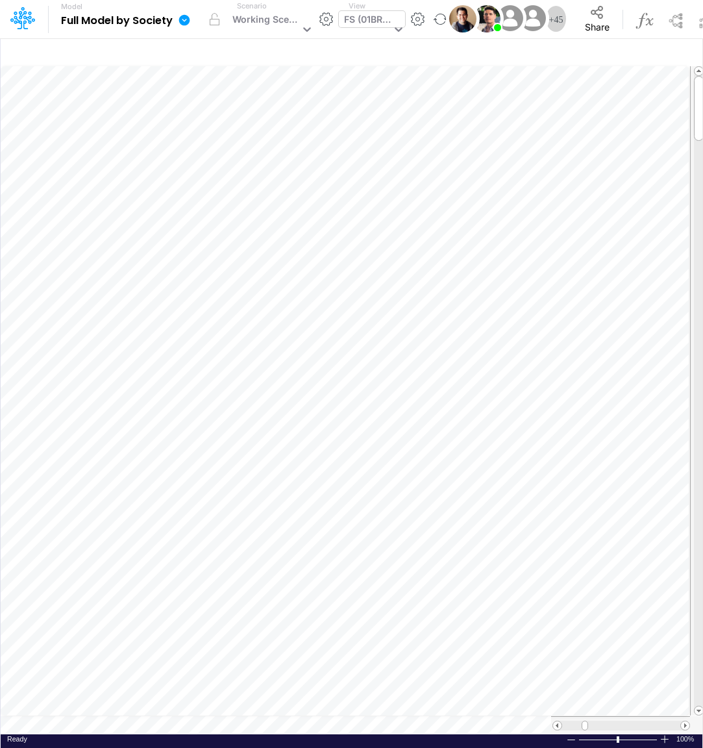
scroll to position [5, 15]
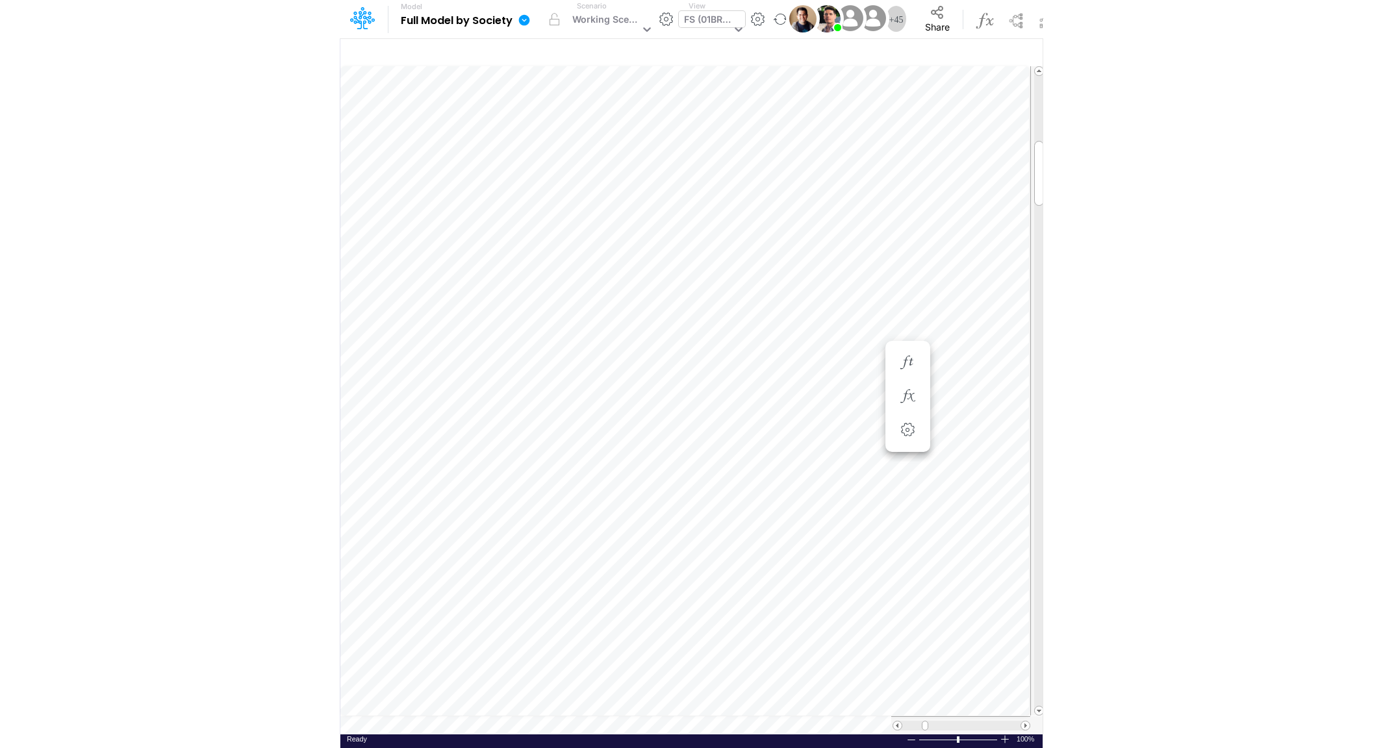
scroll to position [5, 21]
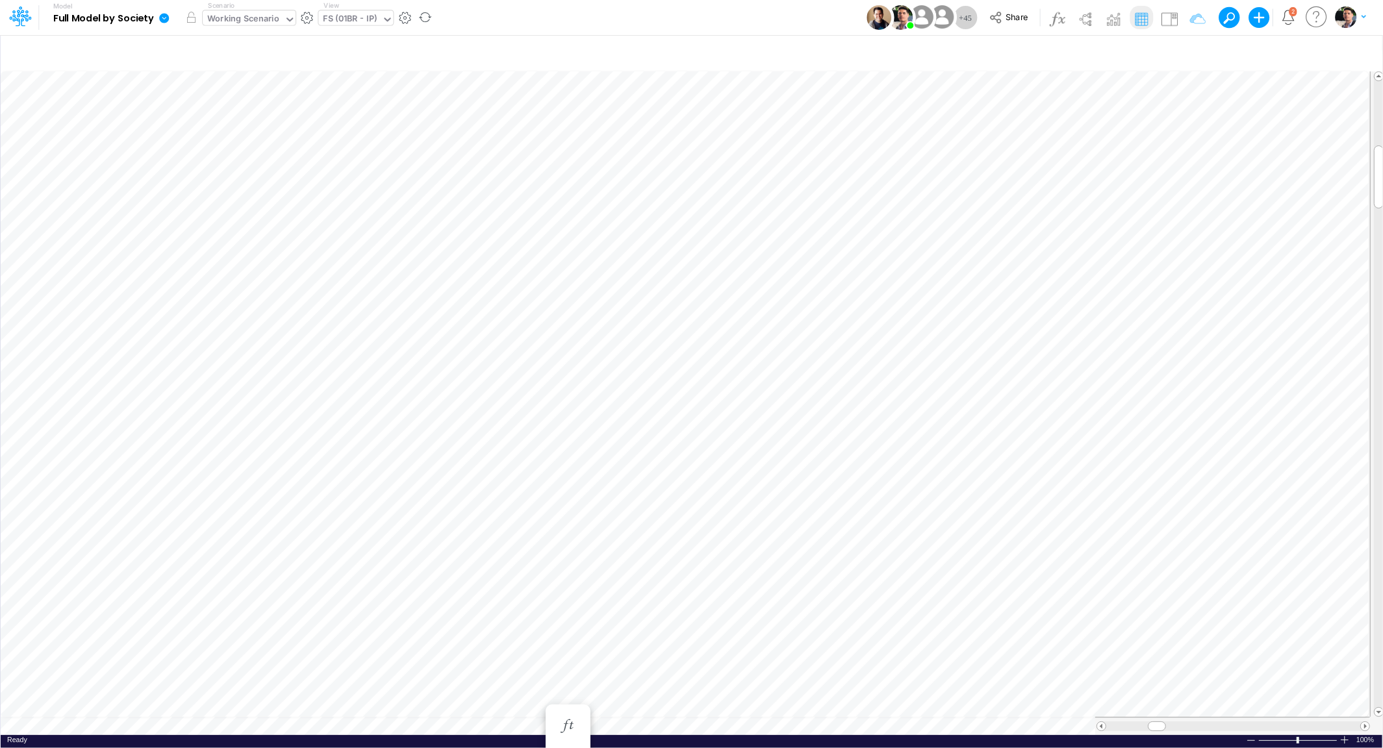
click at [255, 29] on div "Working Scenario" at bounding box center [243, 19] width 81 height 19
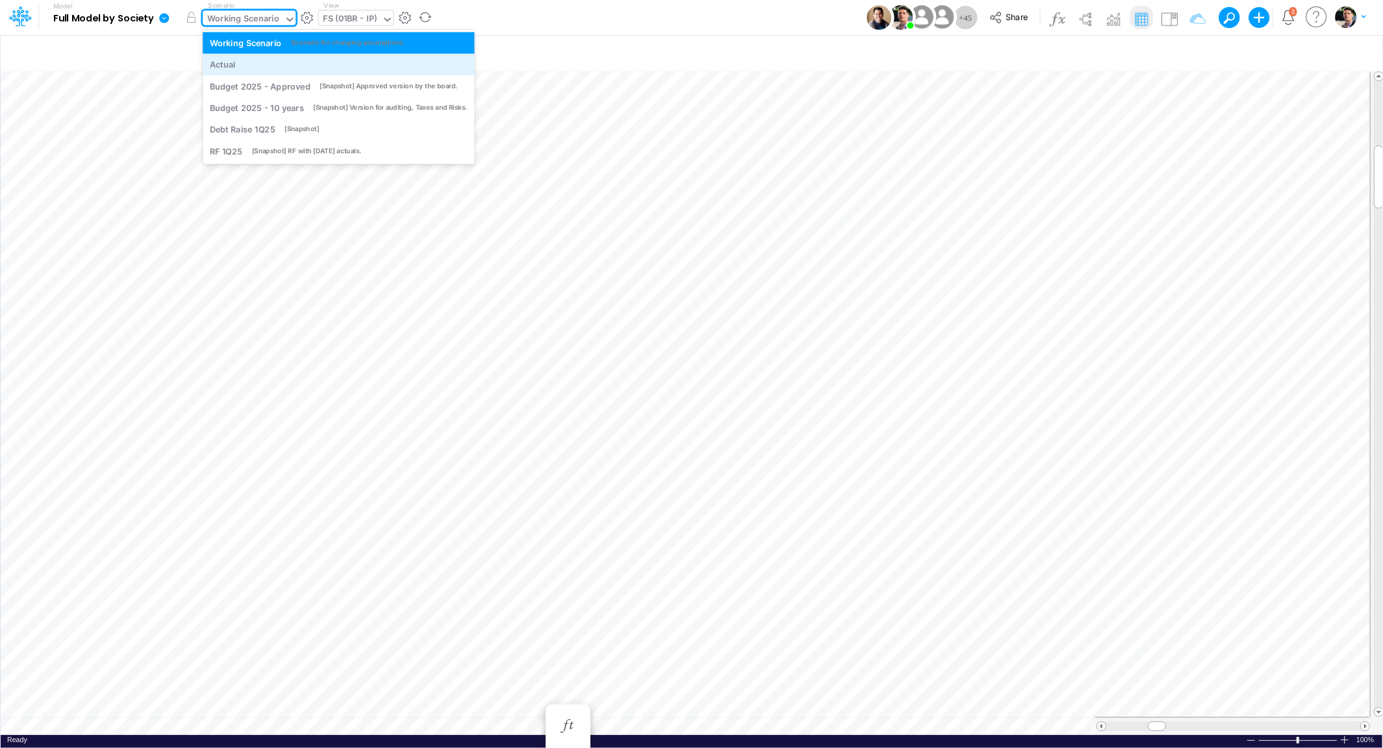
click at [240, 62] on div "Actual" at bounding box center [339, 64] width 258 height 12
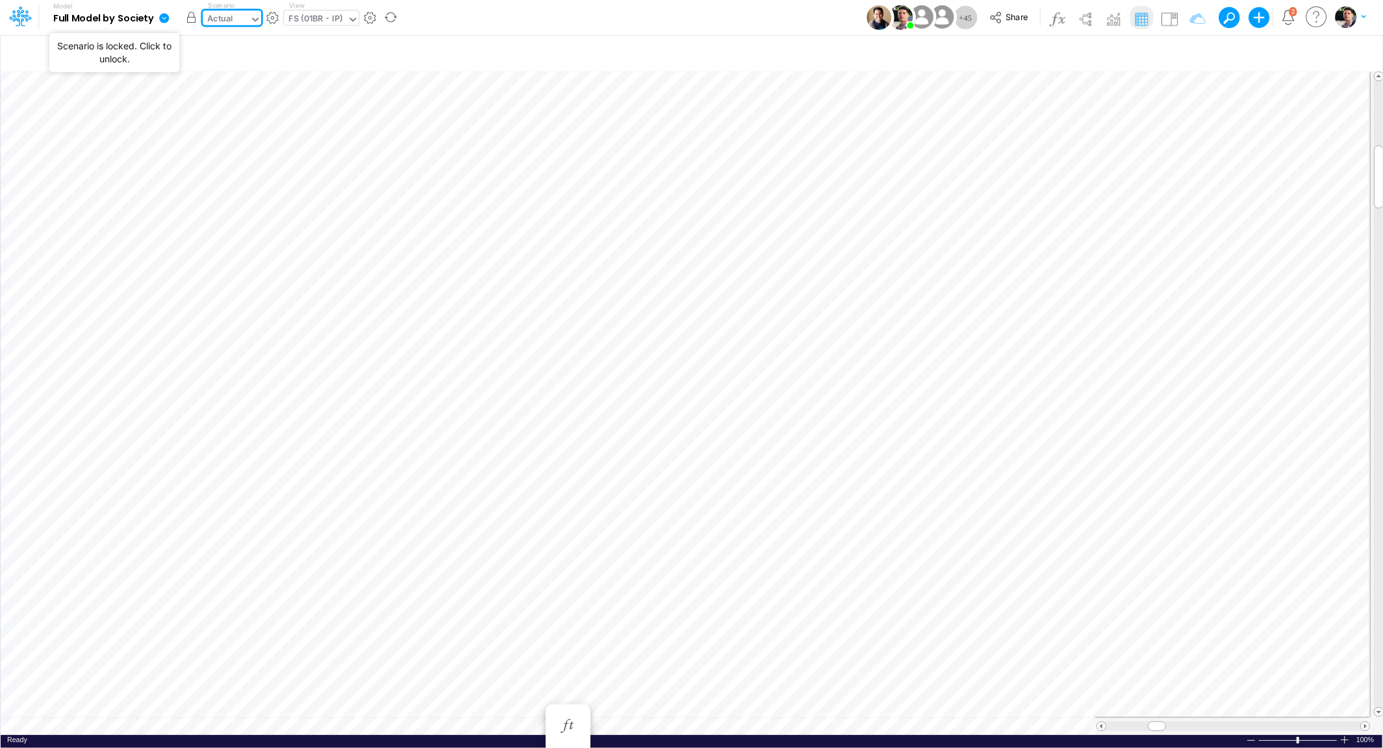
click at [191, 22] on button "button" at bounding box center [190, 17] width 23 height 23
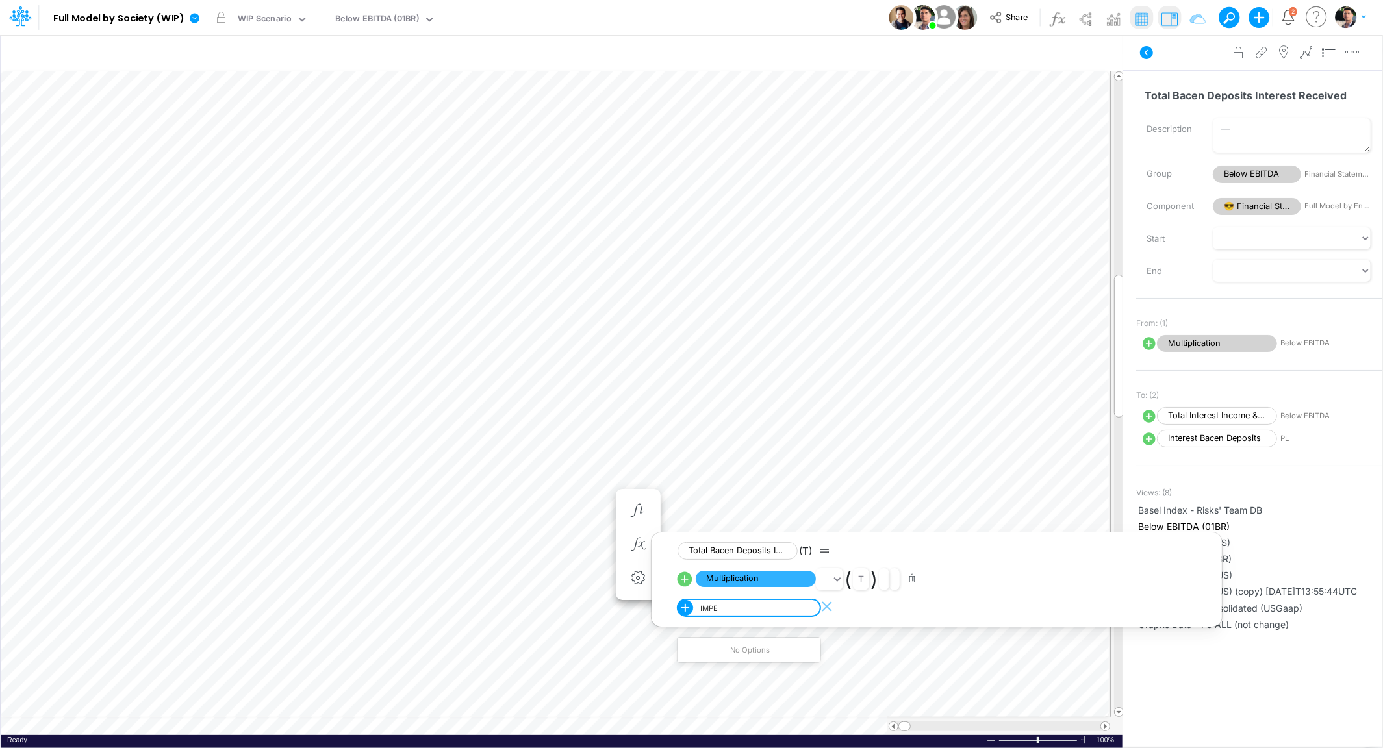
scroll to position [5, 3]
click at [727, 669] on span "Impte MG PER" at bounding box center [712, 669] width 49 height 9
type input "IMPTE"
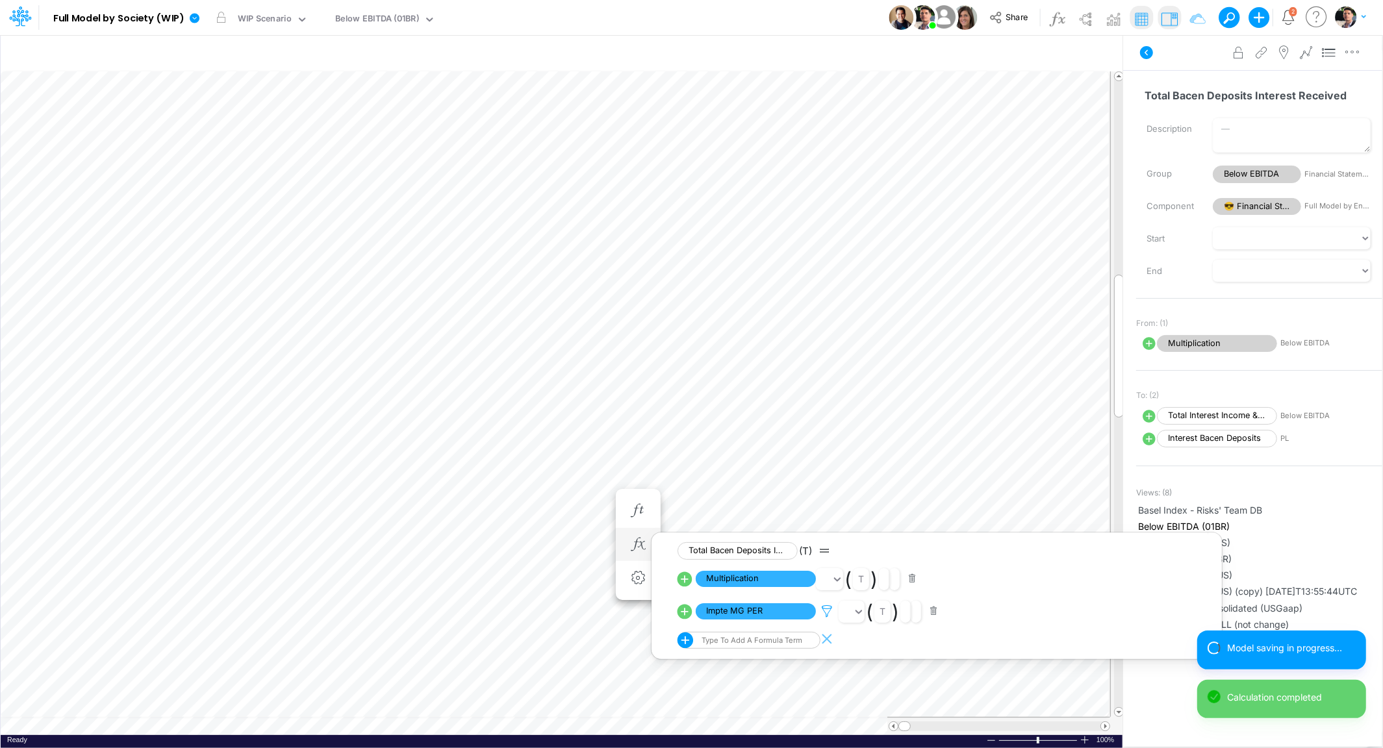
click at [827, 613] on icon at bounding box center [826, 612] width 19 height 14
click at [912, 536] on div "Type to search..." at bounding box center [892, 534] width 71 height 14
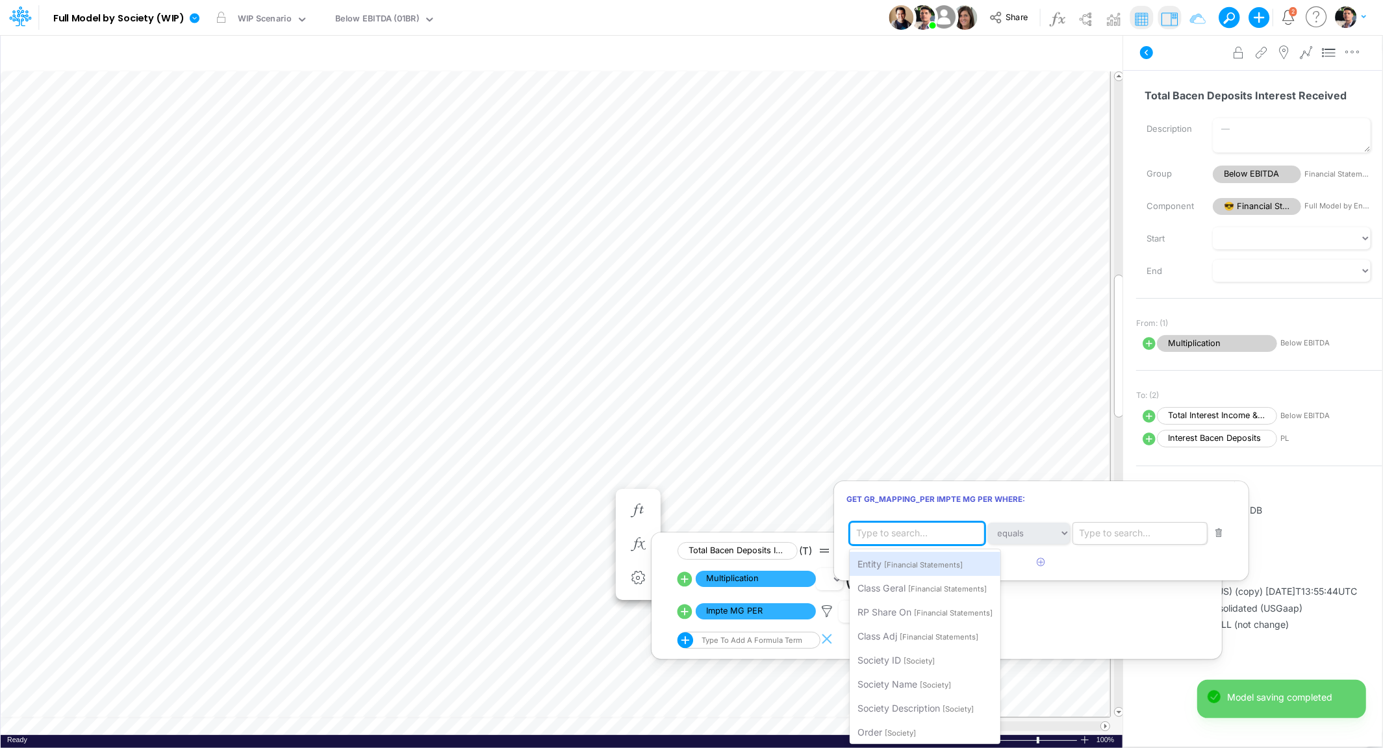
click at [1117, 530] on div "Type to search..." at bounding box center [1114, 534] width 71 height 14
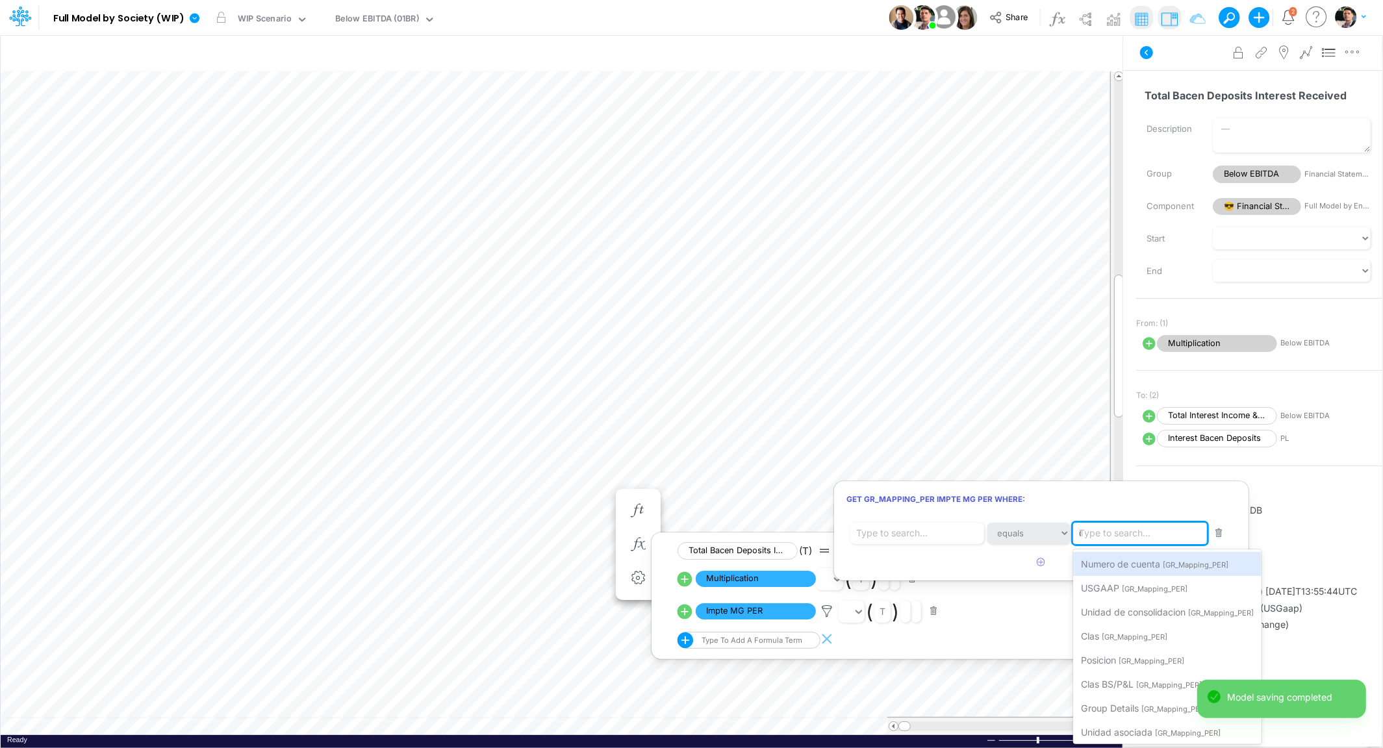
type input "CON"
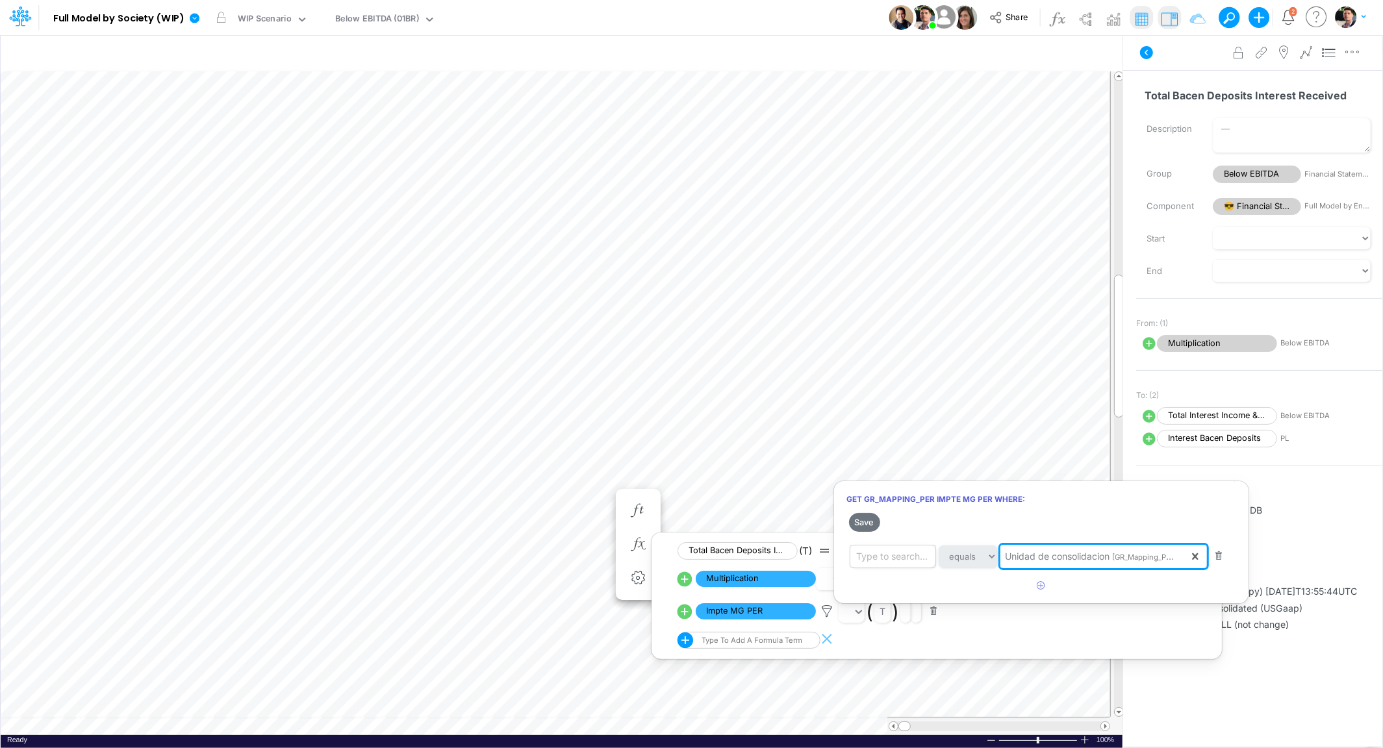
click at [892, 558] on div "Type to search..." at bounding box center [892, 556] width 71 height 14
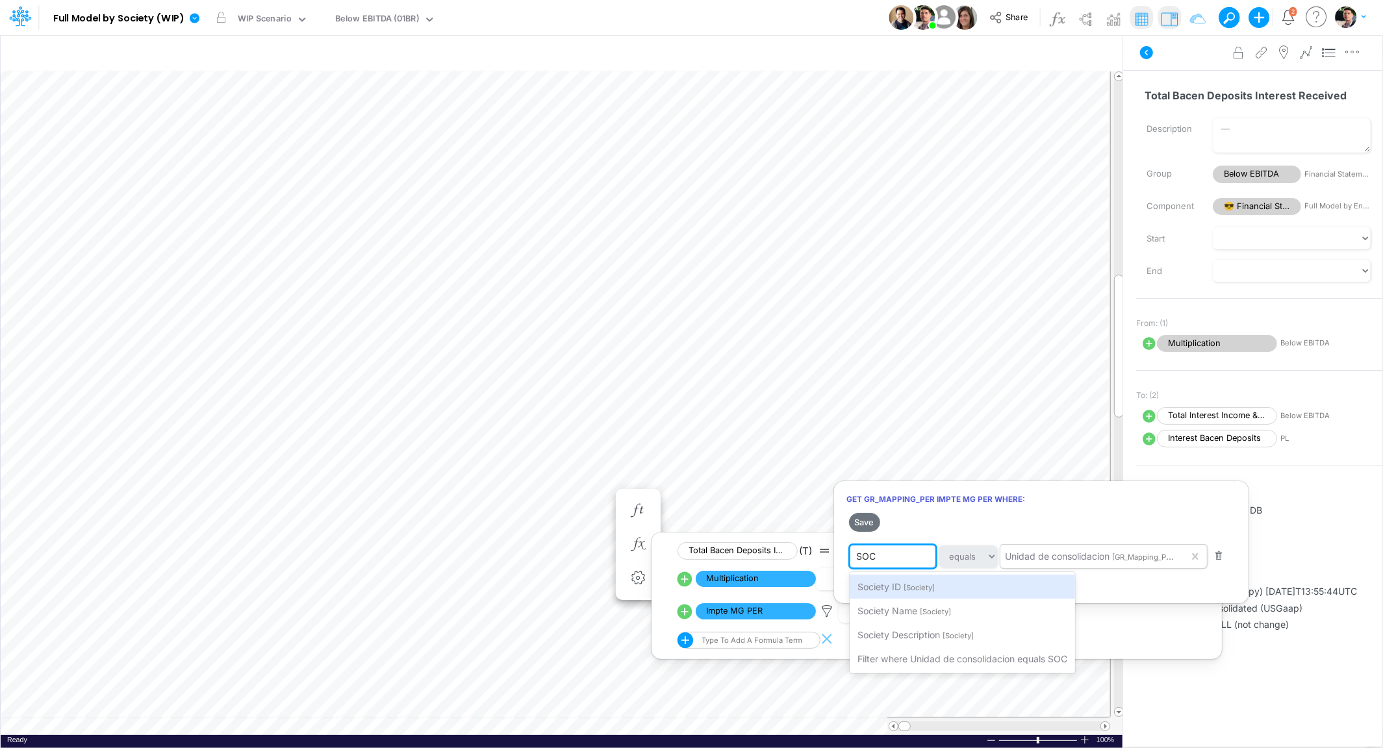
type input "SOCI"
click at [895, 610] on span "Society Name" at bounding box center [887, 610] width 60 height 11
click at [1040, 585] on icon "button" at bounding box center [1040, 585] width 8 height 8
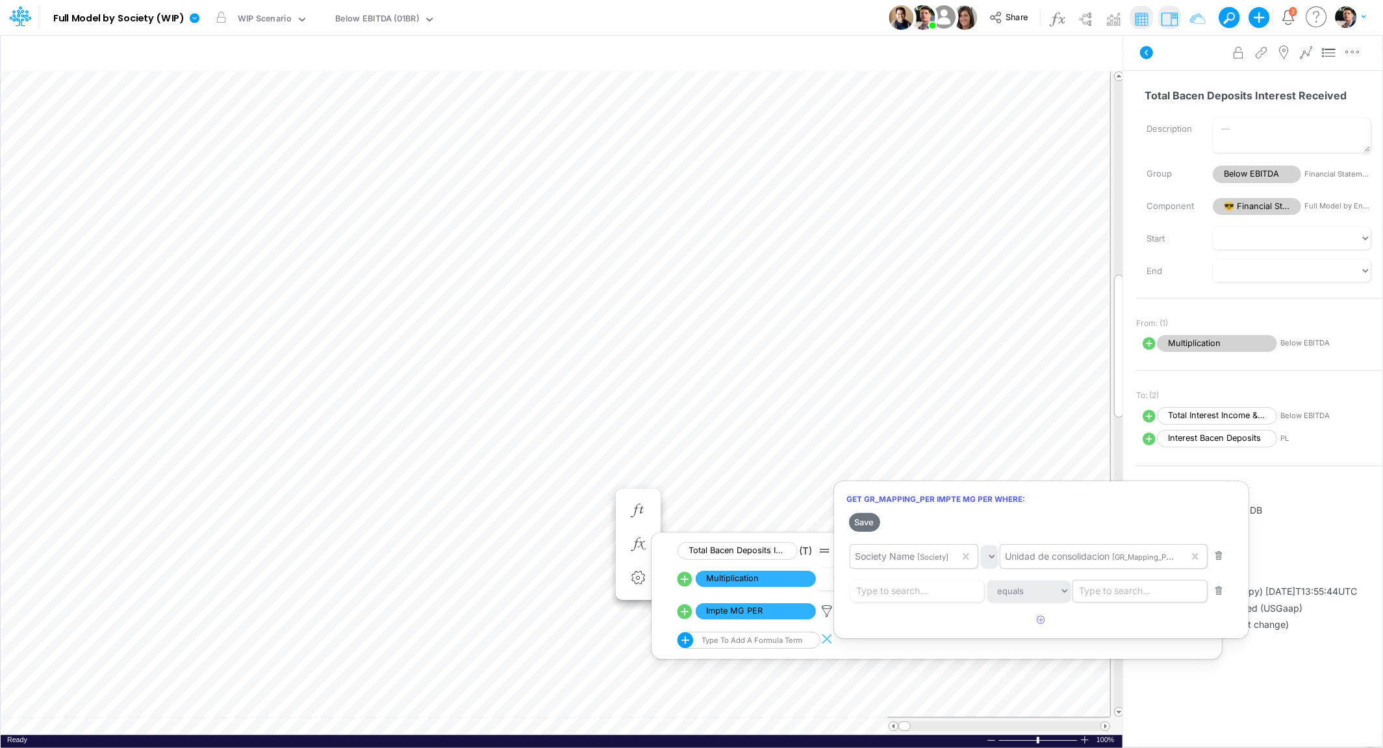
click at [1099, 590] on div "Type to search..." at bounding box center [1114, 591] width 71 height 14
type input "CLA"
click at [1123, 629] on div "Clas [GR_Mapping_PER]" at bounding box center [1141, 621] width 136 height 24
click at [896, 593] on div "Type to search..." at bounding box center [892, 591] width 71 height 14
type input "GER"
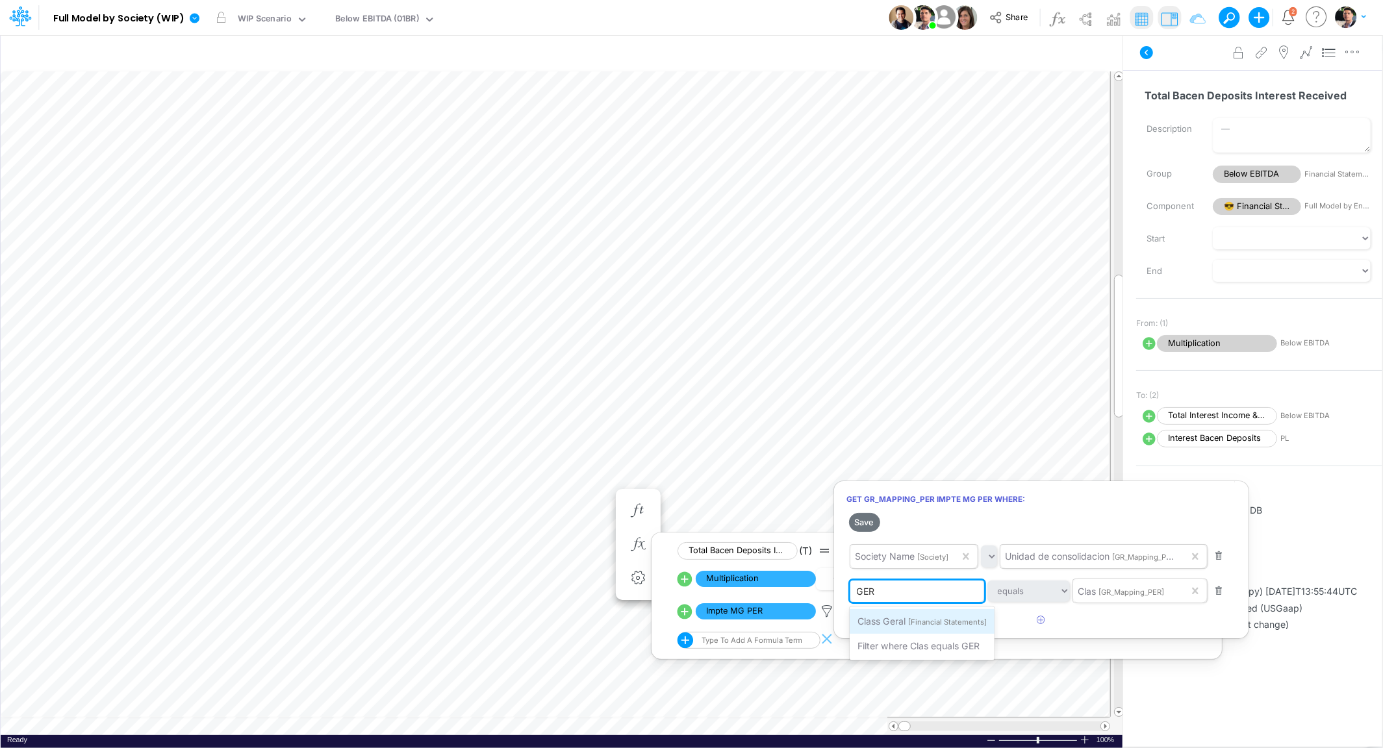
click at [896, 622] on span "Class Geral" at bounding box center [881, 621] width 48 height 11
click at [1037, 614] on button "button" at bounding box center [1040, 620] width 25 height 21
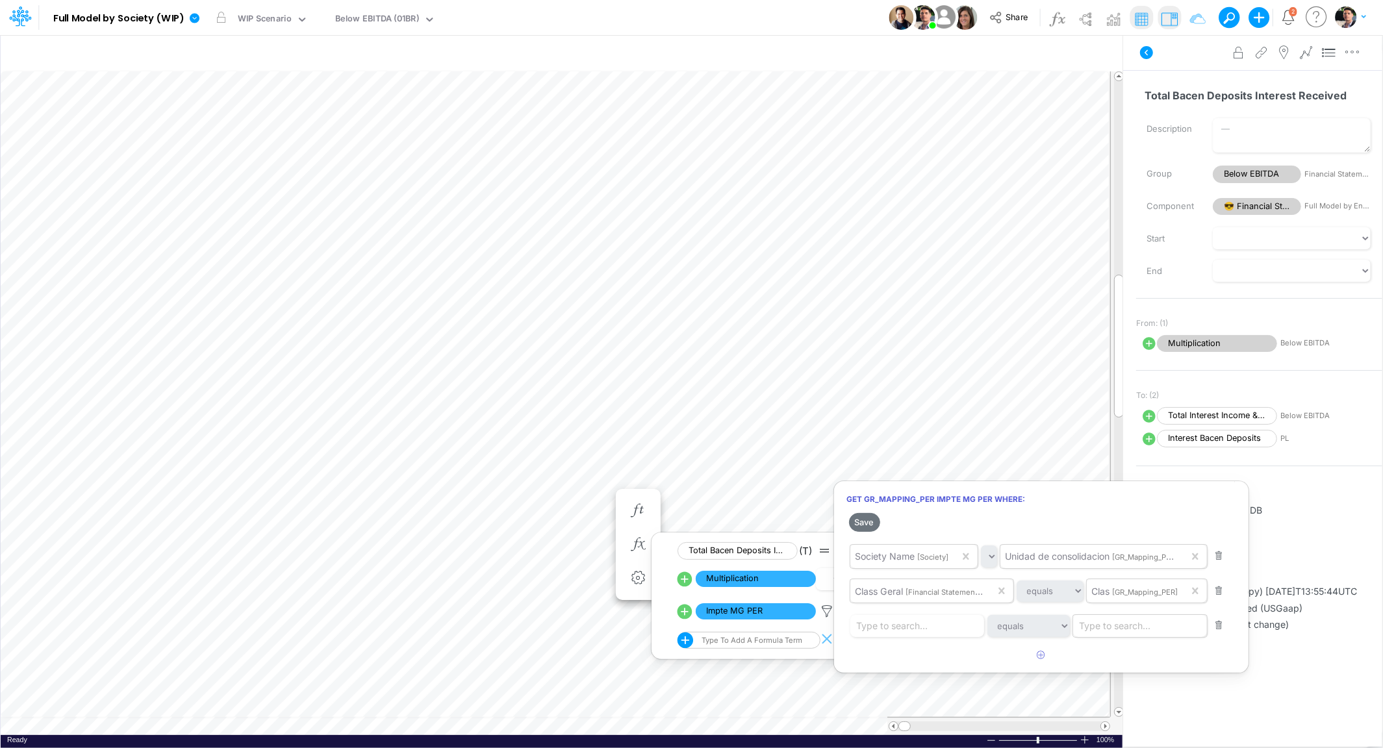
click at [1115, 631] on div "Type to search..." at bounding box center [1114, 626] width 71 height 14
type input "USGA"
click at [1118, 657] on span "USGAAP" at bounding box center [1100, 656] width 38 height 11
click at [894, 627] on div "Type to search..." at bounding box center [892, 626] width 71 height 14
type input "BACEN"
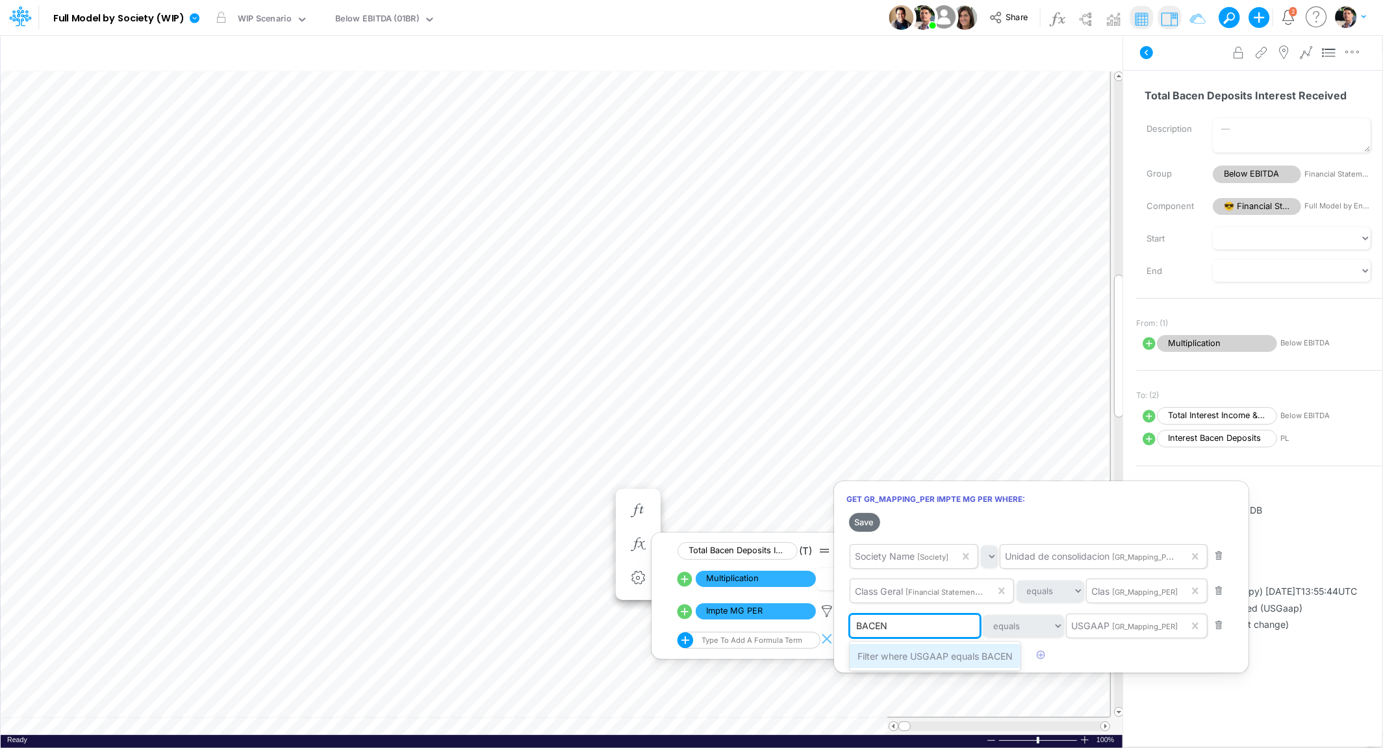
click at [897, 655] on span "Filter where USGAAP equals BACEN" at bounding box center [934, 656] width 155 height 11
click at [868, 525] on button "Save" at bounding box center [864, 522] width 31 height 19
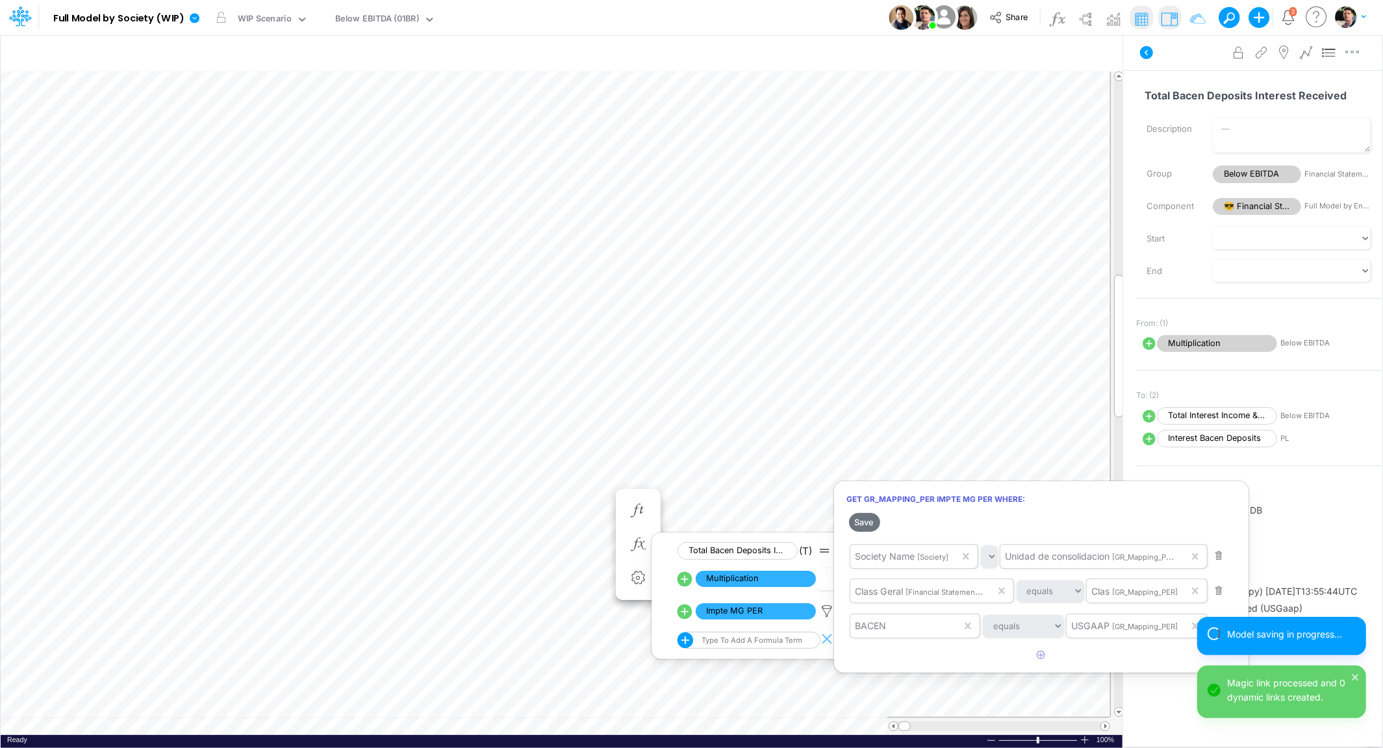
click at [598, 403] on div at bounding box center [691, 377] width 1383 height 742
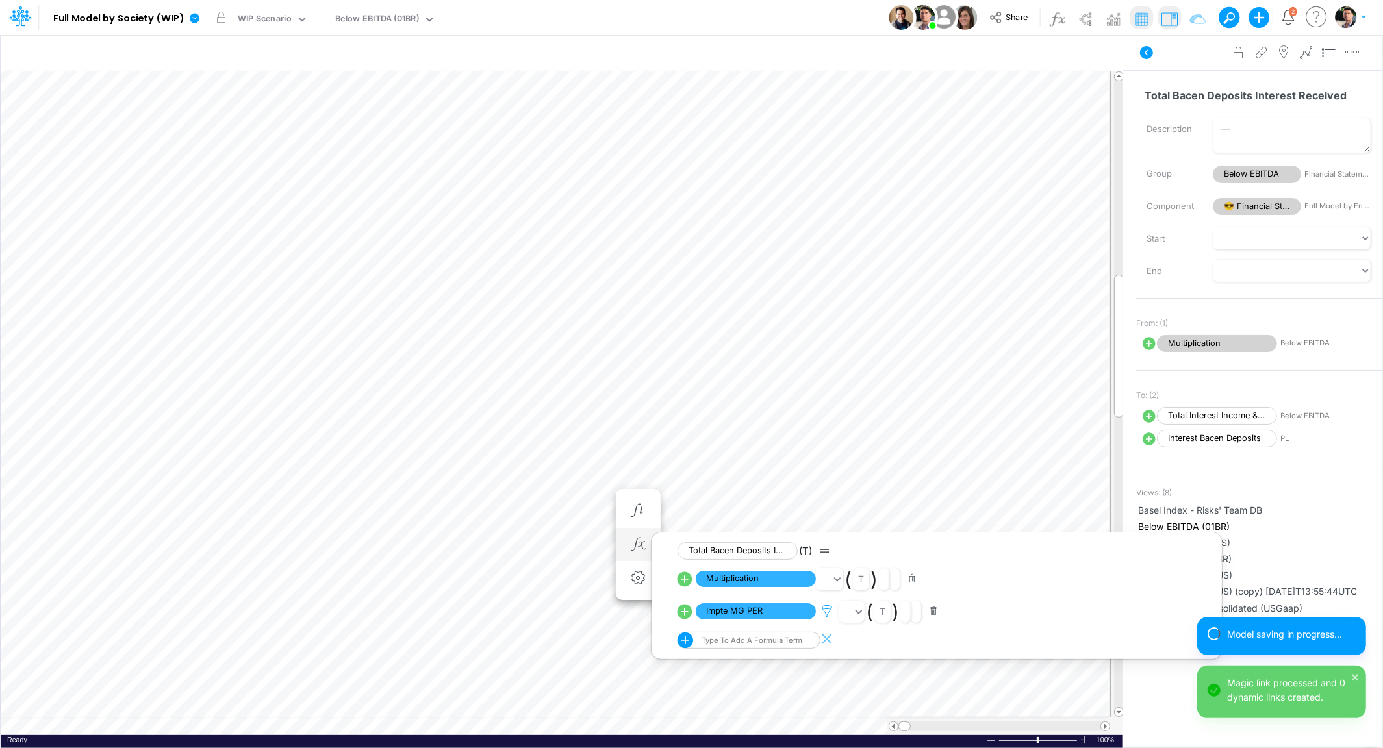
click at [825, 613] on icon at bounding box center [826, 612] width 19 height 14
click at [678, 619] on div at bounding box center [691, 377] width 1383 height 742
click at [686, 612] on icon at bounding box center [684, 611] width 15 height 15
select select "1"
select select "Multiply"
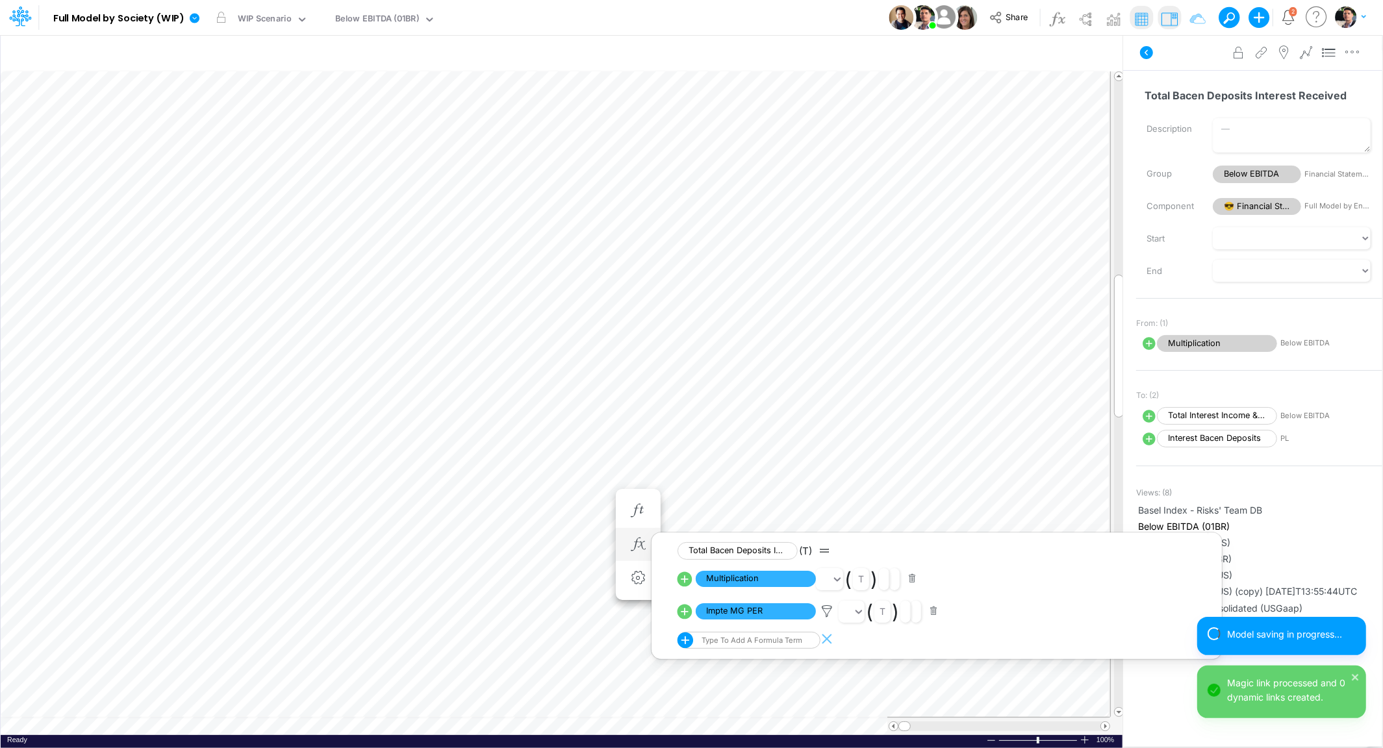
select select "Add"
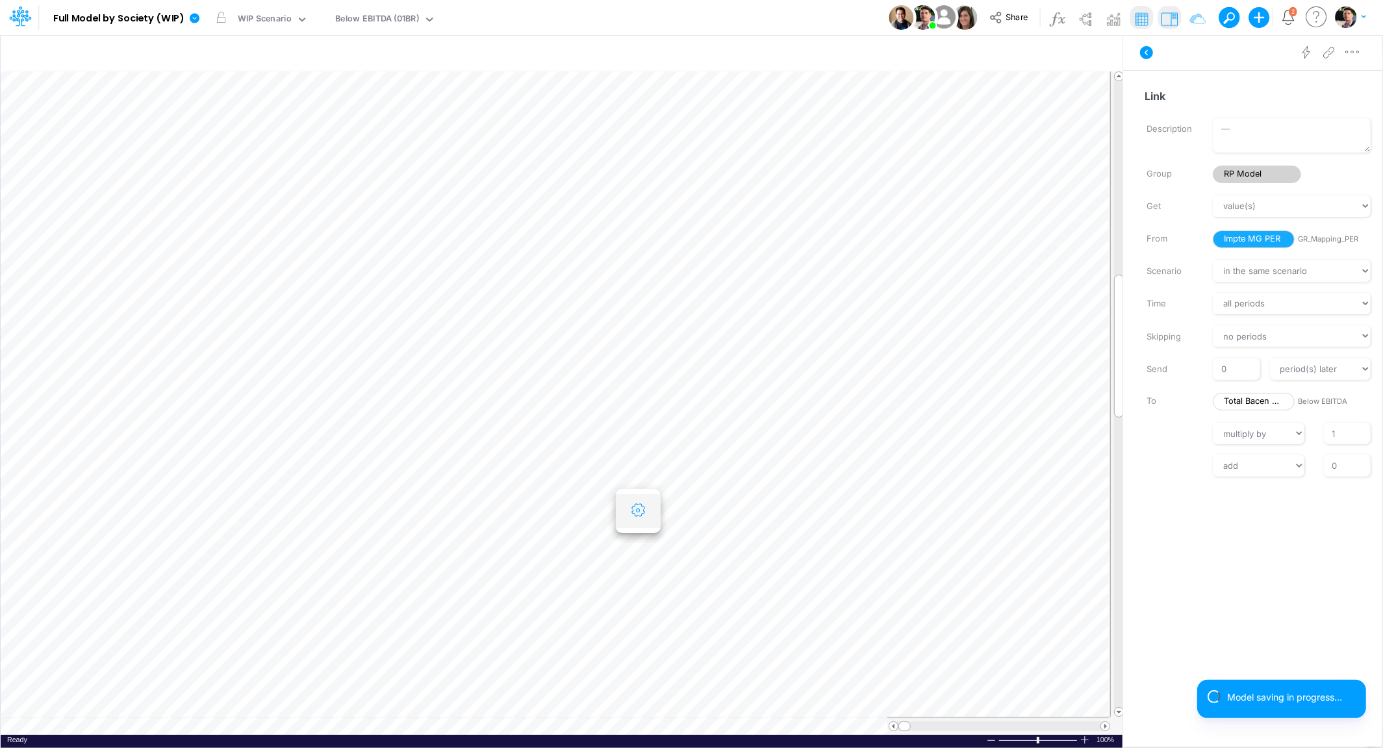
click at [627, 504] on button "button" at bounding box center [638, 511] width 24 height 26
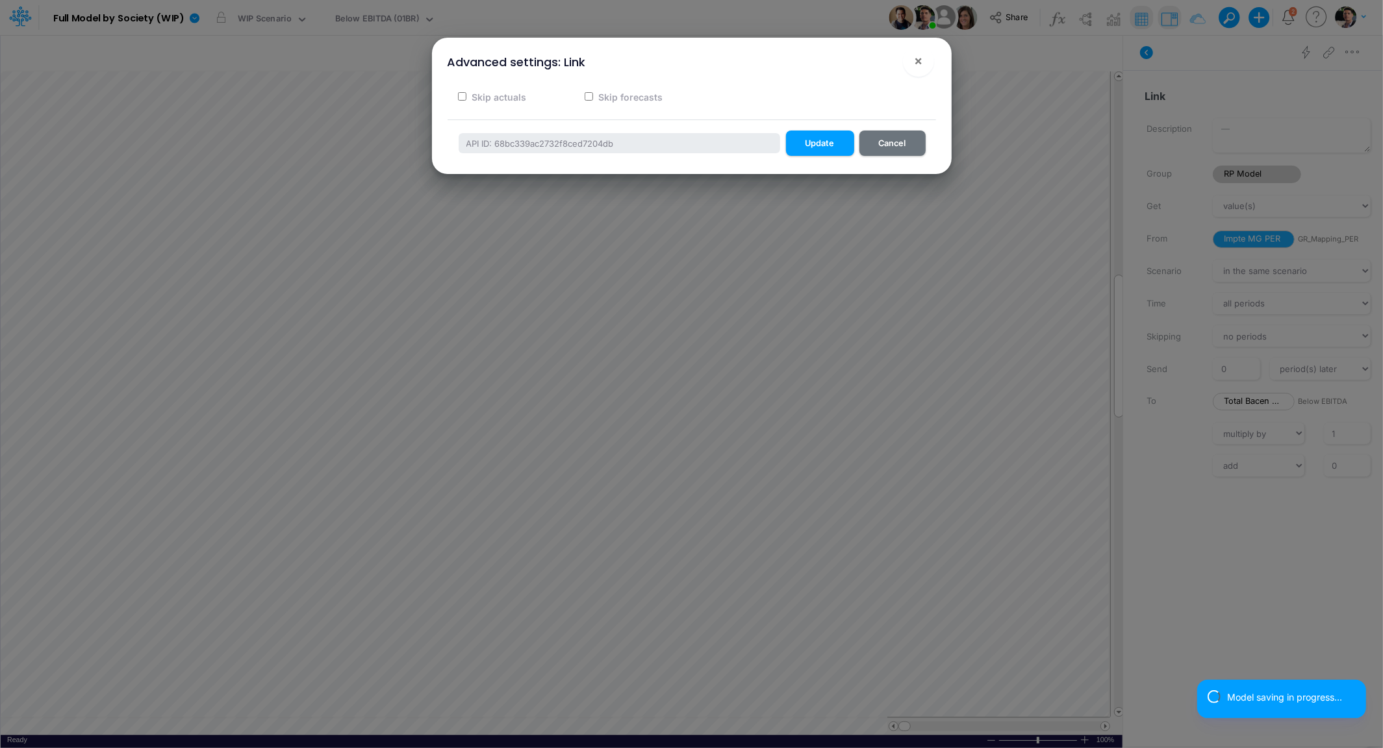
click at [611, 93] on label "Skip forecasts" at bounding box center [629, 97] width 66 height 14
click at [593, 93] on input "Skip forecasts" at bounding box center [588, 96] width 8 height 8
checkbox input "true"
click at [807, 138] on button "Update" at bounding box center [820, 143] width 68 height 25
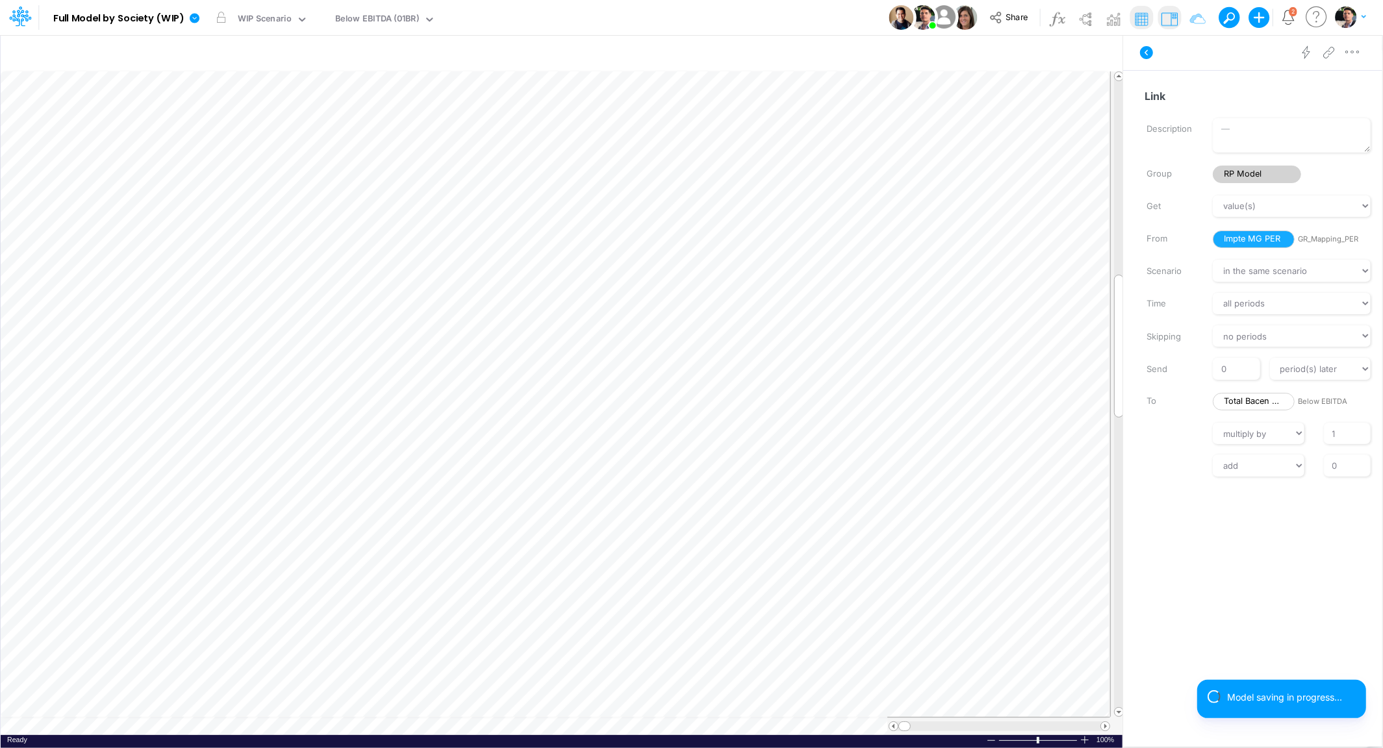
scroll to position [5, 3]
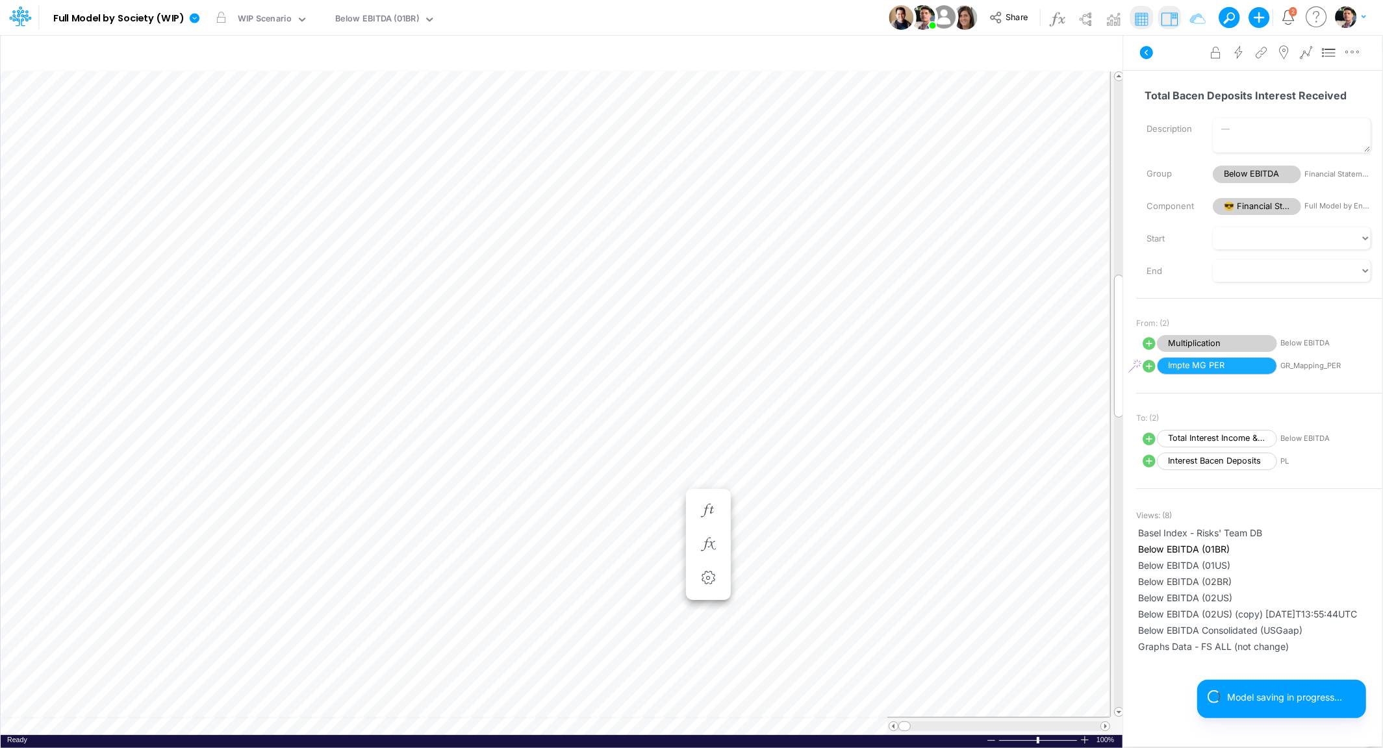
scroll to position [5, 3]
click at [644, 548] on icon "button" at bounding box center [637, 545] width 19 height 14
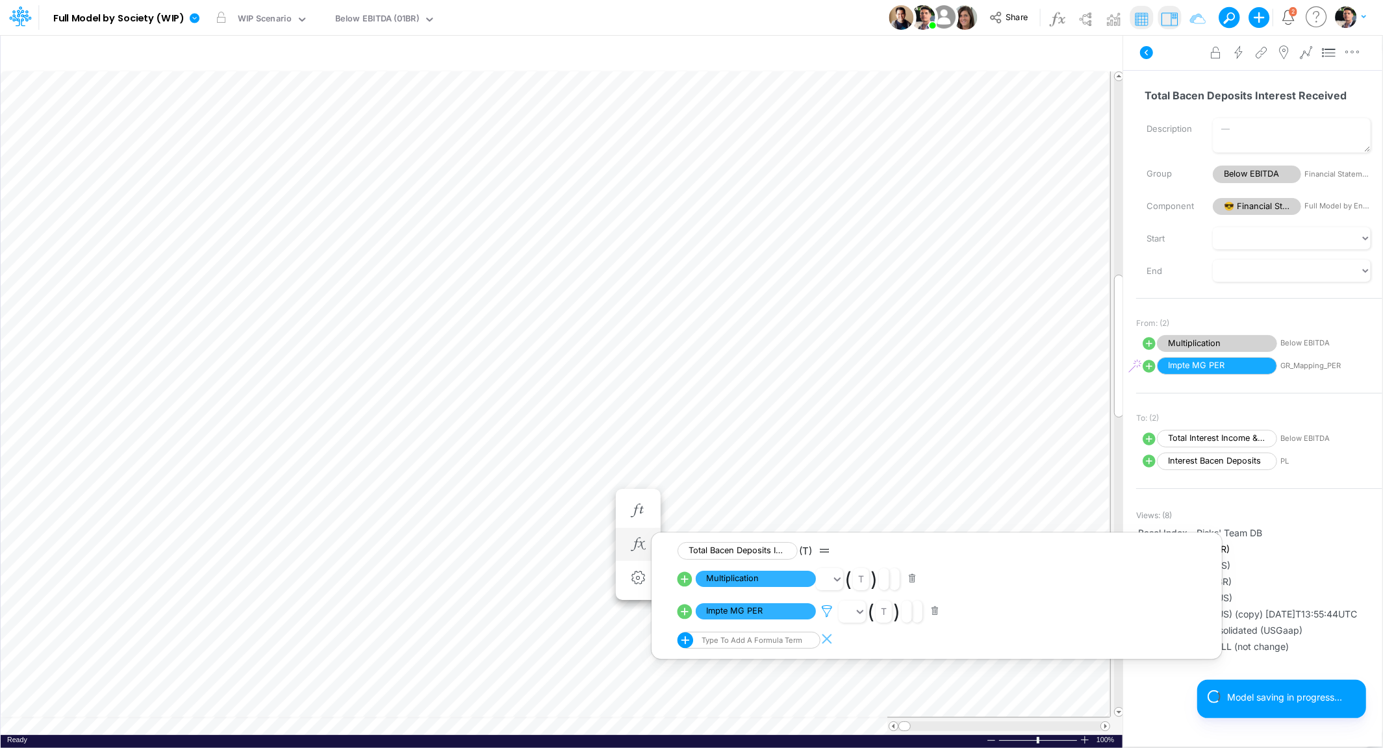
click at [829, 614] on icon at bounding box center [826, 612] width 19 height 14
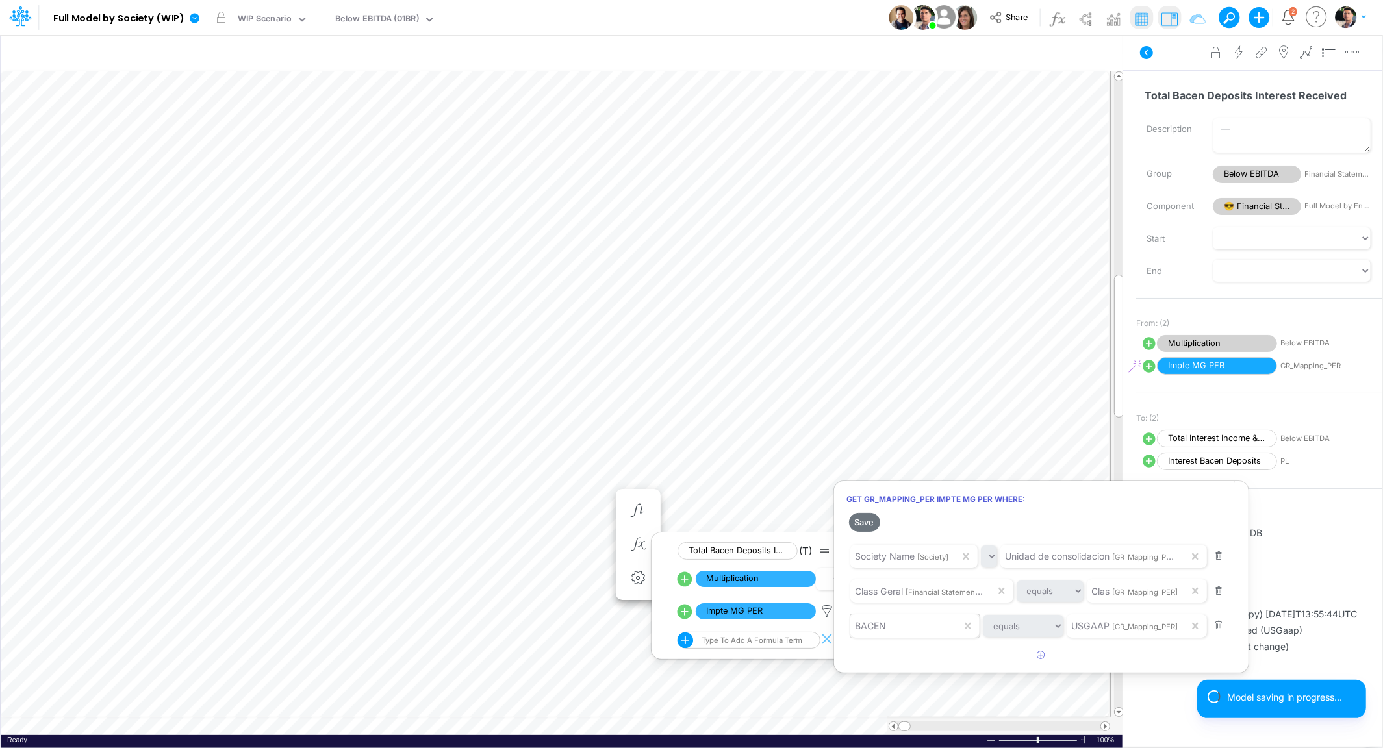
click at [920, 629] on div "BACEN" at bounding box center [905, 626] width 111 height 22
paste input "Int gain on Bacen deposits LFTs"
type input "Int gain on Bacen deposits LFTs"
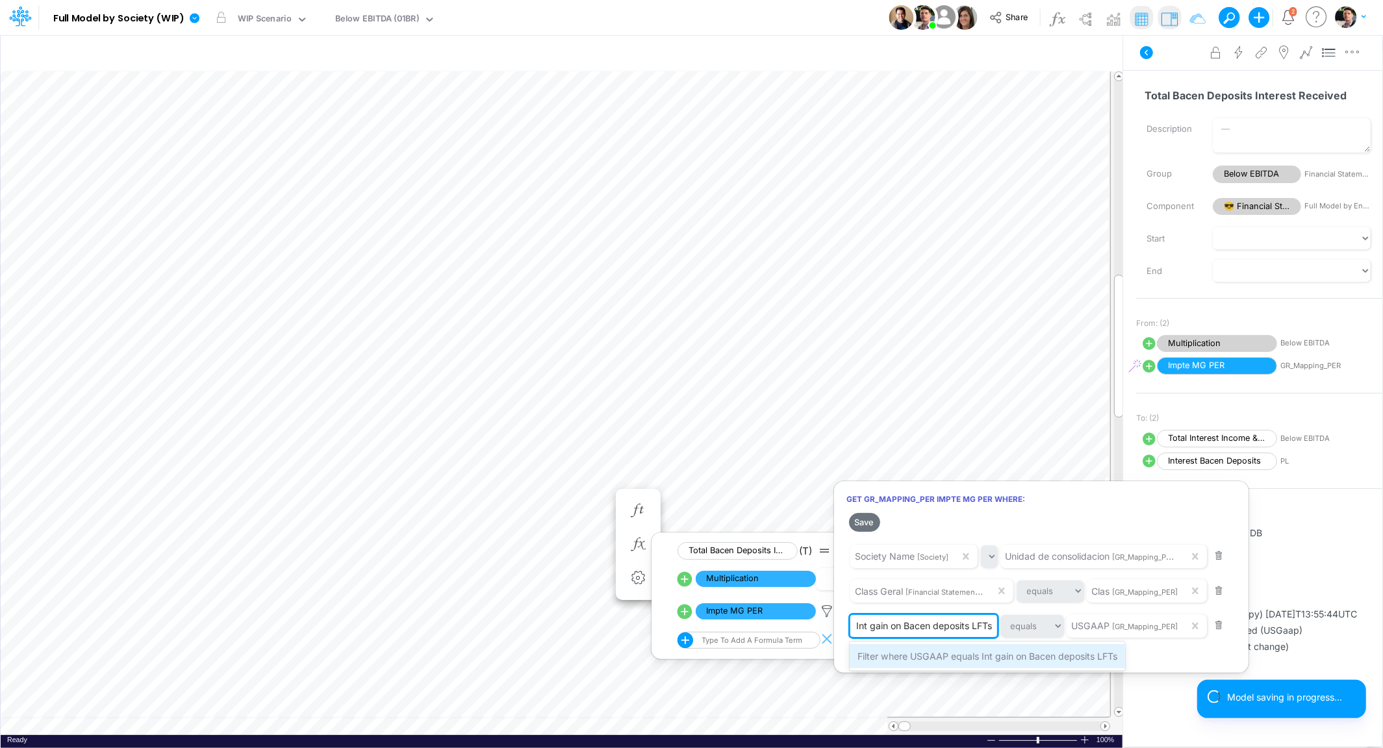
click at [951, 657] on span "Filter where USGAAP equals Int gain on Bacen deposits LFTs" at bounding box center [987, 656] width 260 height 11
click at [864, 514] on button "Save" at bounding box center [864, 522] width 31 height 19
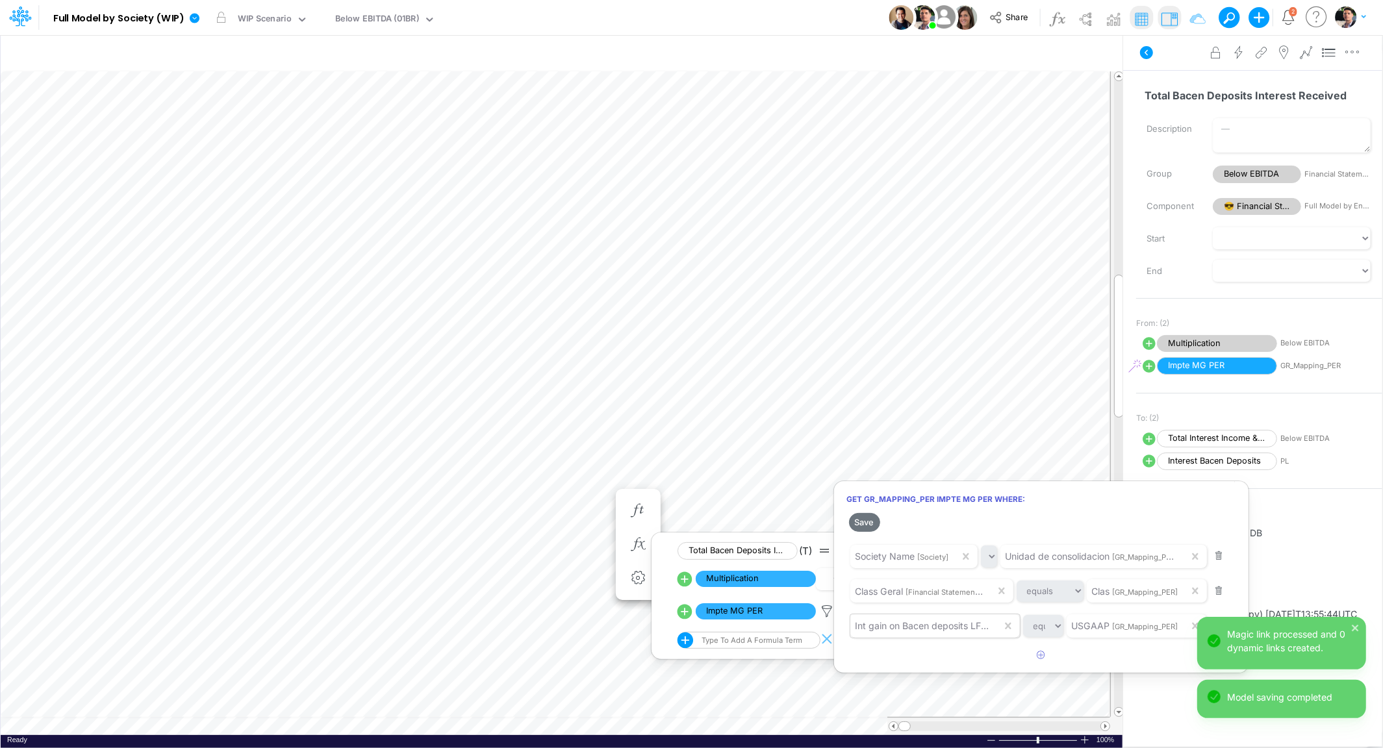
click at [601, 311] on div at bounding box center [691, 377] width 1383 height 742
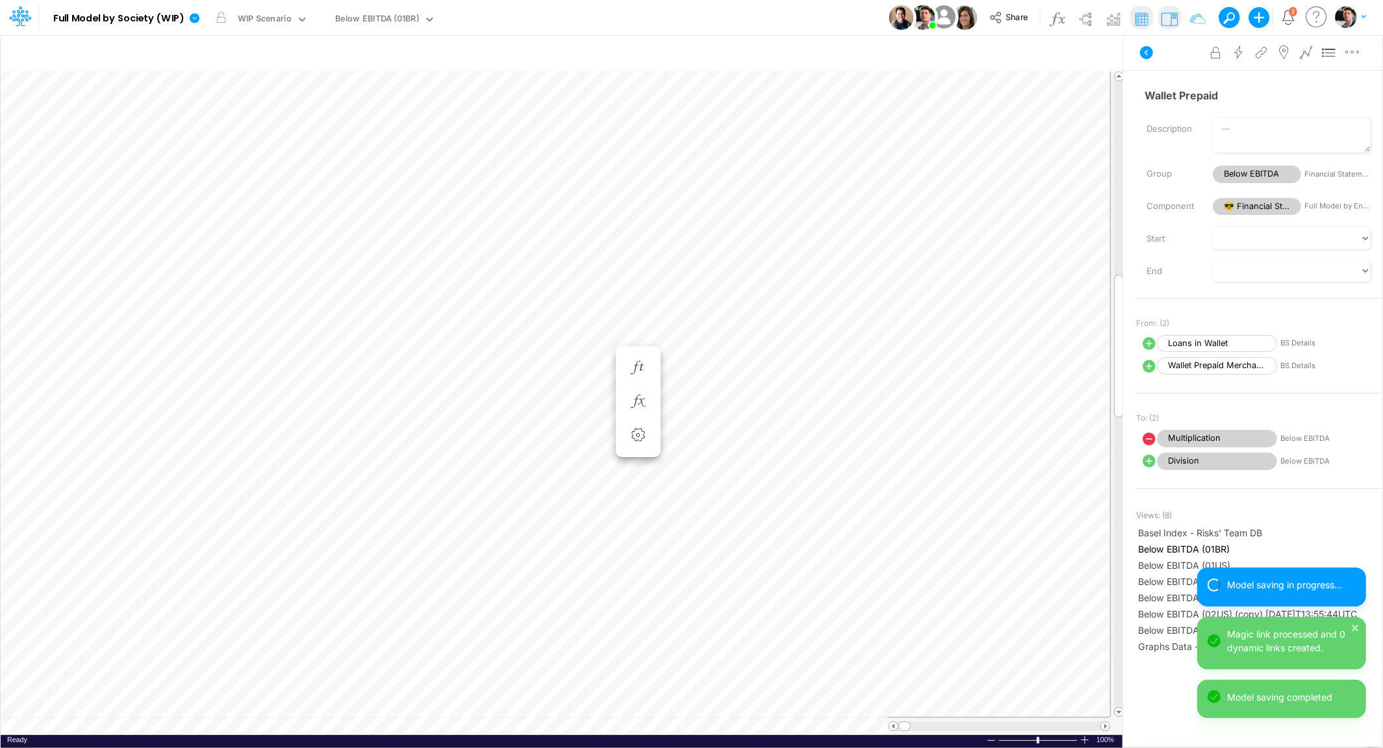
scroll to position [5, 3]
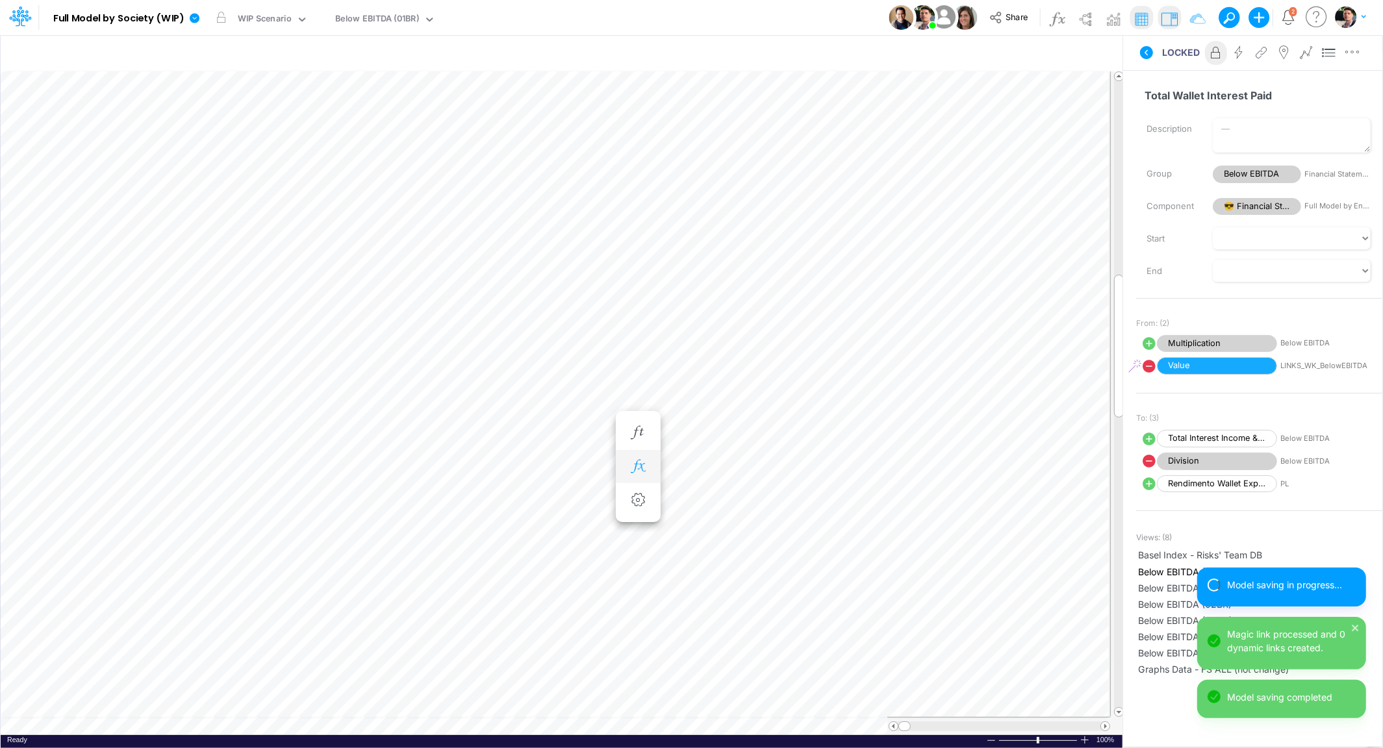
click at [635, 474] on button "button" at bounding box center [638, 467] width 24 height 26
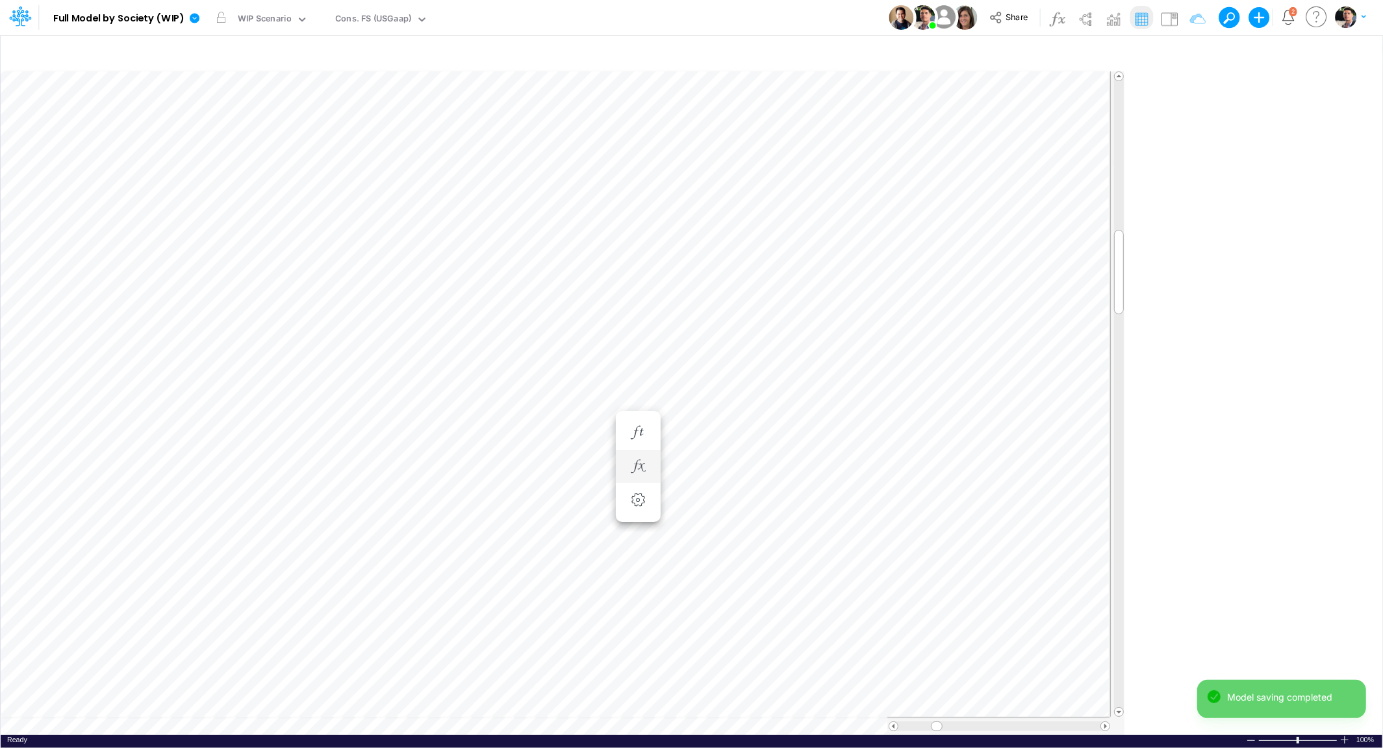
type input "Consolidated FS - USGAAP"
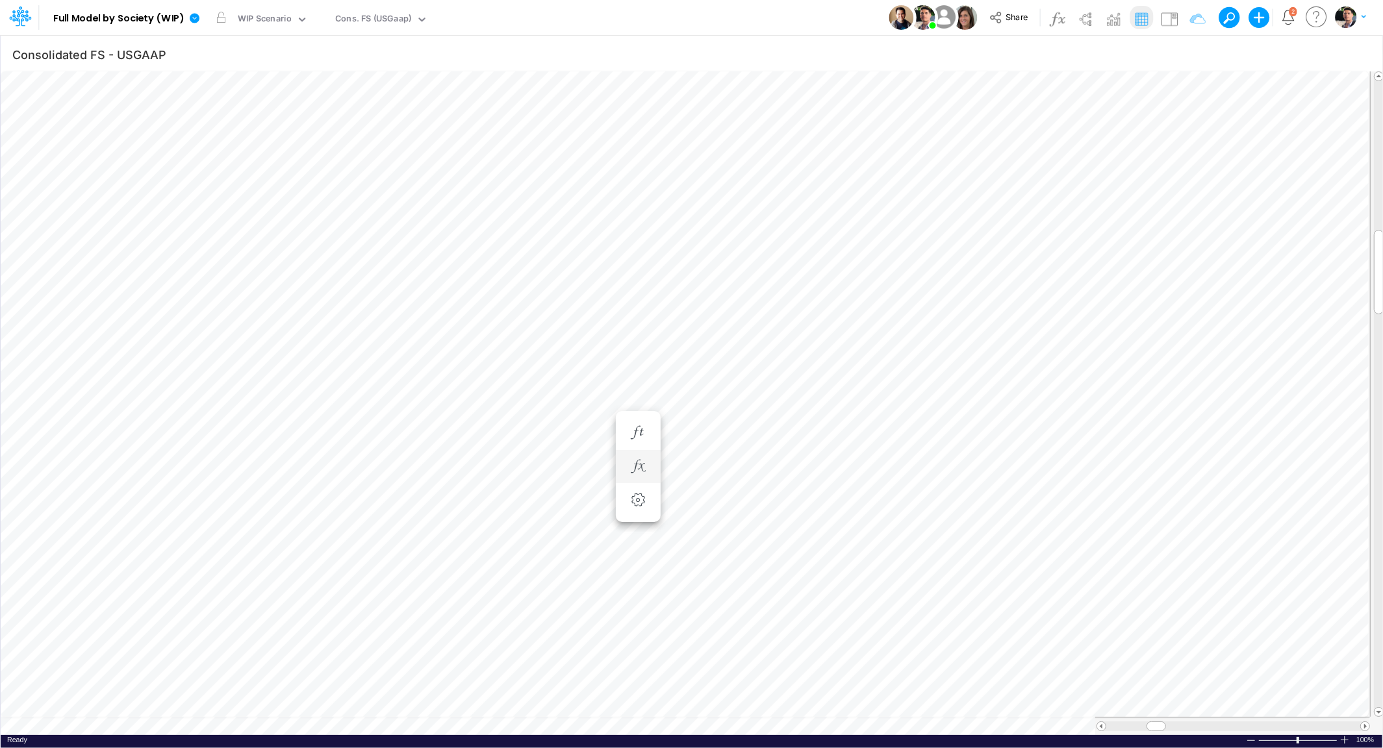
scroll to position [5, 3]
click at [496, 421] on icon "button" at bounding box center [488, 428] width 19 height 14
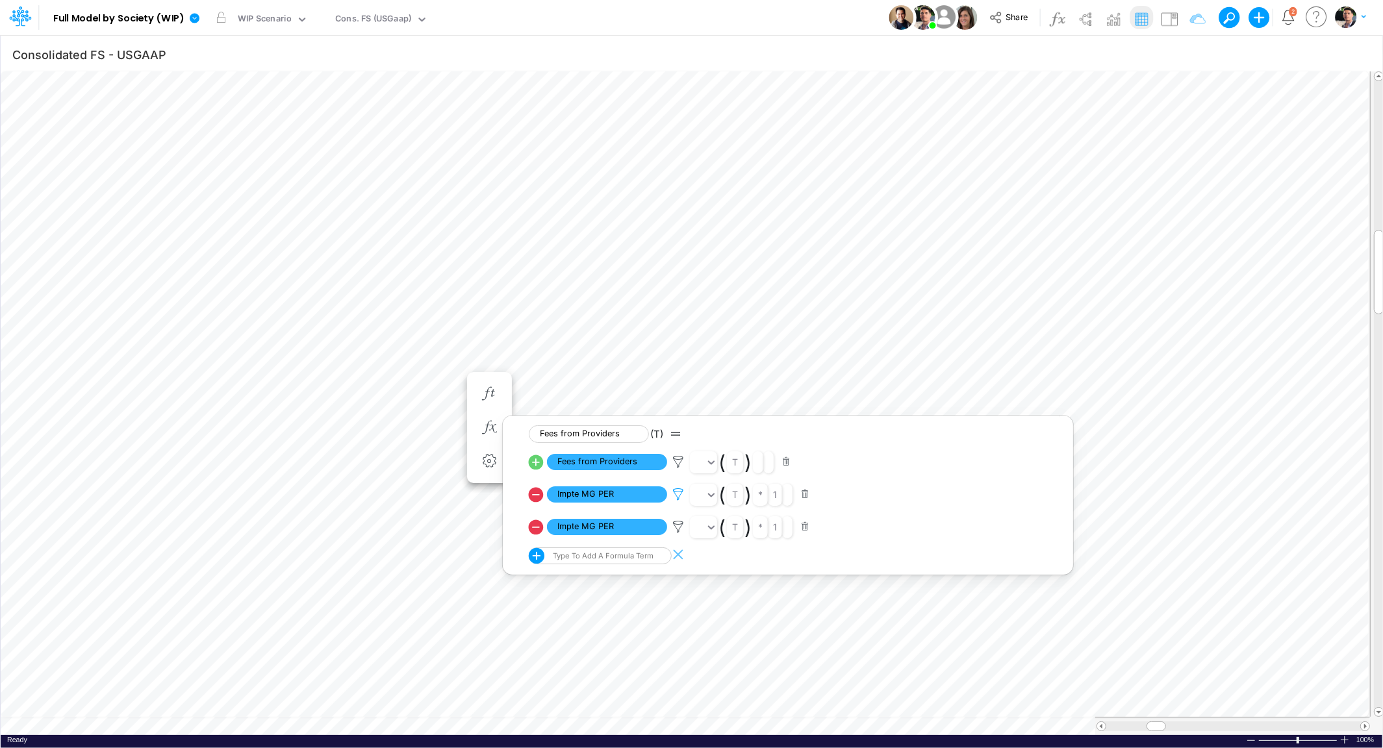
click at [678, 496] on icon at bounding box center [677, 495] width 19 height 14
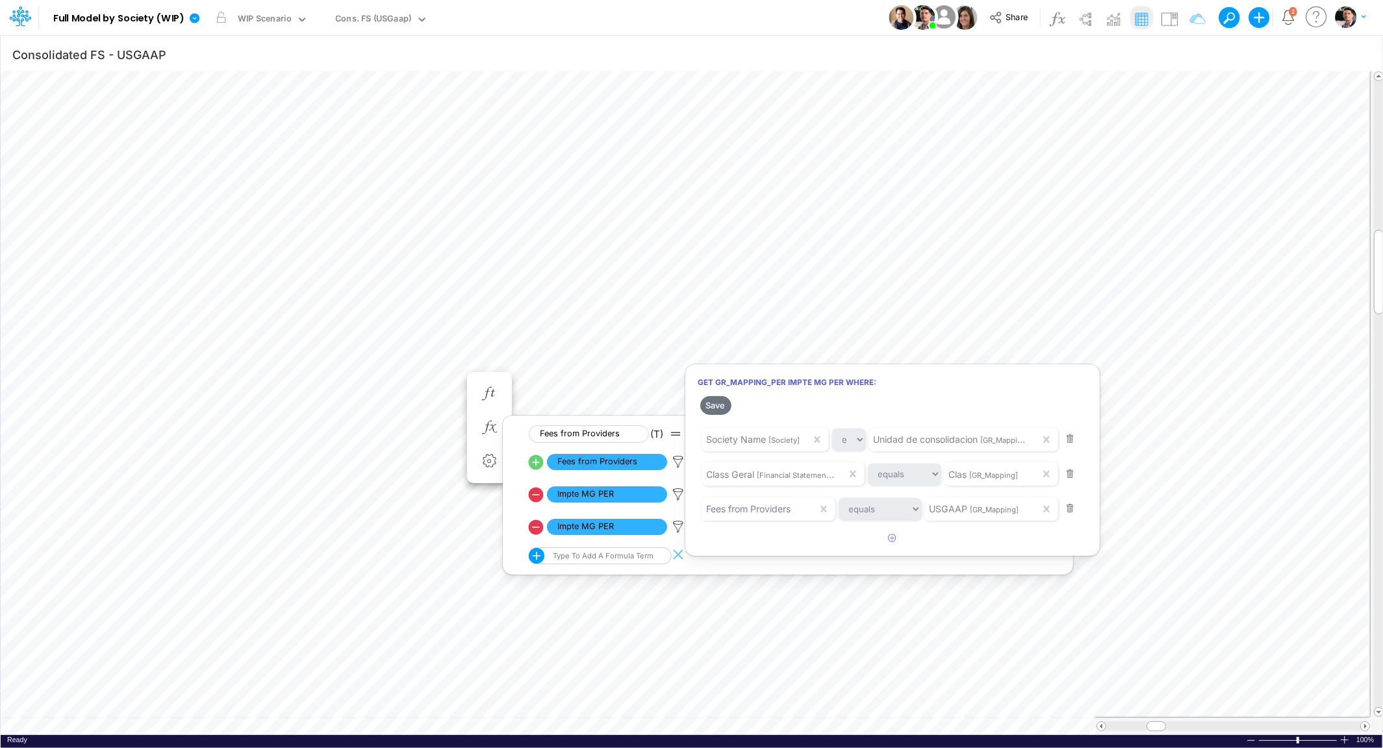
click at [413, 723] on div at bounding box center [691, 377] width 1383 height 742
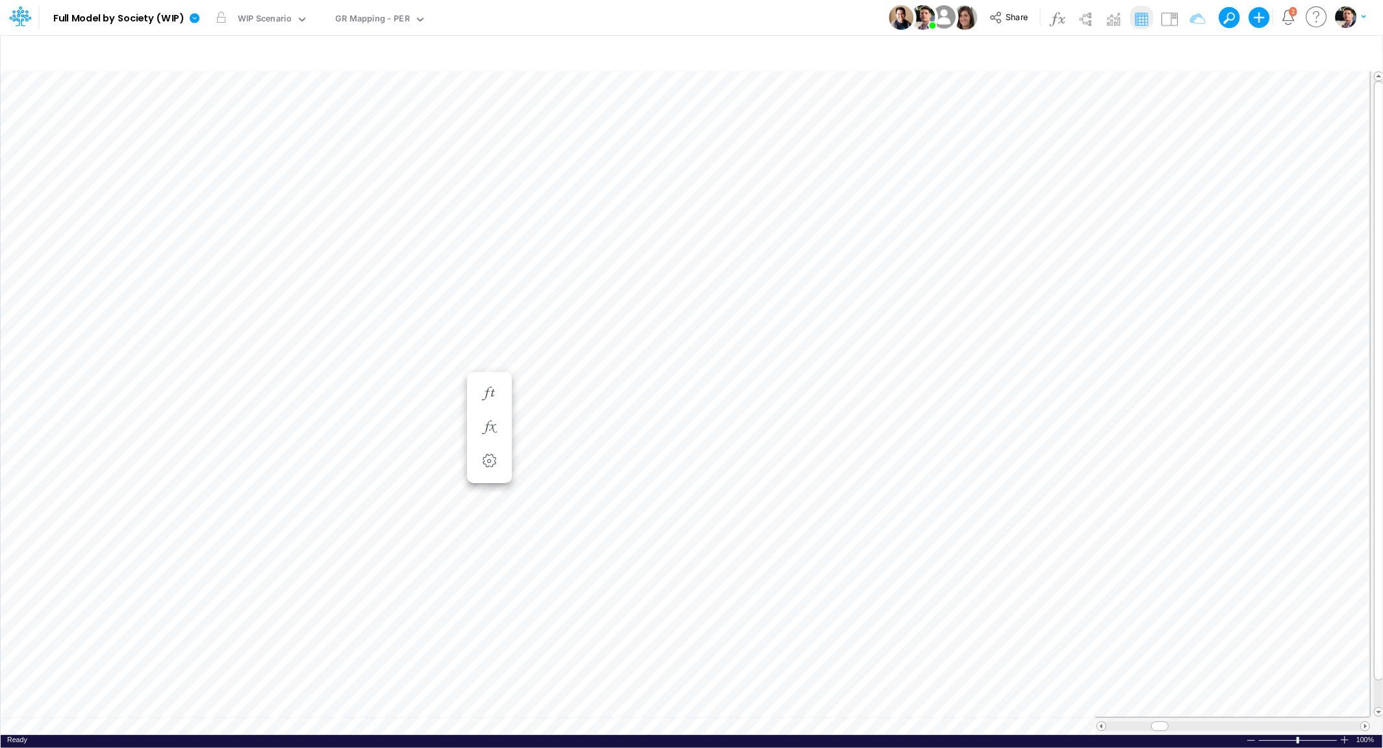
scroll to position [5, 11]
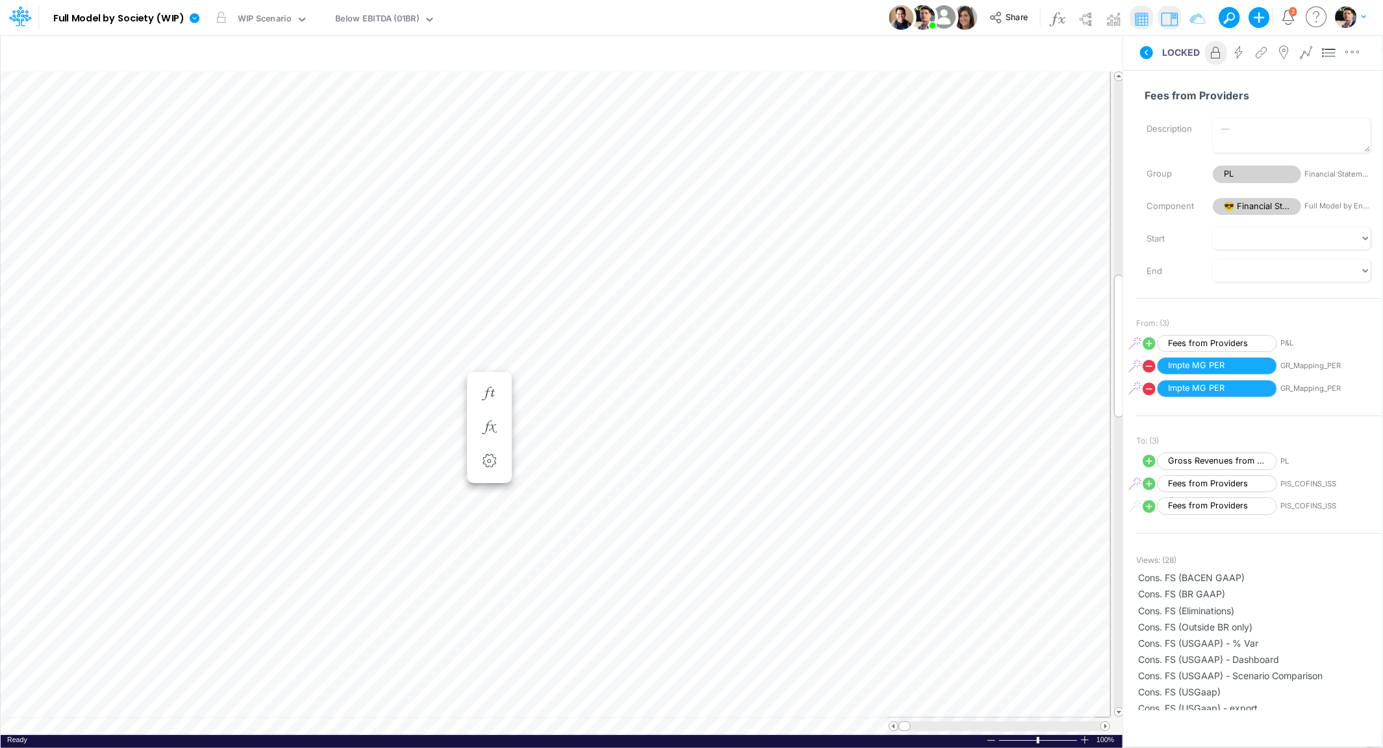
scroll to position [5, 3]
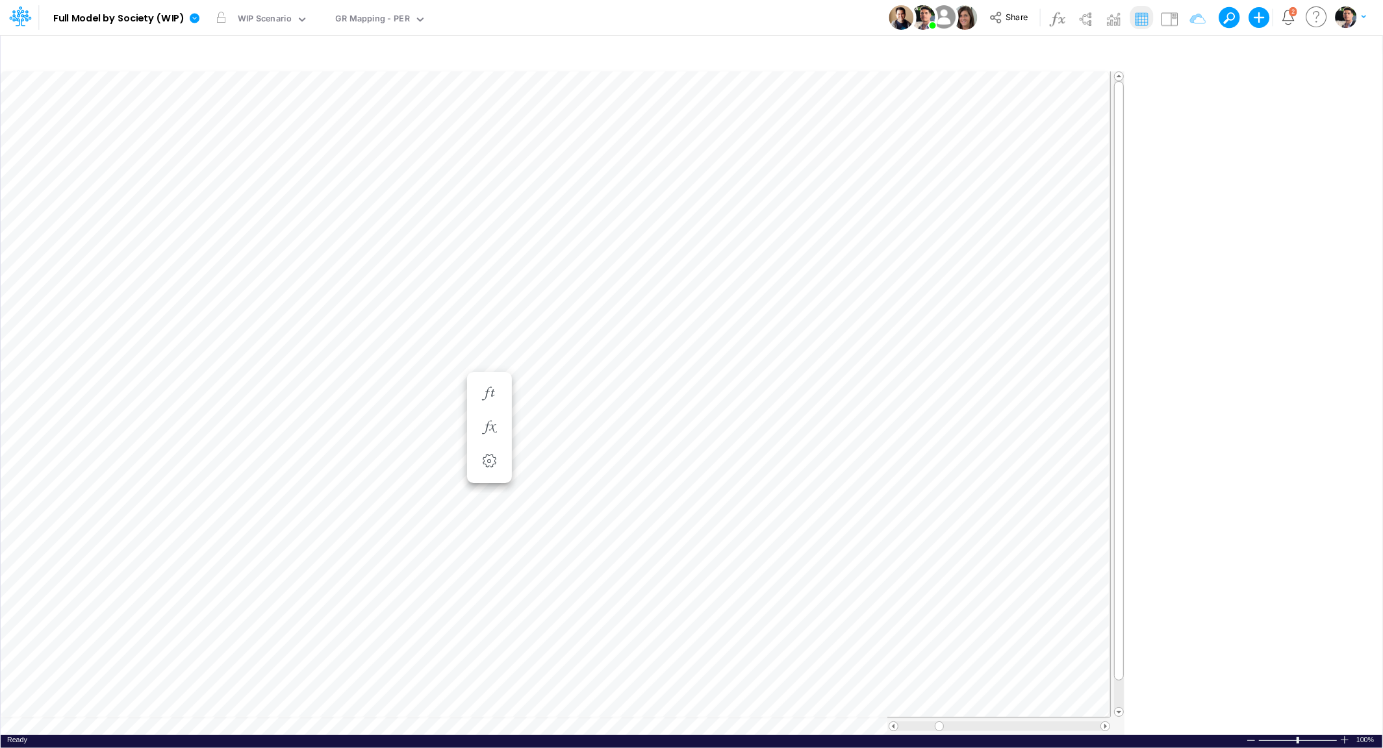
scroll to position [5, 11]
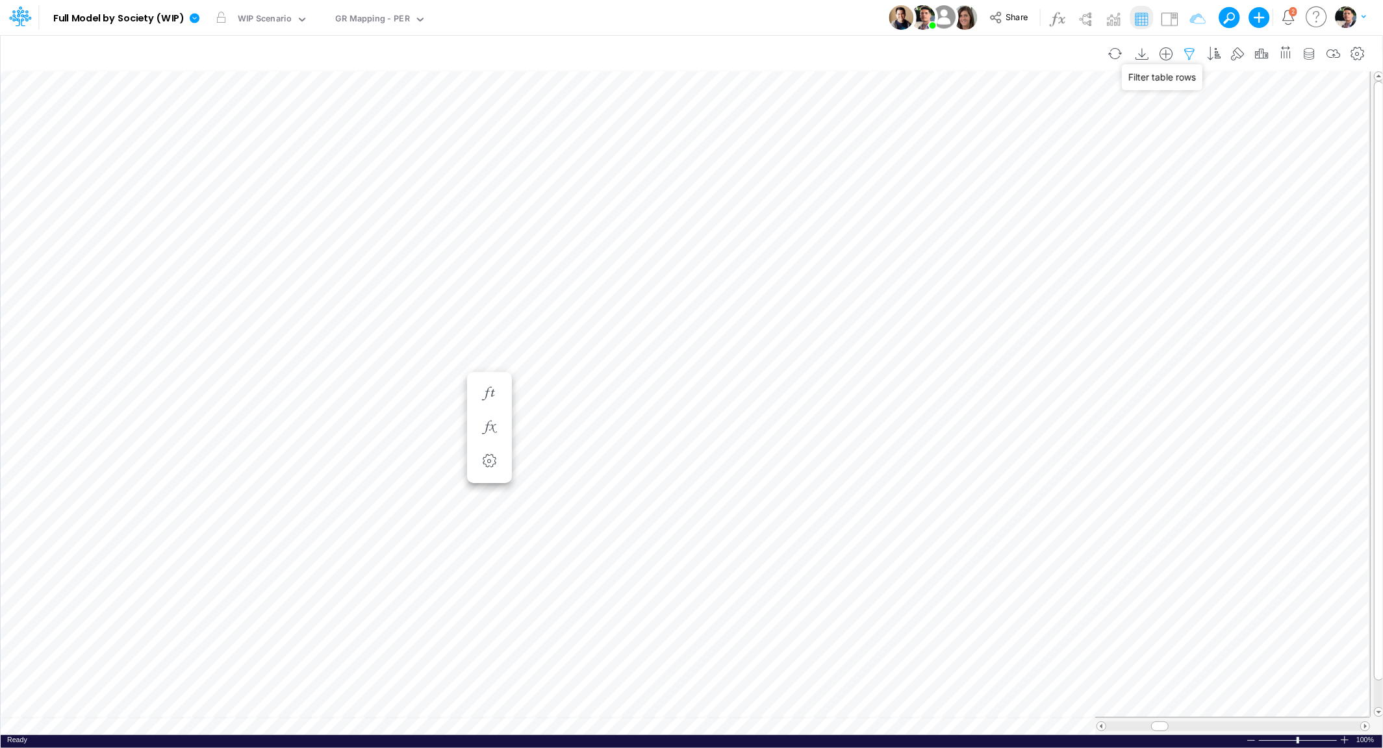
click at [1193, 53] on icon "button" at bounding box center [1189, 54] width 19 height 14
click at [1181, 208] on button "button" at bounding box center [1177, 214] width 25 height 18
click at [1142, 188] on input "Other Taxes" at bounding box center [1118, 179] width 88 height 22
type input "O"
paste input "Int gain on Bacen deposits LFTs"
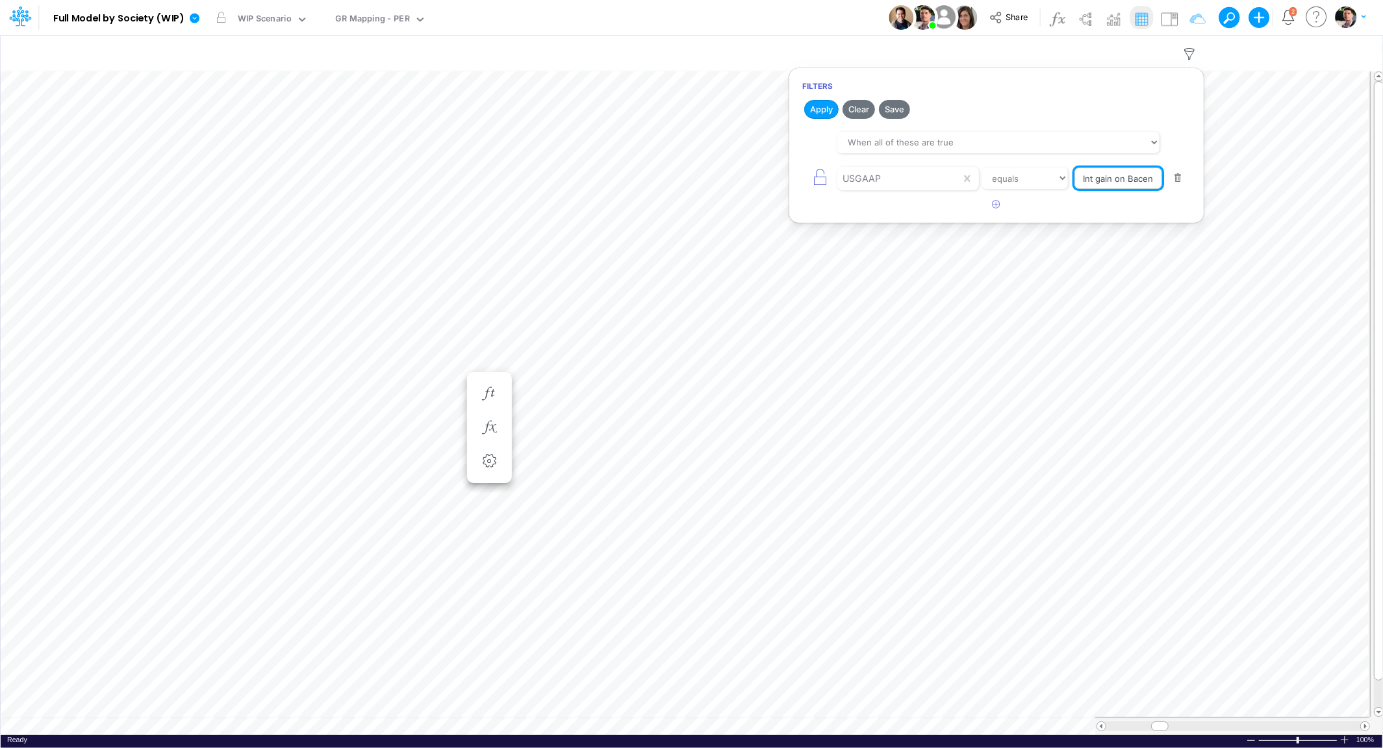
scroll to position [0, 55]
type input "Int gain on Bacen deposits LFTs"
click at [824, 114] on button "Apply" at bounding box center [821, 109] width 34 height 19
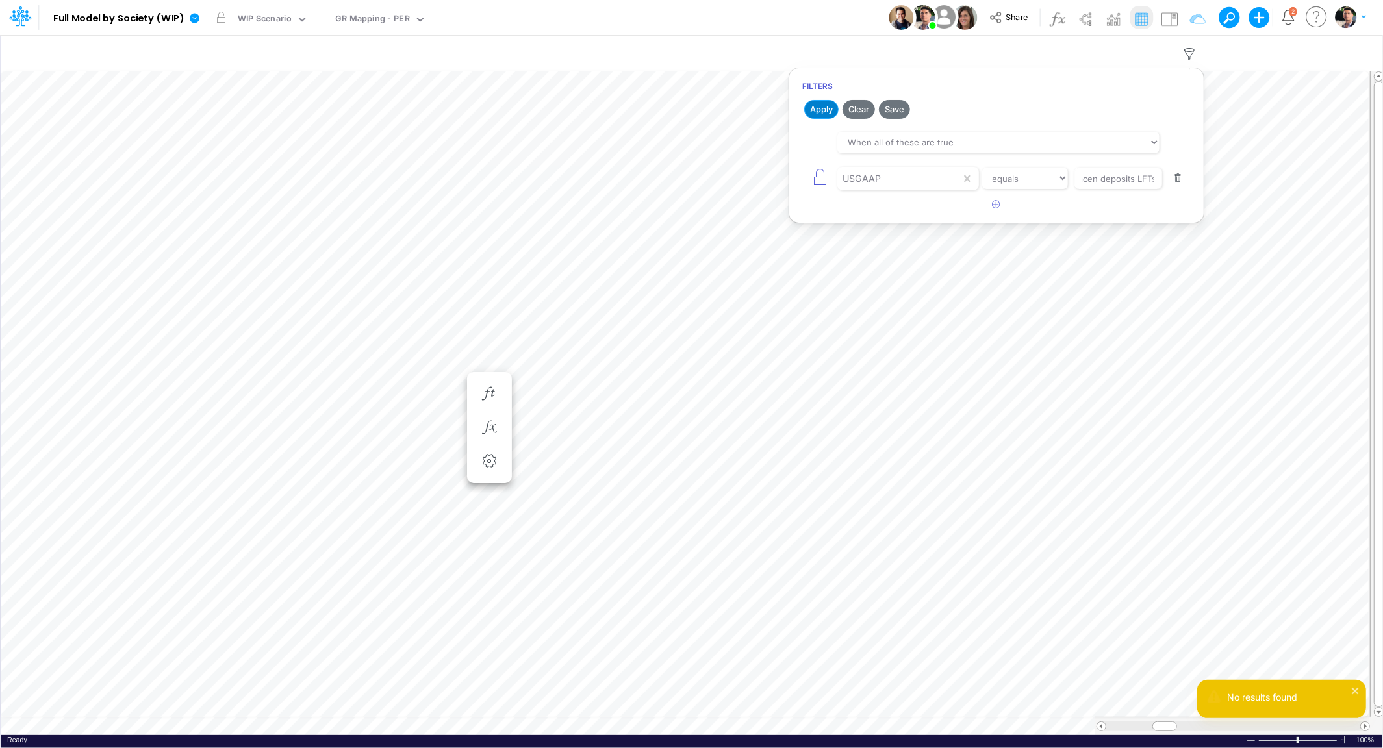
type input "Consolidated FS - USGAAP"
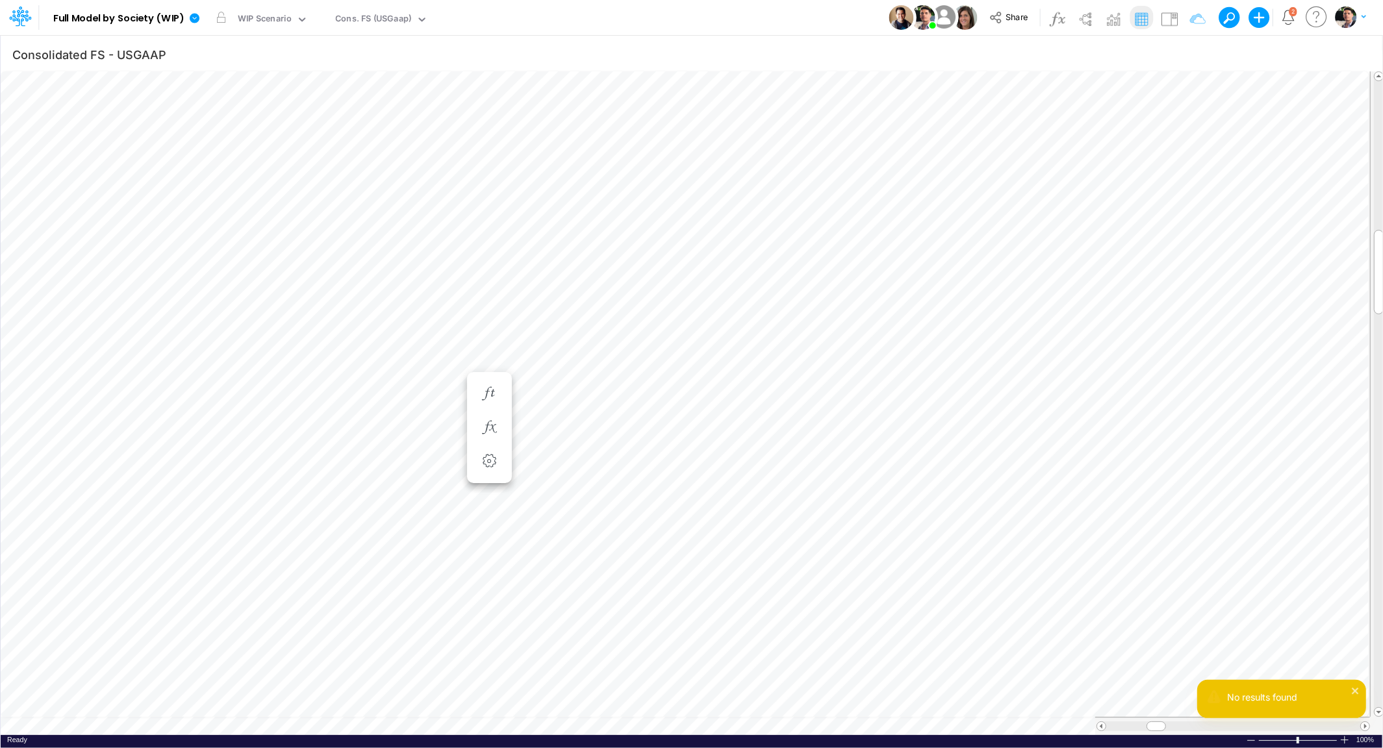
scroll to position [5, 3]
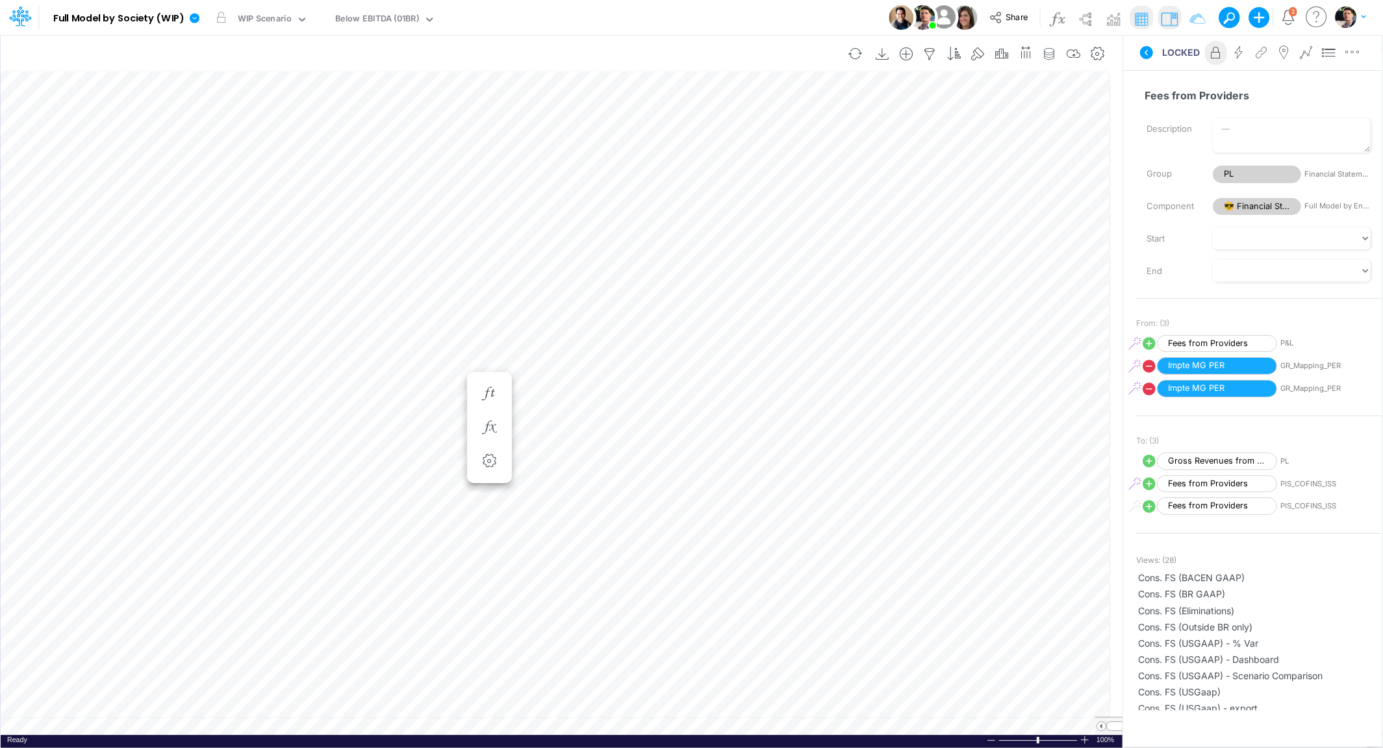
scroll to position [5, 3]
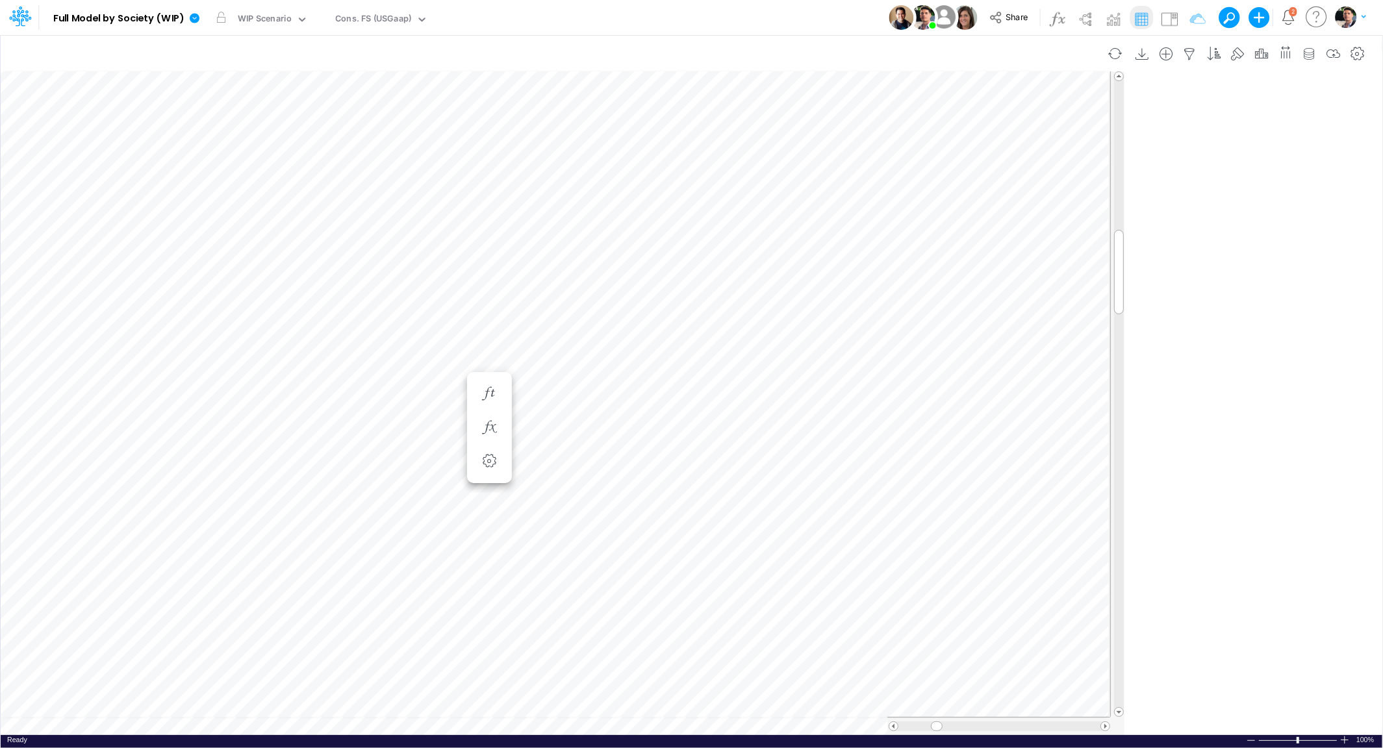
type input "Consolidated FS - USGAAP"
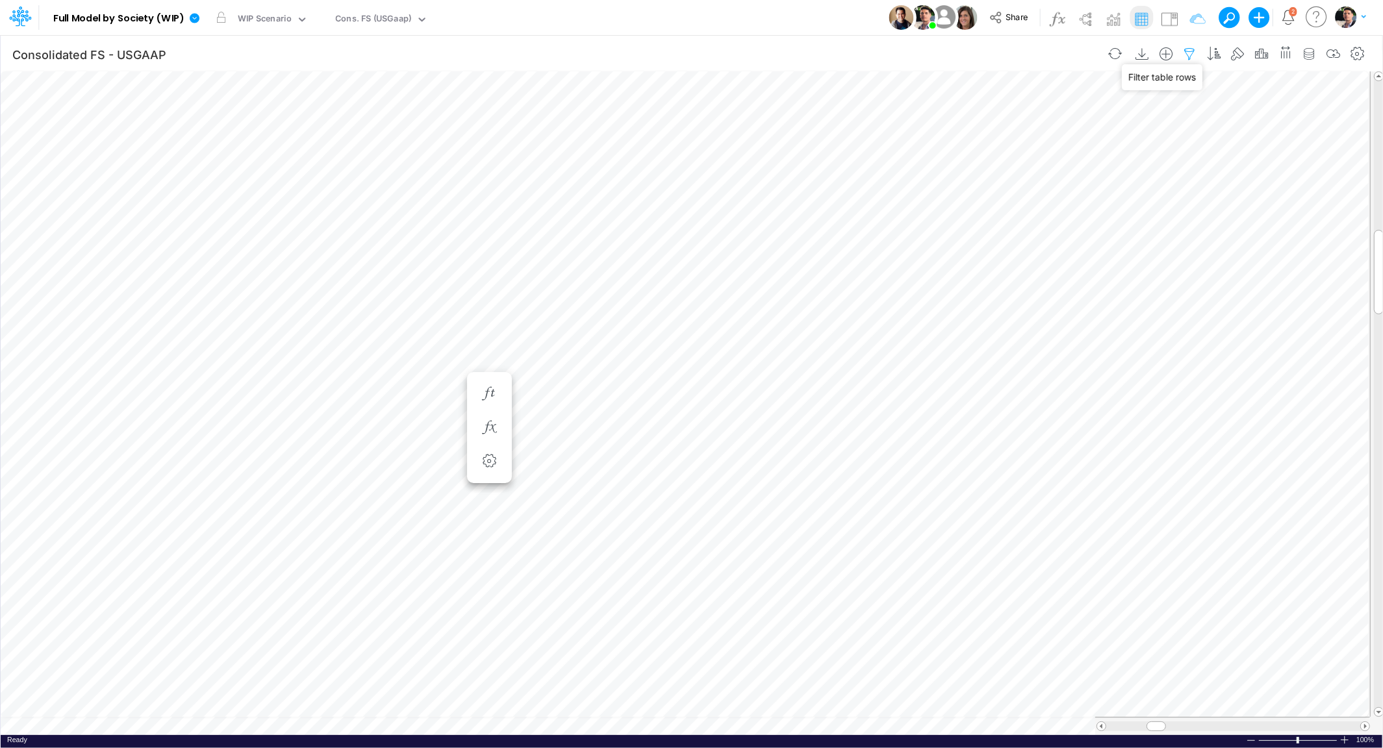
click at [1198, 54] on icon "button" at bounding box center [1189, 54] width 19 height 14
click at [1137, 181] on input "TEMPLATE" at bounding box center [1118, 179] width 88 height 22
type input "T"
type input "01br"
click at [821, 113] on button "Apply" at bounding box center [821, 109] width 34 height 19
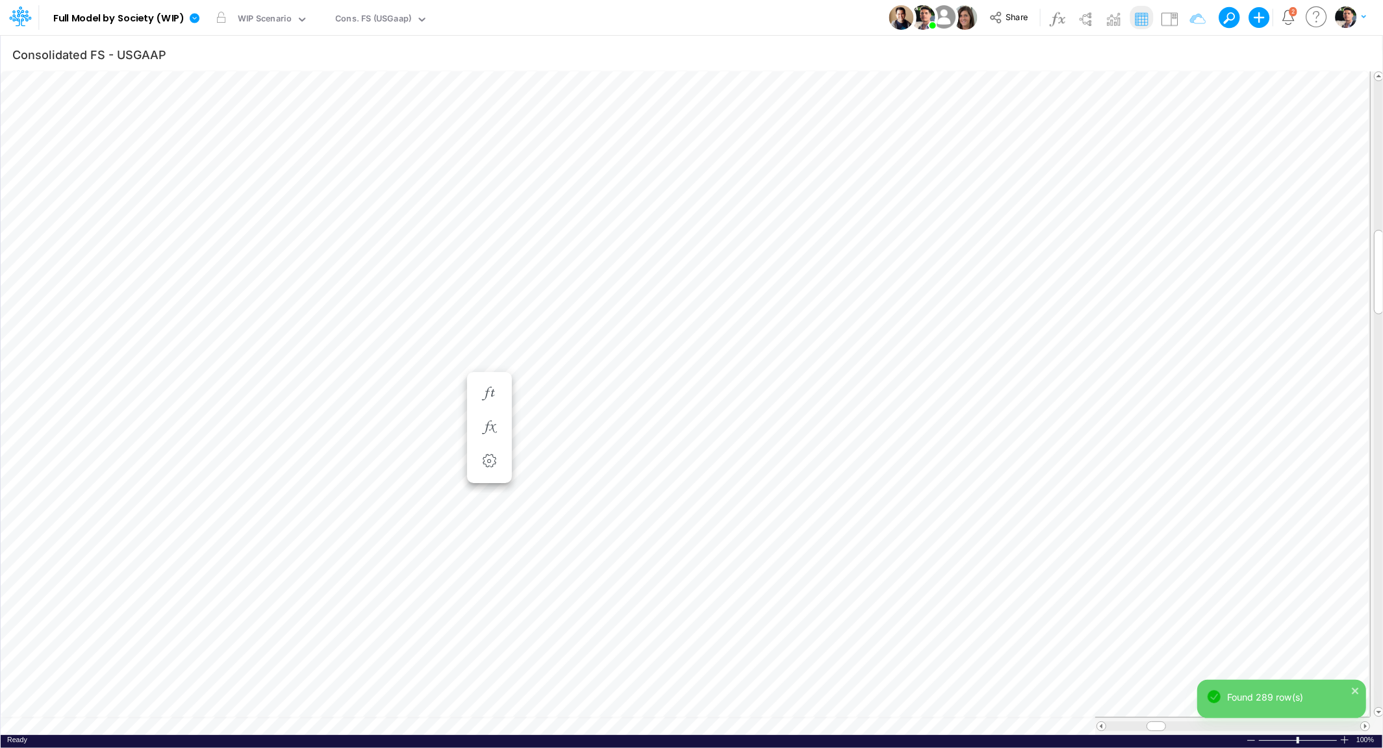
scroll to position [5, 42]
click at [490, 521] on icon "button" at bounding box center [488, 524] width 19 height 14
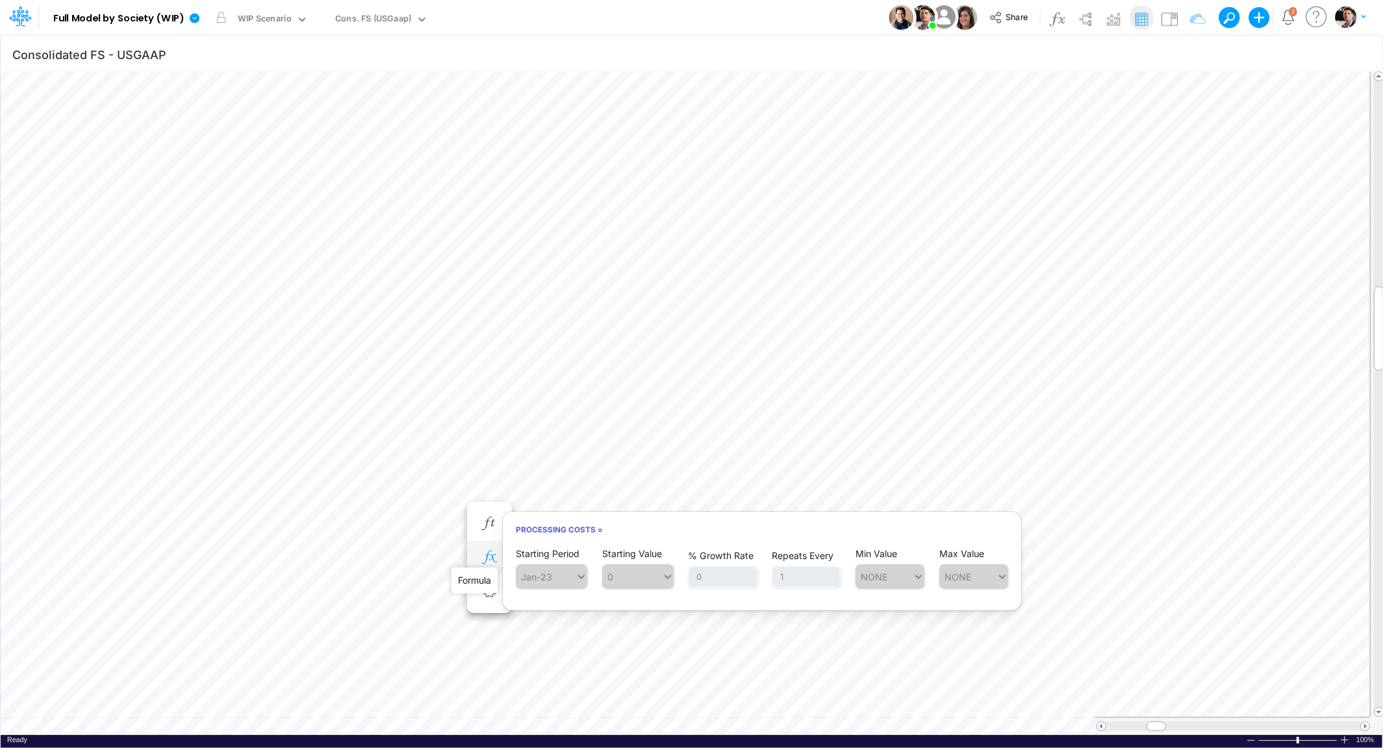
click at [490, 556] on icon "button" at bounding box center [488, 558] width 19 height 14
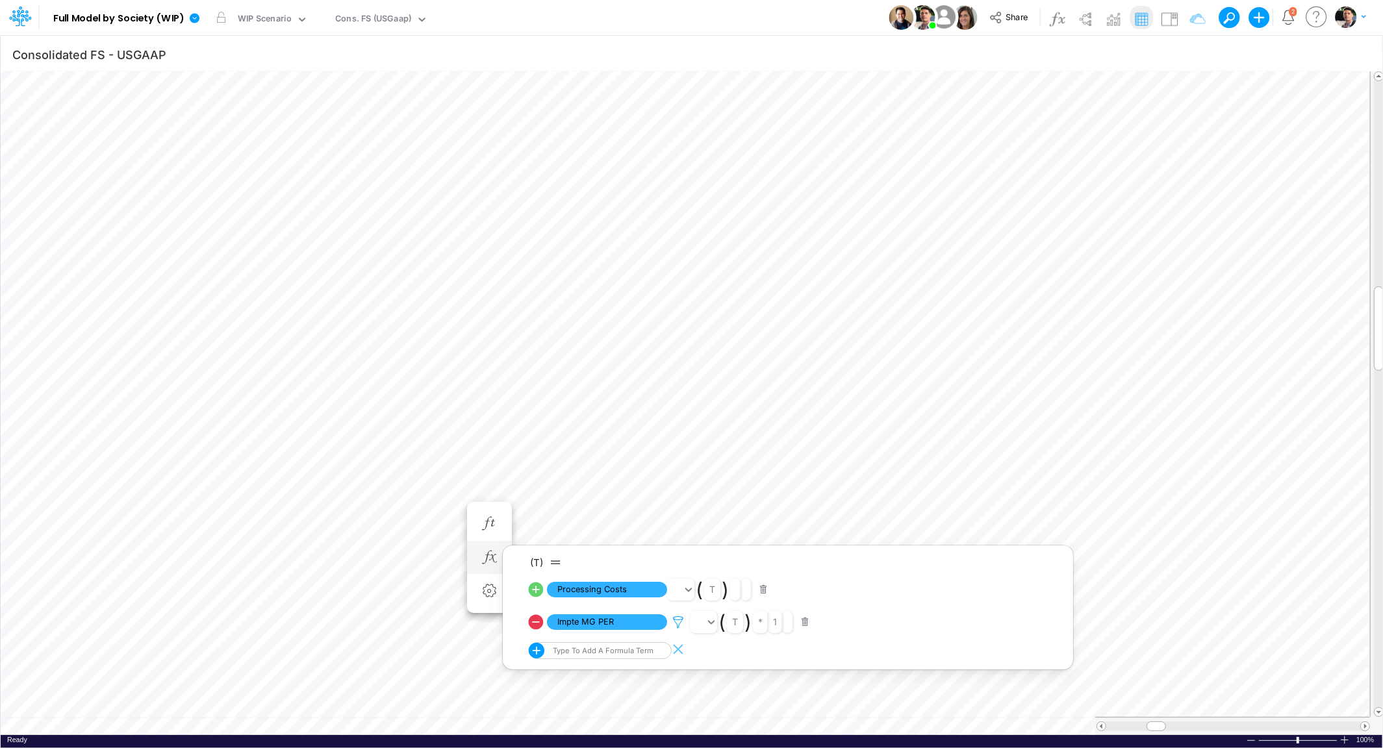
click at [677, 621] on icon at bounding box center [677, 623] width 19 height 14
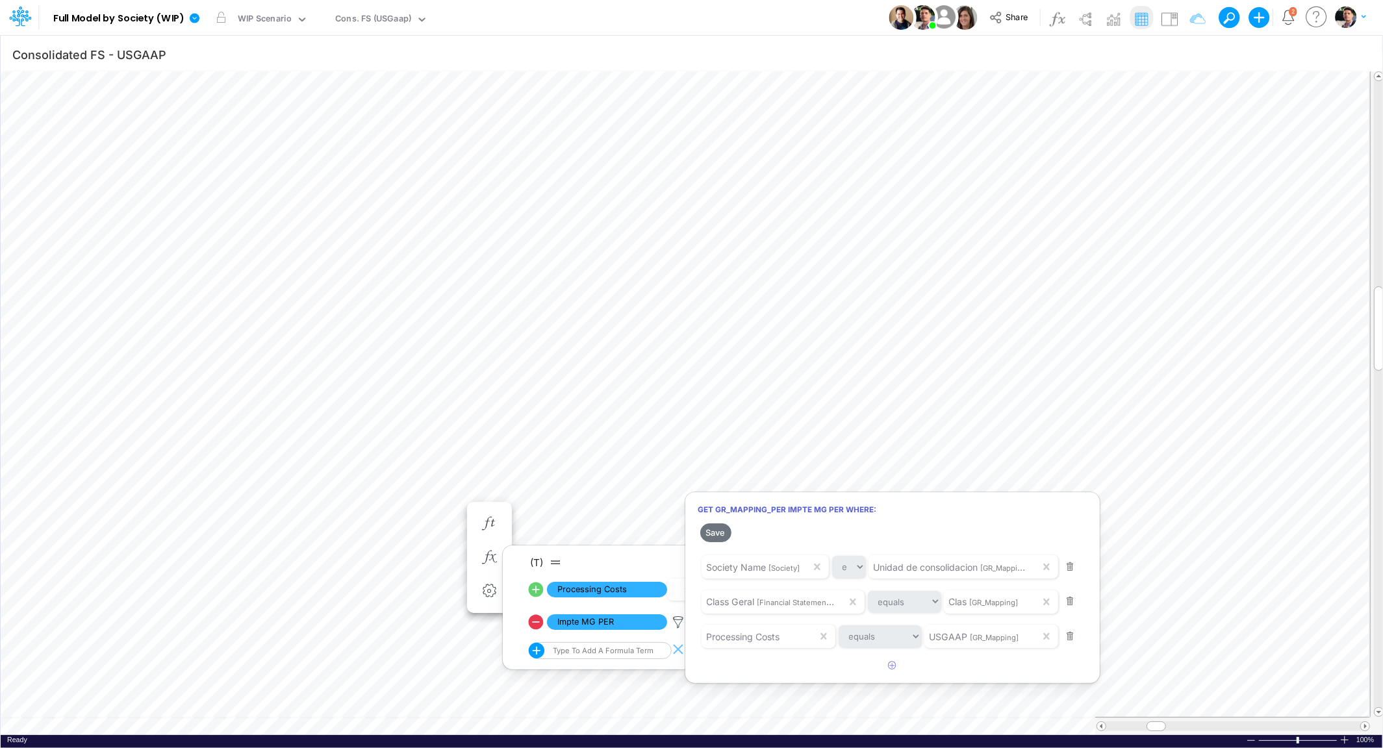
click at [448, 505] on div at bounding box center [691, 377] width 1383 height 742
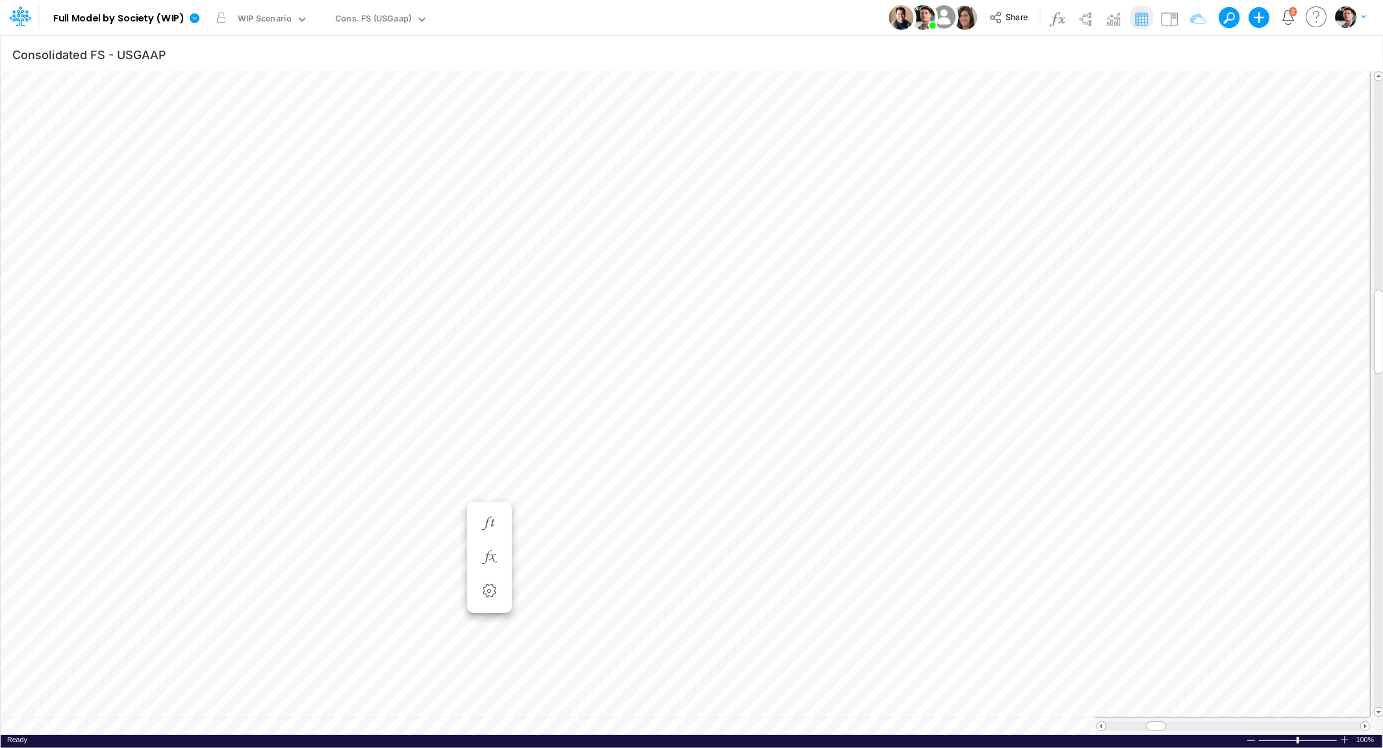
scroll to position [5, 3]
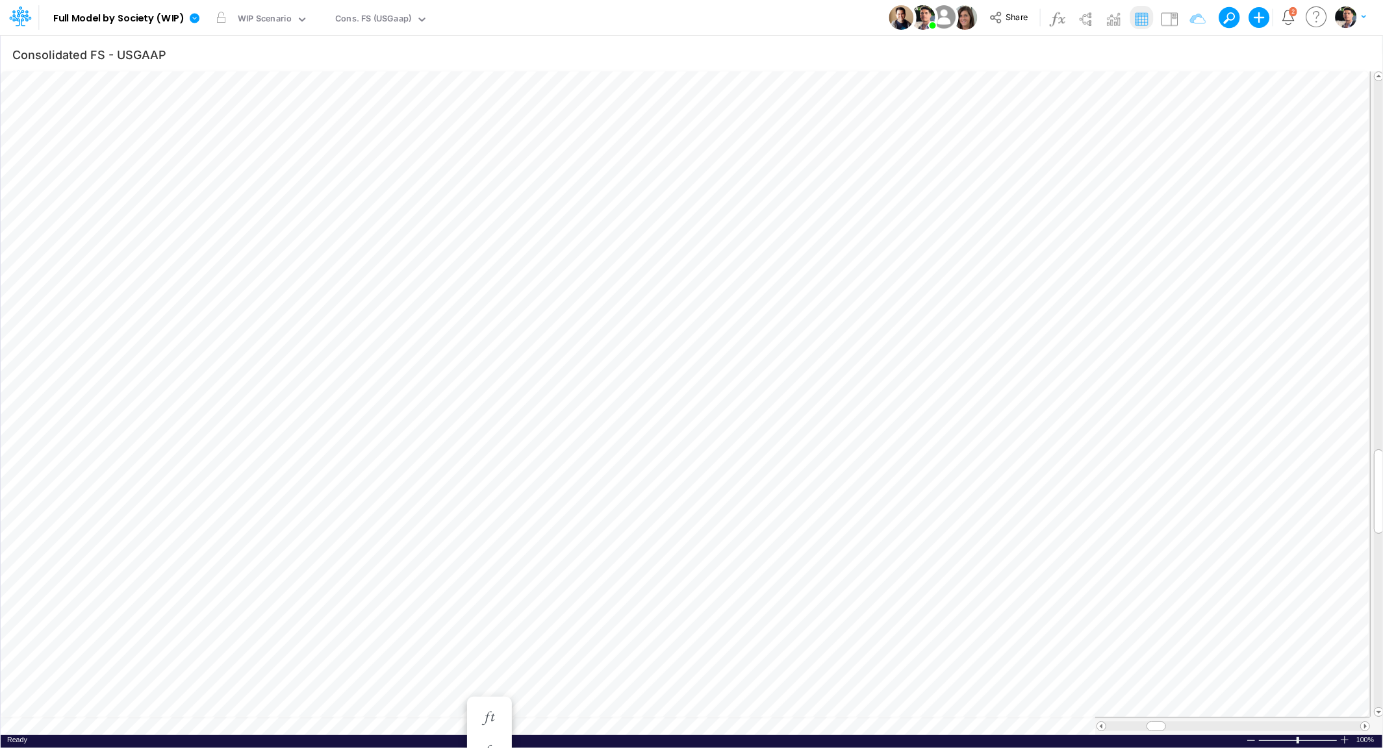
scroll to position [5, 25]
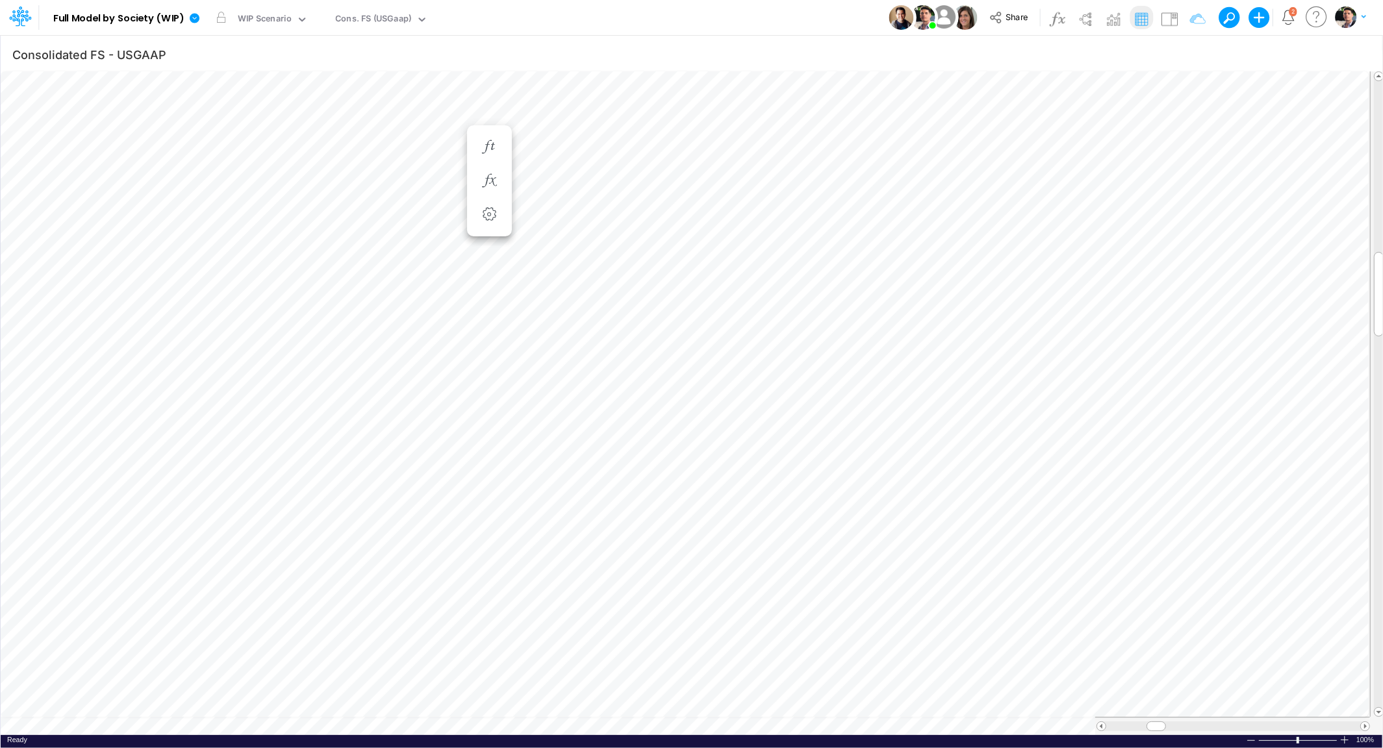
scroll to position [10, 6]
click at [493, 488] on icon "button" at bounding box center [488, 493] width 19 height 14
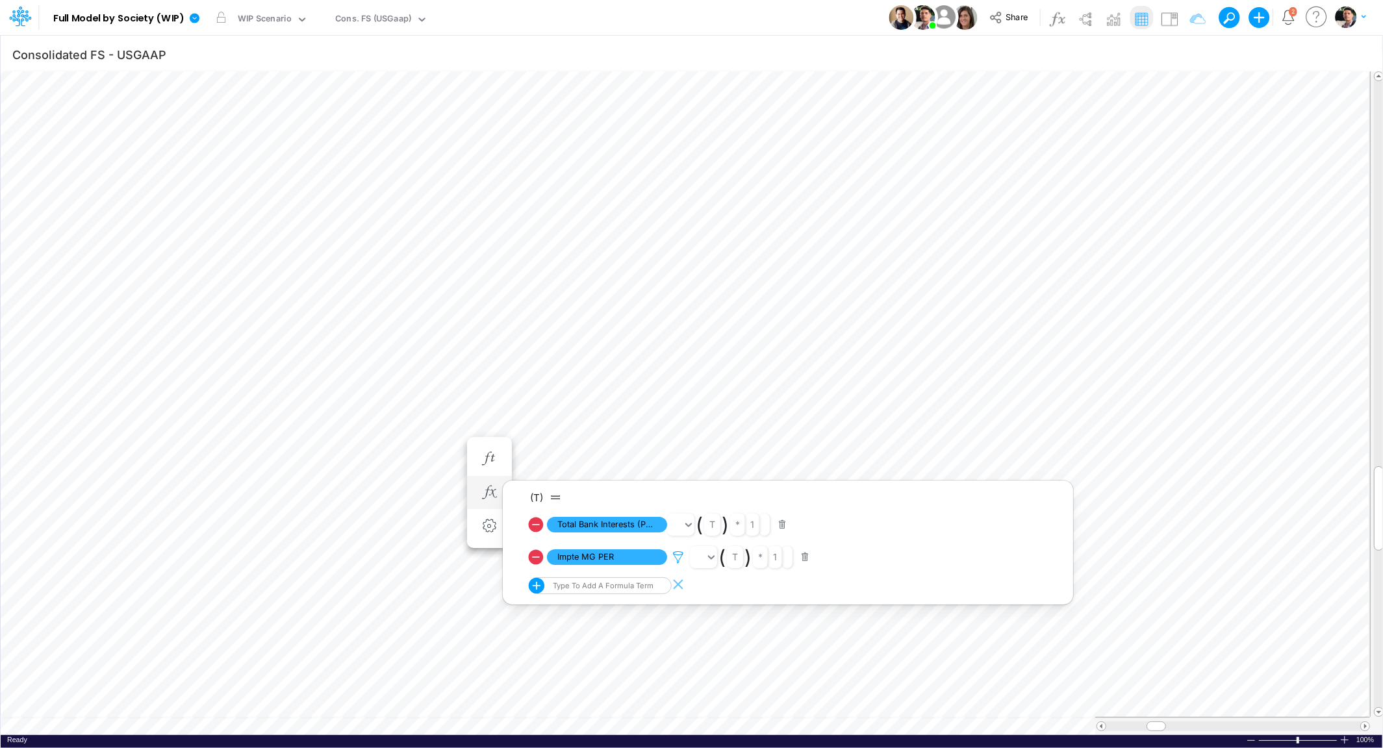
click at [676, 555] on icon at bounding box center [677, 558] width 19 height 14
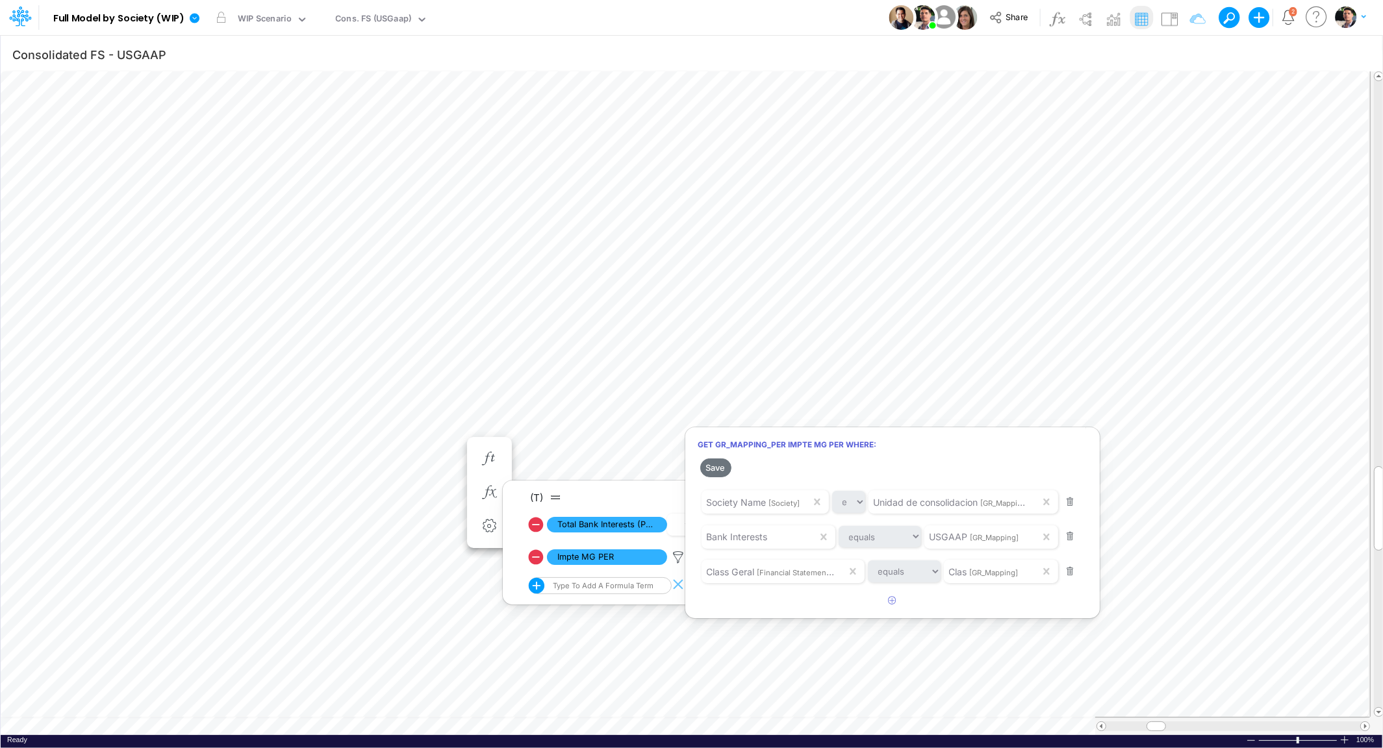
click at [457, 307] on div at bounding box center [691, 377] width 1383 height 742
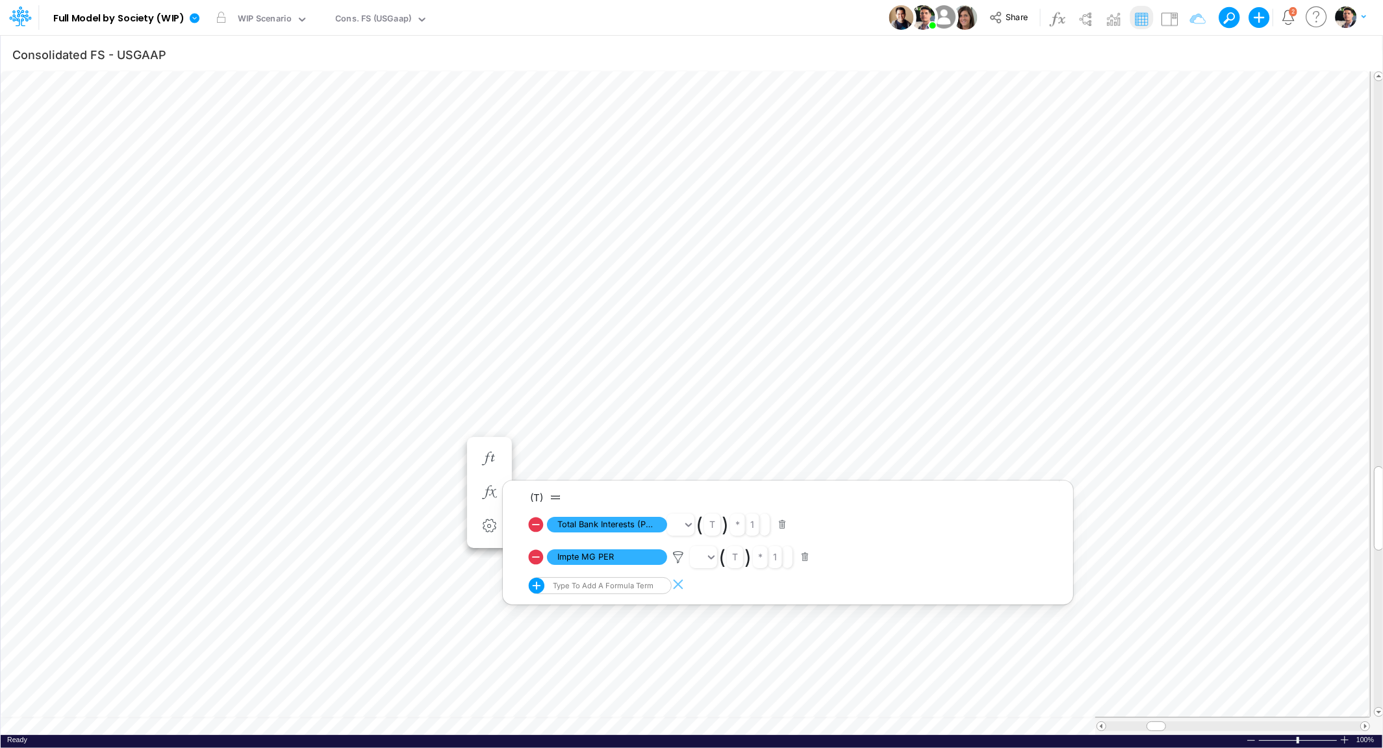
scroll to position [5, 3]
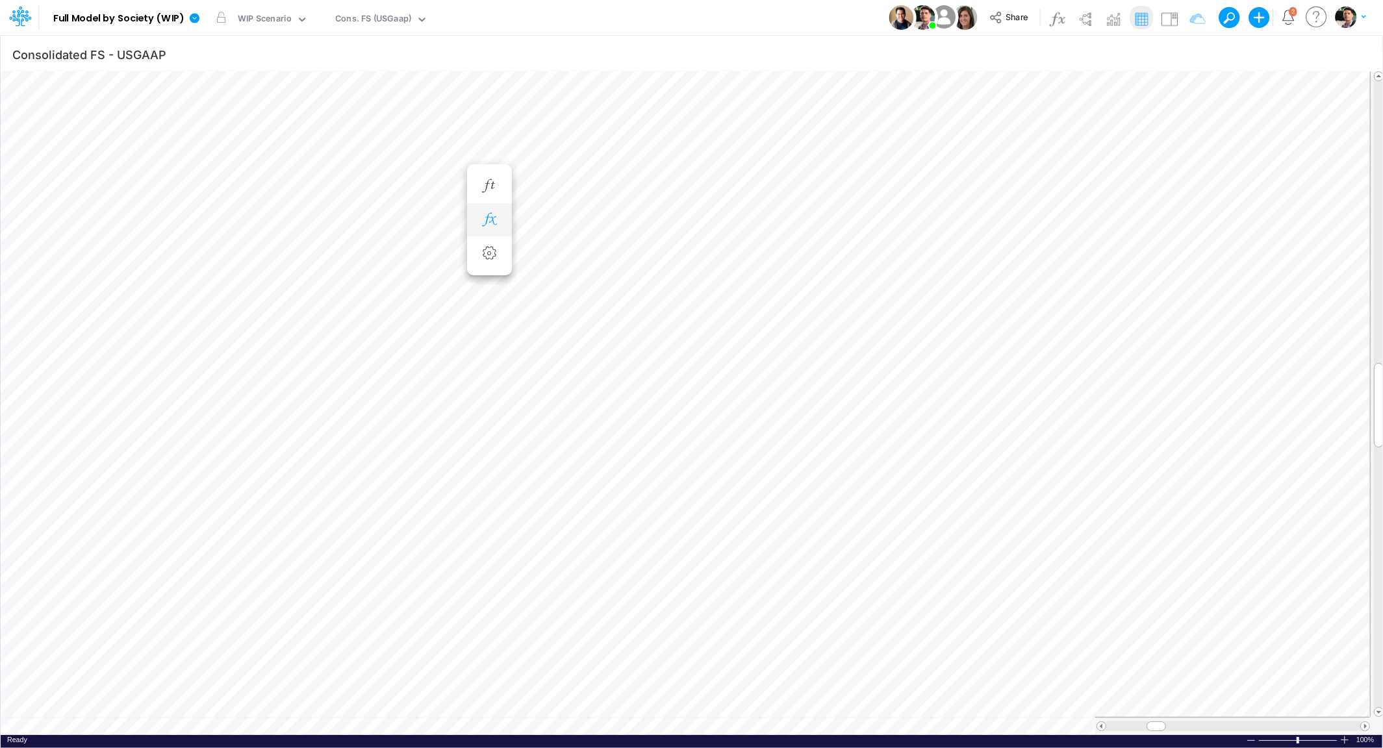
click at [495, 225] on icon "button" at bounding box center [488, 220] width 19 height 14
click at [467, 203] on li "Bank interest Brazilian LOC =" at bounding box center [489, 186] width 45 height 34
click at [486, 675] on icon "button" at bounding box center [488, 675] width 19 height 14
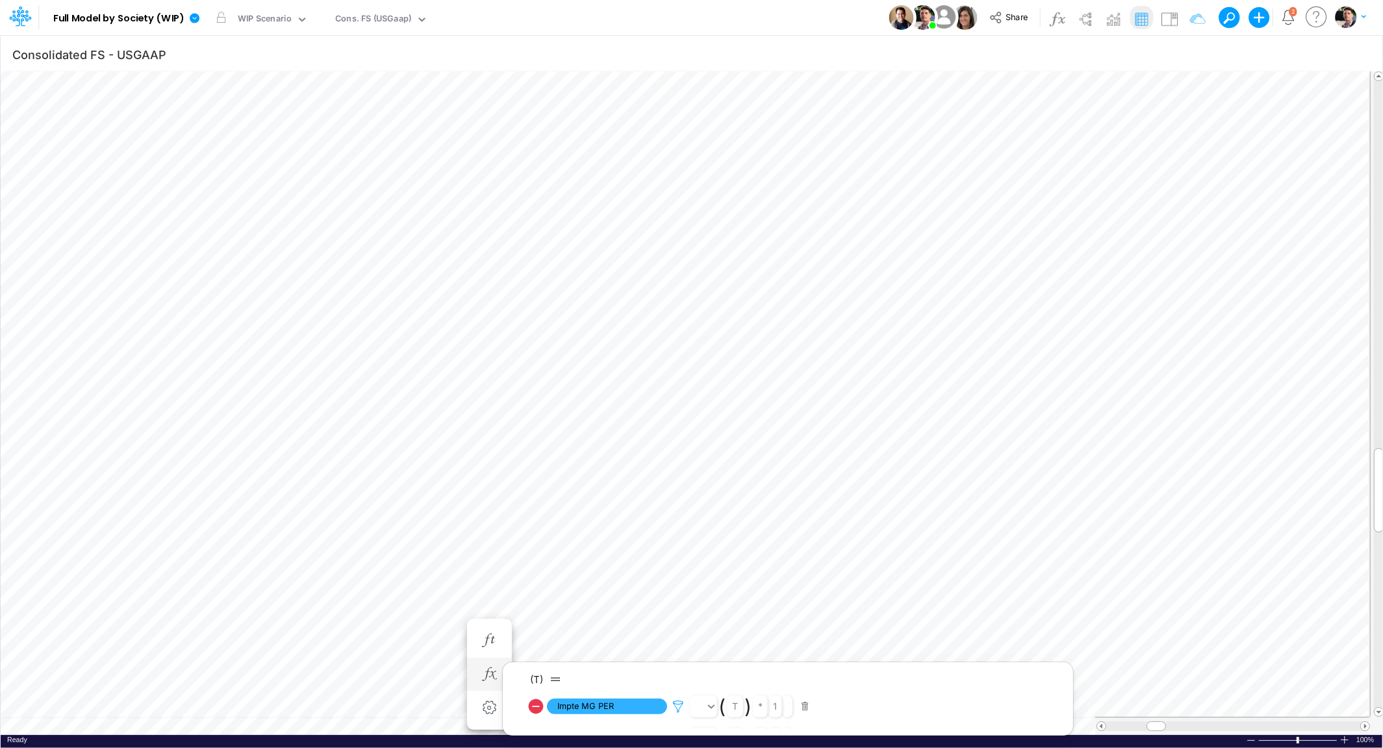
click at [684, 705] on icon at bounding box center [677, 707] width 19 height 14
click at [421, 399] on div at bounding box center [691, 377] width 1383 height 742
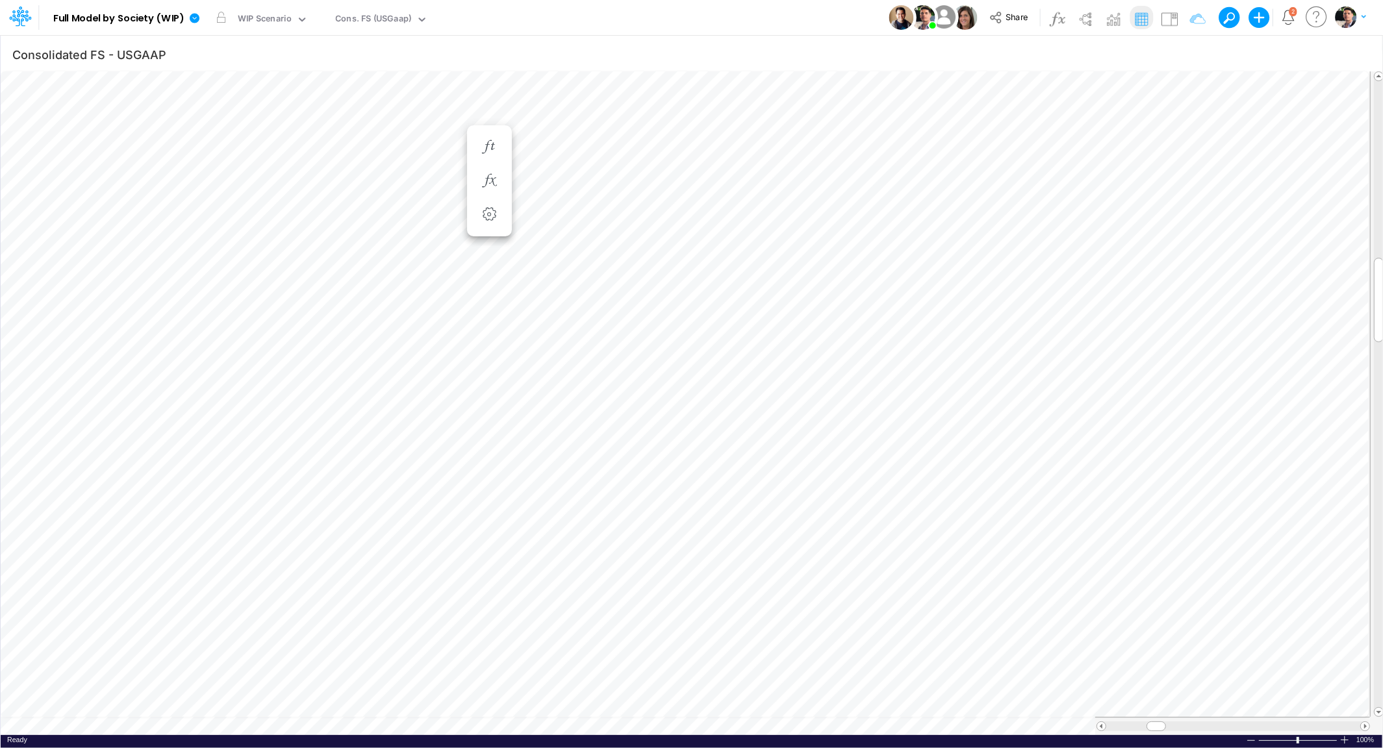
scroll to position [10, 6]
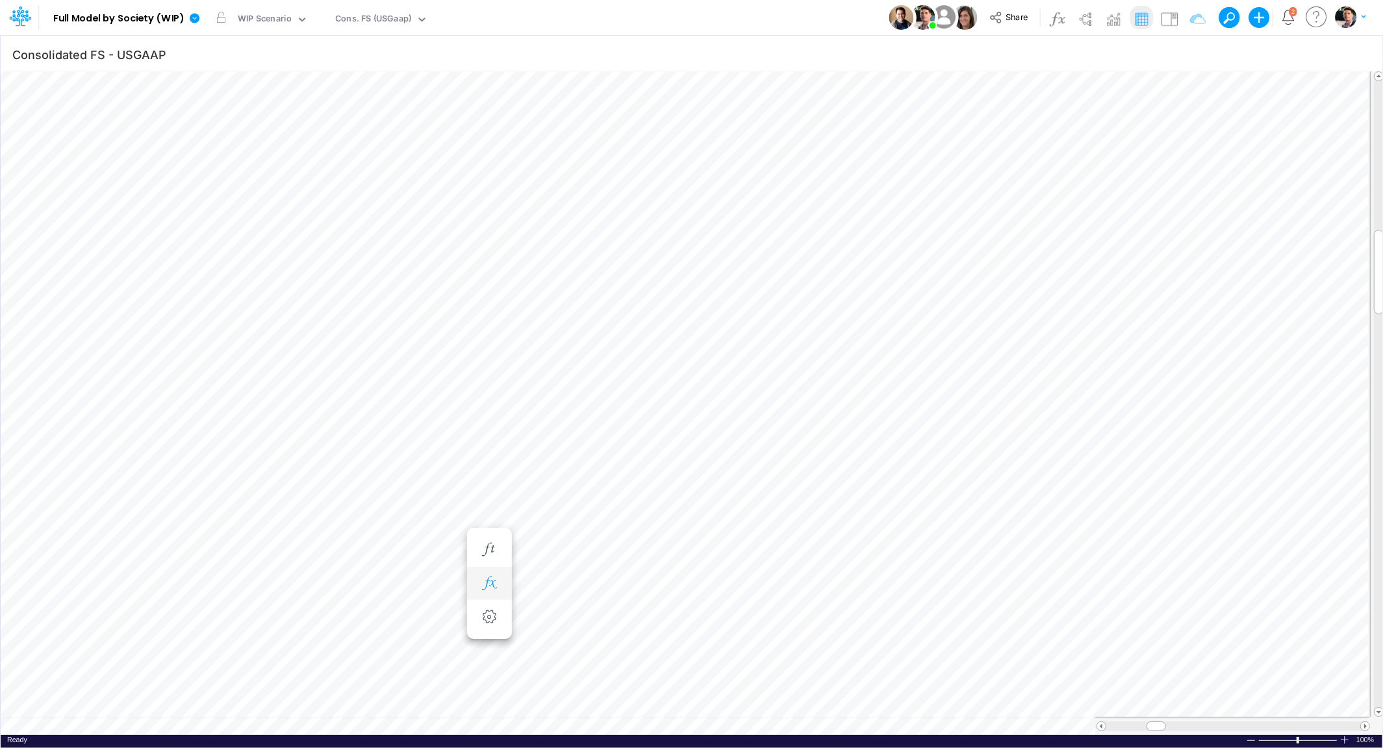
click at [484, 577] on icon "button" at bounding box center [488, 584] width 19 height 14
click at [494, 590] on icon "button" at bounding box center [488, 597] width 19 height 14
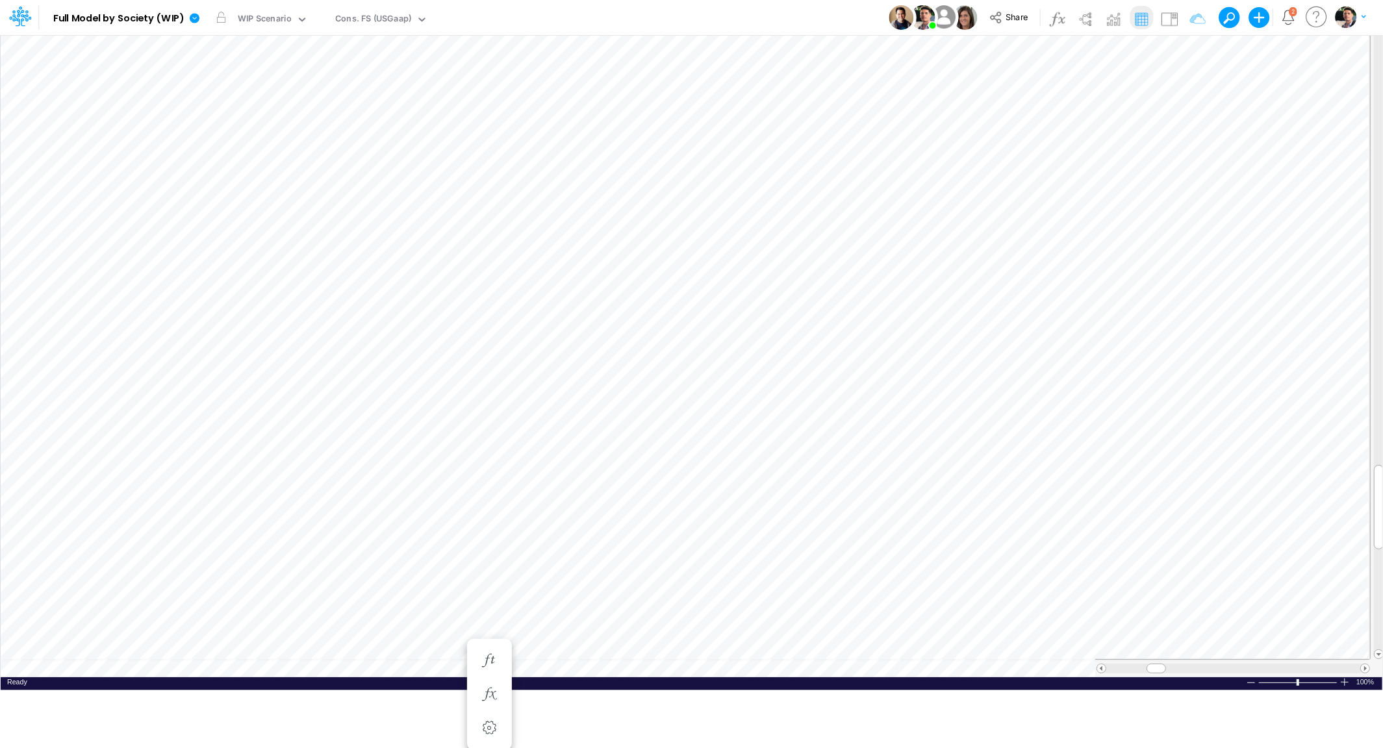
scroll to position [10, 6]
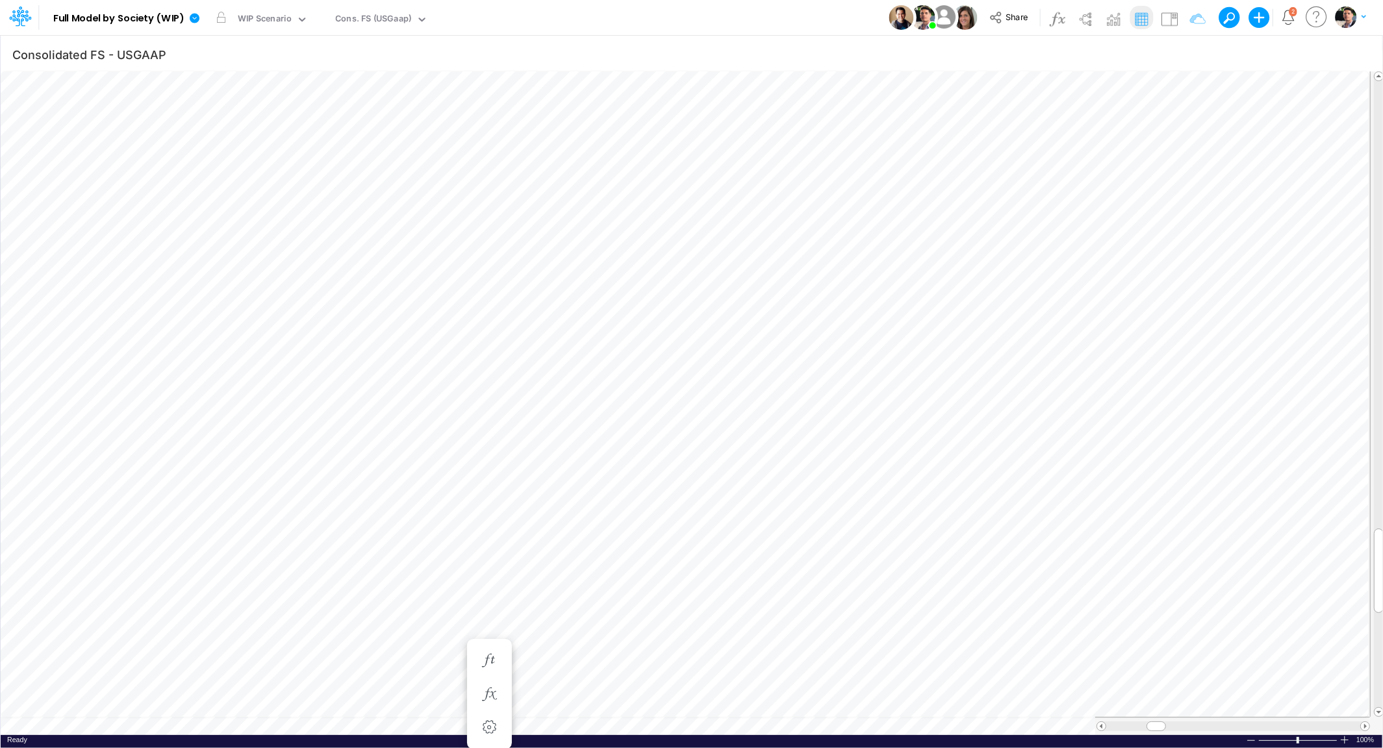
scroll to position [10, 6]
click at [194, 19] on icon at bounding box center [195, 18] width 12 height 12
click at [284, 117] on button "Export" at bounding box center [259, 113] width 139 height 21
click at [397, 125] on button "Excel" at bounding box center [399, 121] width 139 height 20
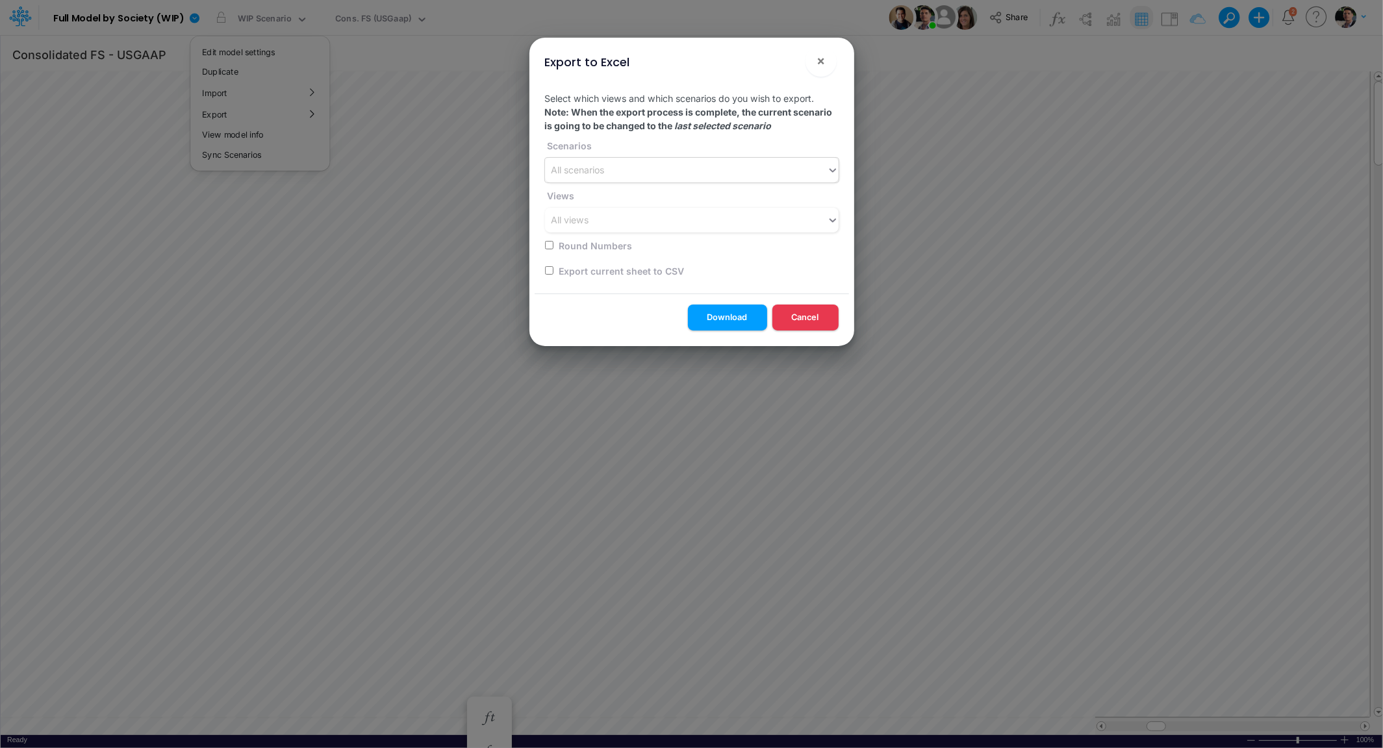
click at [662, 173] on div "All scenarios" at bounding box center [686, 170] width 282 height 21
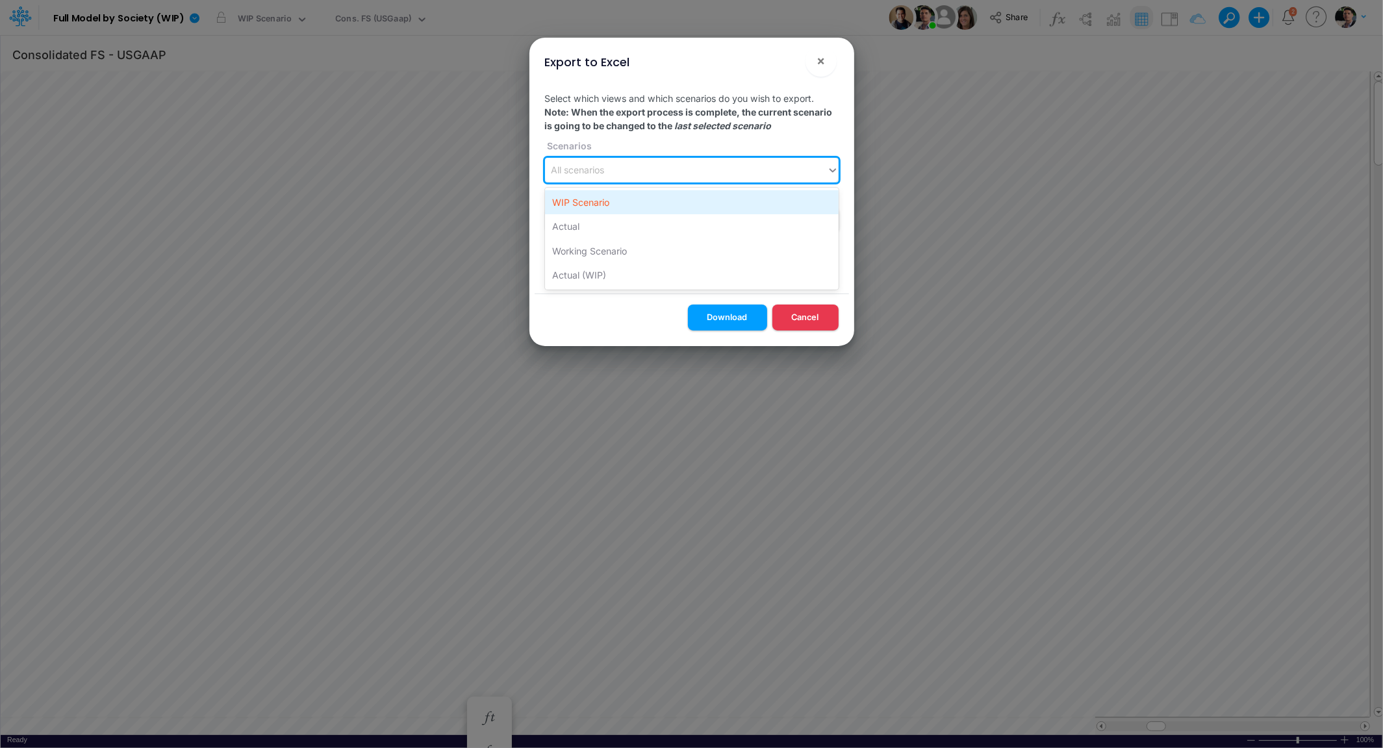
click at [614, 204] on div "WIP Scenario" at bounding box center [692, 202] width 294 height 24
click at [614, 218] on div "All views" at bounding box center [686, 220] width 282 height 21
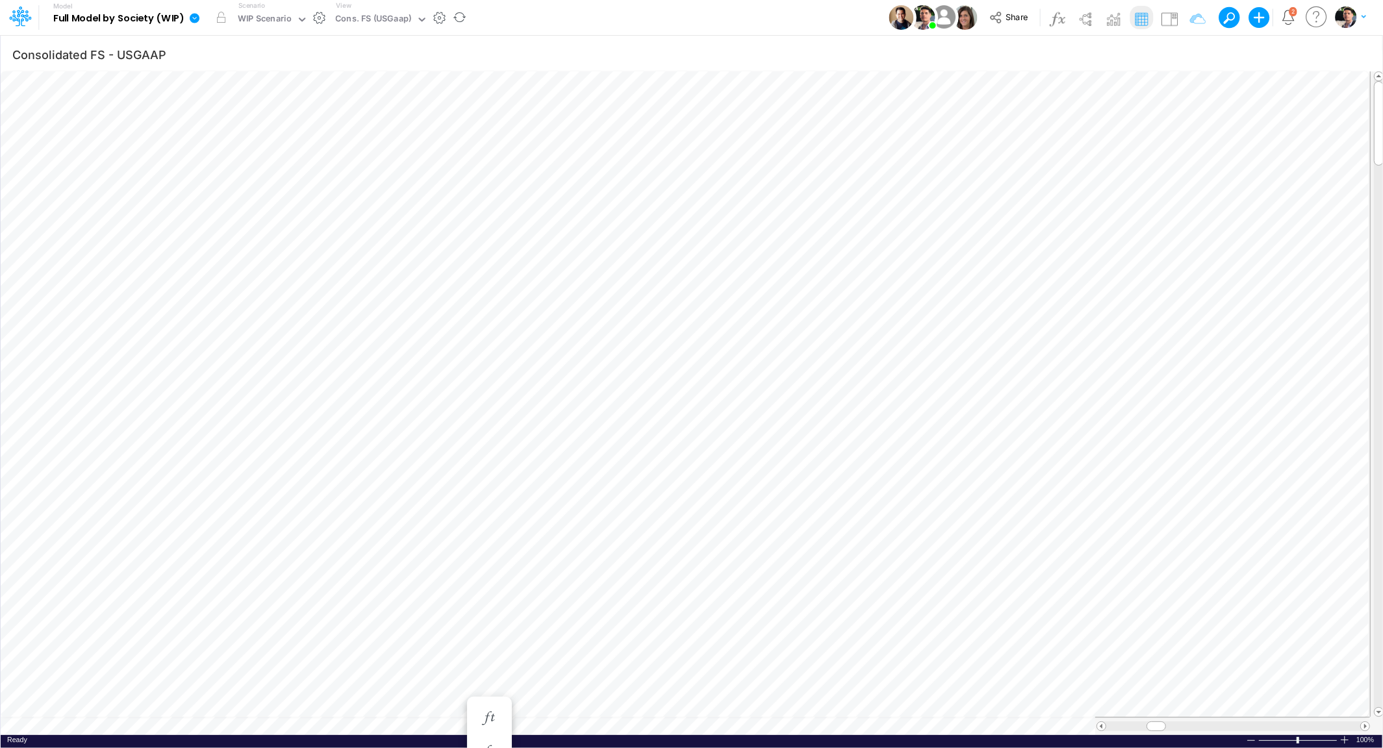
click at [189, 21] on icon at bounding box center [195, 18] width 12 height 12
click at [268, 118] on button "Export" at bounding box center [259, 113] width 139 height 21
click at [391, 126] on button "Excel" at bounding box center [399, 121] width 139 height 20
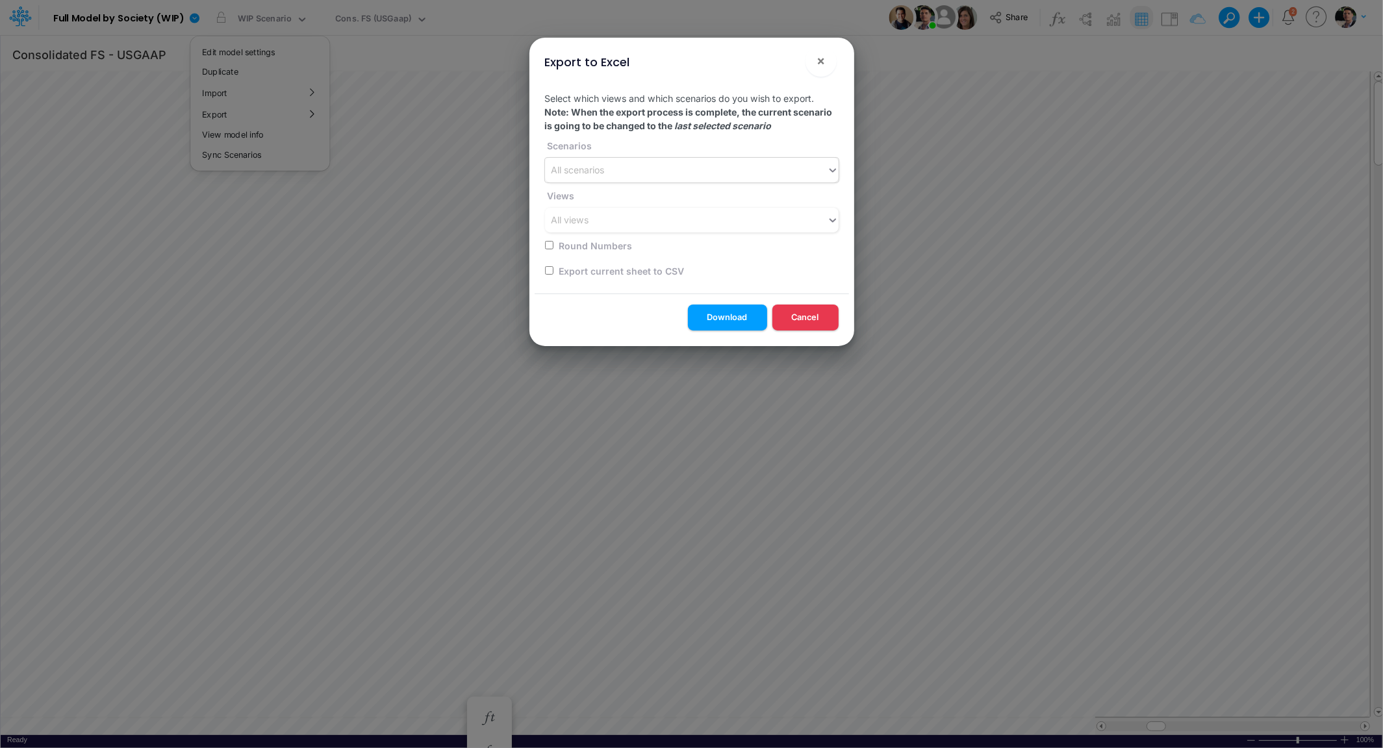
click at [664, 171] on div "All scenarios" at bounding box center [686, 170] width 282 height 21
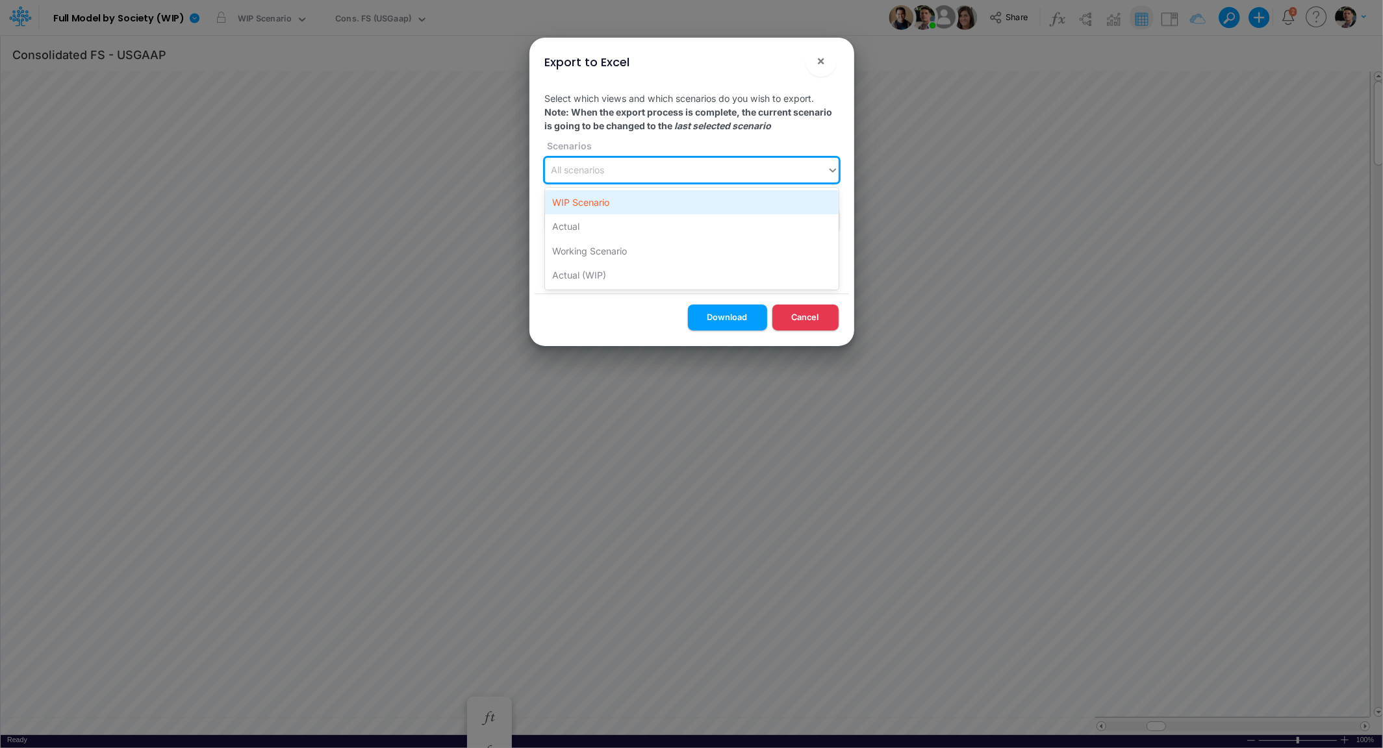
click at [626, 209] on div "WIP Scenario" at bounding box center [692, 202] width 294 height 24
click at [636, 226] on div "All views" at bounding box center [686, 220] width 282 height 21
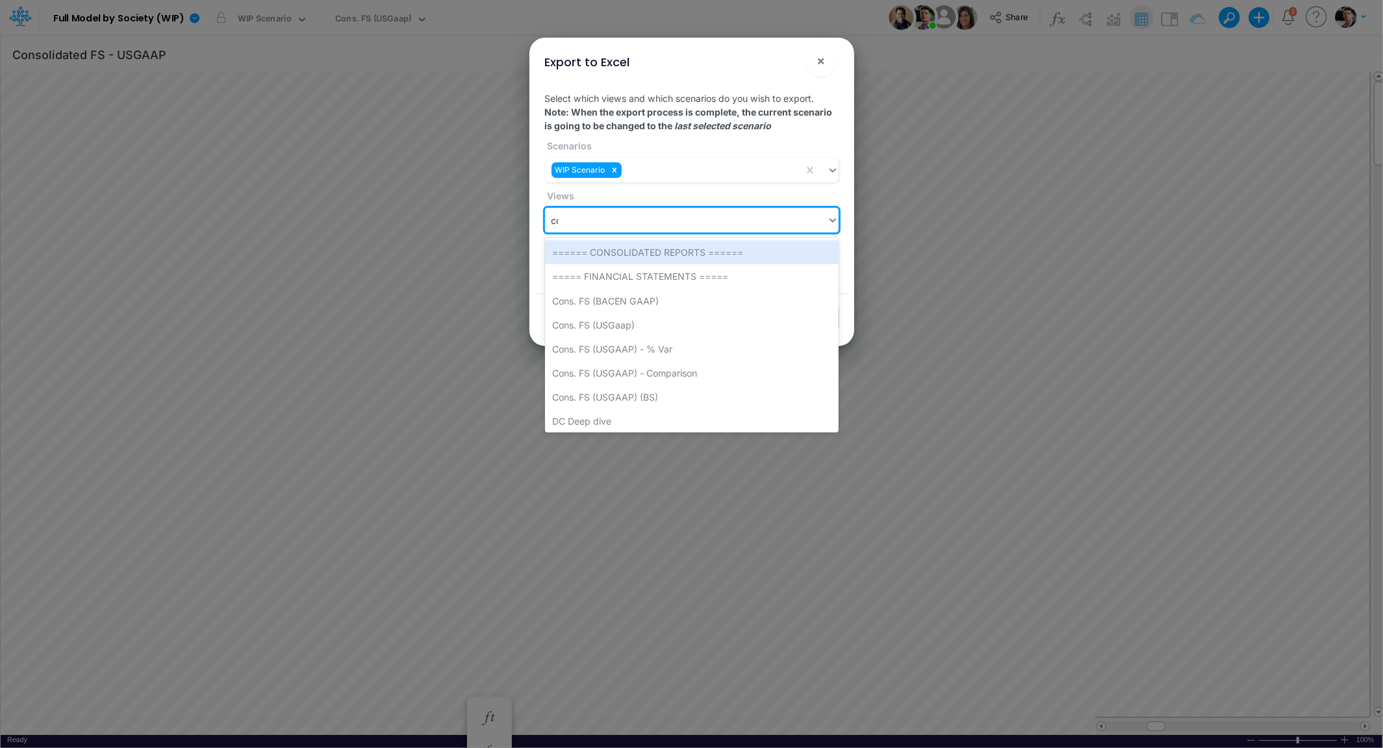
type input "con"
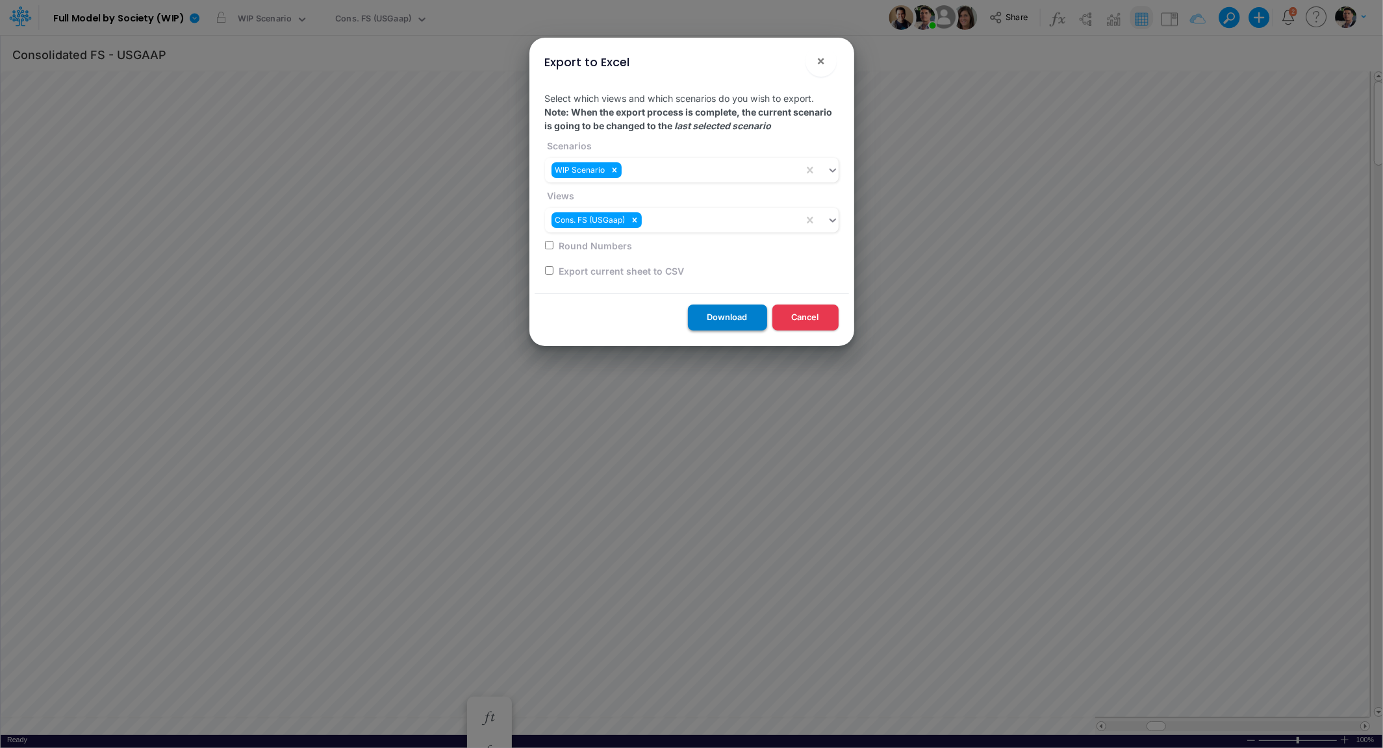
click at [710, 325] on button "Download" at bounding box center [727, 317] width 79 height 25
click at [831, 62] on button "×" at bounding box center [820, 60] width 31 height 31
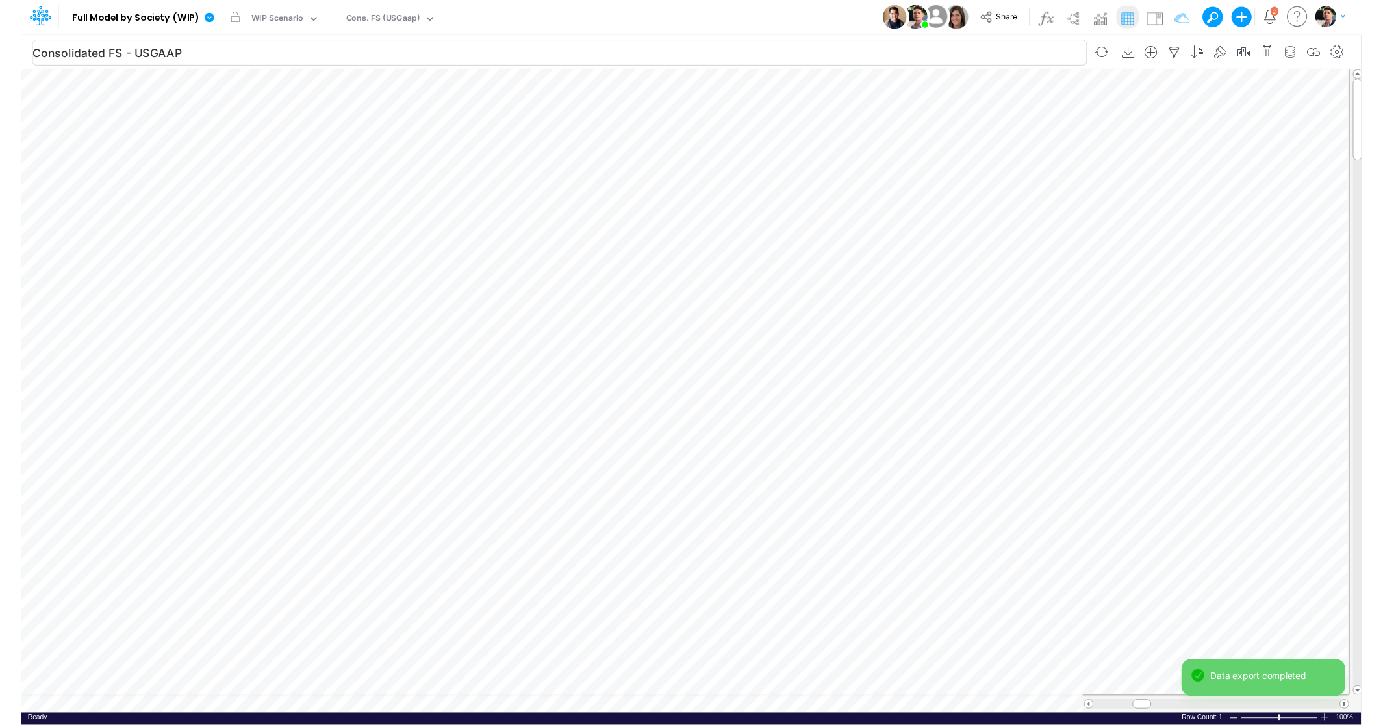
scroll to position [10, 6]
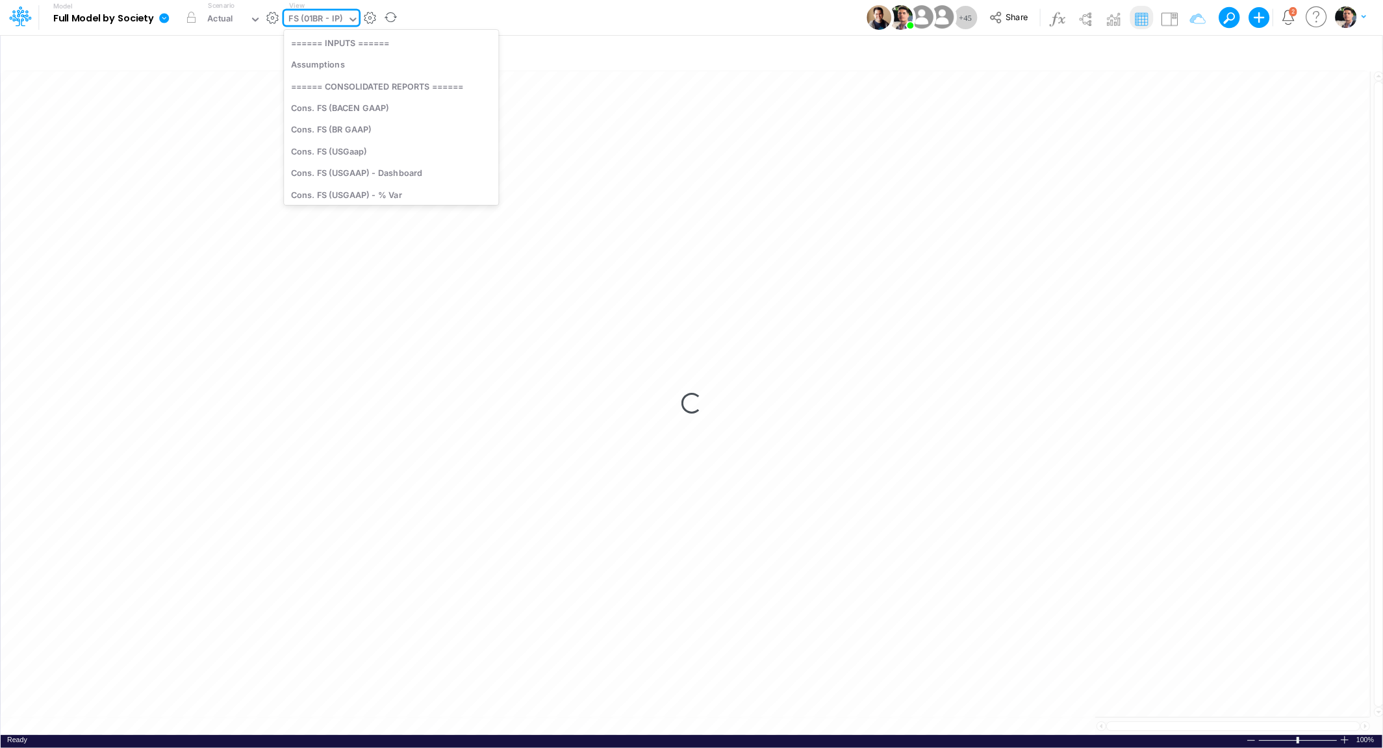
click at [295, 19] on div "FS (01BR - IP)" at bounding box center [315, 19] width 54 height 15
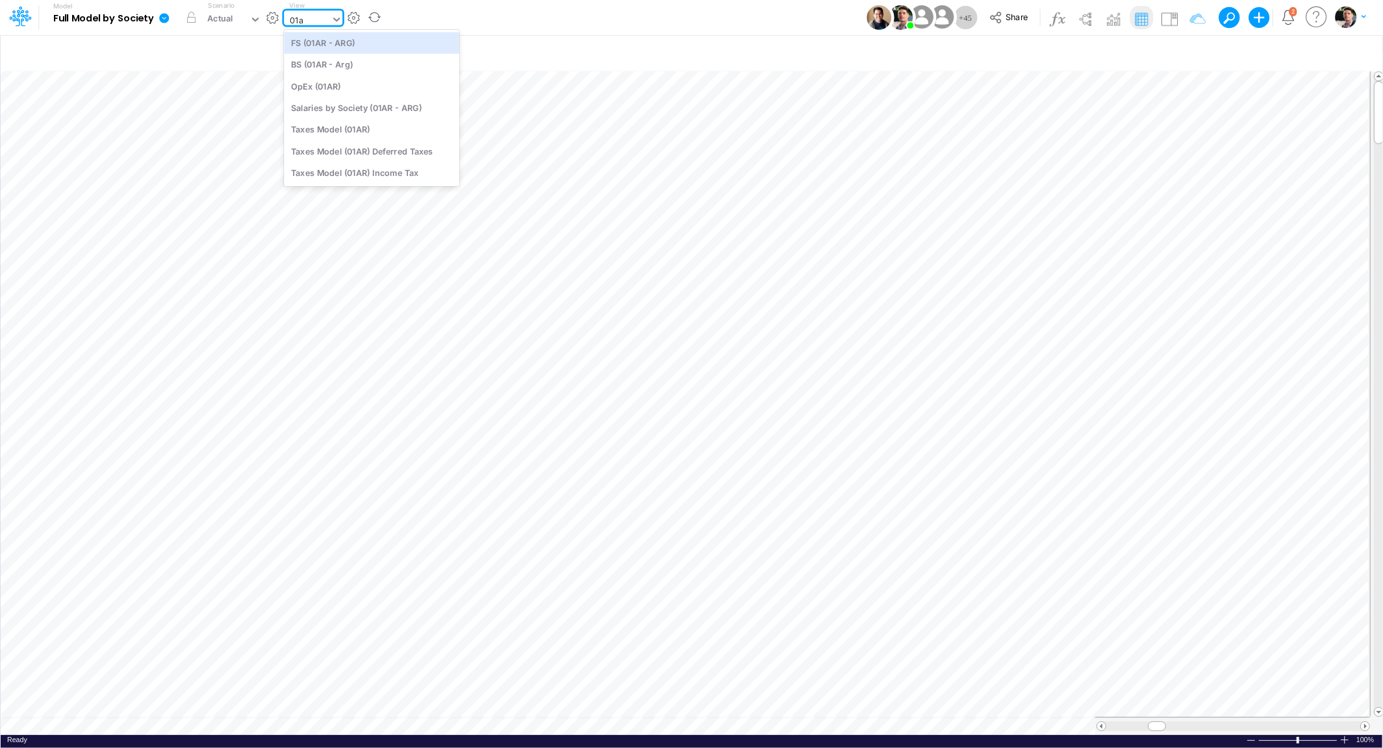
type input "01ar"
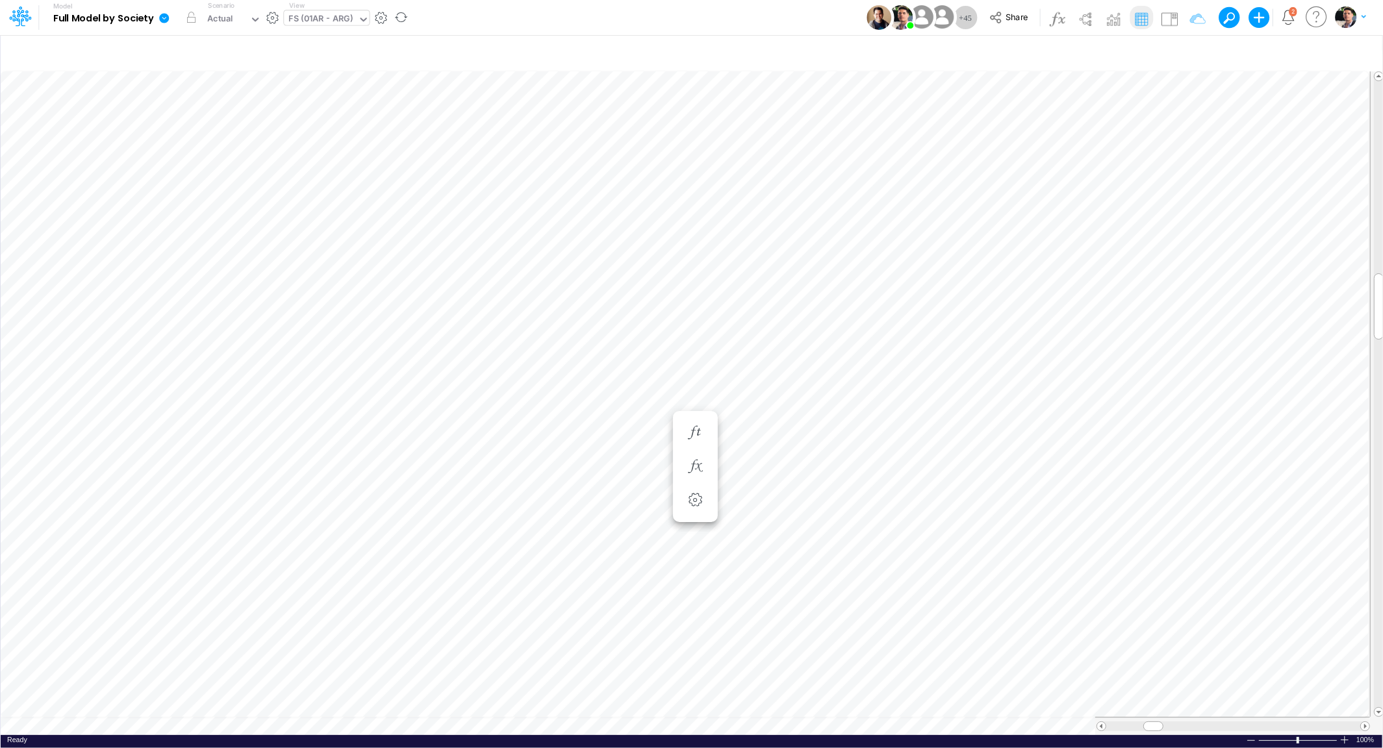
scroll to position [5, 3]
click at [559, 278] on icon "button" at bounding box center [553, 277] width 19 height 14
